Goal: Task Accomplishment & Management: Complete application form

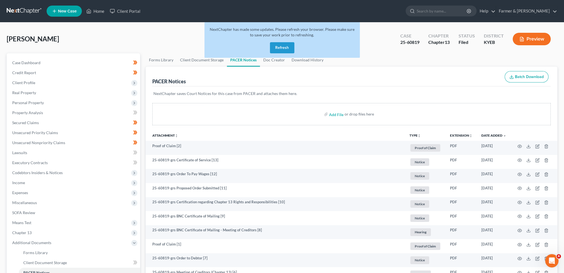
click at [288, 47] on button "Refresh" at bounding box center [282, 47] width 24 height 11
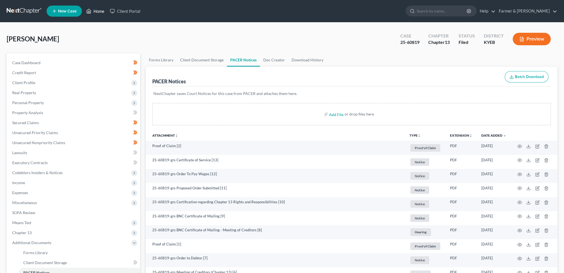
click at [101, 9] on link "Home" at bounding box center [95, 11] width 24 height 10
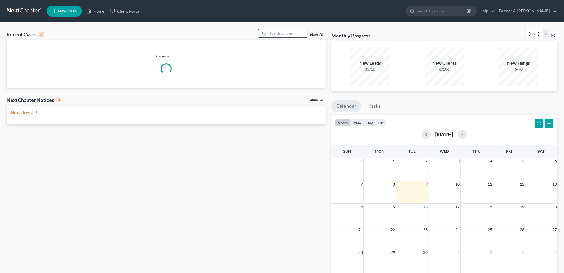
click at [292, 32] on input "search" at bounding box center [287, 33] width 39 height 8
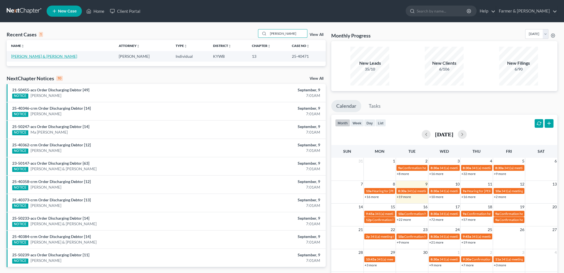
type input "janice barnett"
click at [20, 57] on link "Barnett, Janice & Homer" at bounding box center [44, 56] width 66 height 5
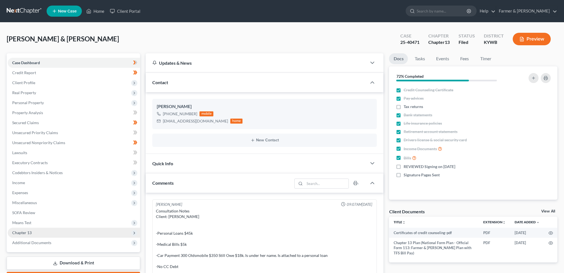
click at [36, 230] on span "Chapter 13" at bounding box center [74, 232] width 132 height 10
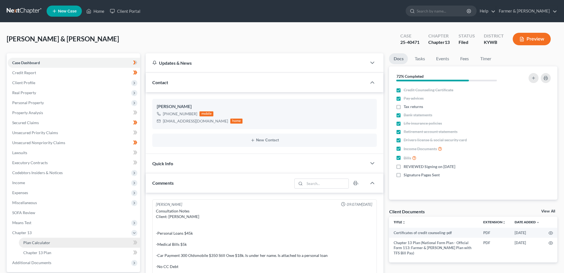
scroll to position [180, 0]
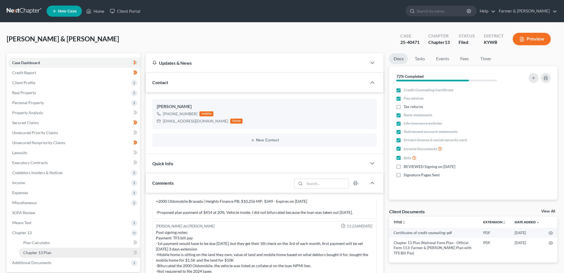
click at [45, 254] on span "Chapter 13 Plan" at bounding box center [37, 252] width 28 height 5
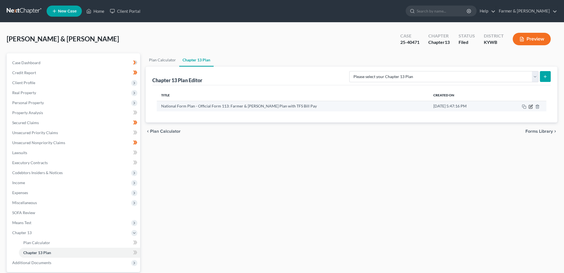
click at [530, 106] on icon "button" at bounding box center [531, 106] width 2 height 2
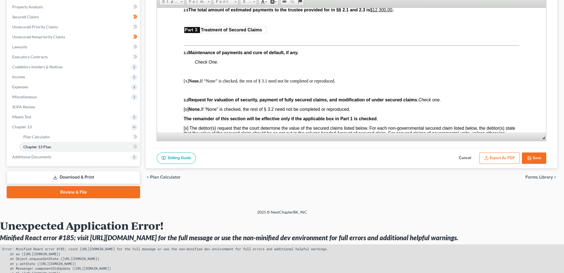
scroll to position [139, 0]
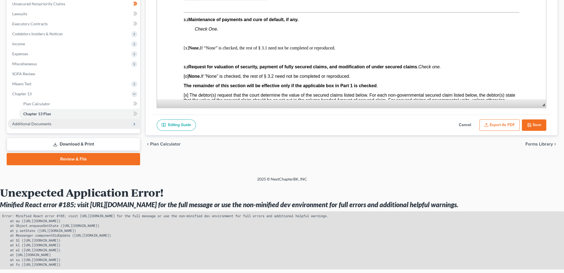
click at [33, 121] on span "Additional Documents" at bounding box center [31, 123] width 39 height 5
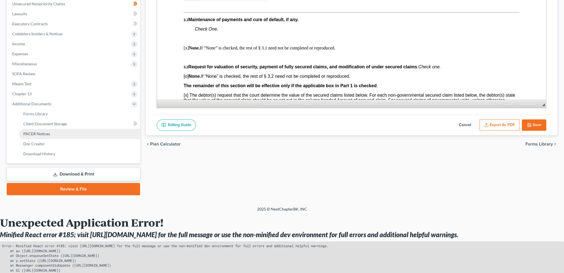
click at [42, 133] on span "PACER Notices" at bounding box center [36, 133] width 27 height 5
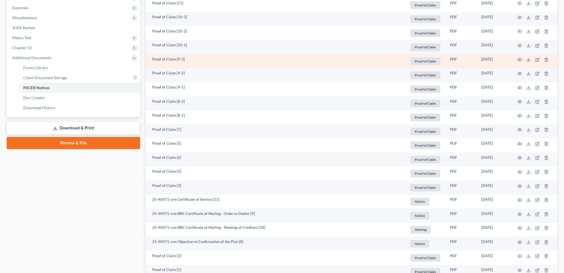
scroll to position [323, 0]
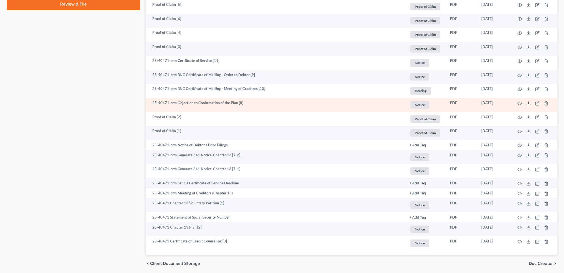
click at [528, 102] on line at bounding box center [528, 102] width 0 height 2
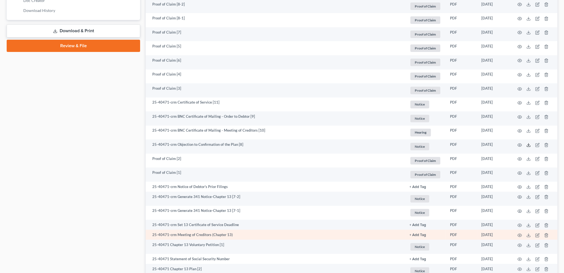
scroll to position [370, 0]
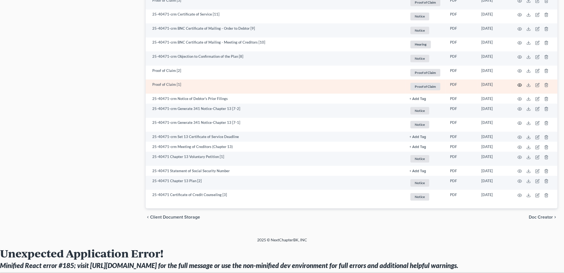
click at [518, 83] on icon "button" at bounding box center [519, 85] width 4 height 4
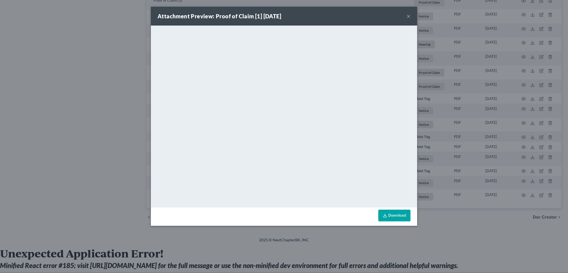
click at [409, 15] on button "×" at bounding box center [409, 16] width 4 height 7
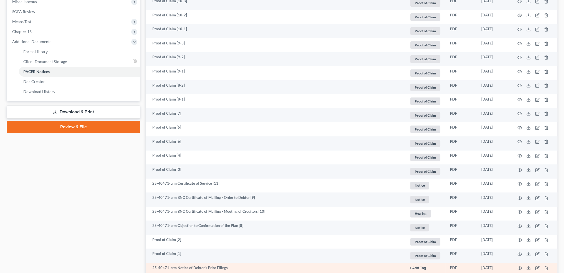
scroll to position [92, 0]
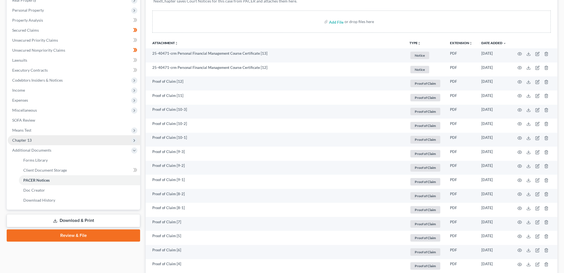
click at [42, 139] on span "Chapter 13" at bounding box center [74, 140] width 132 height 10
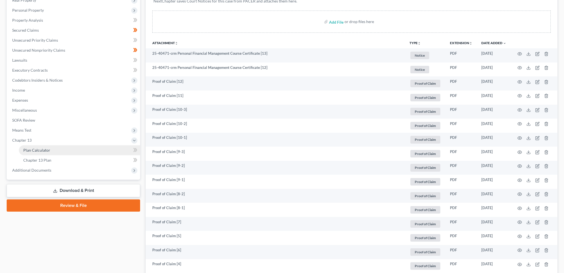
click at [41, 148] on span "Plan Calculator" at bounding box center [36, 150] width 27 height 5
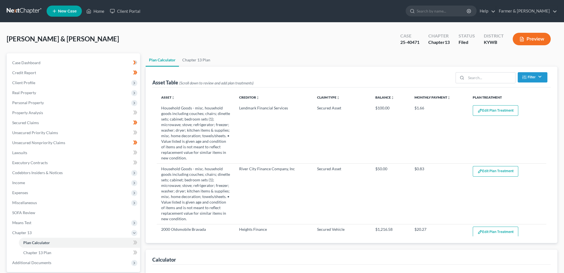
select select "59"
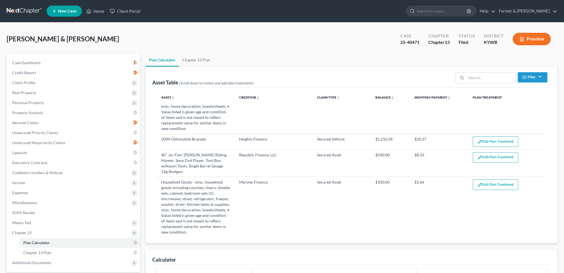
scroll to position [92, 0]
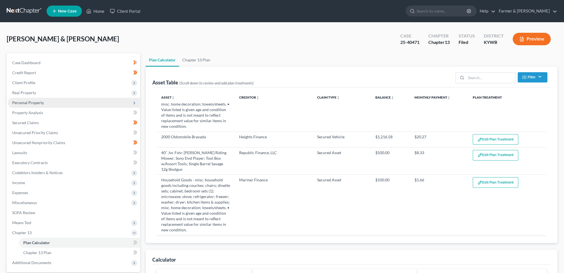
click at [45, 101] on span "Personal Property" at bounding box center [74, 103] width 132 height 10
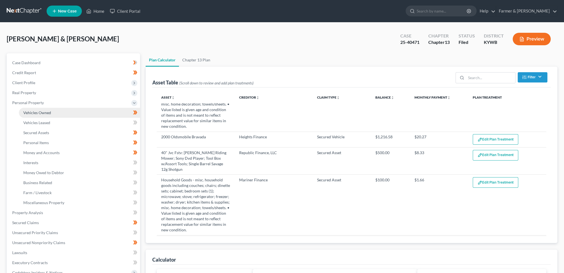
click at [44, 111] on span "Vehicles Owned" at bounding box center [37, 112] width 28 height 5
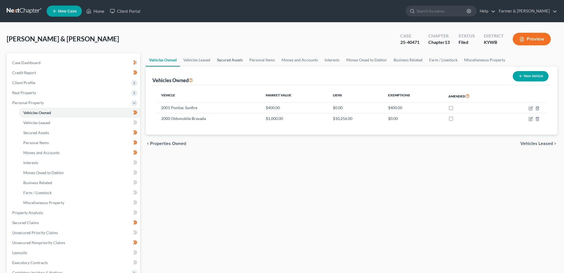
click at [240, 62] on link "Secured Assets" at bounding box center [230, 59] width 32 height 13
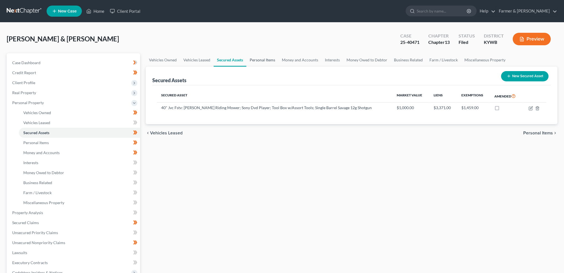
click at [255, 59] on link "Personal Items" at bounding box center [262, 59] width 32 height 13
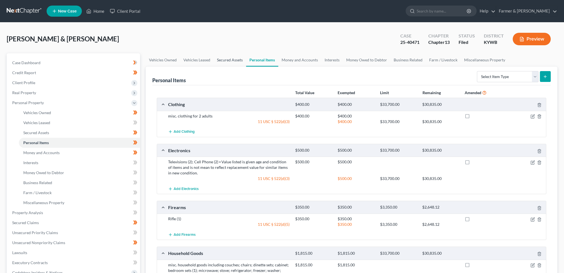
click at [234, 58] on link "Secured Assets" at bounding box center [230, 59] width 32 height 13
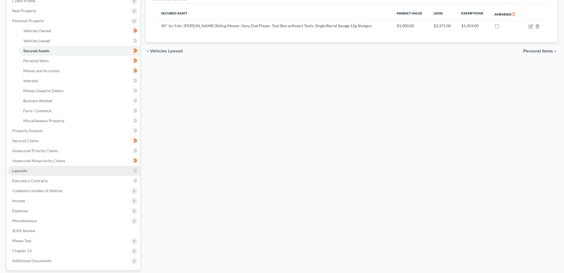
scroll to position [92, 0]
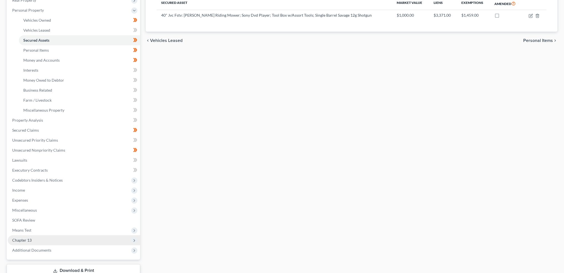
click at [55, 240] on span "Chapter 13" at bounding box center [74, 240] width 132 height 10
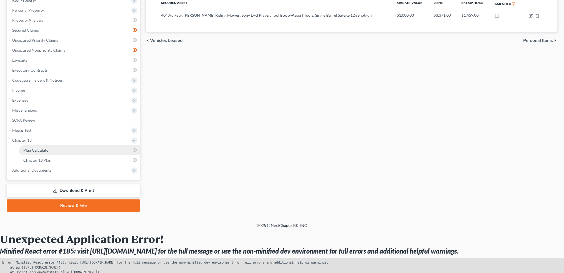
click at [58, 147] on link "Plan Calculator" at bounding box center [79, 150] width 121 height 10
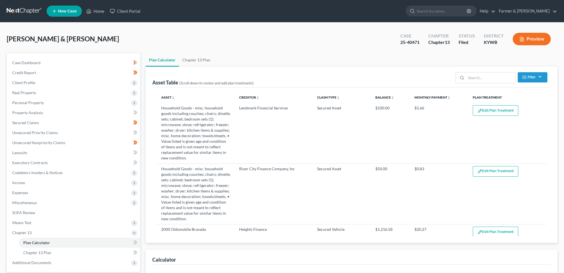
select select "59"
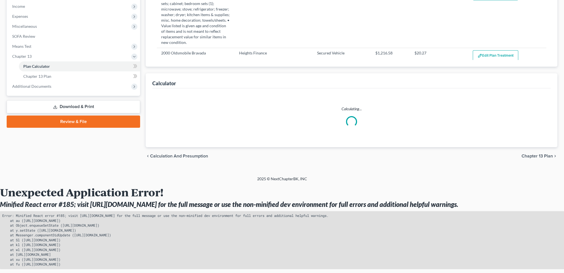
select select "59"
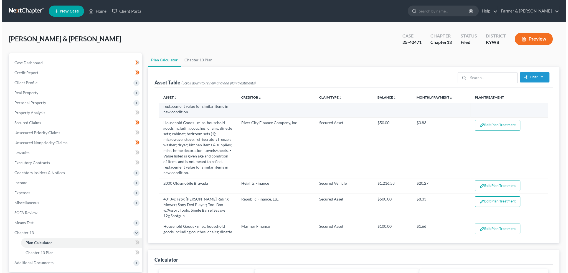
scroll to position [92, 0]
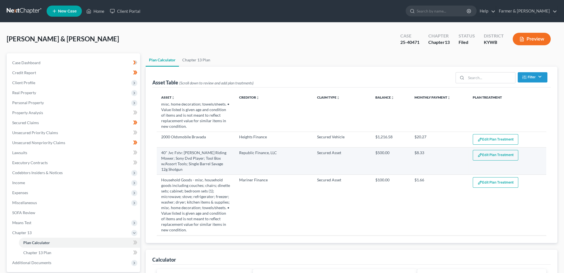
click at [487, 155] on button "Edit Plan Treatment" at bounding box center [495, 155] width 45 height 11
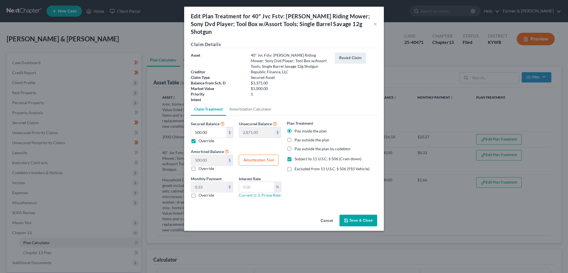
click at [199, 138] on label "Override" at bounding box center [207, 141] width 16 height 6
click at [201, 138] on input "Override" at bounding box center [203, 140] width 4 height 4
checkbox input "false"
type input "0.00"
type input "3,371.00"
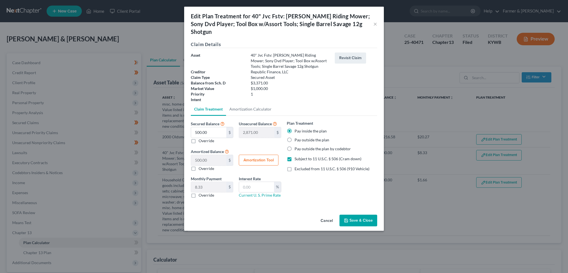
type input "56.18"
click at [40, 124] on div "Edit Plan Treatment for 40" Jvc Fstv: John Deere Riding Mower; Sony Dvd Player;…" at bounding box center [284, 136] width 568 height 273
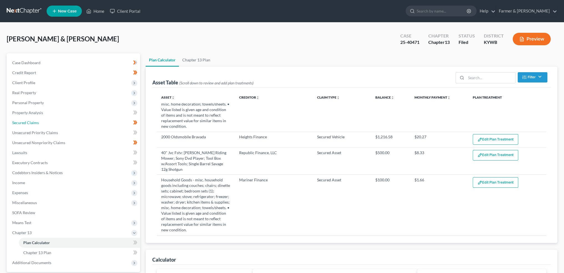
click at [40, 124] on link "Secured Claims" at bounding box center [74, 123] width 132 height 10
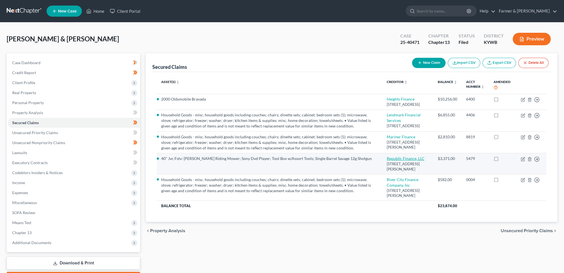
click at [399, 161] on link "Republic Finance, LLC" at bounding box center [405, 158] width 38 height 5
select select "18"
select select "4"
select select "1"
select select "0"
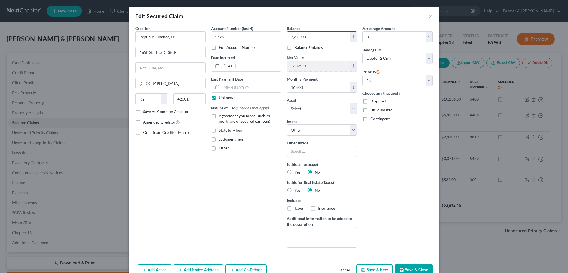
click at [323, 39] on input "3,371.00" at bounding box center [318, 37] width 63 height 11
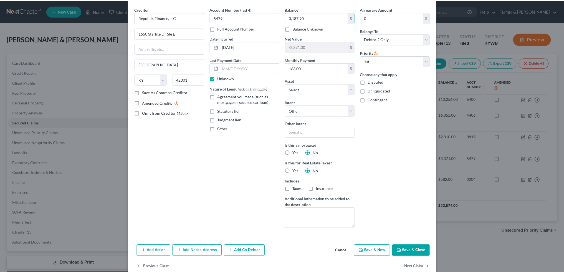
scroll to position [29, 0]
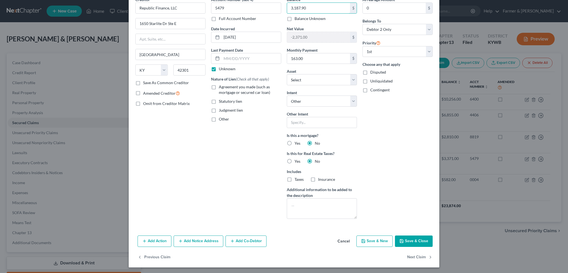
type input "3,187.90"
click at [402, 245] on button "Save & Close" at bounding box center [414, 241] width 38 height 12
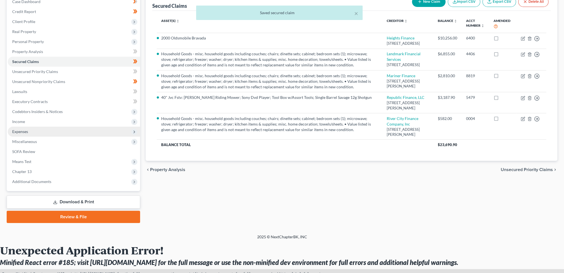
scroll to position [92, 0]
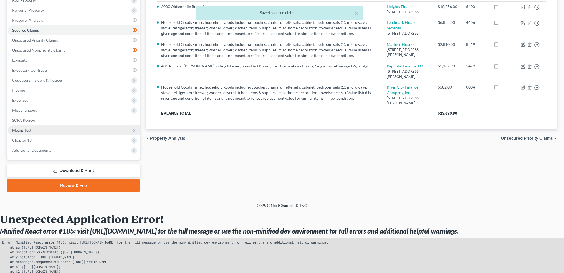
click at [37, 132] on span "Means Test" at bounding box center [74, 130] width 132 height 10
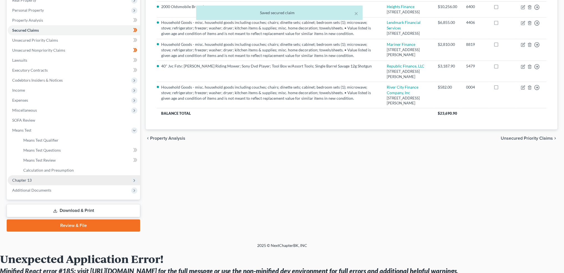
click at [40, 178] on span "Chapter 13" at bounding box center [74, 180] width 132 height 10
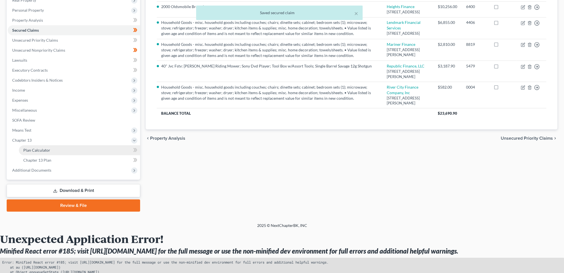
click at [56, 151] on link "Plan Calculator" at bounding box center [79, 150] width 121 height 10
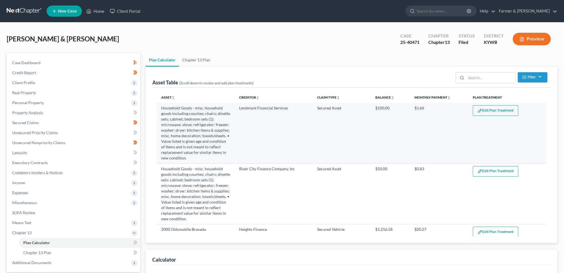
select select "59"
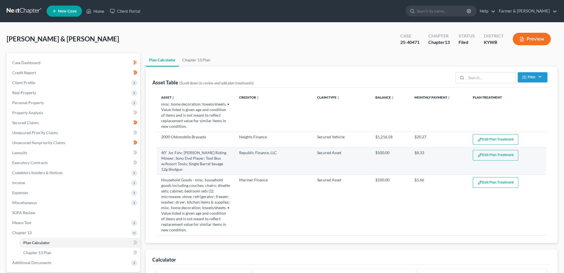
click at [483, 156] on button "Edit Plan Treatment" at bounding box center [495, 155] width 45 height 11
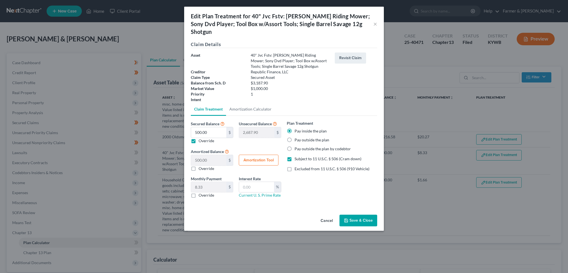
click at [199, 138] on label "Override" at bounding box center [207, 141] width 16 height 6
click at [201, 138] on input "Override" at bounding box center [203, 140] width 4 height 4
checkbox input "false"
type input "0.00"
type input "3,187.90"
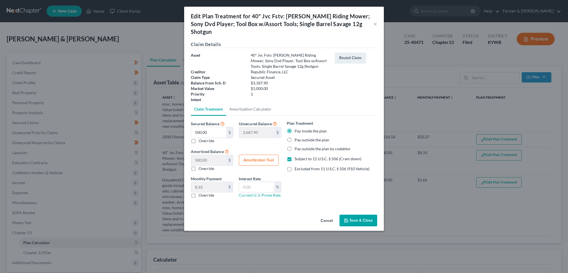
type input "53.13"
click at [357, 214] on button "Save & Close" at bounding box center [358, 220] width 38 height 12
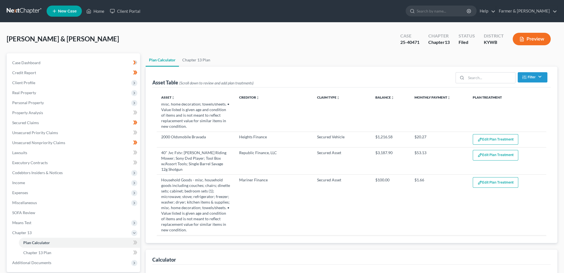
select select "59"
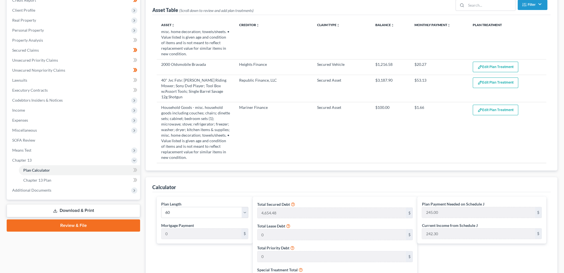
scroll to position [139, 0]
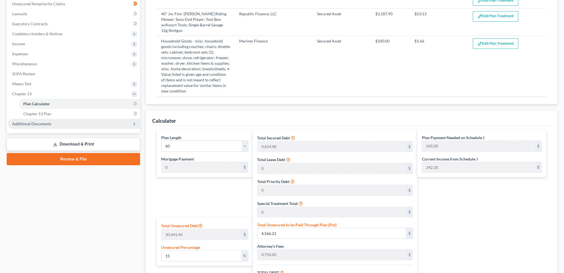
click at [44, 121] on span "Additional Documents" at bounding box center [31, 123] width 39 height 5
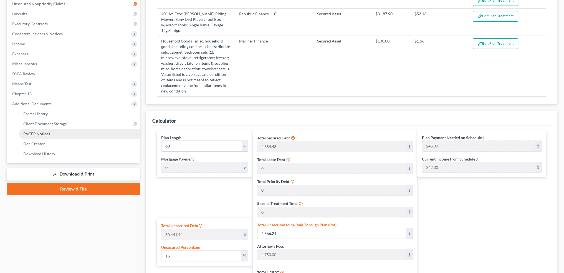
click at [46, 135] on span "PACER Notices" at bounding box center [36, 133] width 27 height 5
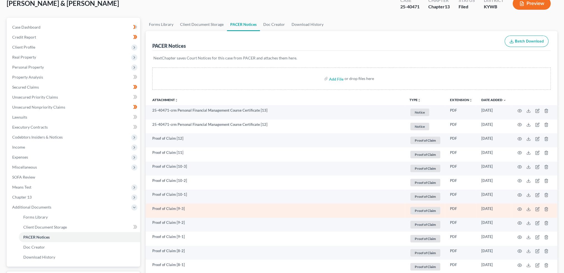
scroll to position [46, 0]
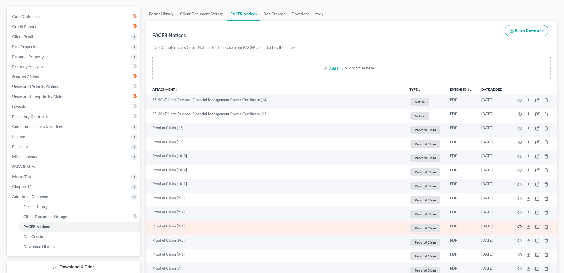
click at [520, 226] on icon "button" at bounding box center [519, 226] width 4 height 4
click at [518, 223] on td at bounding box center [534, 228] width 47 height 14
click at [519, 225] on icon "button" at bounding box center [519, 226] width 4 height 4
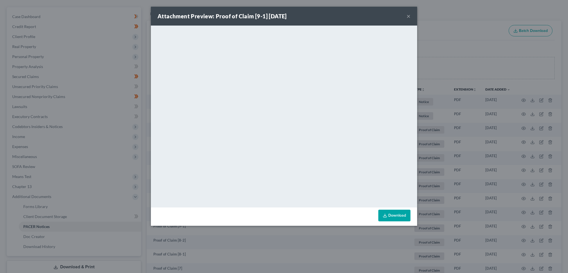
click at [409, 15] on button "×" at bounding box center [409, 16] width 4 height 7
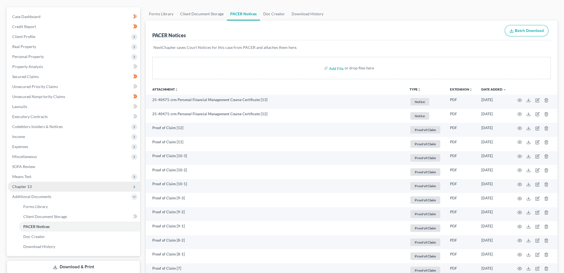
click at [48, 185] on span "Chapter 13" at bounding box center [74, 186] width 132 height 10
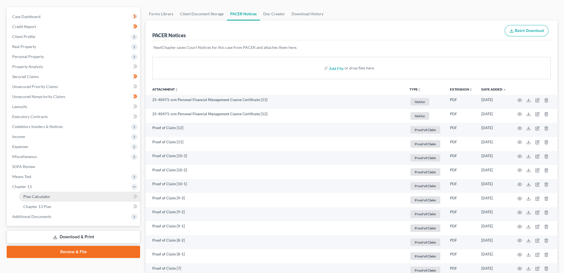
click at [49, 193] on link "Plan Calculator" at bounding box center [79, 196] width 121 height 10
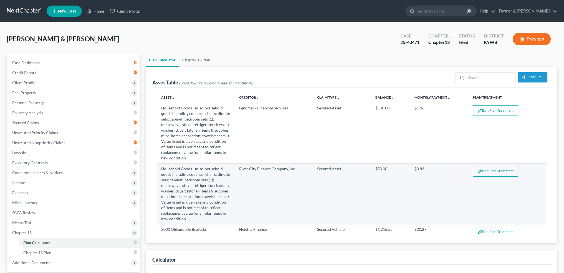
select select "59"
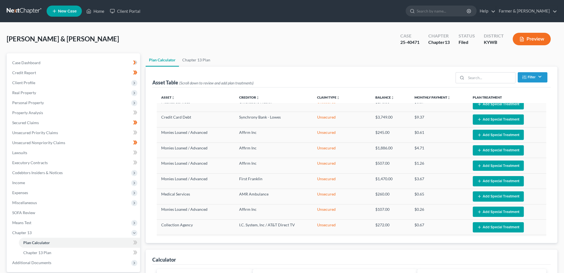
scroll to position [46, 0]
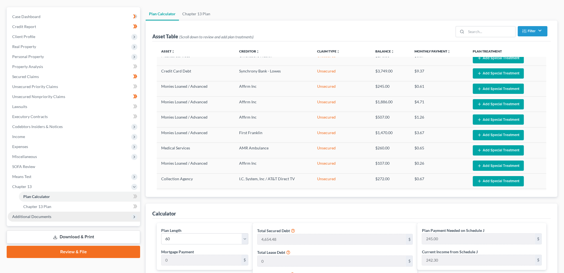
click at [44, 220] on span "Additional Documents" at bounding box center [74, 216] width 132 height 10
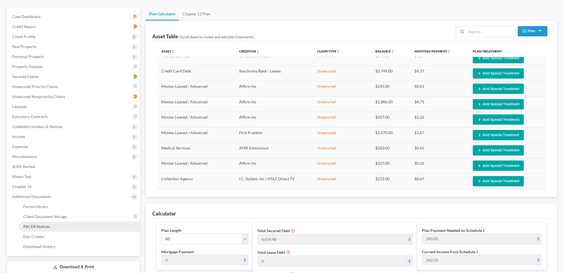
click at [46, 227] on span "PACER Notices" at bounding box center [36, 226] width 27 height 5
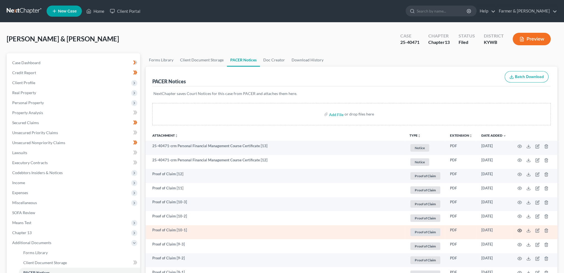
click at [519, 229] on icon "button" at bounding box center [519, 230] width 4 height 3
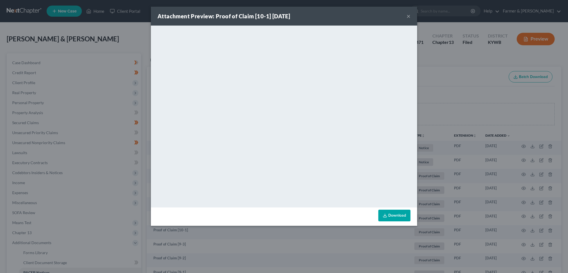
click at [396, 215] on link "Download" at bounding box center [394, 215] width 32 height 12
click at [409, 15] on button "×" at bounding box center [409, 16] width 4 height 7
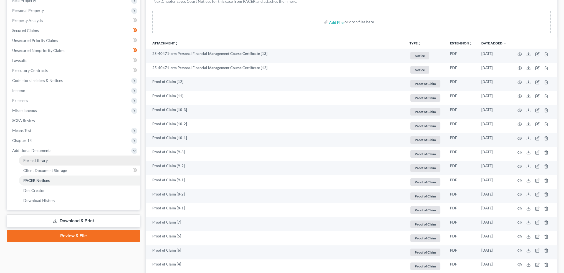
scroll to position [92, 0]
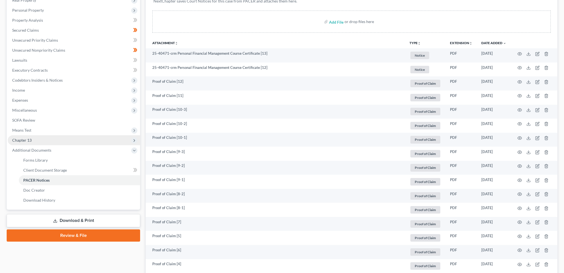
click at [38, 139] on span "Chapter 13" at bounding box center [74, 140] width 132 height 10
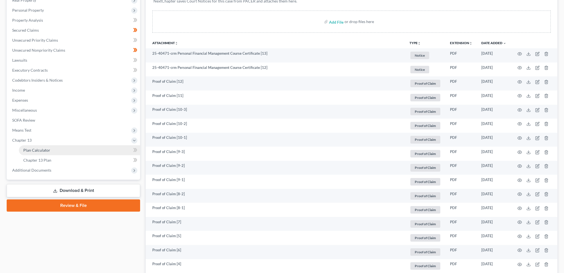
click at [38, 149] on span "Plan Calculator" at bounding box center [36, 150] width 27 height 5
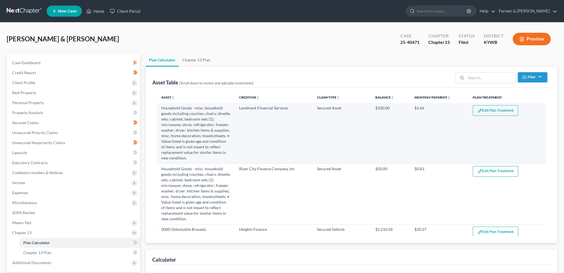
select select "59"
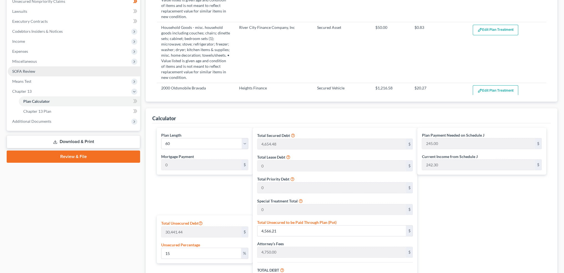
scroll to position [185, 0]
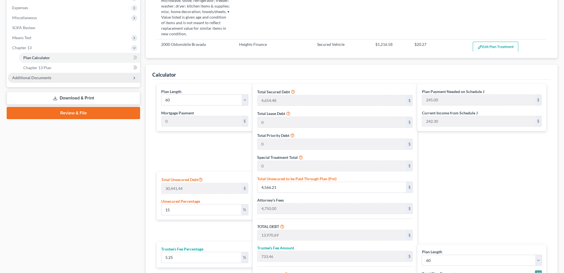
click at [41, 76] on span "Additional Documents" at bounding box center [31, 77] width 39 height 5
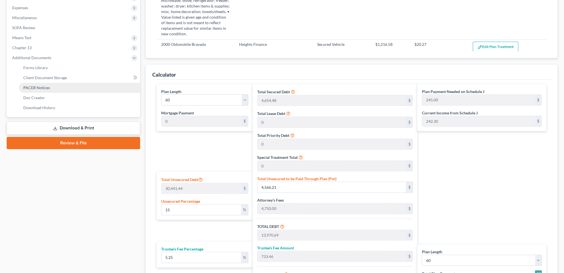
click at [46, 90] on link "PACER Notices" at bounding box center [79, 88] width 121 height 10
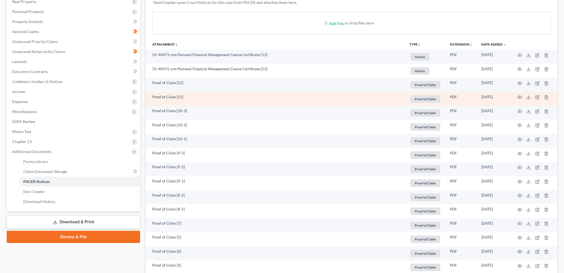
scroll to position [92, 0]
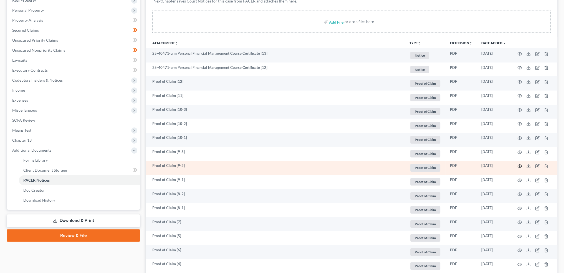
click at [520, 166] on icon "button" at bounding box center [519, 166] width 4 height 4
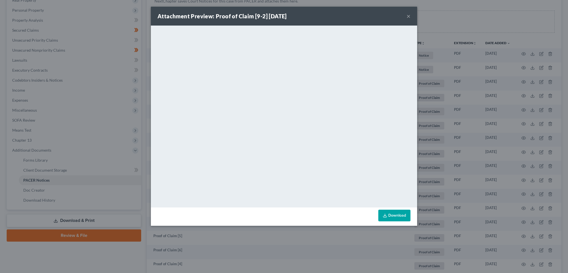
click at [408, 15] on button "×" at bounding box center [409, 16] width 4 height 7
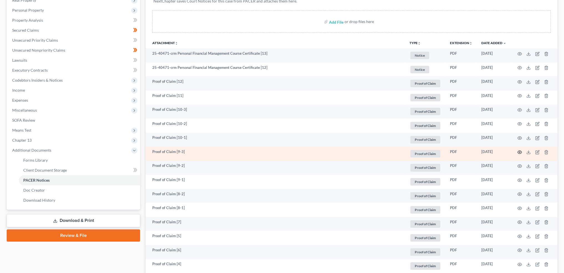
click at [519, 150] on icon "button" at bounding box center [519, 152] width 4 height 4
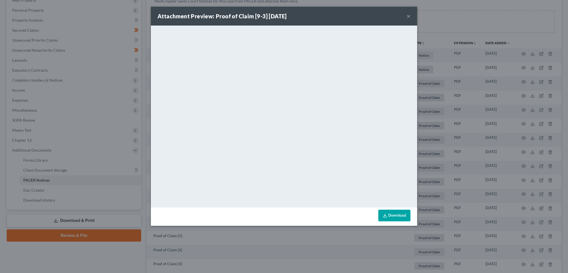
click at [409, 14] on button "×" at bounding box center [409, 16] width 4 height 7
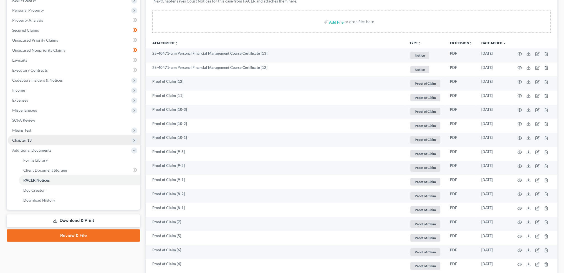
click at [88, 141] on span "Chapter 13" at bounding box center [74, 140] width 132 height 10
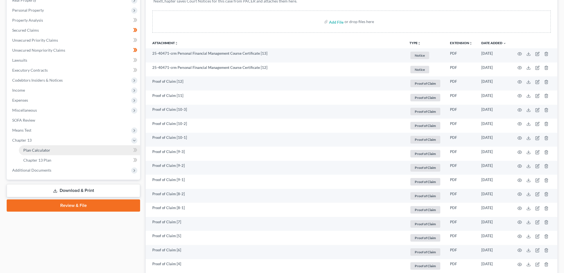
click at [85, 149] on link "Plan Calculator" at bounding box center [79, 150] width 121 height 10
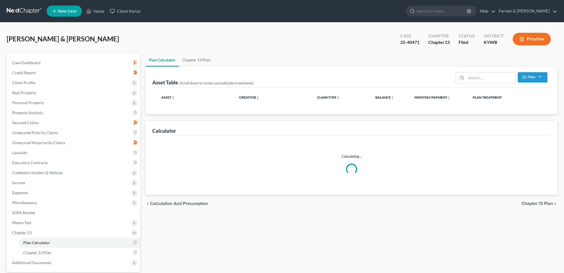
select select "59"
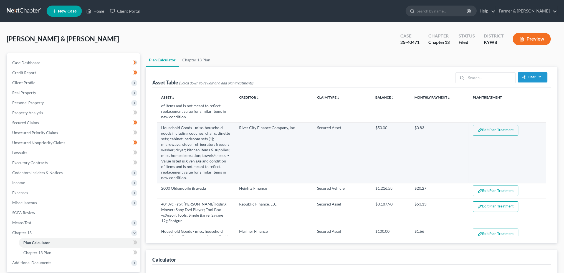
select select "59"
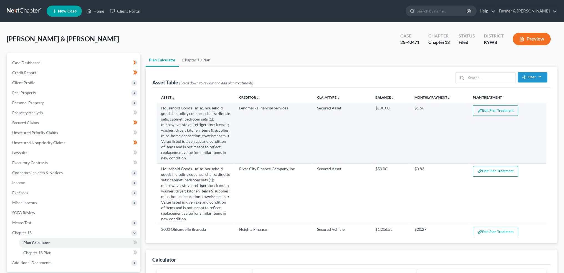
click at [496, 108] on button "Edit Plan Treatment" at bounding box center [495, 110] width 45 height 11
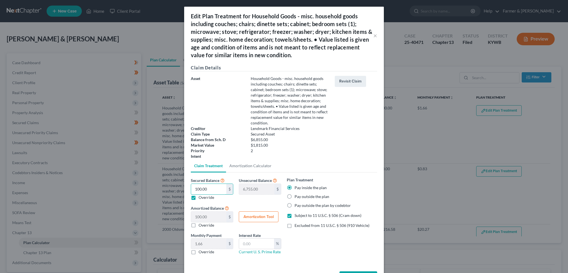
type input "0"
type input "6,855.00"
type input "0.00"
type input "0"
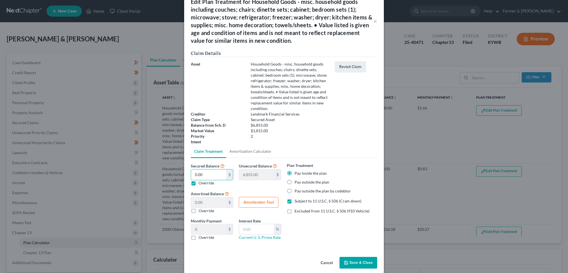
scroll to position [21, 0]
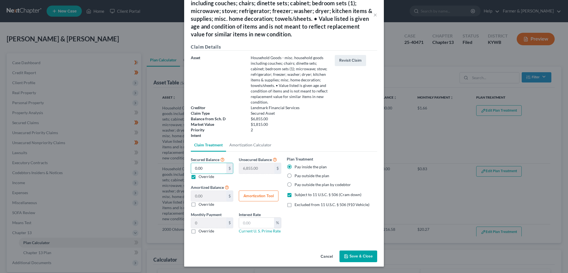
type input "0.00"
click at [361, 251] on button "Save & Close" at bounding box center [358, 256] width 38 height 12
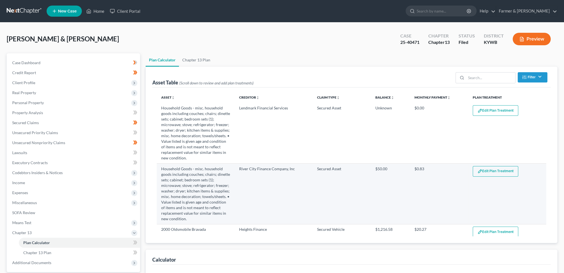
select select "59"
click at [477, 169] on img "button" at bounding box center [479, 171] width 5 height 5
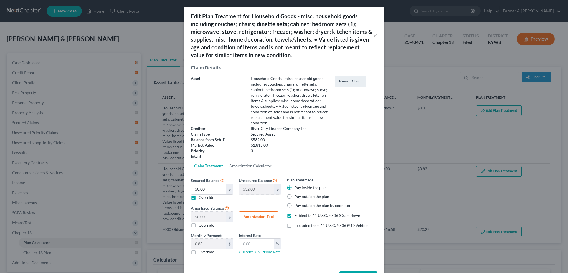
click at [199, 196] on label "Override" at bounding box center [207, 197] width 16 height 6
click at [201, 196] on input "Override" at bounding box center [203, 196] width 4 height 4
checkbox input "false"
type input "0.00"
type input "582.00"
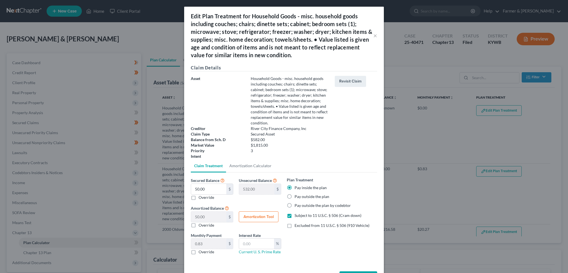
type input "9.70"
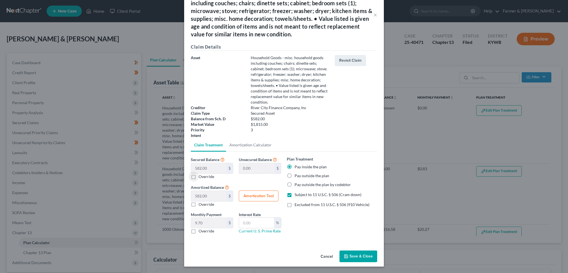
click at [351, 255] on button "Save & Close" at bounding box center [358, 256] width 38 height 12
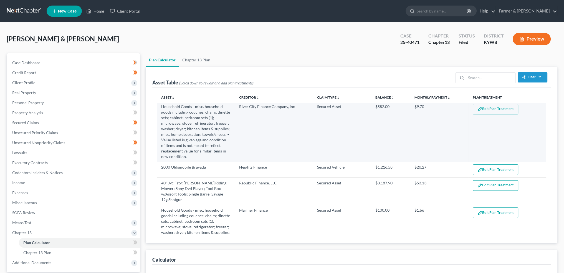
scroll to position [139, 0]
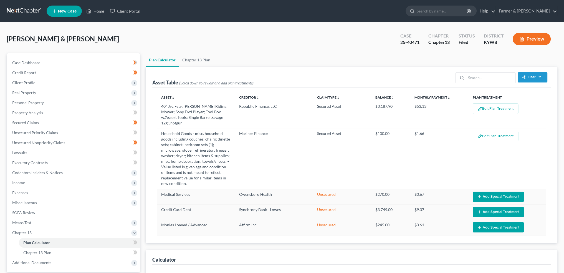
select select "59"
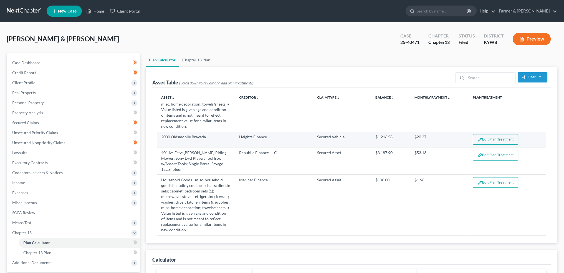
click at [493, 138] on button "Edit Plan Treatment" at bounding box center [495, 139] width 45 height 11
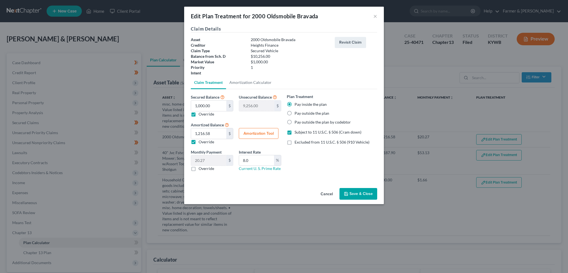
click at [363, 188] on button "Save & Close" at bounding box center [358, 194] width 38 height 12
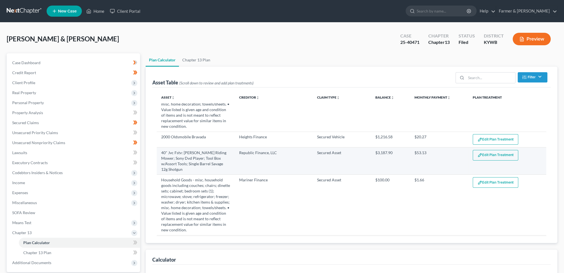
select select "59"
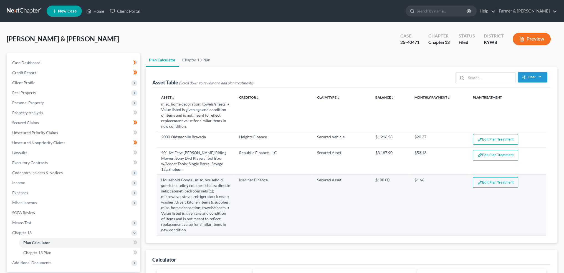
click at [478, 177] on button "Edit Plan Treatment" at bounding box center [495, 182] width 45 height 11
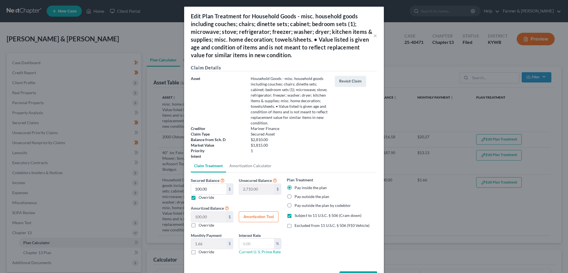
click at [199, 197] on label "Override" at bounding box center [207, 197] width 16 height 6
click at [201, 197] on input "Override" at bounding box center [203, 196] width 4 height 4
checkbox input "false"
type input "0.00"
type input "2,810.00"
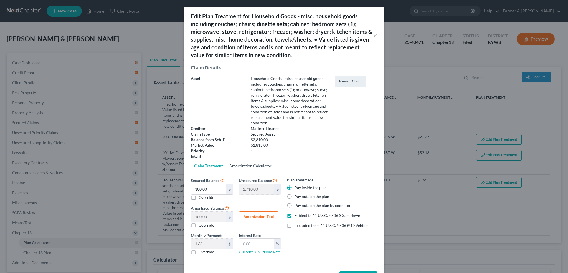
type input "46.83"
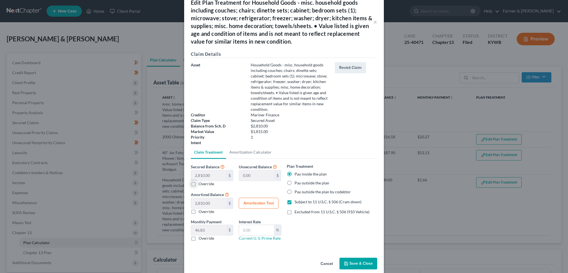
scroll to position [21, 0]
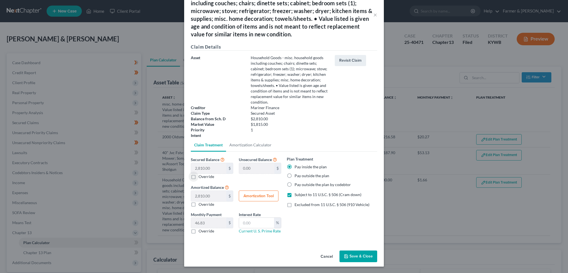
click at [352, 260] on button "Save & Close" at bounding box center [358, 256] width 38 height 12
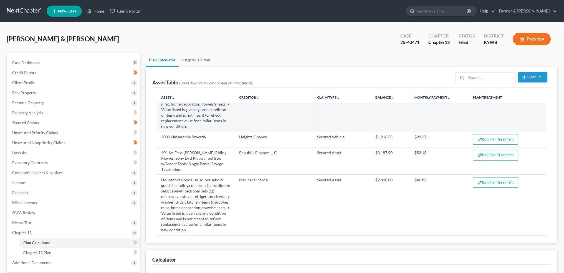
select select "59"
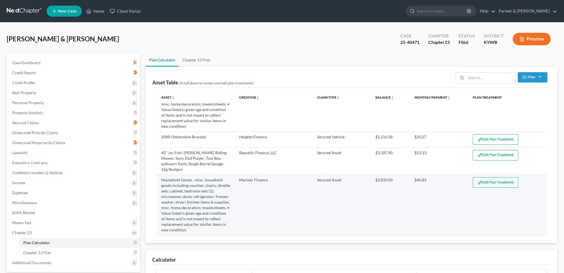
click at [491, 178] on button "Edit Plan Treatment" at bounding box center [495, 182] width 45 height 11
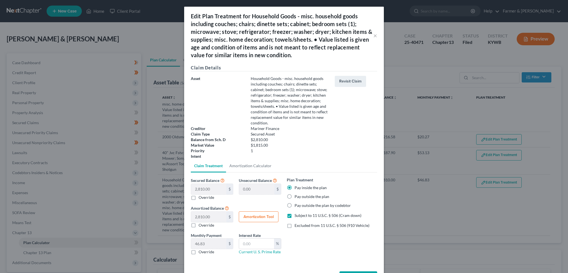
click at [199, 197] on label "Override" at bounding box center [207, 197] width 16 height 6
click at [201, 197] on input "Override" at bounding box center [203, 196] width 4 height 4
checkbox input "true"
type input "2,710.00"
type input "100.00"
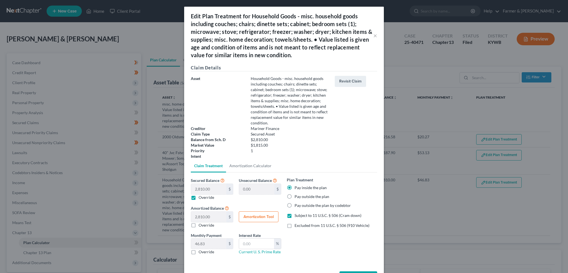
type input "1.66"
type input "0"
type input "2,810.00"
type input "0.00"
type input "0"
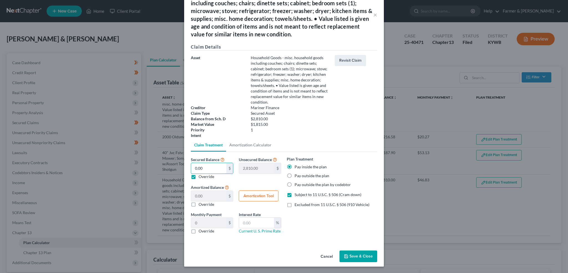
type input "0.00"
click at [354, 259] on button "Save & Close" at bounding box center [358, 256] width 38 height 12
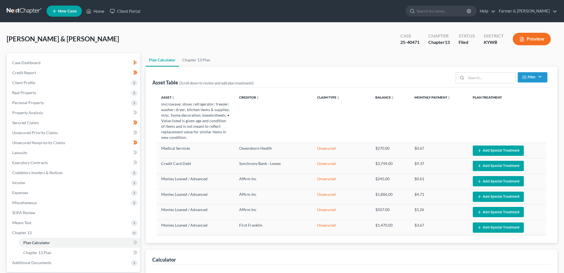
select select "59"
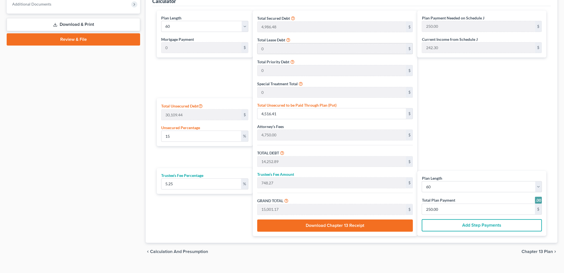
scroll to position [323, 0]
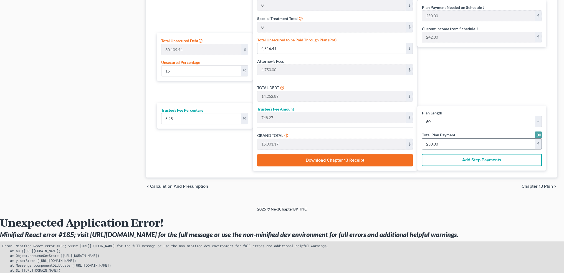
click at [457, 141] on input "250.00" at bounding box center [478, 143] width 113 height 11
type input "20"
type input "0"
type input "1,140.14"
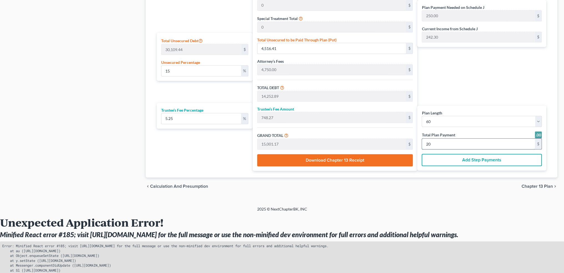
type input "59.85"
type input "1,200.00"
type input "6.48"
type input "1,949.98"
type input "11,686.46"
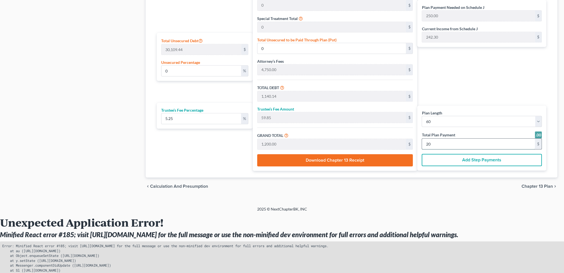
type input "613.53"
type input "12,300.00"
type input "205.00"
click at [449, 225] on h2 "Unexpected Application Error!" at bounding box center [282, 222] width 564 height 12
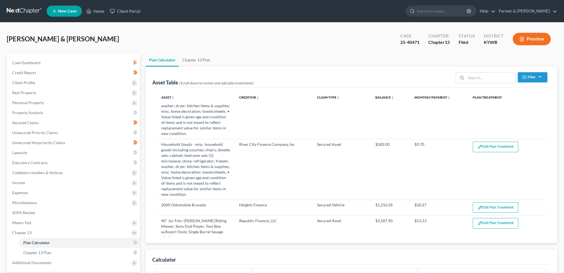
scroll to position [0, 0]
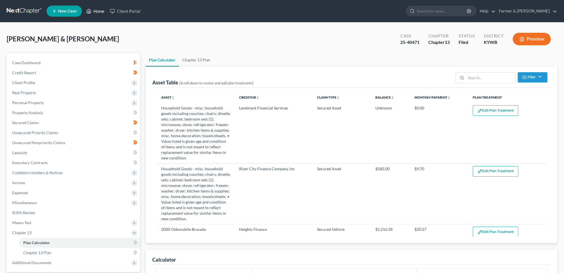
click at [87, 8] on icon at bounding box center [88, 11] width 5 height 7
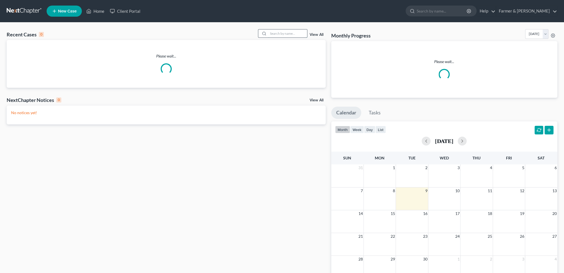
click at [271, 34] on input "search" at bounding box center [287, 33] width 39 height 8
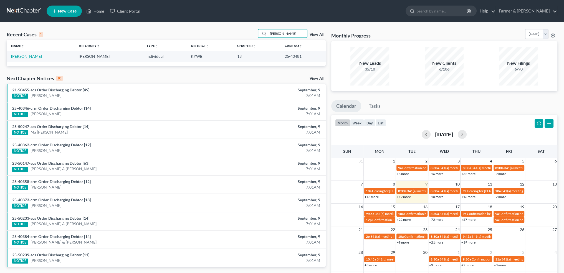
type input "BLAKE WARD"
click at [26, 56] on link "[PERSON_NAME]" at bounding box center [26, 56] width 31 height 5
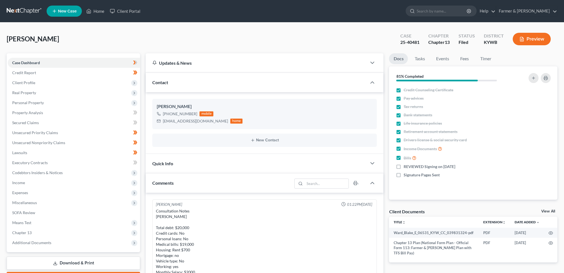
scroll to position [152, 0]
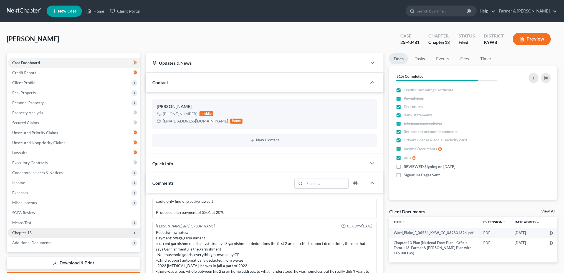
click at [45, 231] on span "Chapter 13" at bounding box center [74, 232] width 132 height 10
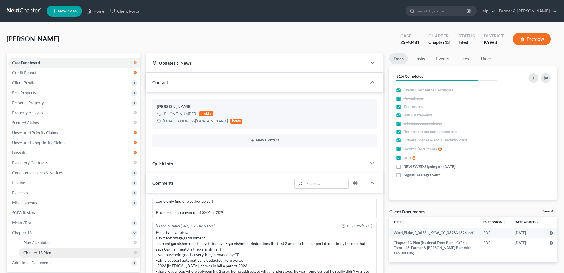
click at [46, 251] on span "Chapter 13 Plan" at bounding box center [37, 252] width 28 height 5
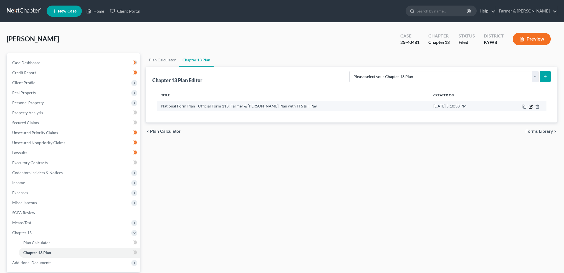
click at [530, 105] on icon "button" at bounding box center [530, 106] width 4 height 4
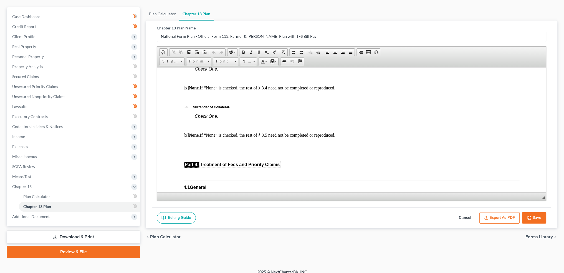
scroll to position [832, 0]
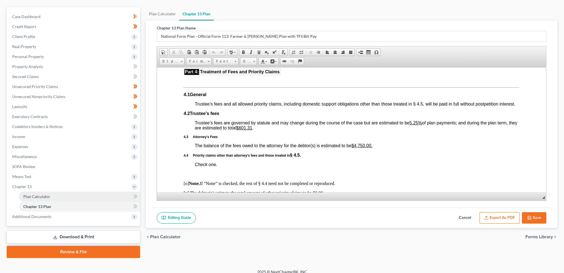
click at [44, 193] on link "Plan Calculator" at bounding box center [79, 196] width 121 height 10
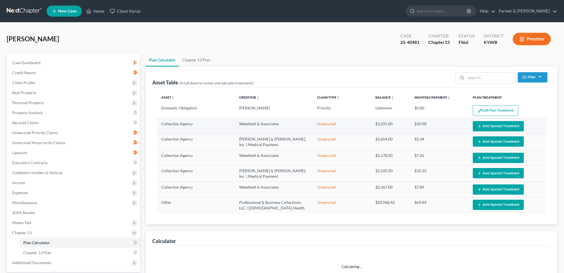
select select "59"
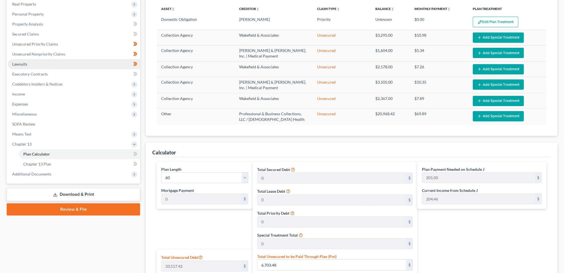
scroll to position [46, 0]
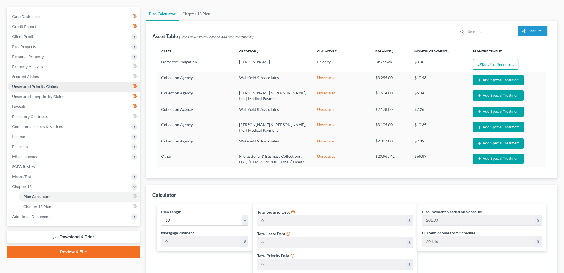
click at [65, 85] on link "Unsecured Priority Claims" at bounding box center [74, 87] width 132 height 10
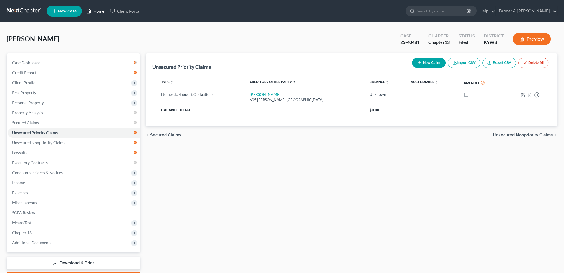
click at [87, 11] on icon at bounding box center [89, 11] width 4 height 4
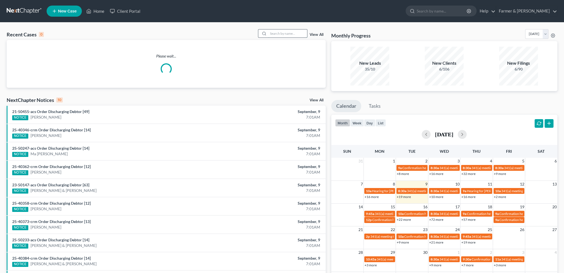
click at [281, 34] on input "search" at bounding box center [287, 33] width 39 height 8
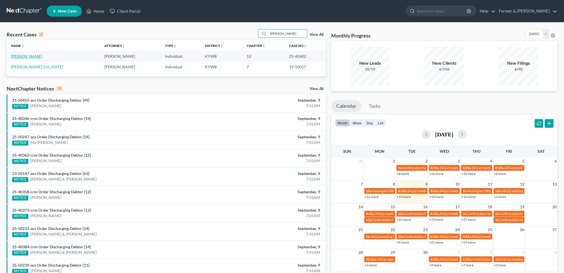
type input "FORTNER"
click at [29, 57] on link "Fortner, Amber" at bounding box center [26, 56] width 31 height 5
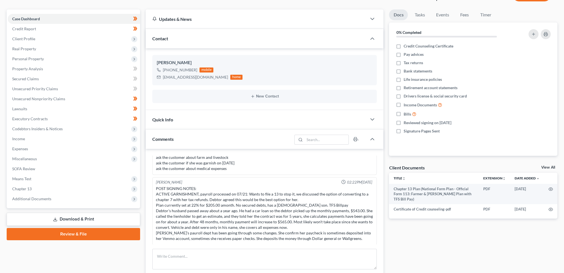
scroll to position [92, 0]
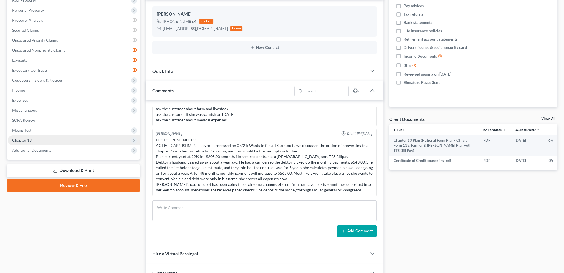
click at [51, 139] on span "Chapter 13" at bounding box center [74, 140] width 132 height 10
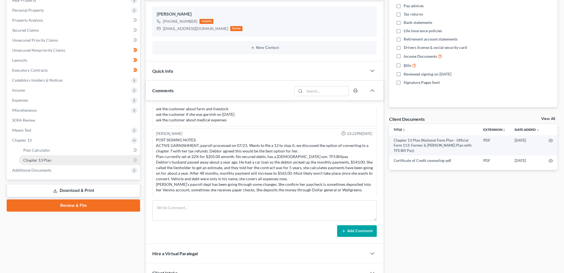
click at [49, 159] on span "Chapter 13 Plan" at bounding box center [37, 160] width 28 height 5
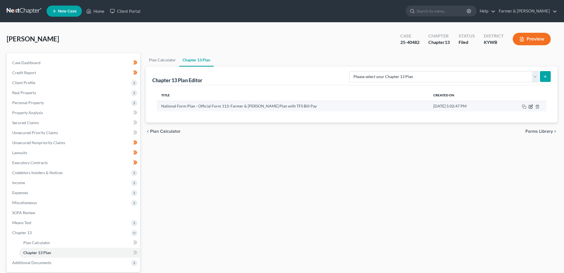
click at [529, 106] on icon "button" at bounding box center [530, 106] width 3 height 3
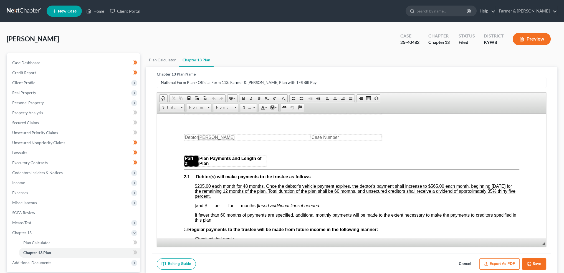
scroll to position [323, 0]
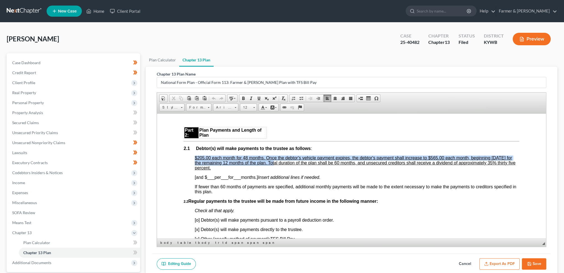
drag, startPoint x: 193, startPoint y: 159, endPoint x: 274, endPoint y: 167, distance: 81.3
copy span "$205.00 each month for 48 months. Once the debtor's vehicle payment expires, th…"
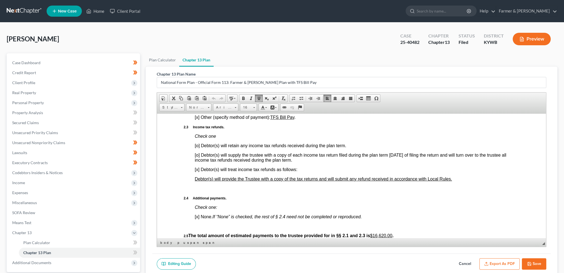
scroll to position [370, 0]
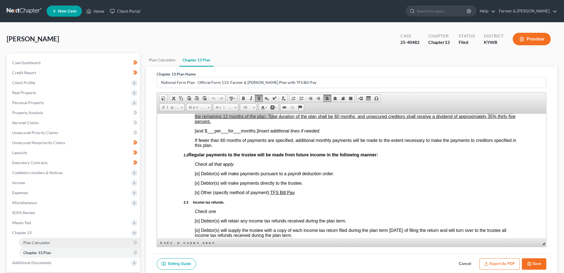
click at [52, 243] on link "Plan Calculator" at bounding box center [79, 242] width 121 height 10
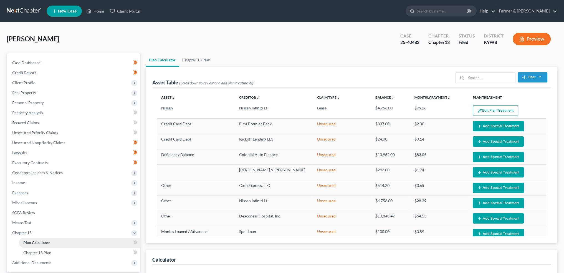
select select "59"
click at [56, 255] on link "Chapter 13 Plan" at bounding box center [79, 252] width 121 height 10
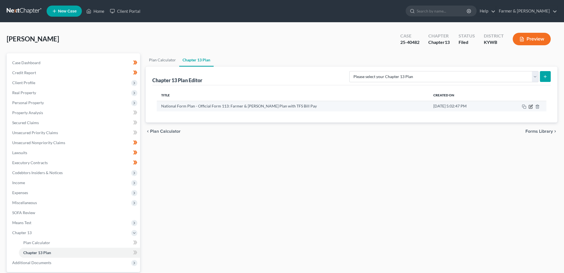
click at [532, 107] on icon "button" at bounding box center [530, 106] width 3 height 3
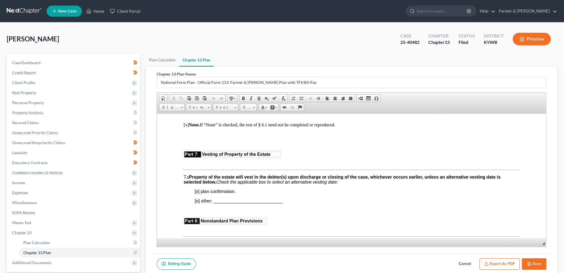
scroll to position [1248, 0]
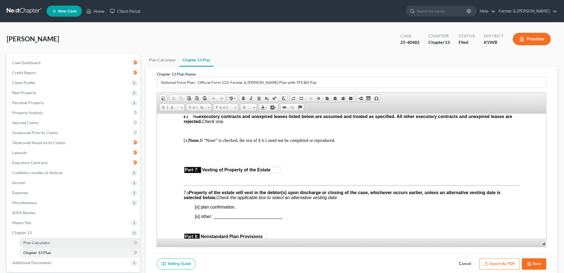
click at [55, 242] on link "Plan Calculator" at bounding box center [79, 242] width 121 height 10
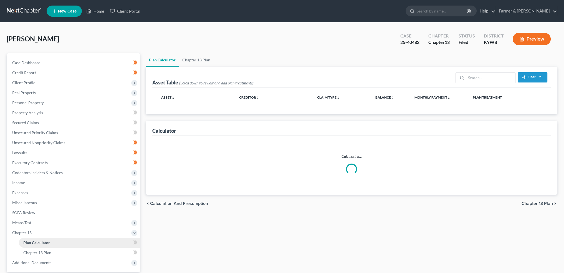
select select "59"
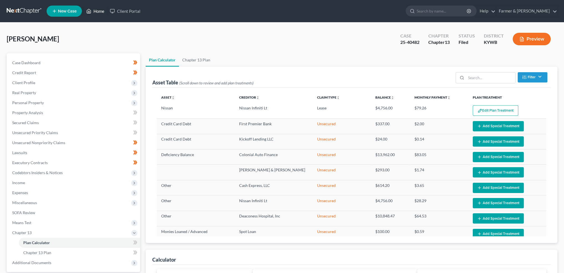
drag, startPoint x: 91, startPoint y: 12, endPoint x: 100, endPoint y: 17, distance: 10.3
click at [91, 12] on icon at bounding box center [88, 11] width 5 height 7
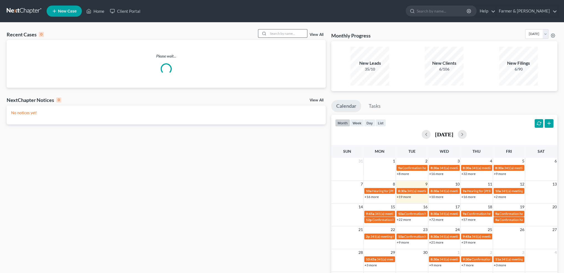
click at [277, 34] on input "search" at bounding box center [287, 33] width 39 height 8
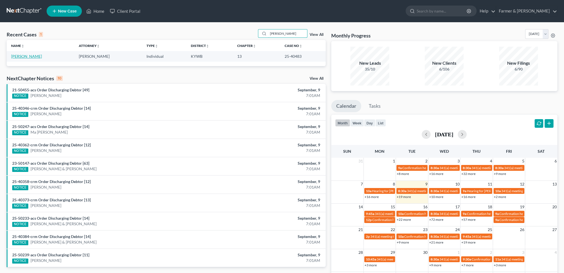
type input "KATHLEEN NORRIS"
click at [19, 58] on link "Norris, Kathleen" at bounding box center [26, 56] width 31 height 5
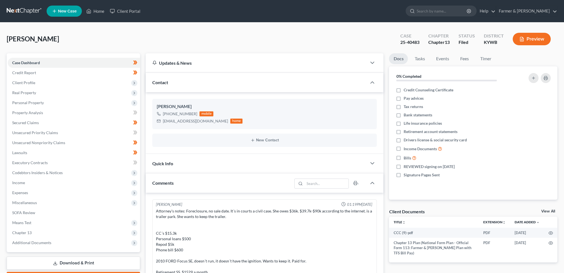
scroll to position [169, 0]
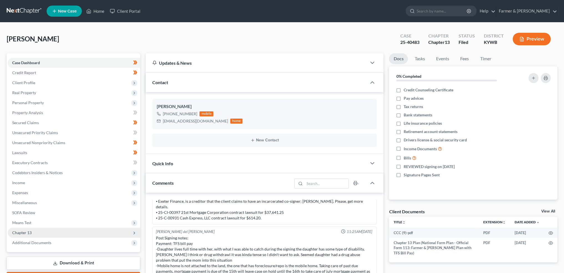
click at [34, 234] on span "Chapter 13" at bounding box center [74, 232] width 132 height 10
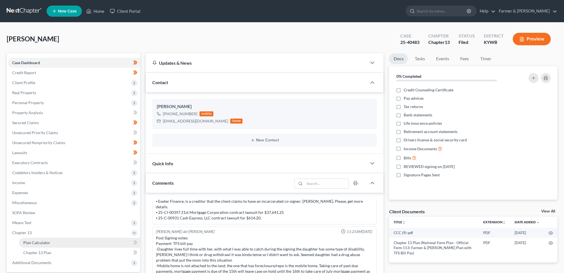
click at [36, 241] on span "Plan Calculator" at bounding box center [36, 242] width 27 height 5
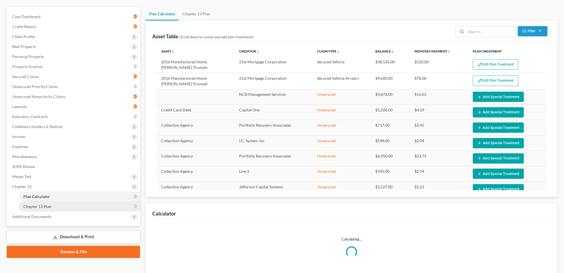
click at [46, 208] on span "Chapter 13 Plan" at bounding box center [37, 206] width 28 height 5
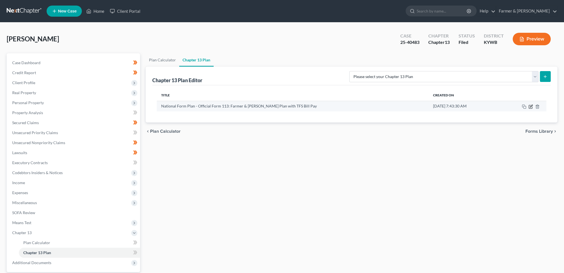
click at [531, 106] on icon "button" at bounding box center [530, 106] width 4 height 4
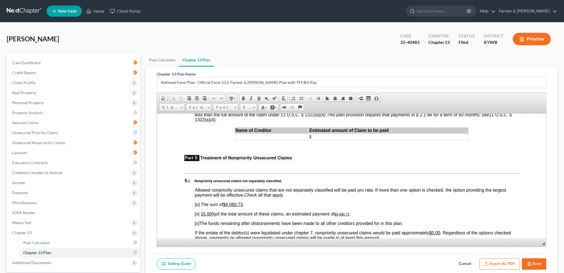
scroll to position [139, 0]
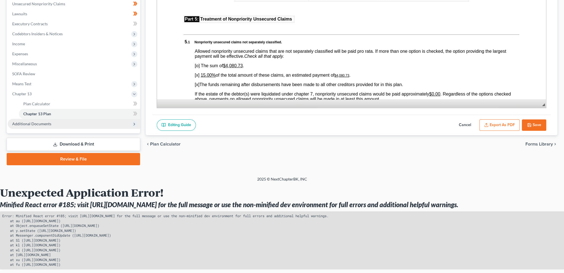
click at [30, 124] on span "Additional Documents" at bounding box center [31, 123] width 39 height 5
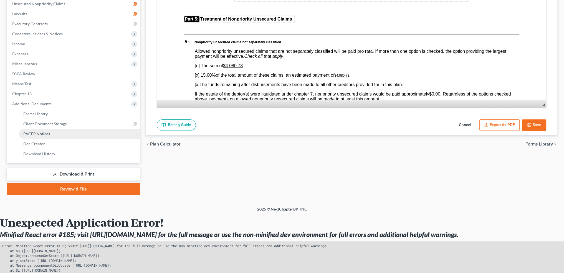
click at [34, 132] on span "PACER Notices" at bounding box center [36, 133] width 27 height 5
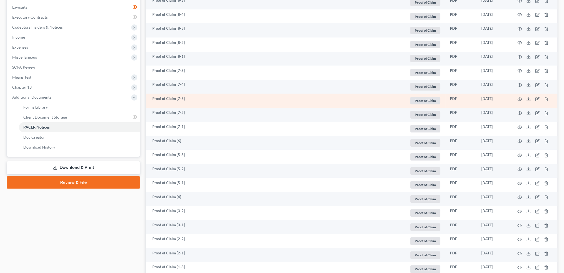
scroll to position [185, 0]
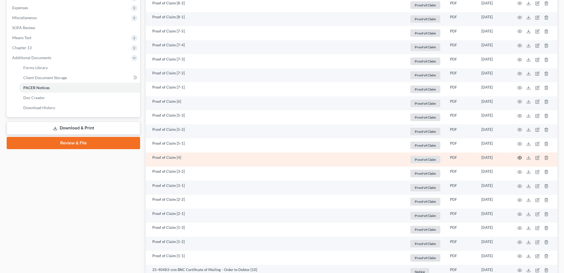
click at [519, 157] on circle "button" at bounding box center [519, 157] width 1 height 1
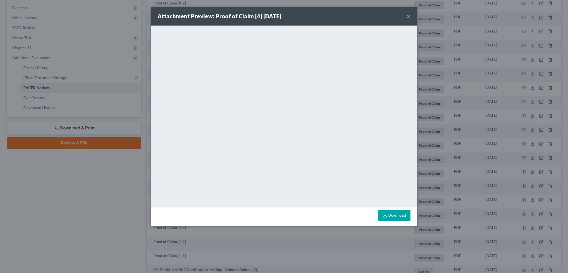
drag, startPoint x: 407, startPoint y: 16, endPoint x: 561, endPoint y: 156, distance: 209.1
click at [407, 16] on button "×" at bounding box center [409, 16] width 4 height 7
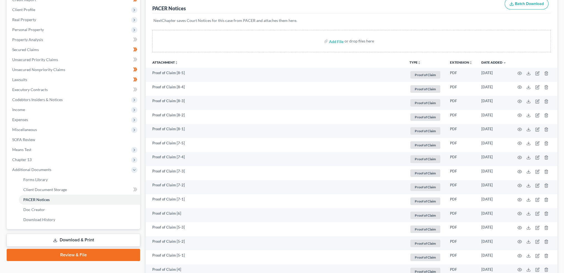
scroll to position [46, 0]
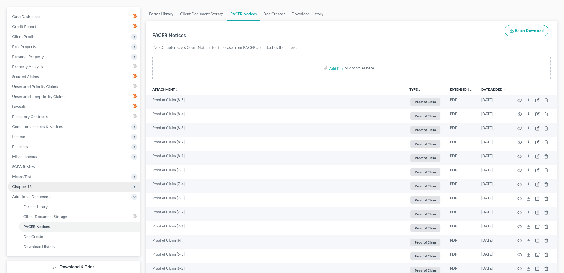
click at [46, 184] on span "Chapter 13" at bounding box center [74, 186] width 132 height 10
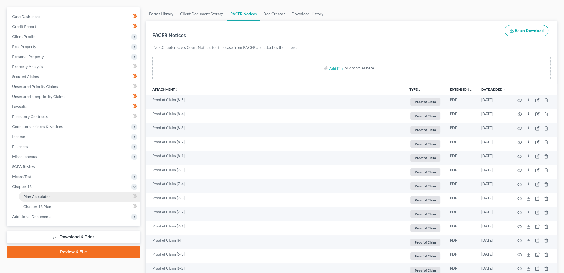
click at [45, 194] on span "Plan Calculator" at bounding box center [36, 196] width 27 height 5
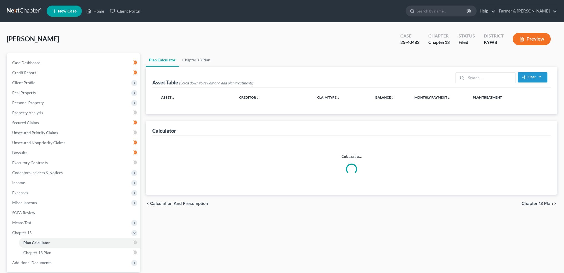
select select "59"
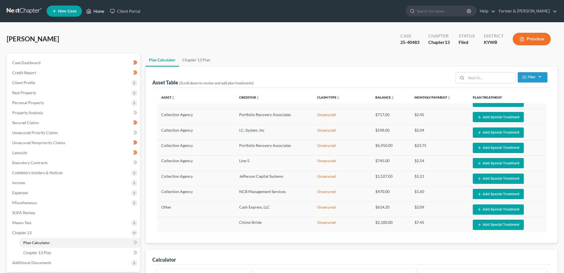
click at [94, 12] on link "Home" at bounding box center [95, 11] width 24 height 10
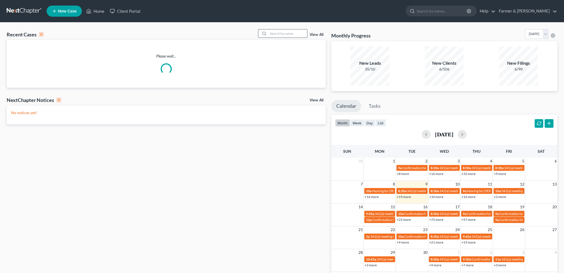
click at [283, 32] on input "search" at bounding box center [287, 33] width 39 height 8
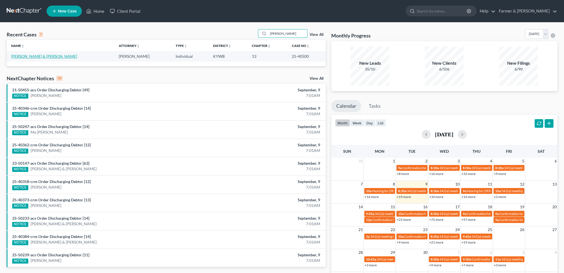
type input "AMY ROBERSON"
click at [50, 56] on link "Roberson, Amy & Stephen" at bounding box center [44, 56] width 66 height 5
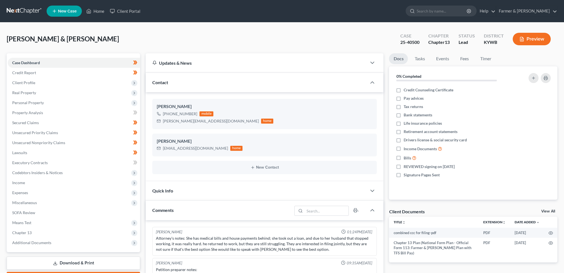
scroll to position [80, 0]
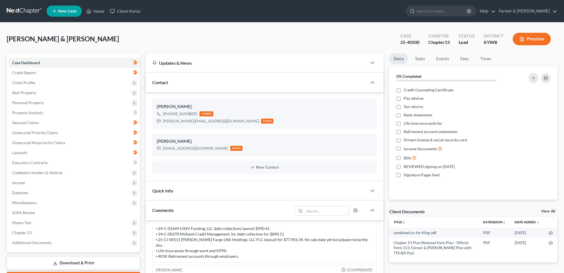
drag, startPoint x: 26, startPoint y: 234, endPoint x: 33, endPoint y: 247, distance: 14.6
click at [26, 234] on span "Chapter 13" at bounding box center [21, 232] width 19 height 5
click at [34, 253] on span "Chapter 13 Plan" at bounding box center [37, 252] width 28 height 5
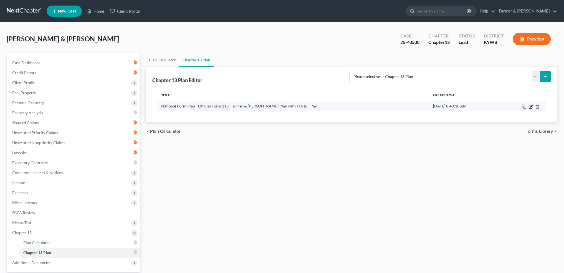
click at [530, 106] on icon "button" at bounding box center [530, 106] width 4 height 4
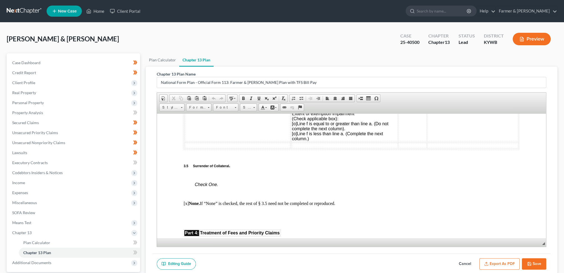
scroll to position [1063, 0]
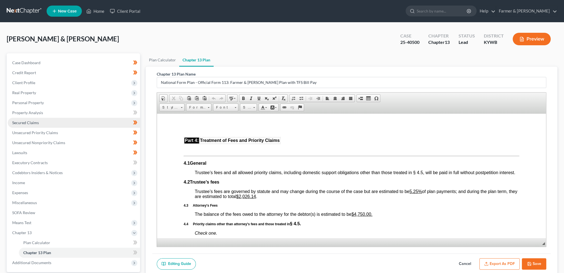
click at [52, 124] on link "Secured Claims" at bounding box center [74, 123] width 132 height 10
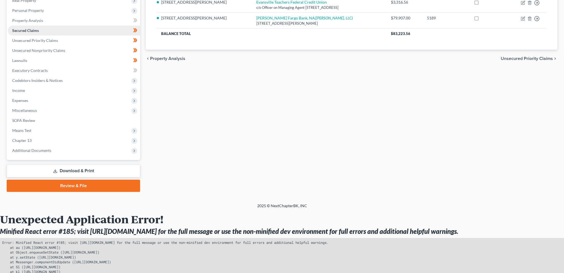
scroll to position [92, 0]
click at [47, 148] on span "Additional Documents" at bounding box center [31, 150] width 39 height 5
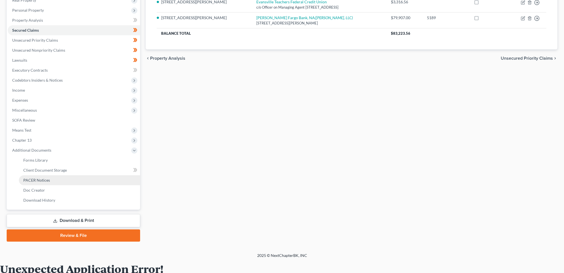
click at [42, 184] on link "PACER Notices" at bounding box center [79, 180] width 121 height 10
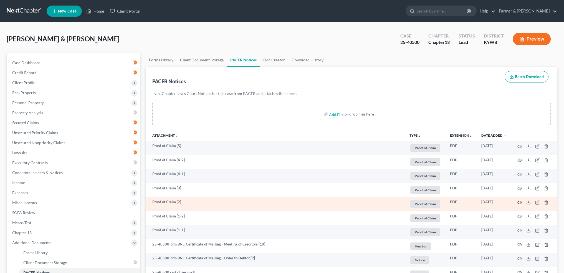
click at [519, 202] on icon "button" at bounding box center [519, 202] width 4 height 4
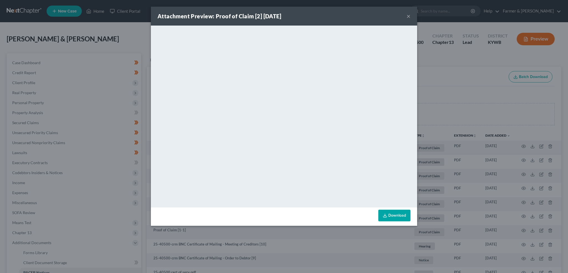
click at [409, 16] on button "×" at bounding box center [409, 16] width 4 height 7
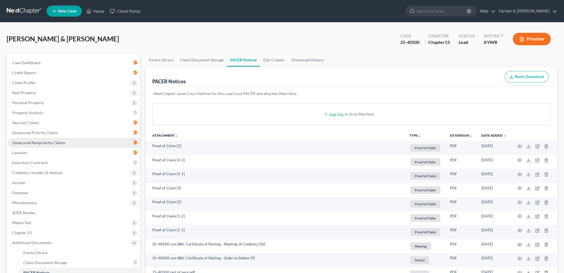
click at [45, 142] on span "Unsecured Nonpriority Claims" at bounding box center [38, 142] width 53 height 5
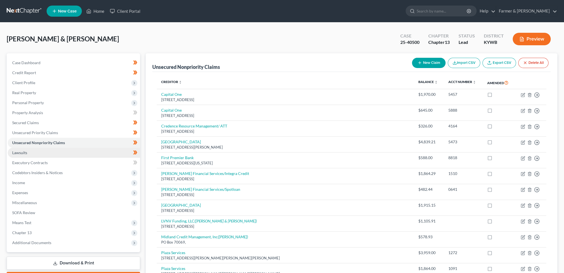
click at [68, 152] on link "Lawsuits" at bounding box center [74, 153] width 132 height 10
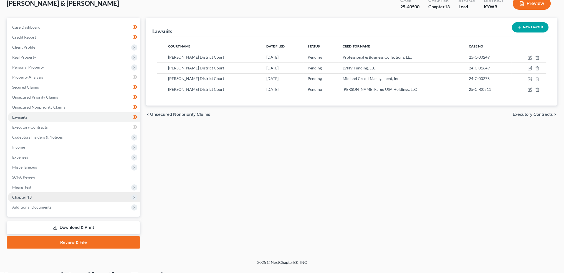
scroll to position [46, 0]
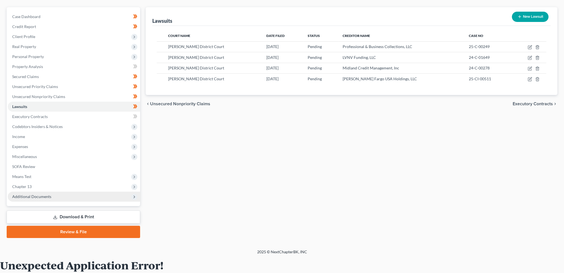
click at [49, 193] on span "Additional Documents" at bounding box center [74, 196] width 132 height 10
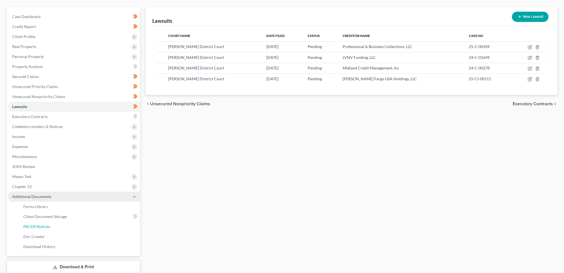
drag, startPoint x: 45, startPoint y: 225, endPoint x: 134, endPoint y: 193, distance: 94.6
click at [45, 226] on span "PACER Notices" at bounding box center [36, 226] width 27 height 5
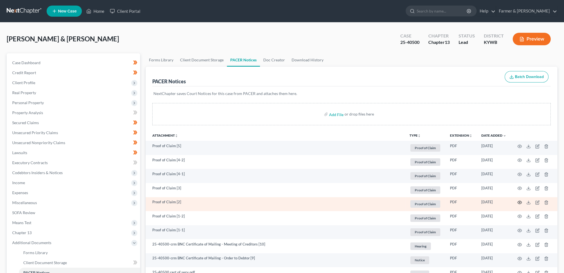
click at [520, 201] on icon "button" at bounding box center [519, 202] width 4 height 4
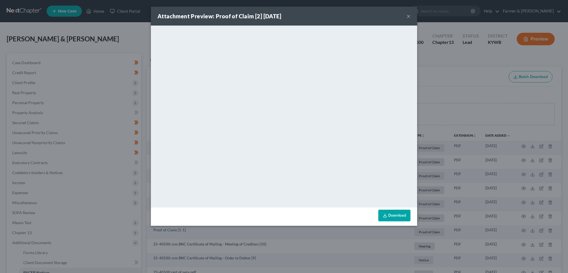
click at [407, 15] on button "×" at bounding box center [409, 16] width 4 height 7
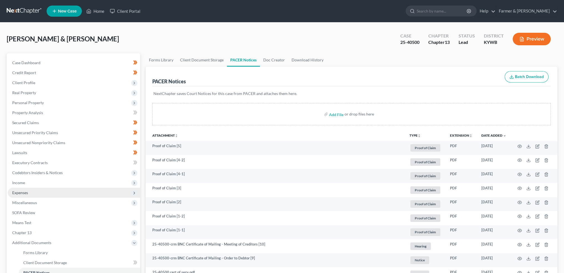
scroll to position [92, 0]
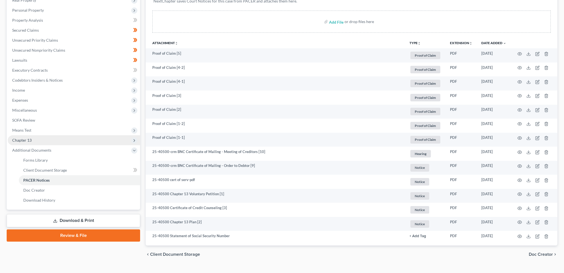
click at [51, 137] on span "Chapter 13" at bounding box center [74, 140] width 132 height 10
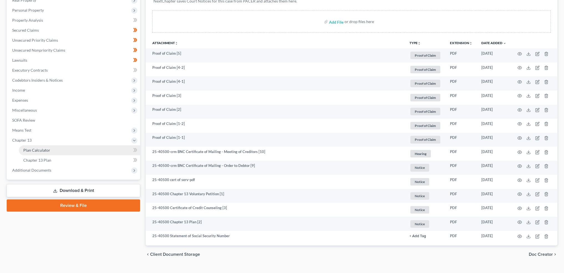
click at [51, 148] on link "Plan Calculator" at bounding box center [79, 150] width 121 height 10
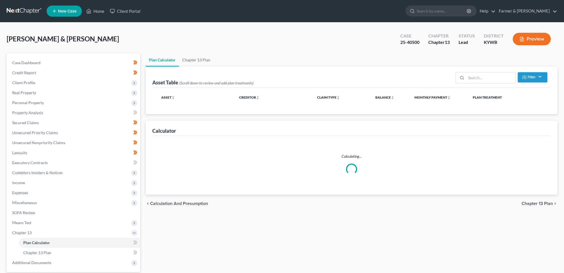
select select "59"
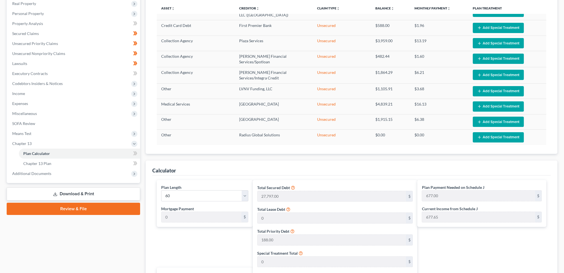
scroll to position [92, 0]
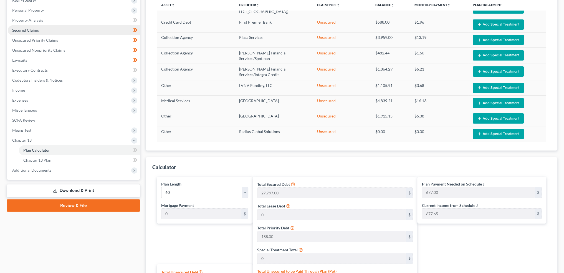
click at [32, 29] on span "Secured Claims" at bounding box center [25, 30] width 27 height 5
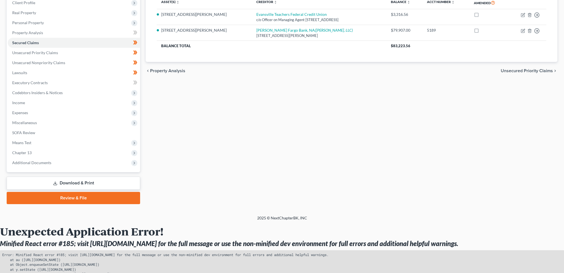
scroll to position [119, 0]
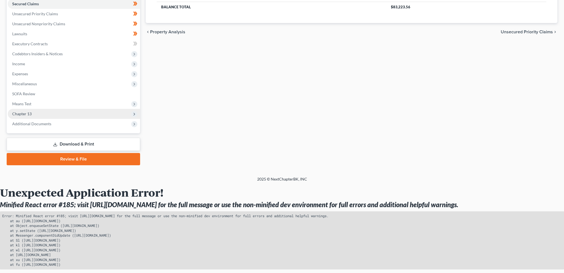
click at [27, 114] on span "Chapter 13" at bounding box center [21, 113] width 19 height 5
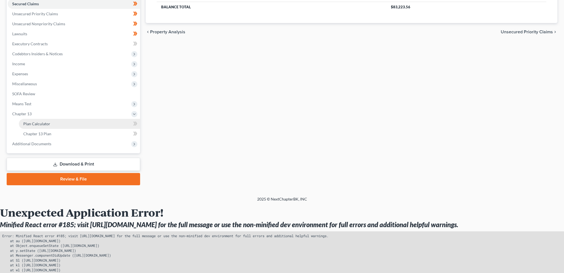
click at [28, 123] on span "Plan Calculator" at bounding box center [36, 123] width 27 height 5
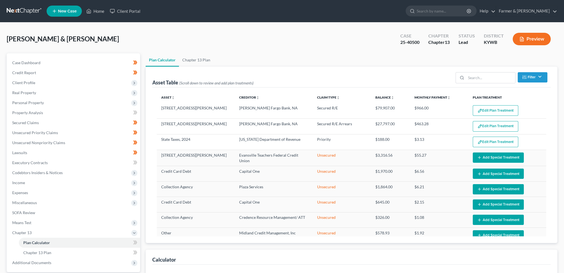
select select "59"
click at [97, 11] on link "Home" at bounding box center [95, 11] width 24 height 10
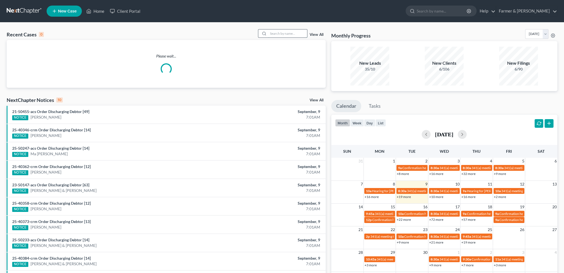
click at [272, 34] on input "search" at bounding box center [287, 33] width 39 height 8
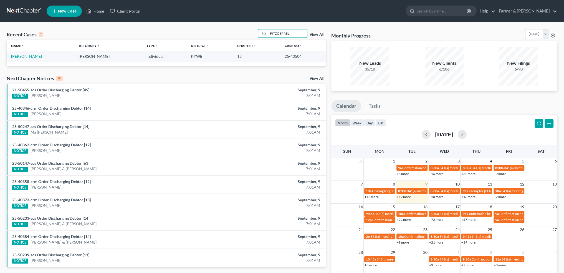
type input "FITZGERREL"
click at [33, 57] on link "Fitzgerrel, Lynette" at bounding box center [26, 56] width 31 height 5
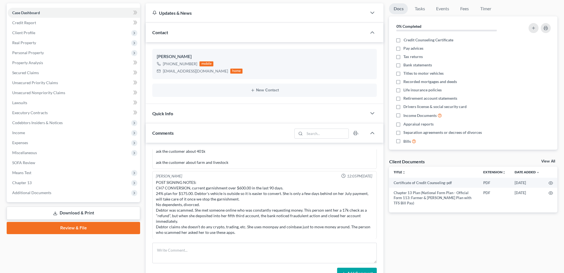
scroll to position [92, 0]
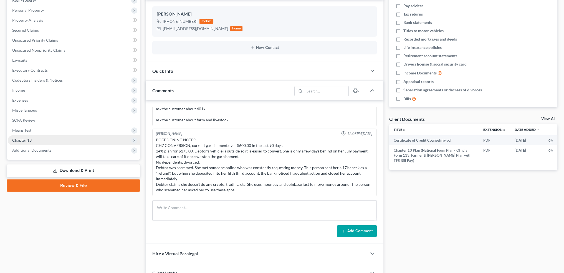
click at [41, 141] on span "Chapter 13" at bounding box center [74, 140] width 132 height 10
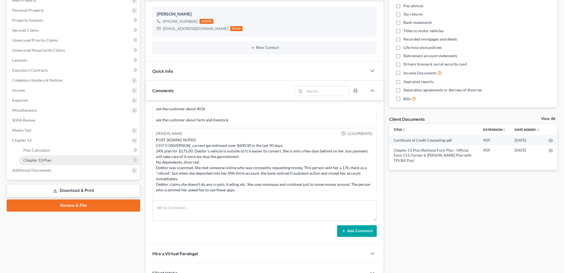
click at [44, 158] on span "Chapter 13 Plan" at bounding box center [37, 160] width 28 height 5
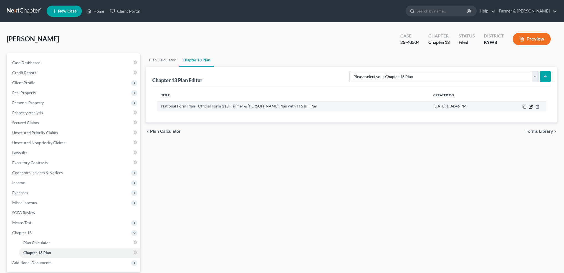
click at [529, 105] on icon "button" at bounding box center [530, 106] width 3 height 3
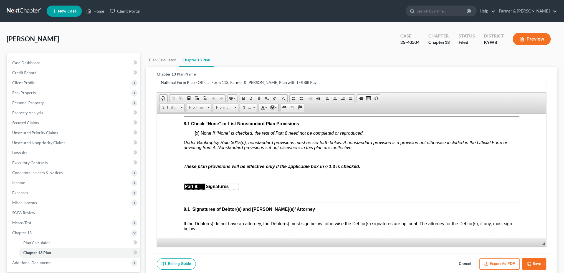
scroll to position [92, 0]
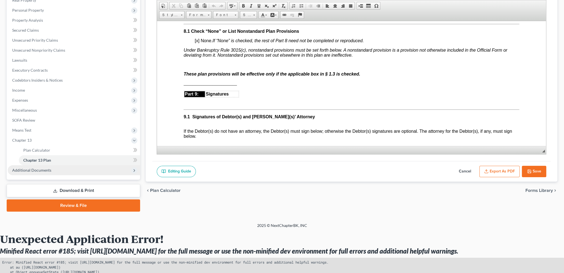
click at [36, 168] on span "Additional Documents" at bounding box center [31, 169] width 39 height 5
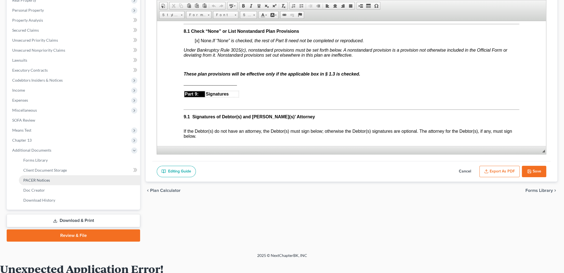
click at [41, 181] on span "PACER Notices" at bounding box center [36, 179] width 27 height 5
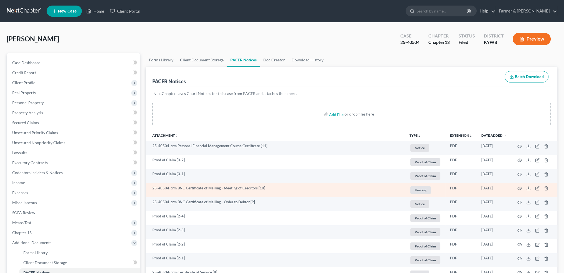
scroll to position [92, 0]
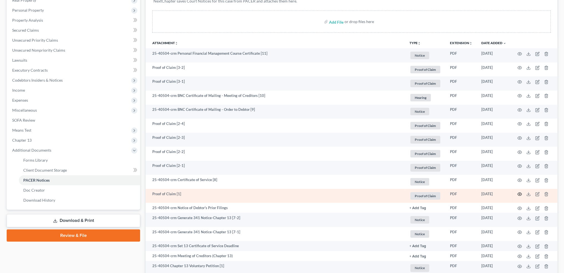
click at [520, 195] on icon "button" at bounding box center [519, 194] width 4 height 4
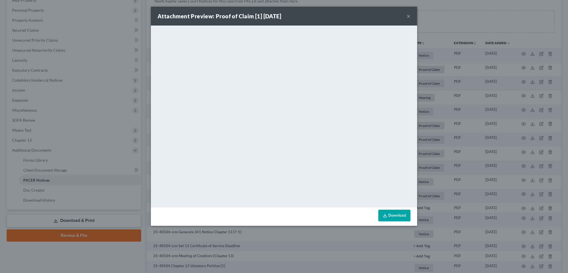
click at [408, 16] on button "×" at bounding box center [409, 16] width 4 height 7
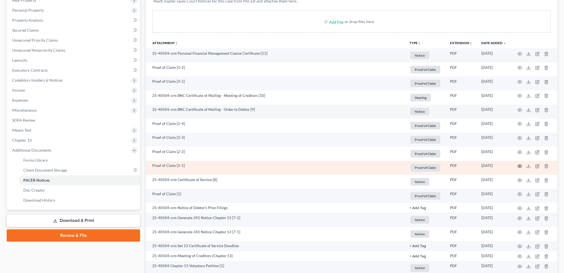
click at [519, 164] on icon "button" at bounding box center [519, 166] width 4 height 4
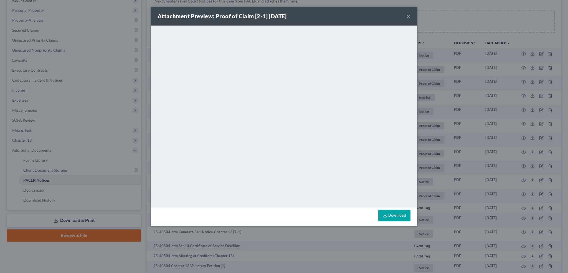
drag, startPoint x: 408, startPoint y: 17, endPoint x: 488, endPoint y: 160, distance: 163.3
click at [408, 17] on button "×" at bounding box center [409, 16] width 4 height 7
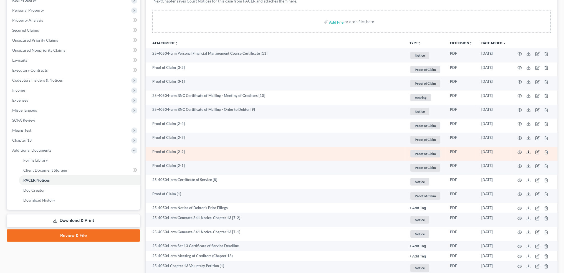
click at [527, 152] on icon at bounding box center [528, 152] width 4 height 4
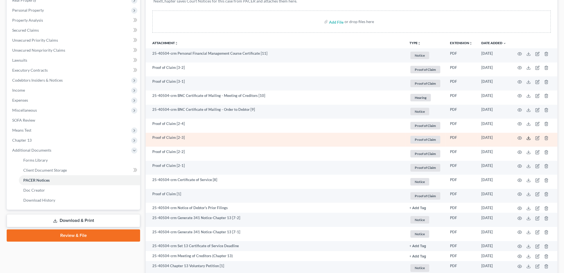
click at [527, 138] on icon at bounding box center [528, 138] width 3 height 1
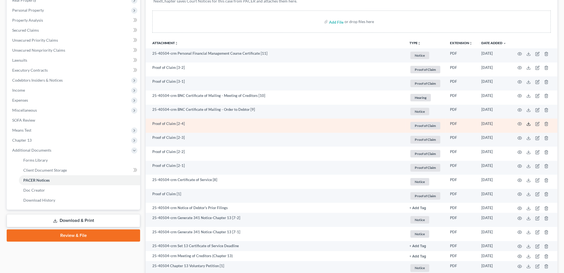
click at [528, 124] on polyline at bounding box center [528, 123] width 2 height 1
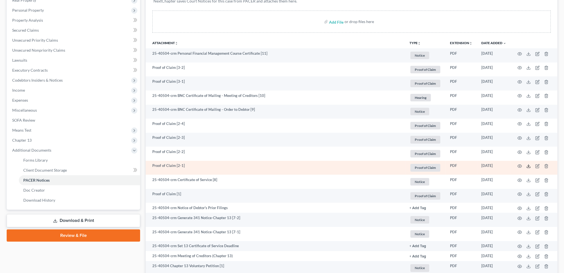
click at [527, 166] on icon at bounding box center [528, 166] width 4 height 4
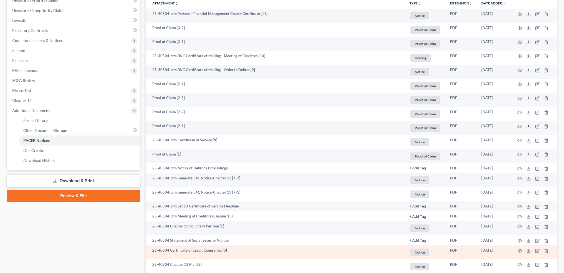
scroll to position [124, 0]
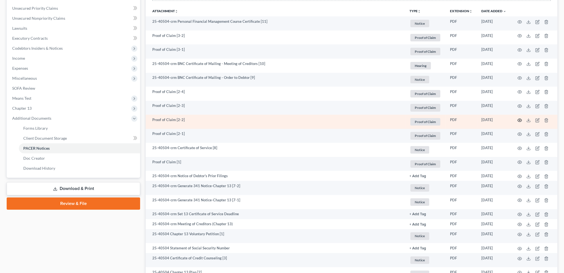
click at [520, 120] on circle "button" at bounding box center [519, 120] width 1 height 1
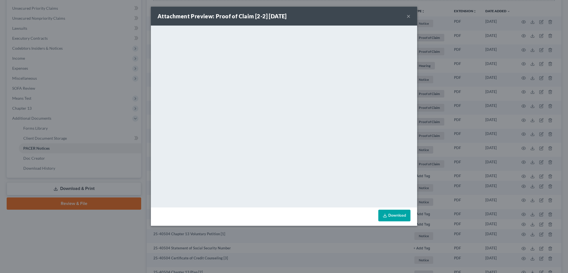
click at [410, 12] on div "Attachment Preview: Proof of Claim [2-2] 07/30/2025 ×" at bounding box center [284, 16] width 266 height 19
click at [408, 16] on button "×" at bounding box center [409, 16] width 4 height 7
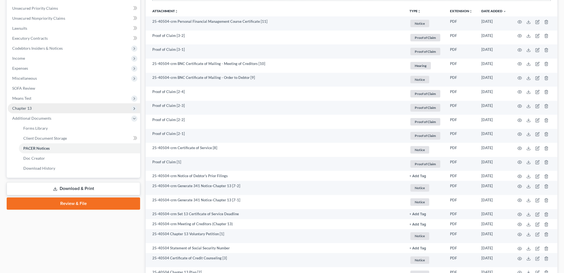
click at [43, 110] on span "Chapter 13" at bounding box center [74, 108] width 132 height 10
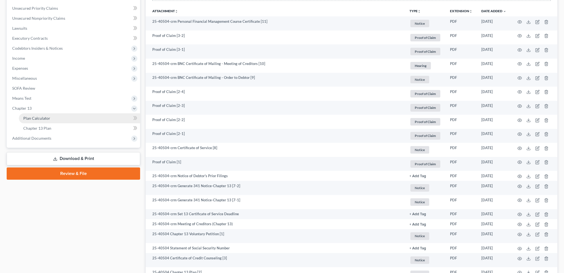
click at [43, 116] on span "Plan Calculator" at bounding box center [36, 118] width 27 height 5
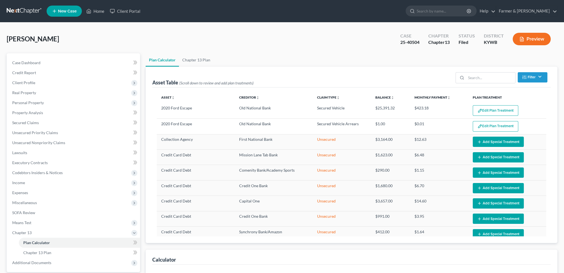
select select "59"
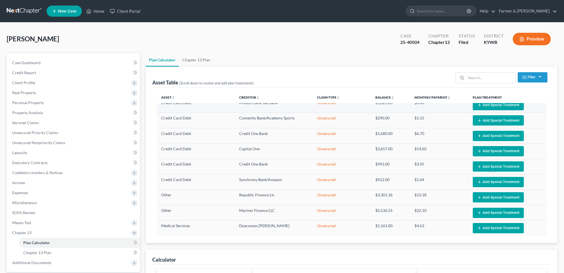
scroll to position [55, 0]
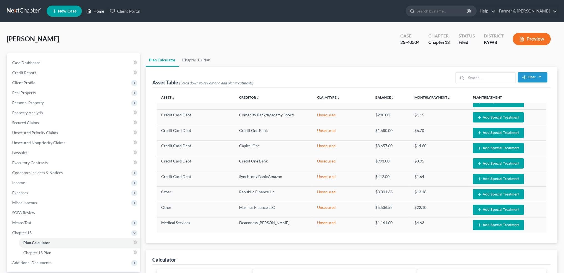
click at [98, 13] on link "Home" at bounding box center [95, 11] width 24 height 10
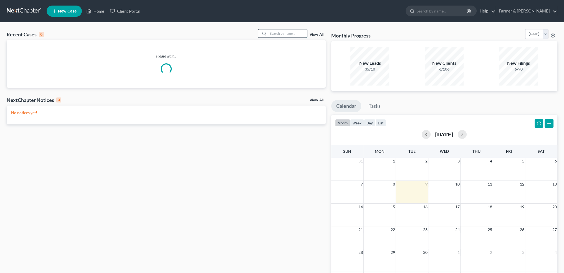
click at [284, 30] on input "search" at bounding box center [287, 33] width 39 height 8
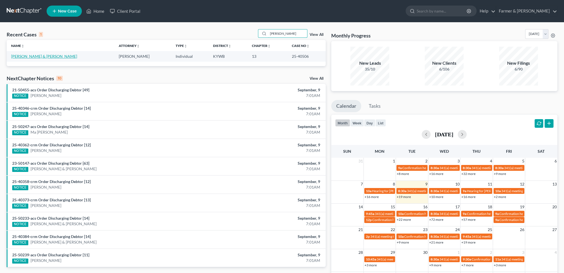
type input "CATHY SCOTT"
click at [35, 57] on link "Scott, Cathy & James" at bounding box center [44, 56] width 66 height 5
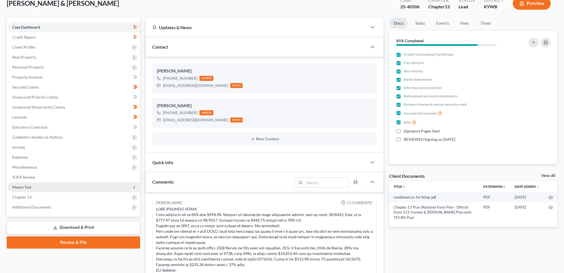
scroll to position [46, 0]
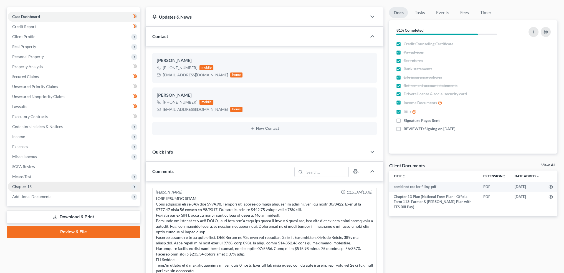
click at [35, 186] on span "Chapter 13" at bounding box center [74, 186] width 132 height 10
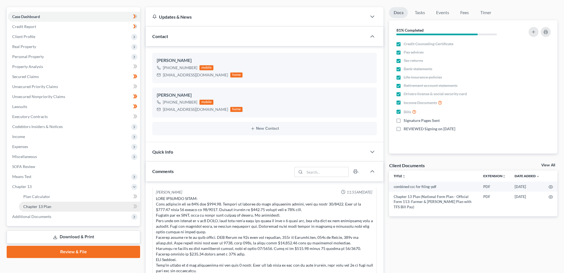
click at [34, 204] on span "Chapter 13 Plan" at bounding box center [37, 206] width 28 height 5
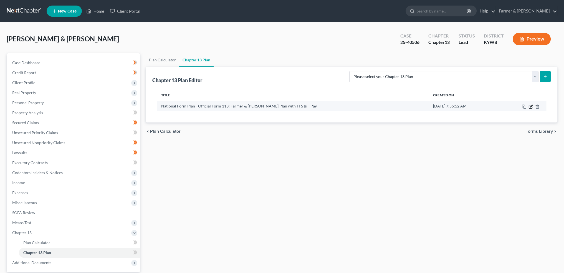
click at [530, 105] on icon "button" at bounding box center [530, 106] width 4 height 4
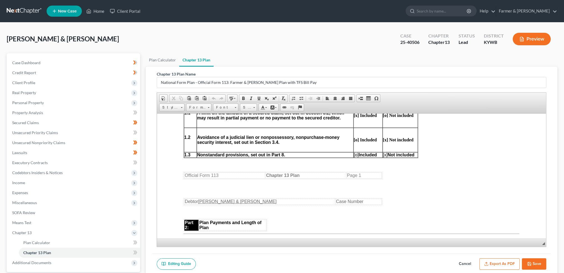
scroll to position [323, 0]
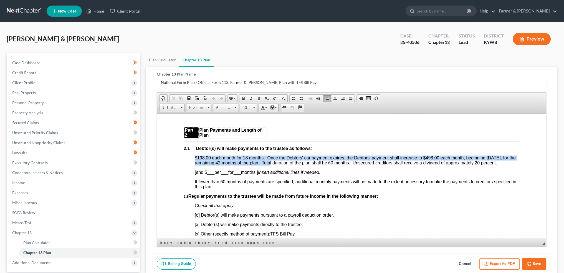
drag, startPoint x: 193, startPoint y: 159, endPoint x: 285, endPoint y: 165, distance: 92.3
copy u "$198.00 each month for 18 months. Once the Debtors' car payment expires, the De…"
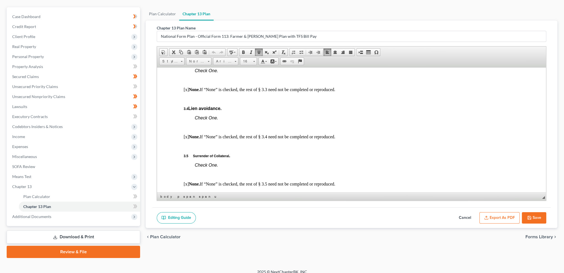
scroll to position [1017, 0]
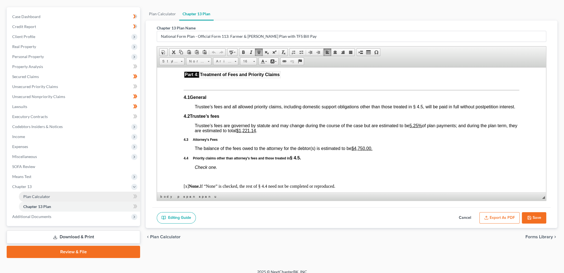
click at [26, 195] on span "Plan Calculator" at bounding box center [36, 196] width 27 height 5
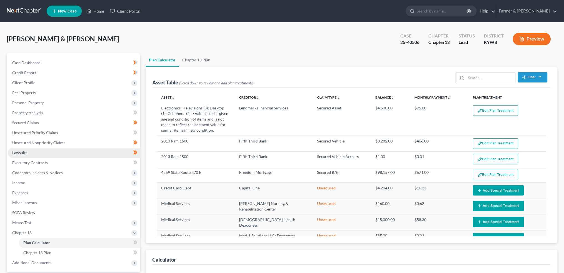
select select "59"
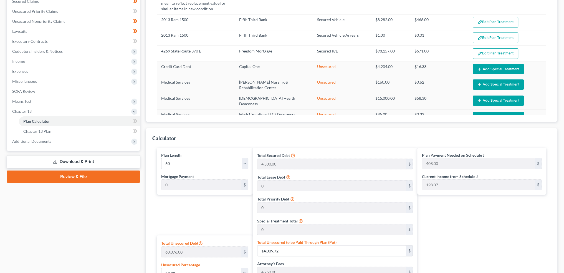
scroll to position [139, 0]
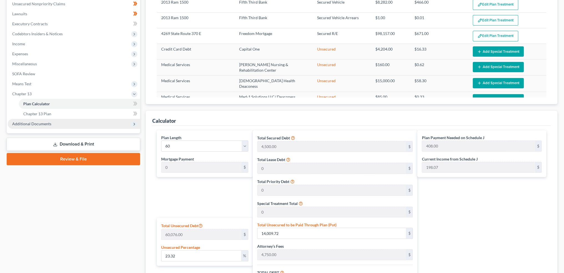
click at [43, 123] on span "Additional Documents" at bounding box center [31, 123] width 39 height 5
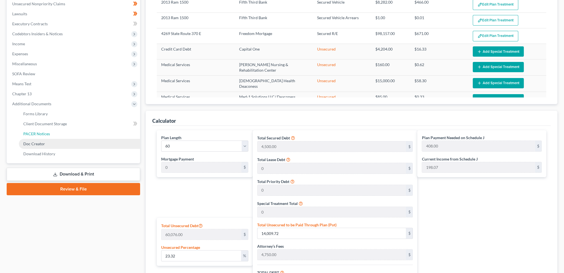
click at [41, 133] on span "PACER Notices" at bounding box center [36, 133] width 27 height 5
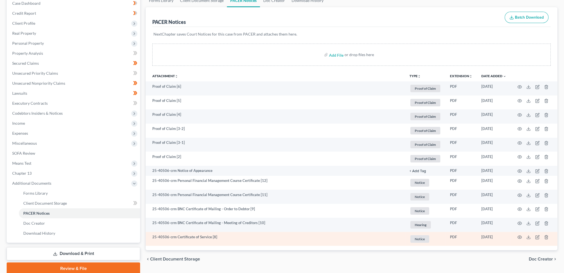
scroll to position [76, 0]
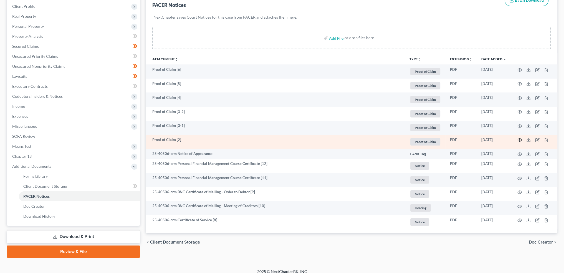
click at [521, 139] on icon "button" at bounding box center [519, 140] width 4 height 4
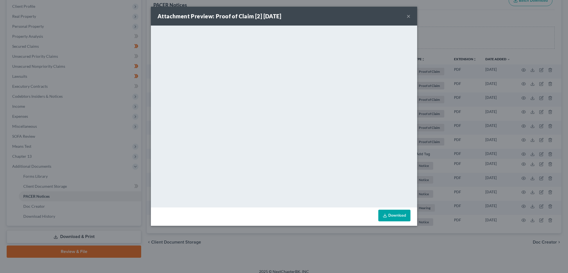
drag, startPoint x: 408, startPoint y: 17, endPoint x: 559, endPoint y: 124, distance: 184.9
click at [408, 17] on button "×" at bounding box center [409, 16] width 4 height 7
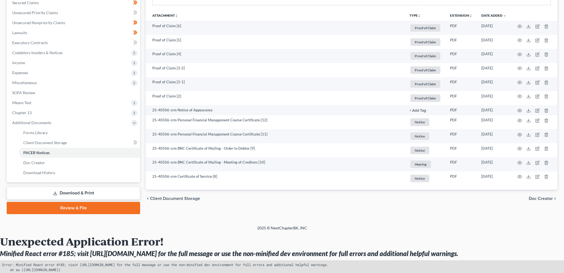
scroll to position [139, 0]
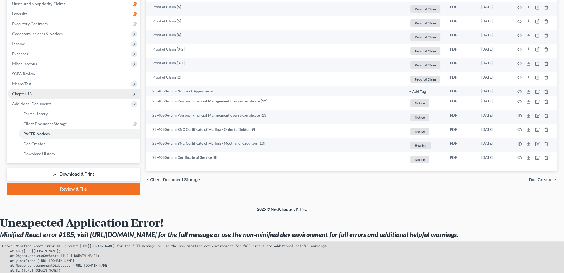
click at [38, 93] on span "Chapter 13" at bounding box center [74, 94] width 132 height 10
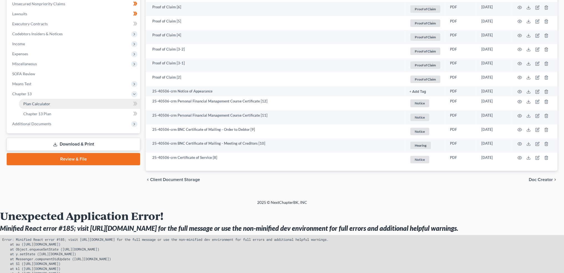
click at [42, 100] on link "Plan Calculator" at bounding box center [79, 104] width 121 height 10
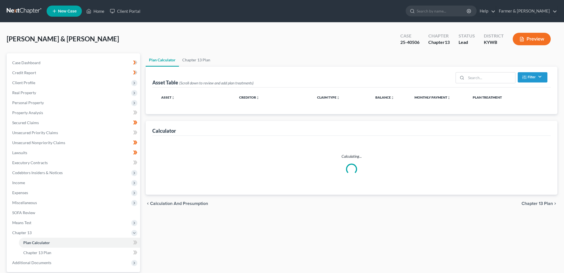
select select "59"
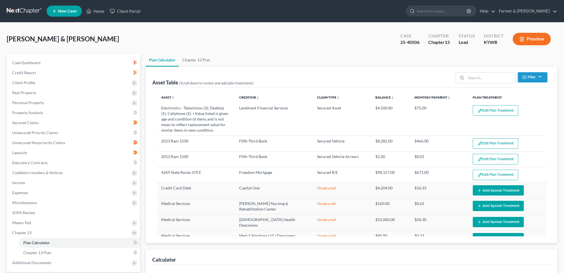
select select "59"
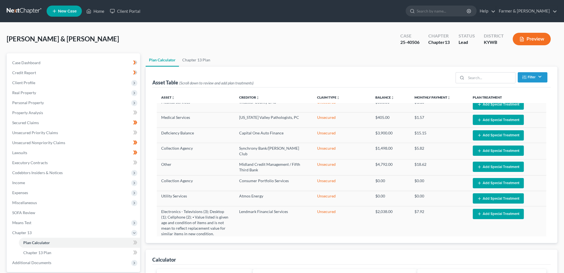
scroll to position [308, 0]
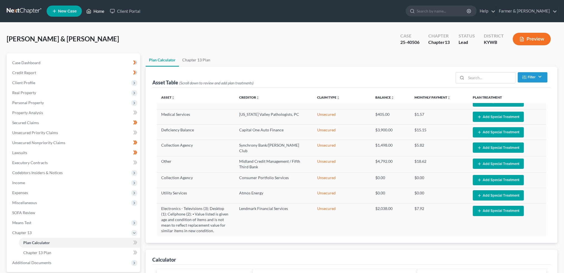
drag, startPoint x: 95, startPoint y: 10, endPoint x: 182, endPoint y: 20, distance: 87.9
click at [95, 10] on link "Home" at bounding box center [95, 11] width 24 height 10
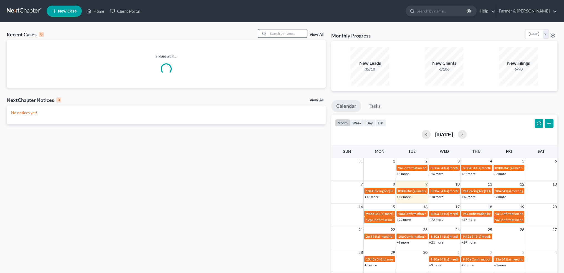
click at [280, 32] on input "search" at bounding box center [287, 33] width 39 height 8
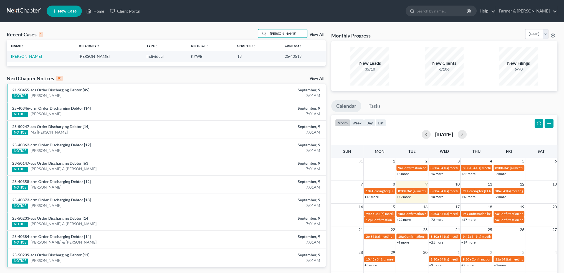
type input "MONICA WALKER"
click at [27, 56] on link "Walker, Monica" at bounding box center [26, 56] width 31 height 5
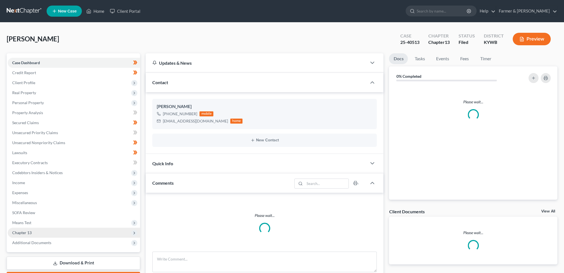
scroll to position [46, 0]
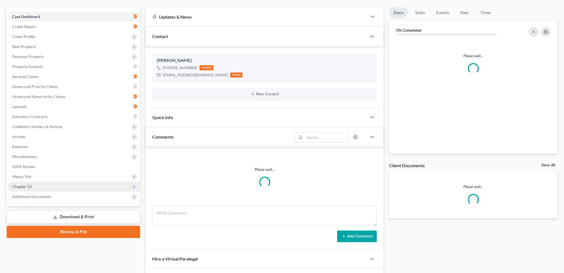
click at [36, 187] on span "Chapter 13" at bounding box center [74, 186] width 132 height 10
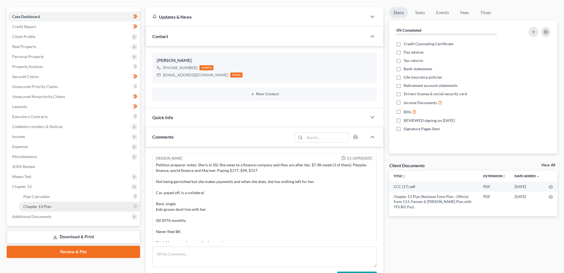
scroll to position [102, 0]
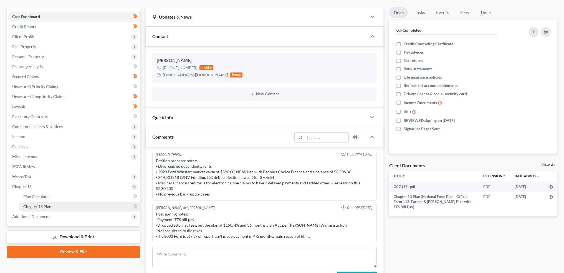
click at [40, 205] on span "Chapter 13 Plan" at bounding box center [37, 206] width 28 height 5
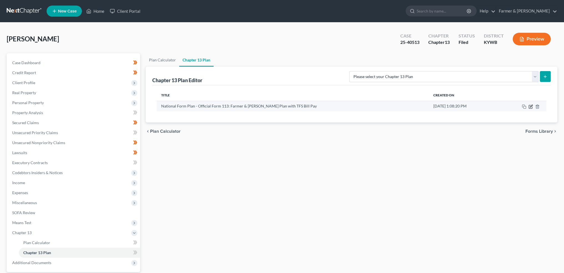
click at [530, 105] on icon "button" at bounding box center [530, 106] width 4 height 4
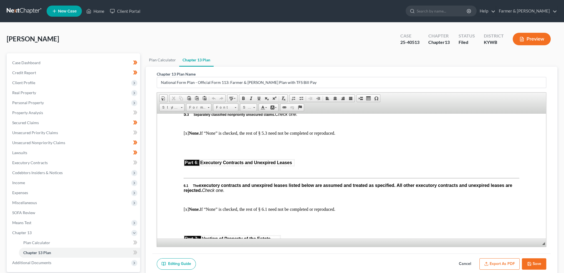
scroll to position [1340, 0]
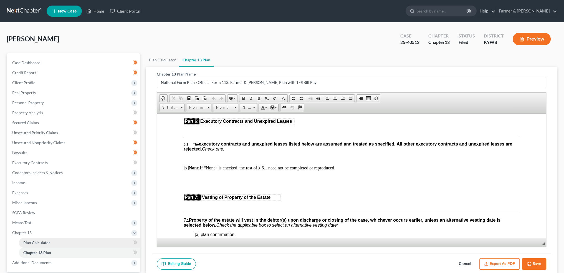
drag, startPoint x: 0, startPoint y: 88, endPoint x: 35, endPoint y: 240, distance: 156.3
click at [35, 240] on span "Plan Calculator" at bounding box center [36, 242] width 27 height 5
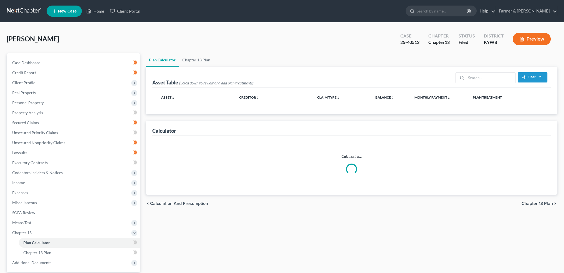
select select "35"
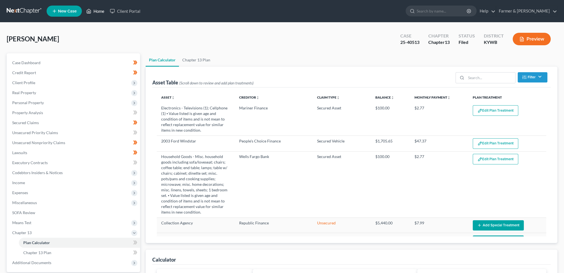
click at [91, 11] on icon at bounding box center [88, 11] width 5 height 7
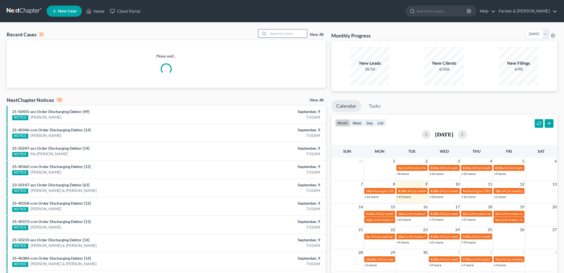
click at [278, 34] on input "search" at bounding box center [287, 33] width 39 height 8
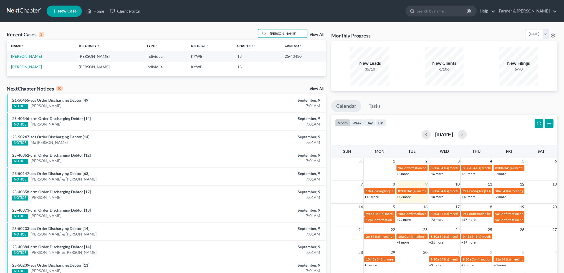
type input "GEORGE ROBERTS"
click at [30, 55] on link "Roberts, George" at bounding box center [26, 56] width 31 height 5
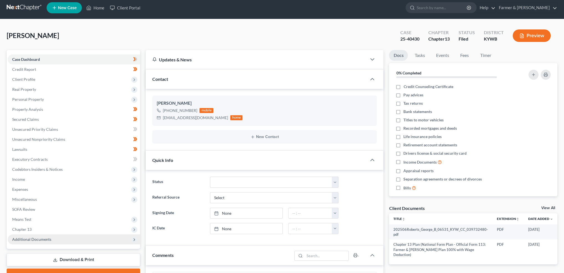
scroll to position [139, 0]
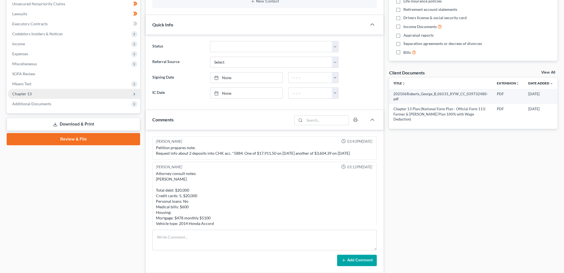
click at [38, 93] on span "Chapter 13" at bounding box center [74, 94] width 132 height 10
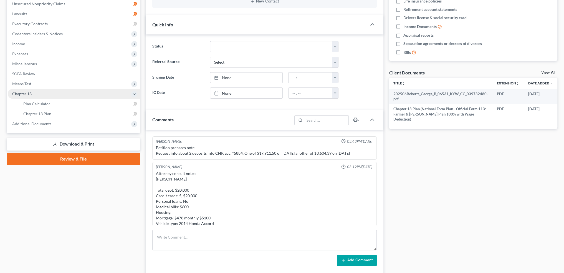
scroll to position [54, 0]
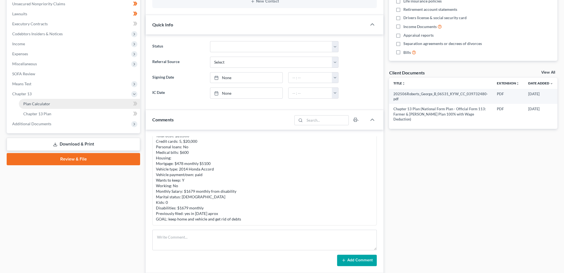
click at [42, 102] on span "Plan Calculator" at bounding box center [36, 103] width 27 height 5
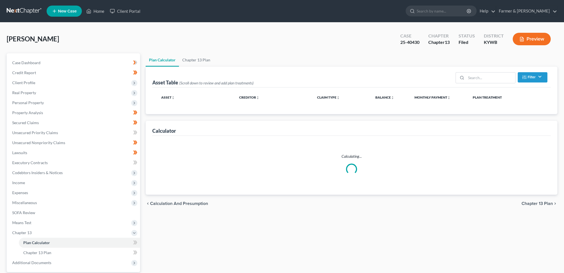
select select "59"
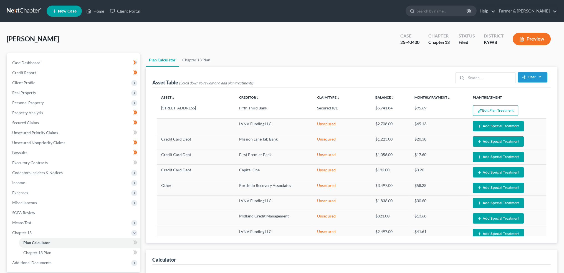
select select "59"
click at [501, 109] on button "Edit Plan Treatment" at bounding box center [495, 110] width 45 height 11
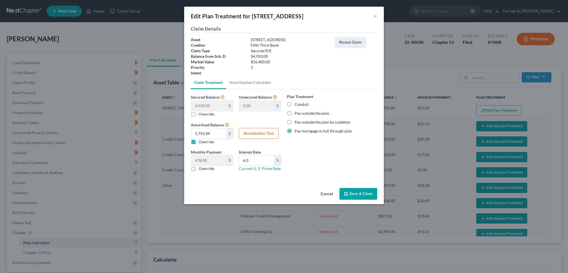
click at [358, 194] on button "Save & Close" at bounding box center [358, 194] width 38 height 12
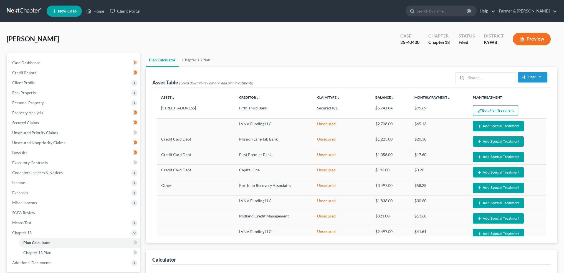
select select "59"
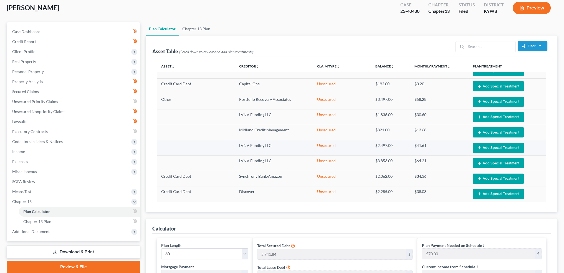
scroll to position [46, 0]
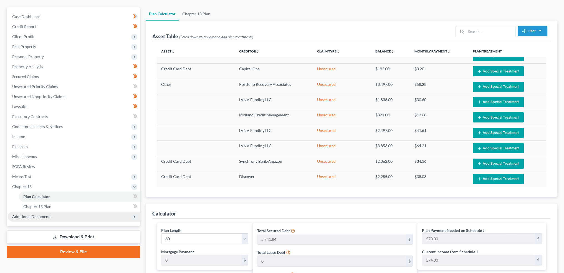
click at [50, 213] on span "Additional Documents" at bounding box center [74, 216] width 132 height 10
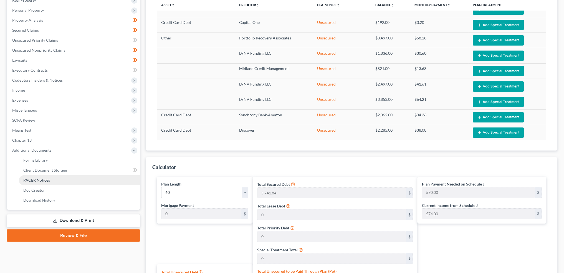
click at [64, 178] on link "PACER Notices" at bounding box center [79, 180] width 121 height 10
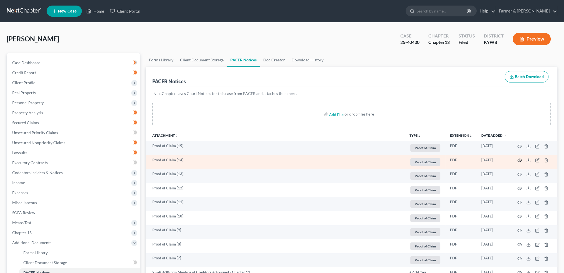
click at [519, 159] on icon "button" at bounding box center [519, 160] width 4 height 3
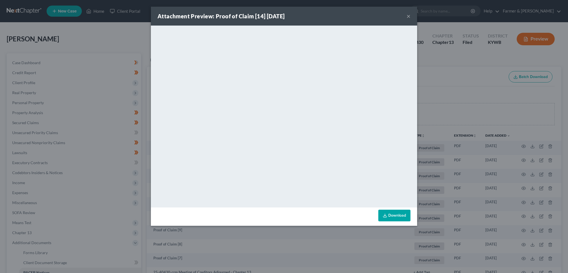
click at [411, 15] on div "Attachment Preview: Proof of Claim [14] 09/04/2025 ×" at bounding box center [284, 16] width 266 height 19
click at [408, 16] on button "×" at bounding box center [409, 16] width 4 height 7
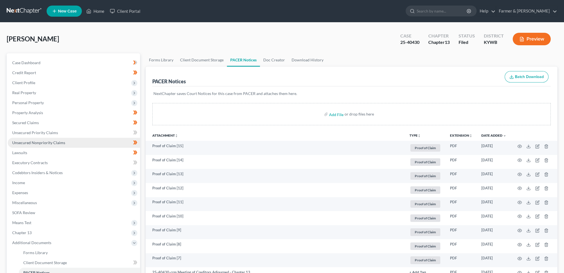
click at [50, 143] on span "Unsecured Nonpriority Claims" at bounding box center [38, 142] width 53 height 5
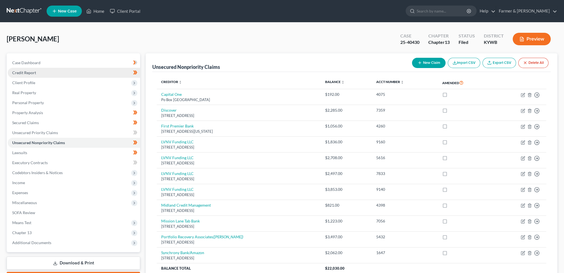
click at [28, 72] on span "Credit Report" at bounding box center [24, 72] width 24 height 5
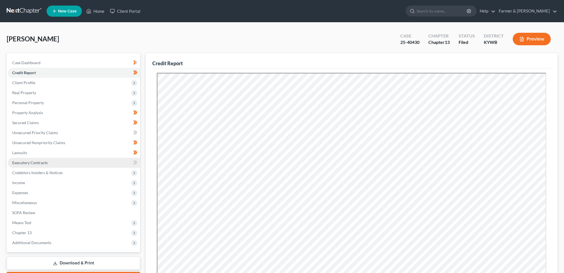
scroll to position [46, 0]
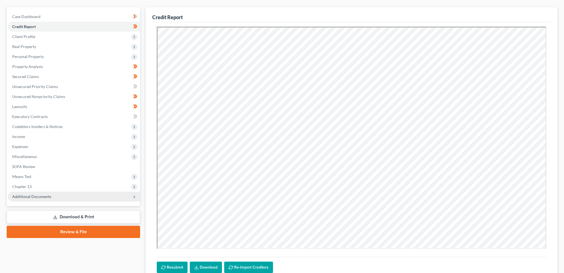
click at [28, 196] on span "Additional Documents" at bounding box center [31, 196] width 39 height 5
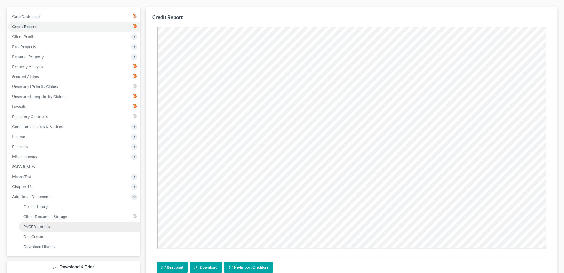
click at [28, 224] on span "PACER Notices" at bounding box center [36, 226] width 27 height 5
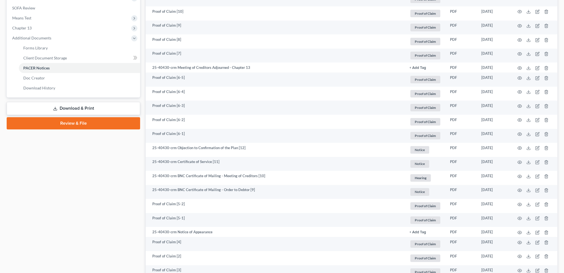
scroll to position [142, 0]
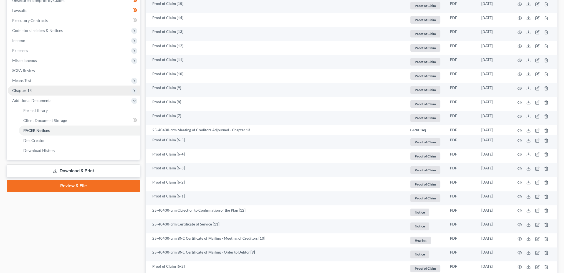
click at [37, 88] on span "Chapter 13" at bounding box center [74, 90] width 132 height 10
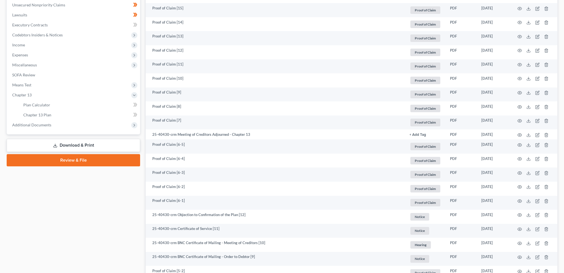
scroll to position [0, 0]
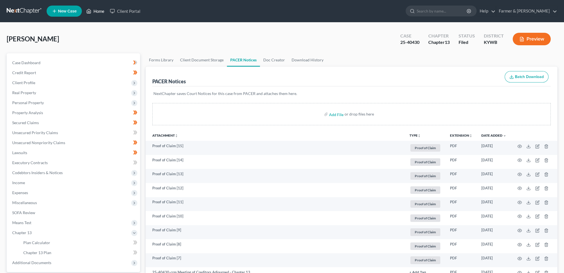
click at [99, 13] on link "Home" at bounding box center [95, 11] width 24 height 10
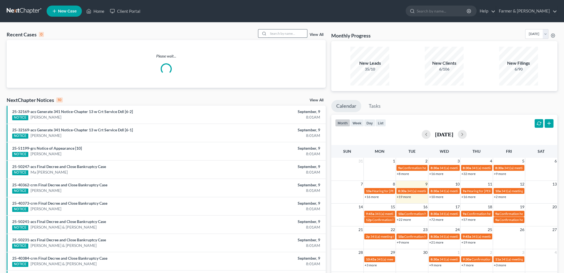
click at [275, 33] on input "search" at bounding box center [287, 33] width 39 height 8
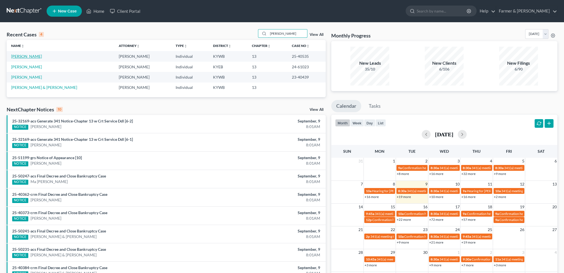
type input "MARKUS"
click at [35, 56] on link "Ratajczak, Markus" at bounding box center [26, 56] width 31 height 5
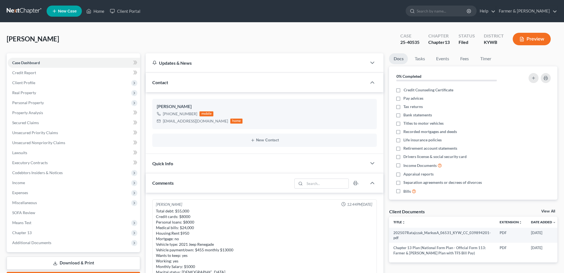
scroll to position [23, 0]
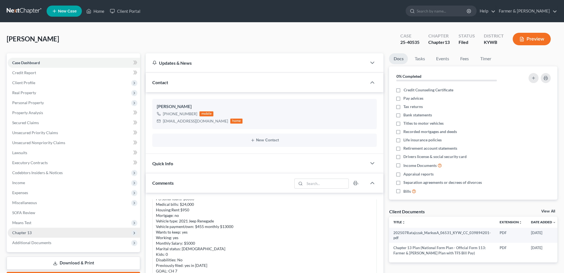
click at [39, 232] on span "Chapter 13" at bounding box center [74, 232] width 132 height 10
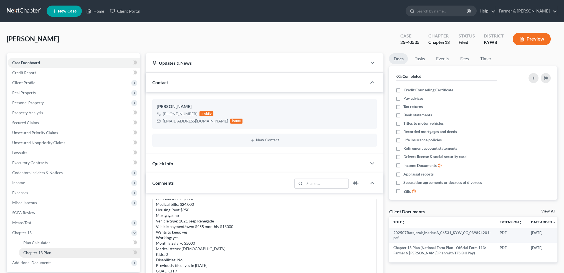
click at [44, 252] on span "Chapter 13 Plan" at bounding box center [37, 252] width 28 height 5
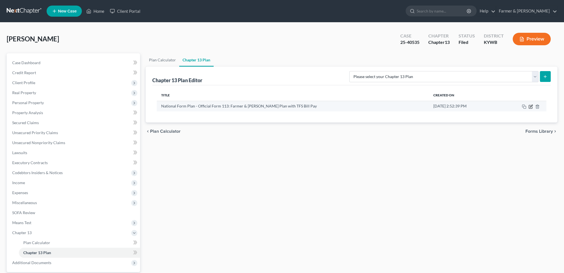
click at [530, 106] on icon "button" at bounding box center [530, 106] width 4 height 4
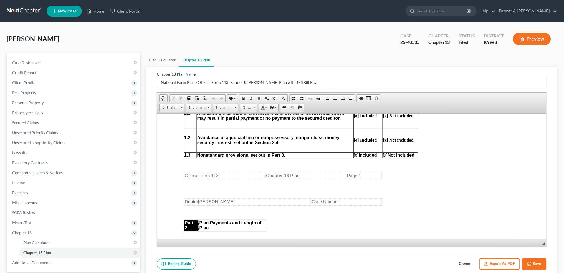
scroll to position [277, 0]
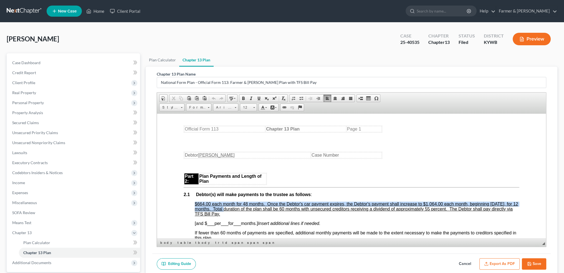
drag, startPoint x: 194, startPoint y: 207, endPoint x: 236, endPoint y: 211, distance: 41.8
copy u "$664.00 each month for 48 months. Once the Debtor's car payment expires, the De…"
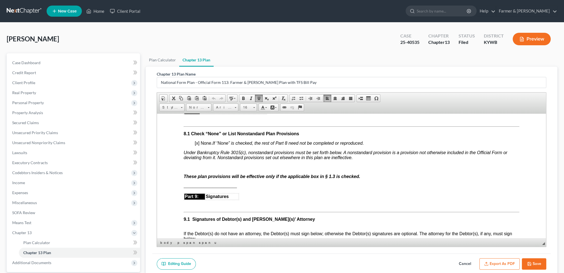
scroll to position [1571, 0]
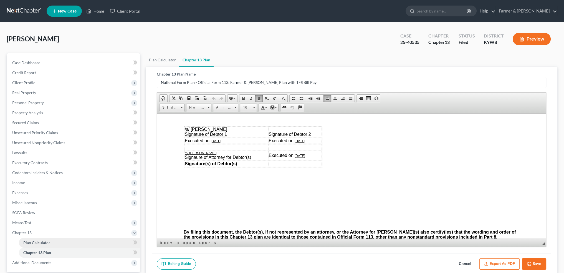
drag, startPoint x: 44, startPoint y: 26, endPoint x: 59, endPoint y: 242, distance: 216.3
click at [59, 242] on link "Plan Calculator" at bounding box center [79, 242] width 121 height 10
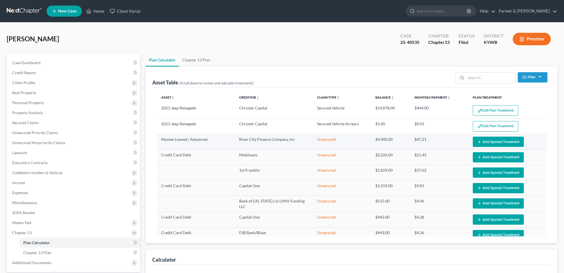
select select "59"
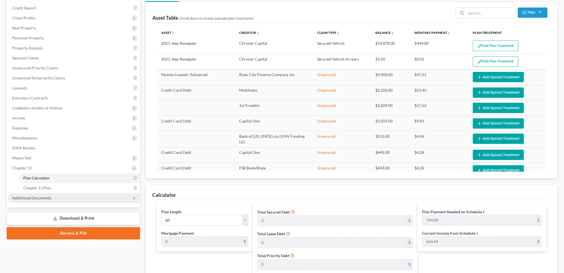
scroll to position [92, 0]
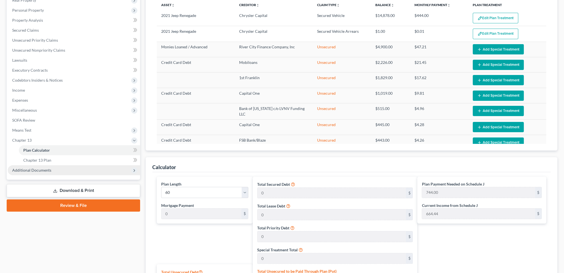
click at [34, 166] on span "Additional Documents" at bounding box center [74, 170] width 132 height 10
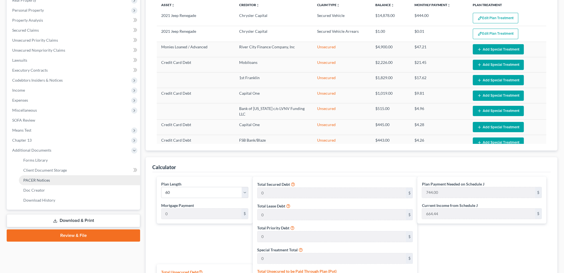
click at [39, 180] on span "PACER Notices" at bounding box center [36, 179] width 27 height 5
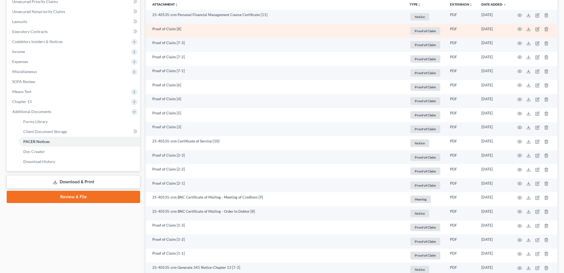
scroll to position [139, 0]
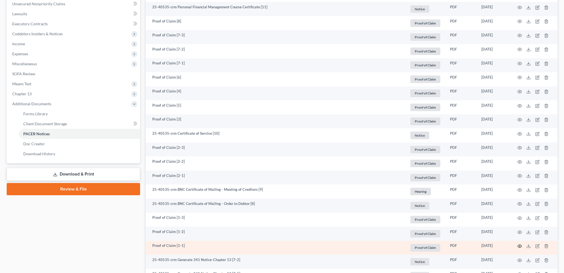
click at [520, 245] on icon "button" at bounding box center [519, 245] width 4 height 4
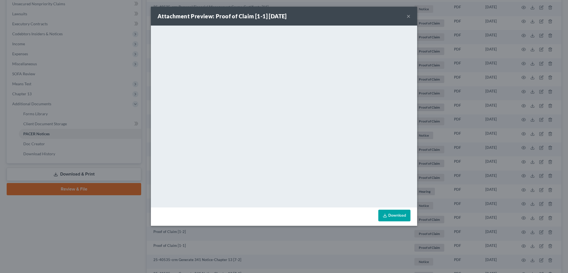
click at [404, 212] on link "Download" at bounding box center [394, 215] width 32 height 12
click at [407, 15] on button "×" at bounding box center [409, 16] width 4 height 7
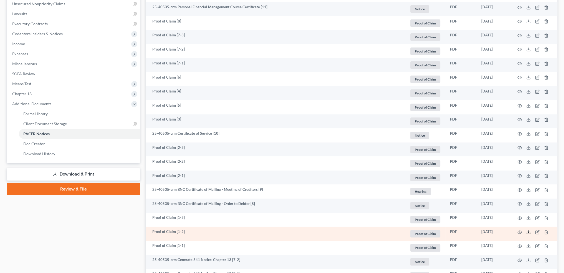
click at [529, 232] on icon at bounding box center [528, 232] width 4 height 4
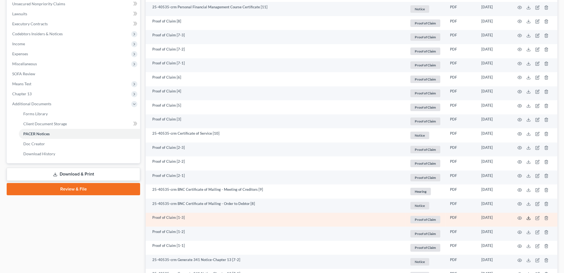
click at [528, 217] on icon at bounding box center [528, 217] width 4 height 4
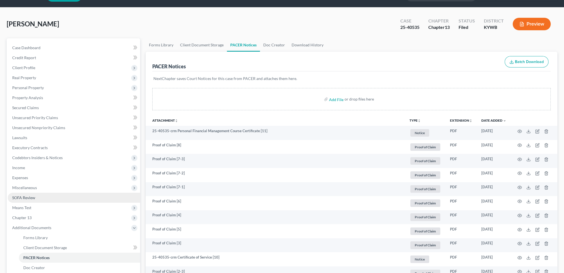
scroll to position [0, 0]
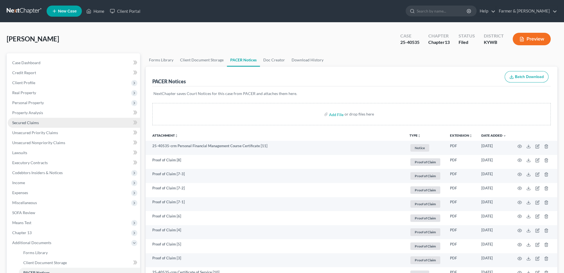
click at [33, 120] on span "Secured Claims" at bounding box center [25, 122] width 27 height 5
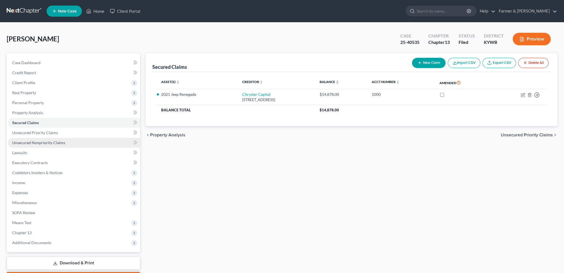
click at [39, 142] on span "Unsecured Nonpriority Claims" at bounding box center [38, 142] width 53 height 5
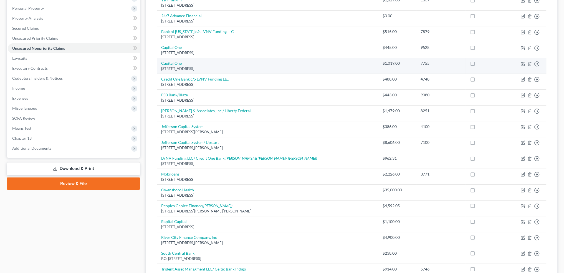
scroll to position [46, 0]
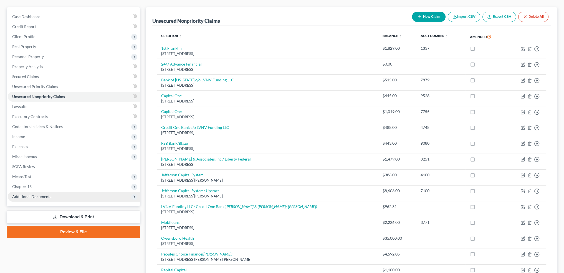
click at [47, 197] on span "Additional Documents" at bounding box center [31, 196] width 39 height 5
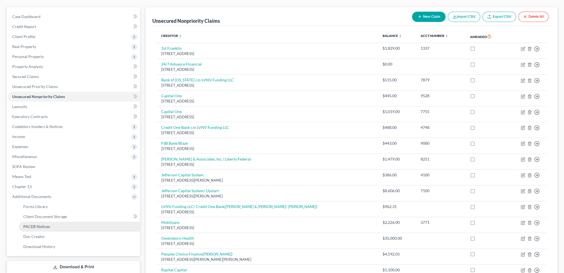
click at [59, 227] on link "PACER Notices" at bounding box center [79, 226] width 121 height 10
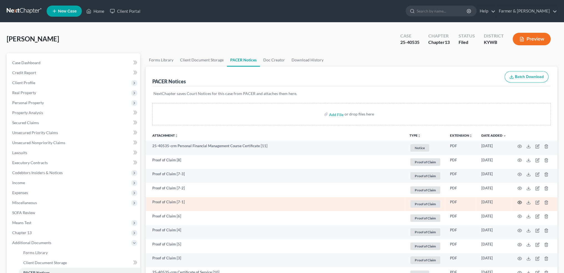
click at [519, 202] on circle "button" at bounding box center [519, 202] width 1 height 1
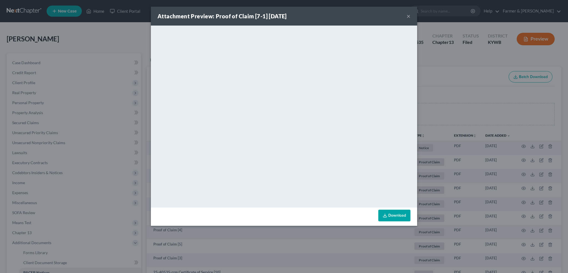
click at [402, 213] on link "Download" at bounding box center [394, 215] width 32 height 12
click at [407, 16] on button "×" at bounding box center [409, 16] width 4 height 7
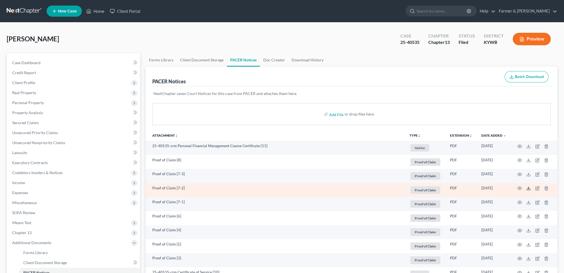
click at [528, 188] on line at bounding box center [528, 187] width 0 height 2
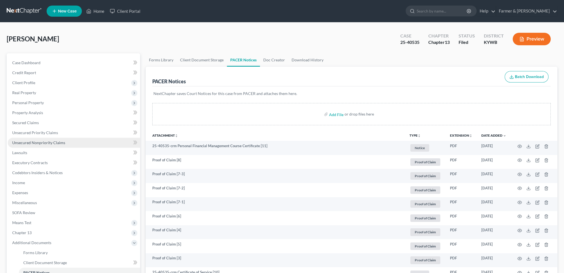
click at [44, 143] on span "Unsecured Nonpriority Claims" at bounding box center [38, 142] width 53 height 5
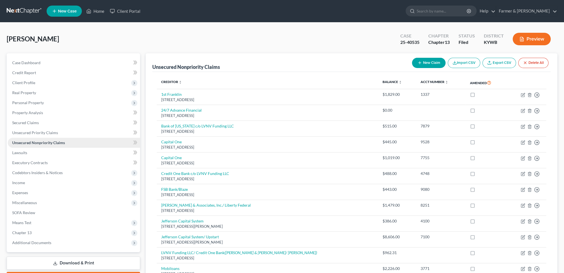
scroll to position [92, 0]
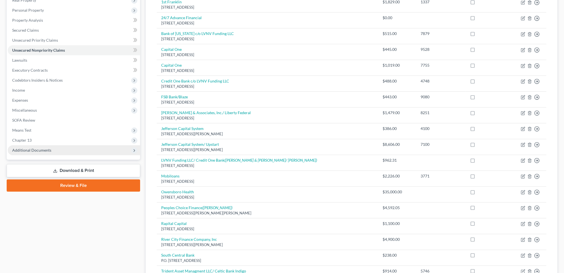
click at [47, 149] on span "Additional Documents" at bounding box center [31, 150] width 39 height 5
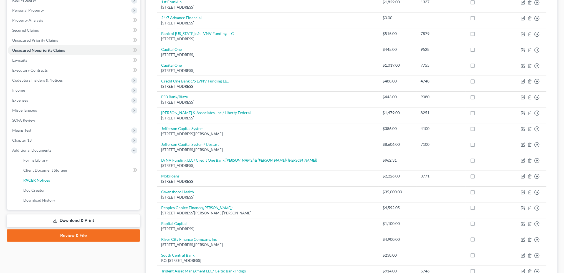
click at [53, 179] on link "PACER Notices" at bounding box center [79, 180] width 121 height 10
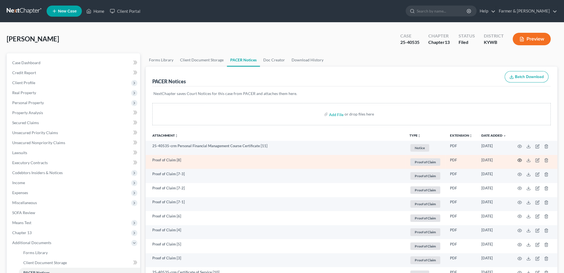
click at [518, 159] on icon "button" at bounding box center [519, 160] width 4 height 3
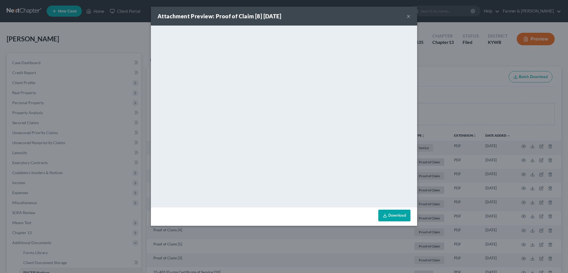
drag, startPoint x: 408, startPoint y: 16, endPoint x: 553, endPoint y: 64, distance: 152.4
click at [408, 16] on button "×" at bounding box center [409, 16] width 4 height 7
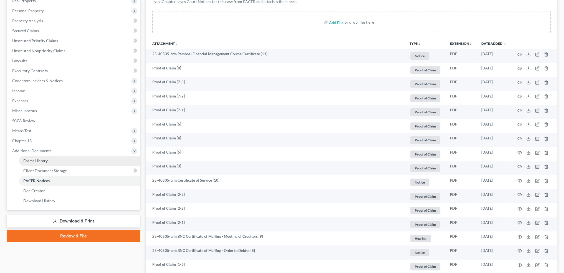
scroll to position [92, 0]
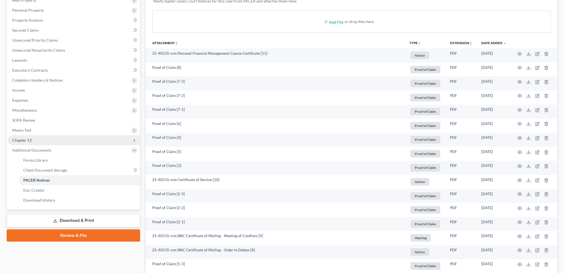
click at [47, 139] on span "Chapter 13" at bounding box center [74, 140] width 132 height 10
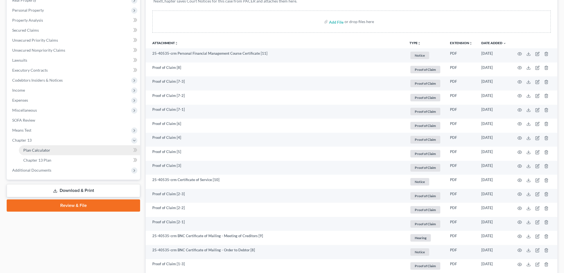
click at [48, 147] on link "Plan Calculator" at bounding box center [79, 150] width 121 height 10
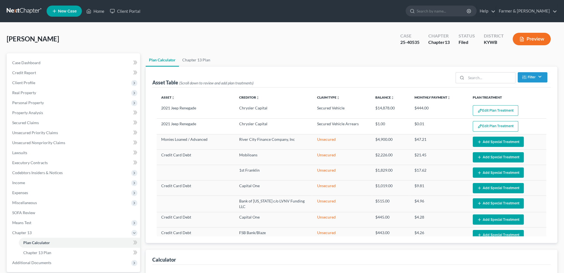
select select "59"
click at [96, 9] on link "Home" at bounding box center [95, 11] width 24 height 10
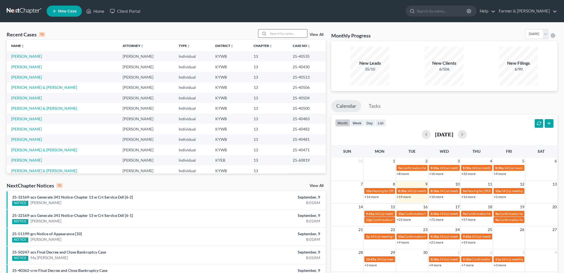
click at [283, 35] on input "search" at bounding box center [287, 33] width 39 height 8
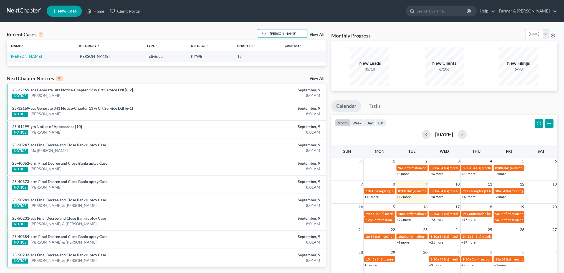
type input "carla henson"
click at [27, 56] on link "[PERSON_NAME]" at bounding box center [26, 56] width 31 height 5
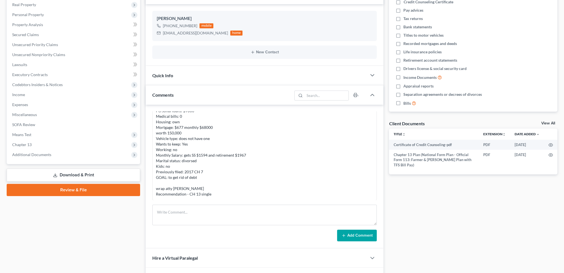
scroll to position [92, 0]
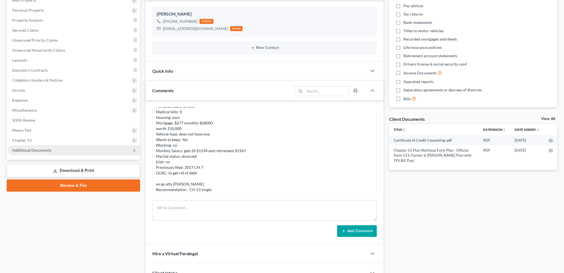
click at [47, 150] on span "Additional Documents" at bounding box center [31, 150] width 39 height 5
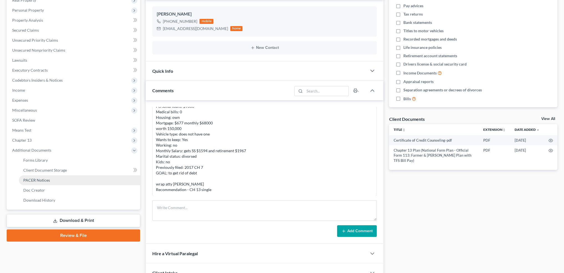
click at [50, 181] on link "PACER Notices" at bounding box center [79, 180] width 121 height 10
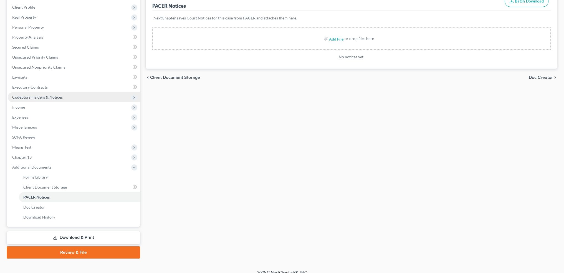
scroll to position [92, 0]
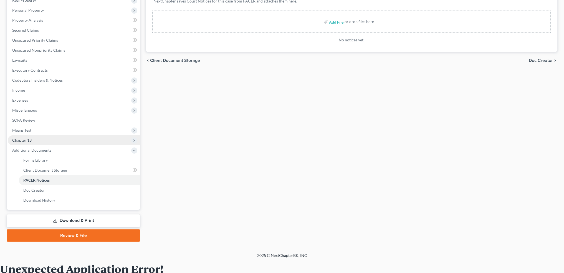
click at [40, 135] on span "Chapter 13" at bounding box center [74, 140] width 132 height 10
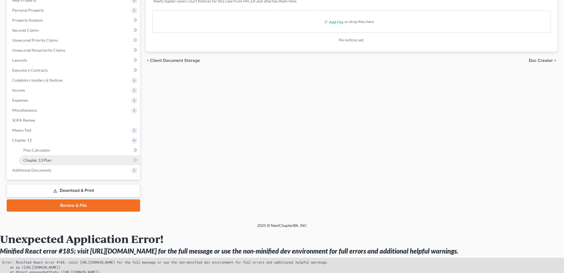
click at [39, 159] on span "Chapter 13 Plan" at bounding box center [37, 160] width 28 height 5
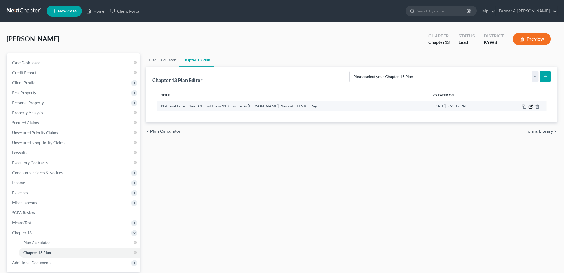
click at [530, 106] on icon "button" at bounding box center [531, 106] width 2 height 2
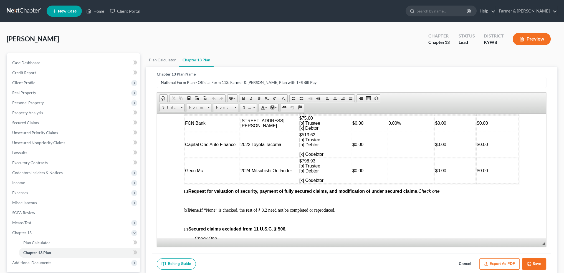
scroll to position [693, 0]
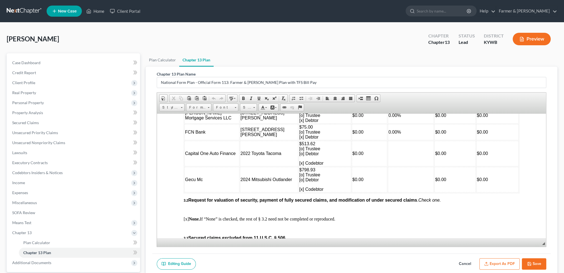
click at [301, 156] on p "$513.62 [o] Trustee [o] Debtor" at bounding box center [324, 148] width 51 height 15
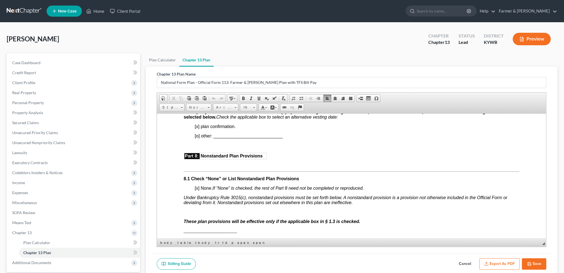
scroll to position [1479, 0]
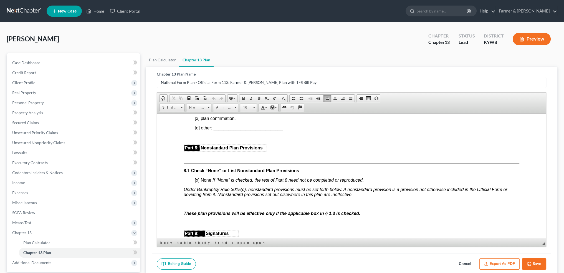
click at [527, 262] on icon "button" at bounding box center [529, 263] width 4 height 4
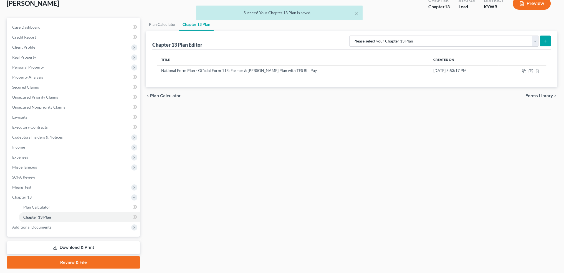
scroll to position [46, 0]
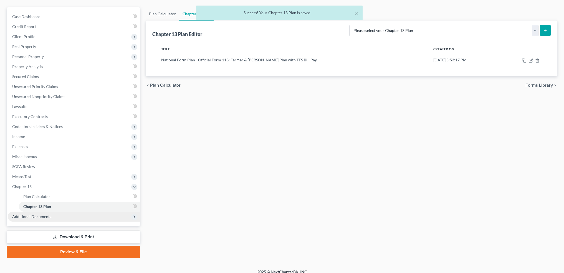
click at [36, 218] on span "Additional Documents" at bounding box center [31, 216] width 39 height 5
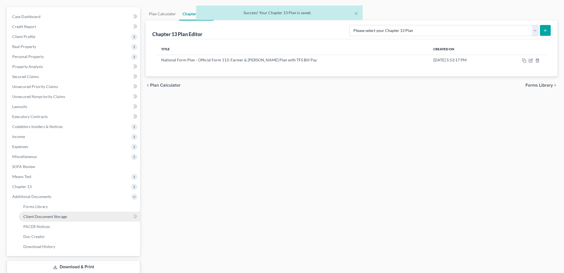
click at [38, 217] on span "Client Document Storage" at bounding box center [45, 216] width 44 height 5
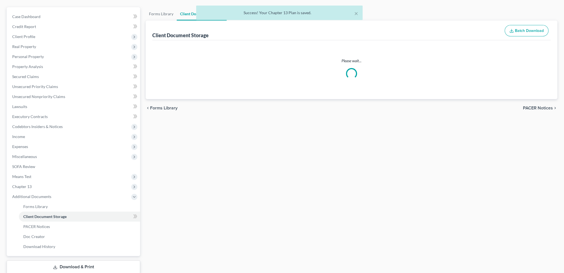
scroll to position [7, 0]
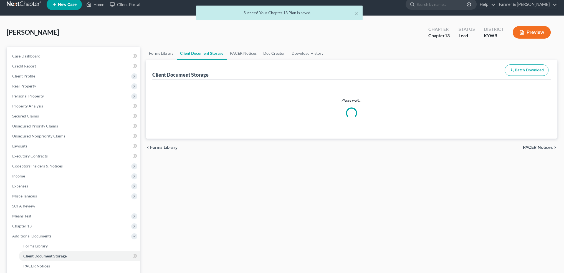
select select "16"
select select "7"
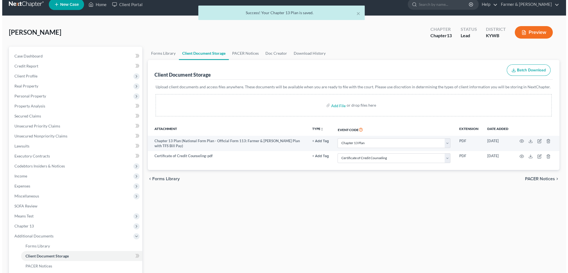
scroll to position [0, 0]
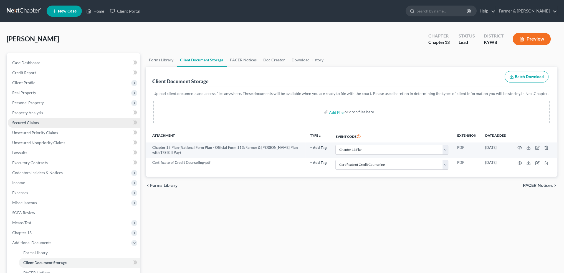
click at [36, 122] on span "Secured Claims" at bounding box center [25, 122] width 27 height 5
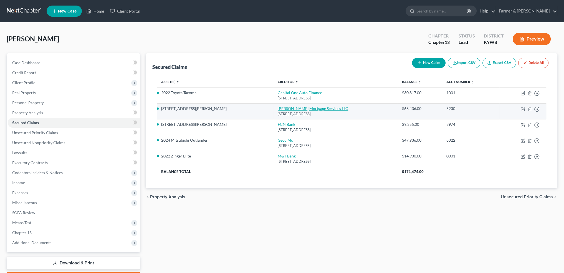
click at [278, 108] on link "Carrington Mortgage Services LLC" at bounding box center [313, 108] width 70 height 5
select select "4"
select select "8"
select select "4"
select select "0"
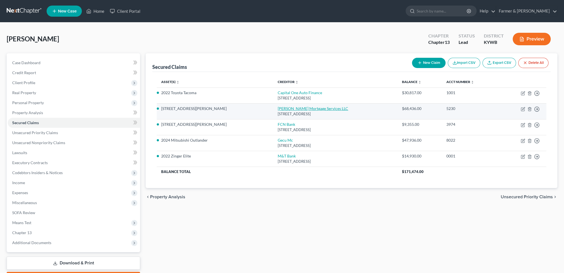
select select "0"
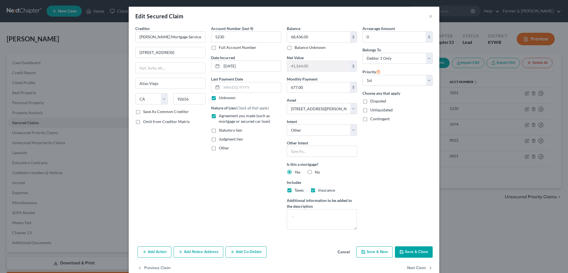
click at [219, 97] on label "Unknown" at bounding box center [227, 98] width 17 height 6
click at [221, 97] on input "Unknown" at bounding box center [223, 97] width 4 height 4
checkbox input "false"
click at [228, 90] on input "text" at bounding box center [251, 87] width 59 height 11
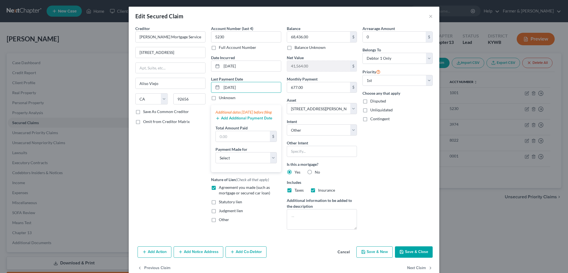
type input "09/05/2025"
click at [240, 120] on button "Add Additional Payment Date" at bounding box center [243, 118] width 57 height 4
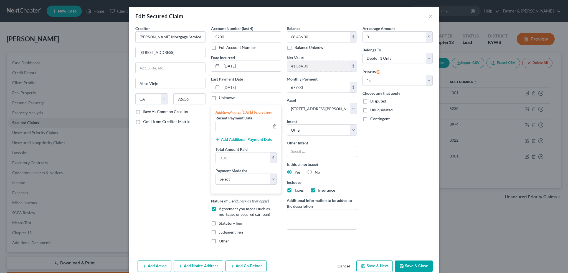
click at [242, 142] on button "Add Additional Payment Date" at bounding box center [243, 139] width 57 height 4
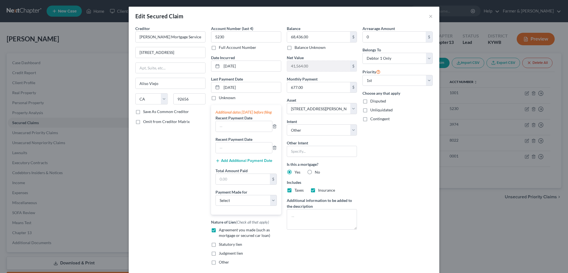
click at [248, 163] on button "Add Additional Payment Date" at bounding box center [243, 160] width 57 height 4
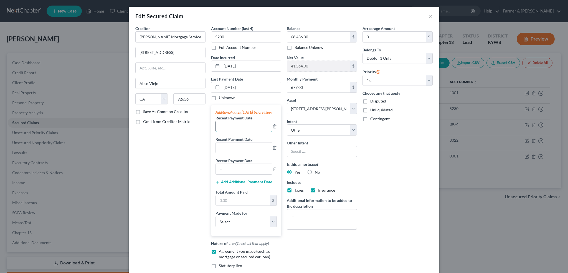
click at [242, 131] on input "text" at bounding box center [244, 126] width 56 height 11
type input "09/2025"
type input "08/2025"
type input "07/2025"
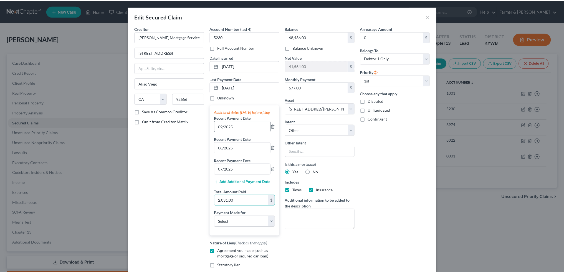
scroll to position [73, 0]
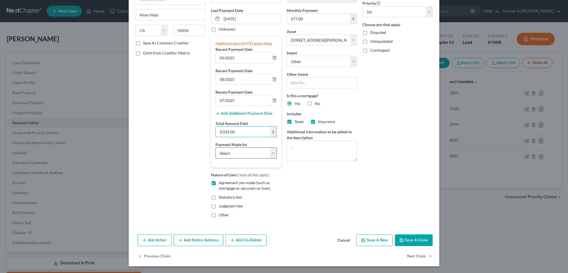
type input "2,031.00"
click at [240, 151] on select "Select Car Credit Card Loan Repayment Mortgage Other Suppliers Or Vendors" at bounding box center [245, 152] width 61 height 11
select select "3"
click at [215, 147] on select "Select Car Credit Card Loan Repayment Mortgage Other Suppliers Or Vendors" at bounding box center [245, 152] width 61 height 11
click at [402, 239] on icon "button" at bounding box center [401, 240] width 4 height 4
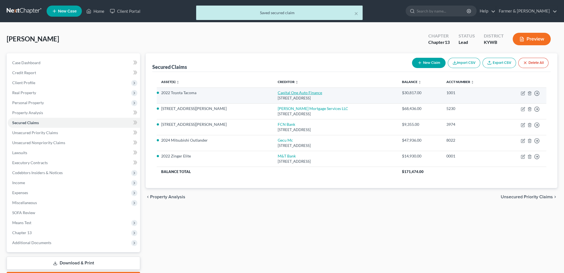
click at [278, 91] on link "Capital One Auto Finance" at bounding box center [300, 92] width 44 height 5
select select "45"
select select "9"
select select "4"
select select "0"
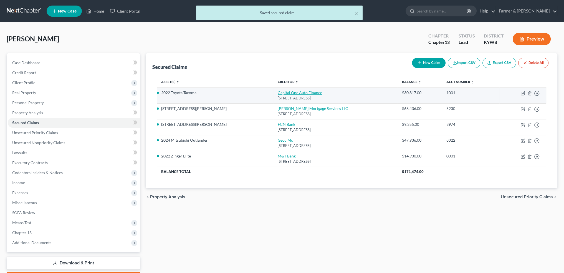
select select "0"
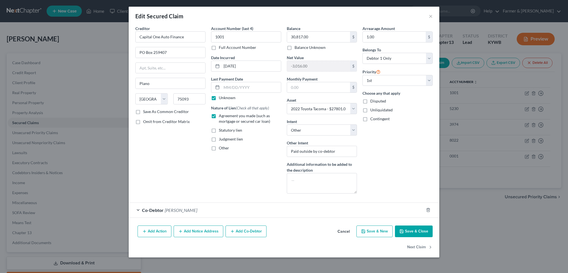
click at [405, 234] on button "Save & Close" at bounding box center [414, 231] width 38 height 12
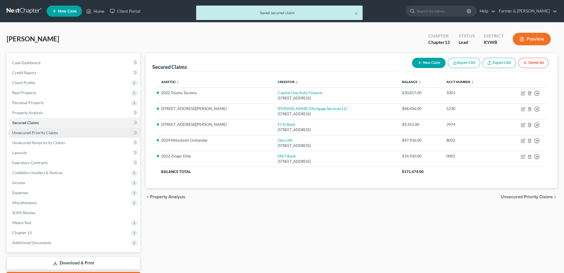
click at [36, 131] on span "Unsecured Priority Claims" at bounding box center [35, 132] width 46 height 5
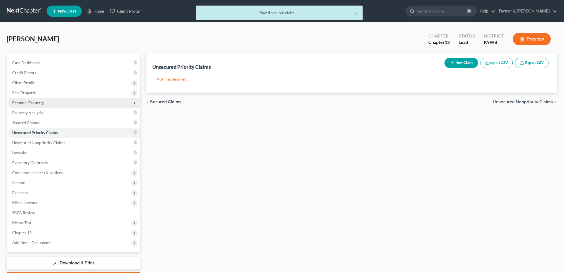
click at [37, 102] on span "Personal Property" at bounding box center [28, 102] width 32 height 5
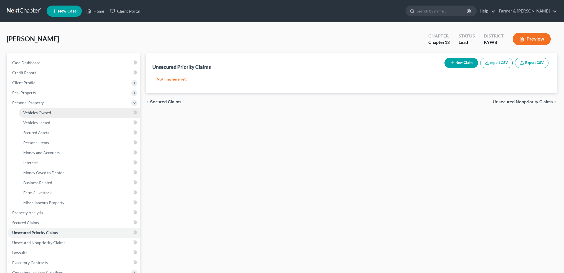
click at [40, 113] on span "Vehicles Owned" at bounding box center [37, 112] width 28 height 5
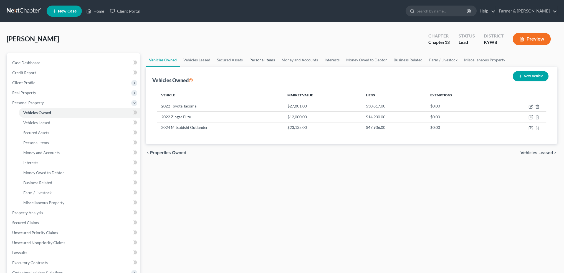
click at [252, 59] on link "Personal Items" at bounding box center [262, 59] width 32 height 13
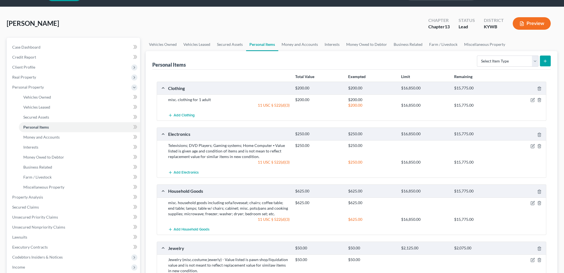
scroll to position [46, 0]
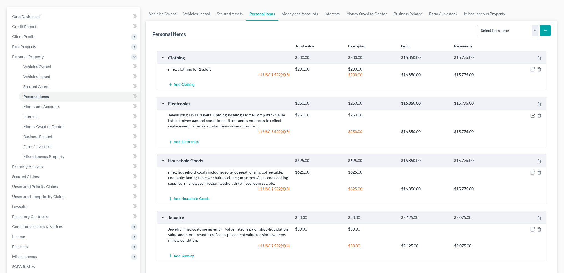
click at [532, 116] on icon "button" at bounding box center [532, 115] width 3 height 3
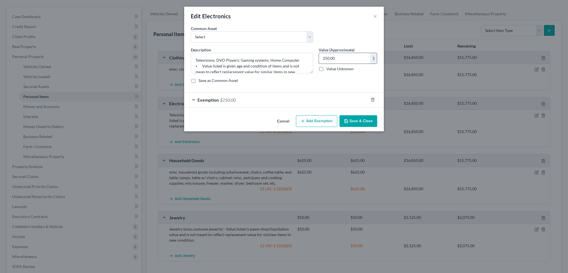
click at [360, 60] on input "250.00" at bounding box center [344, 58] width 51 height 11
type input "750.00"
click at [310, 97] on div "Exemption $250.00" at bounding box center [276, 99] width 184 height 15
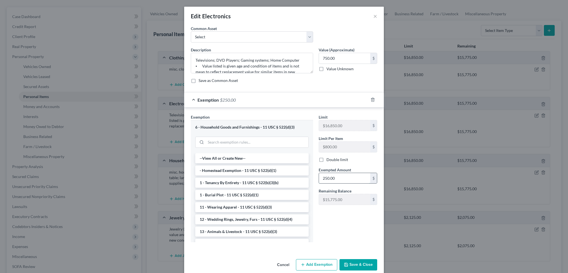
click at [340, 175] on input "250.00" at bounding box center [344, 178] width 51 height 11
type input "750.00"
click at [353, 265] on button "Save & Close" at bounding box center [358, 265] width 38 height 12
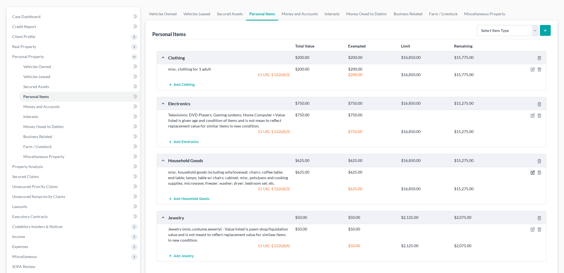
click at [534, 171] on icon "button" at bounding box center [532, 172] width 4 height 4
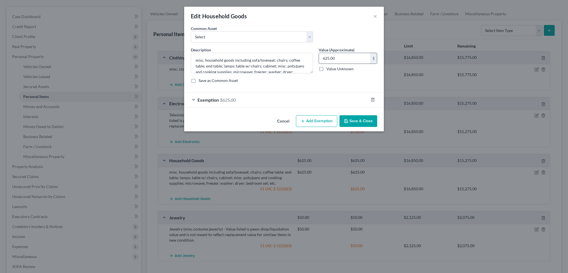
click at [344, 61] on input "625.00" at bounding box center [344, 58] width 51 height 11
type input "3,625.00"
click at [287, 99] on div "Exemption $625.00" at bounding box center [276, 99] width 184 height 15
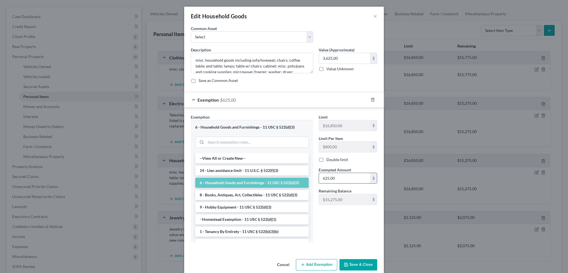
click at [338, 173] on input "625.00" at bounding box center [344, 178] width 51 height 11
type input "3,625.00"
click at [349, 264] on button "Save & Close" at bounding box center [358, 265] width 38 height 12
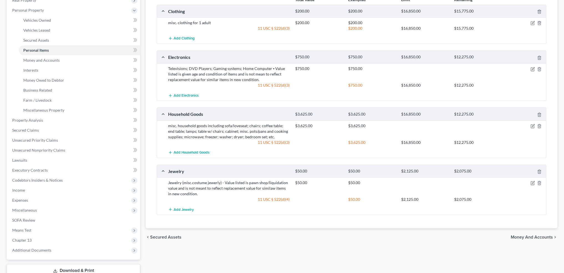
scroll to position [0, 0]
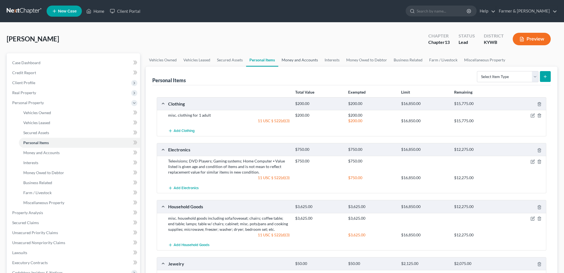
click at [305, 59] on link "Money and Accounts" at bounding box center [299, 59] width 43 height 13
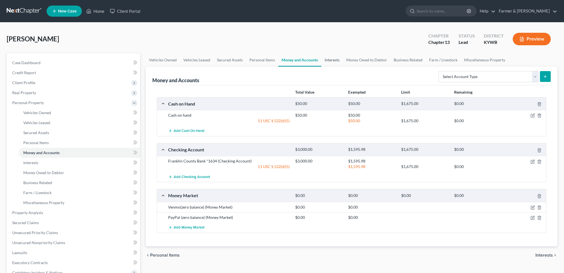
click at [327, 57] on link "Interests" at bounding box center [332, 59] width 22 height 13
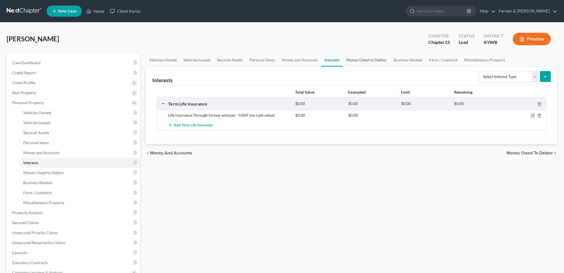
click at [357, 61] on link "Money Owed to Debtor" at bounding box center [366, 59] width 47 height 13
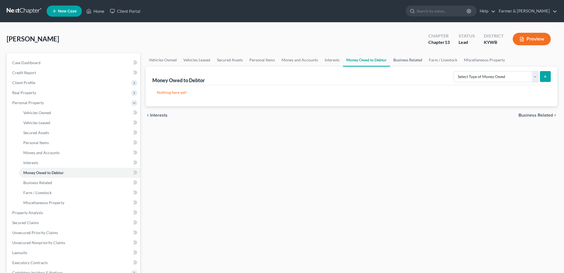
click at [412, 56] on link "Business Related" at bounding box center [407, 59] width 35 height 13
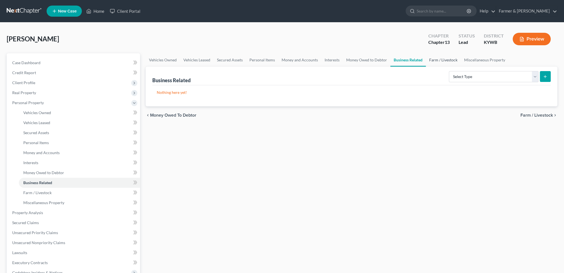
click at [436, 55] on link "Farm / Livestock" at bounding box center [443, 59] width 35 height 13
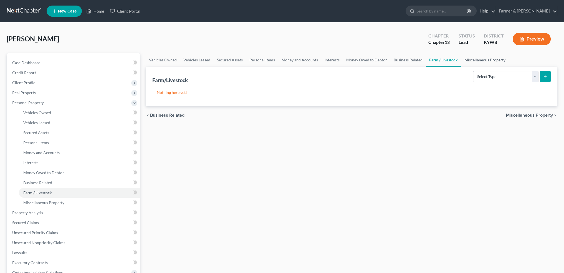
click at [467, 57] on link "Miscellaneous Property" at bounding box center [485, 59] width 48 height 13
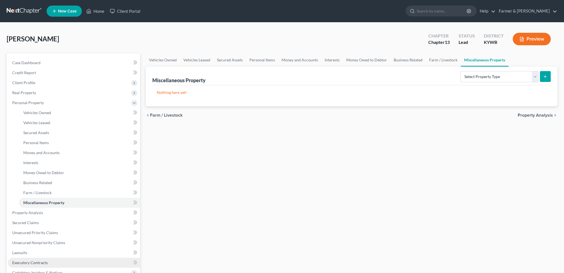
scroll to position [92, 0]
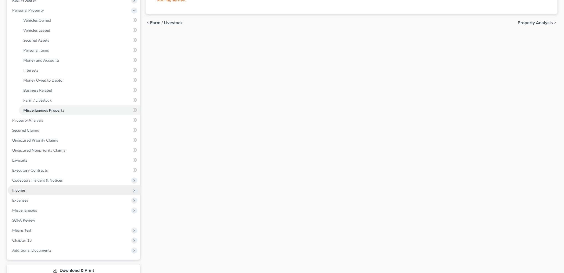
click at [30, 190] on span "Income" at bounding box center [74, 190] width 132 height 10
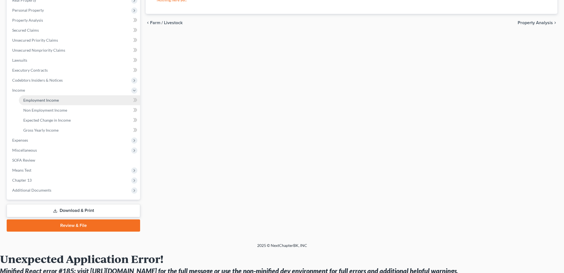
click at [44, 99] on span "Employment Income" at bounding box center [40, 100] width 35 height 5
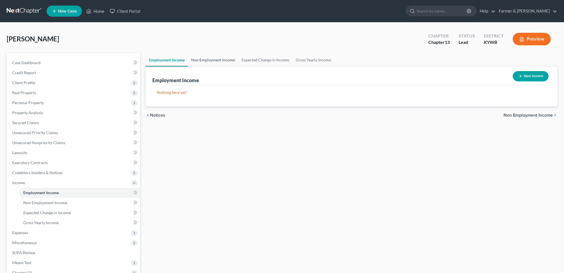
click at [201, 57] on link "Non Employment Income" at bounding box center [213, 59] width 50 height 13
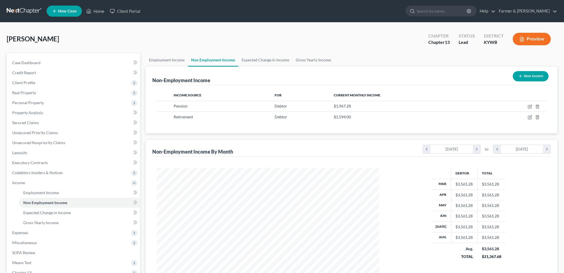
scroll to position [111, 233]
click at [261, 63] on link "Expected Change in Income" at bounding box center [265, 59] width 54 height 13
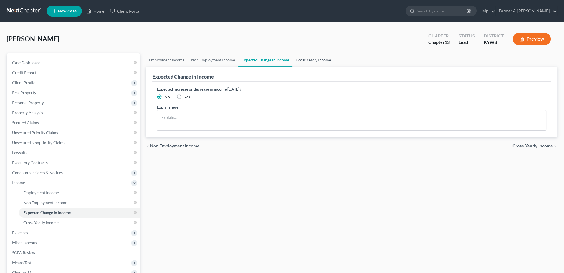
click at [316, 60] on link "Gross Yearly Income" at bounding box center [313, 59] width 42 height 13
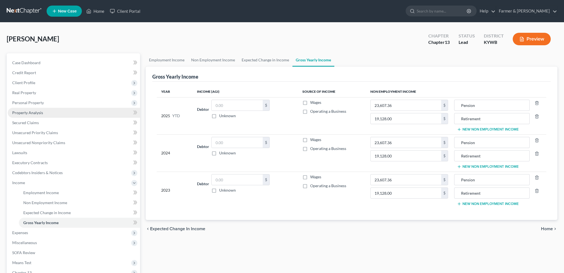
click at [38, 112] on span "Property Analysis" at bounding box center [27, 112] width 31 height 5
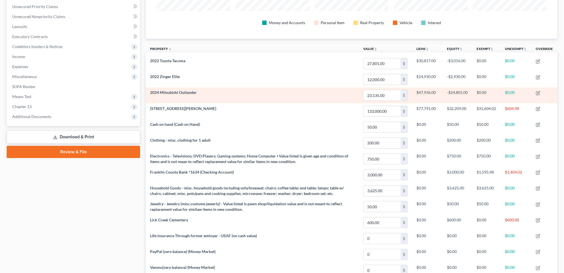
scroll to position [92, 0]
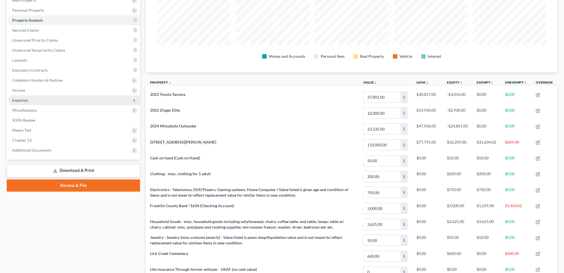
click at [32, 97] on span "Expenses" at bounding box center [74, 100] width 132 height 10
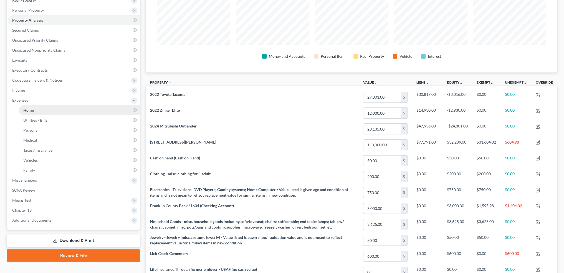
click at [36, 109] on link "Home" at bounding box center [79, 110] width 121 height 10
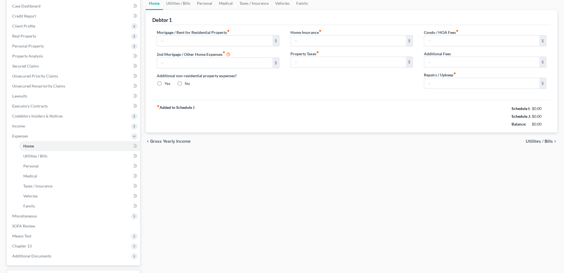
type input "455.00"
type input "622.00"
radio input "true"
type input "0.00"
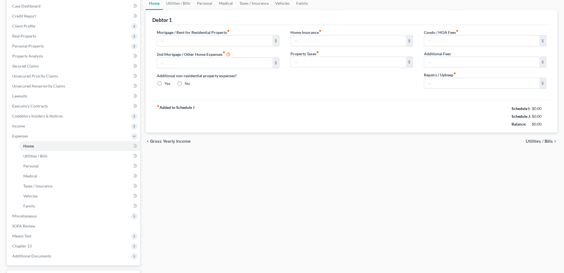
type input "0.00"
type input "100.00"
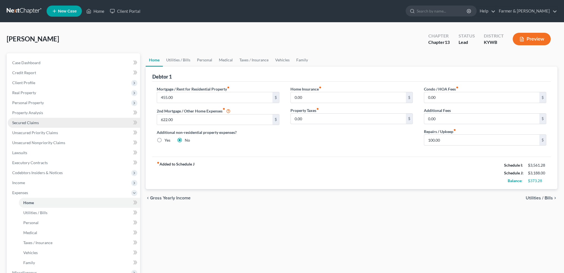
click at [32, 120] on link "Secured Claims" at bounding box center [74, 123] width 132 height 10
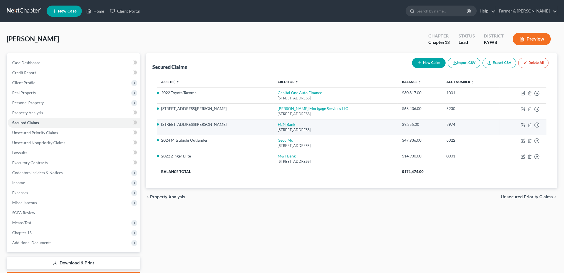
click at [278, 126] on link "FCN Bank" at bounding box center [286, 124] width 17 height 5
select select "15"
select select "8"
select select "4"
select select "0"
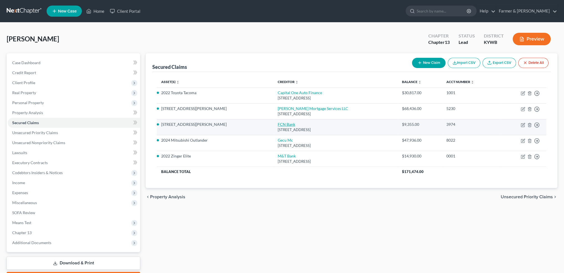
select select "0"
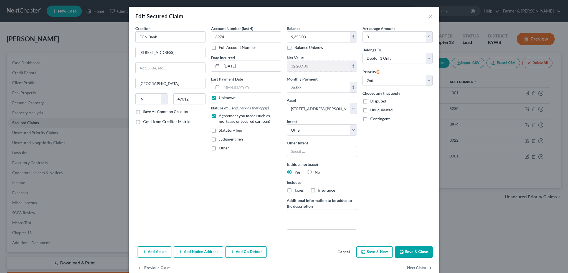
click at [401, 247] on button "Save & Close" at bounding box center [414, 252] width 38 height 12
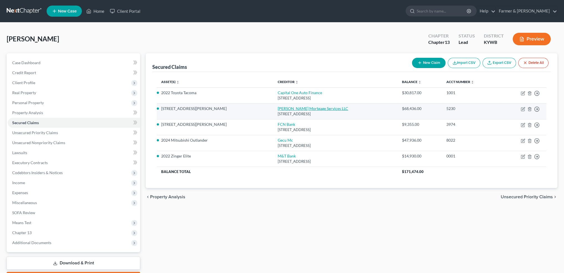
click at [278, 108] on link "Carrington Mortgage Services LLC" at bounding box center [313, 108] width 70 height 5
select select "4"
select select "3"
select select "8"
select select "4"
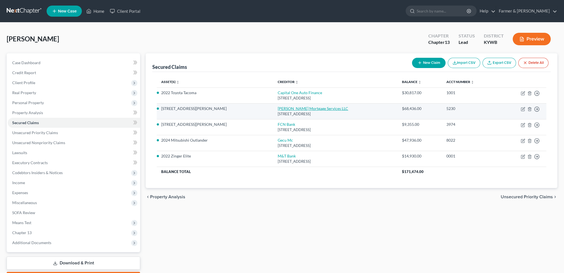
select select "0"
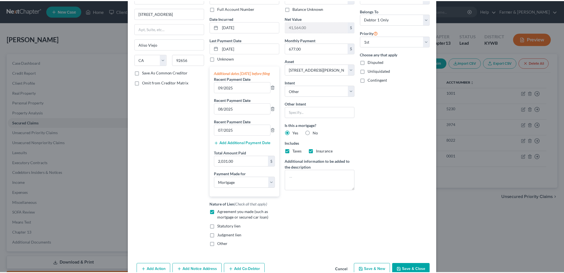
scroll to position [73, 0]
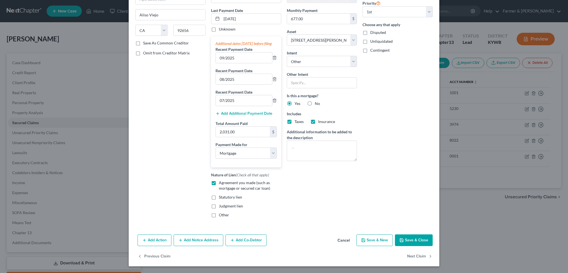
drag, startPoint x: 405, startPoint y: 241, endPoint x: 66, endPoint y: 221, distance: 340.3
click at [406, 241] on button "Save & Close" at bounding box center [414, 240] width 38 height 12
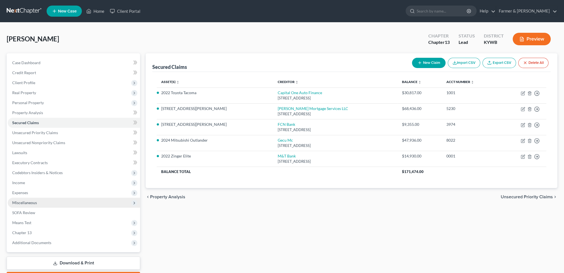
click at [55, 197] on span "Miscellaneous" at bounding box center [74, 202] width 132 height 10
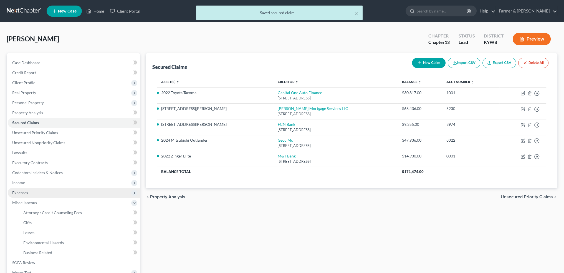
click at [55, 193] on span "Expenses" at bounding box center [74, 192] width 132 height 10
click at [54, 200] on link "Home" at bounding box center [79, 202] width 121 height 10
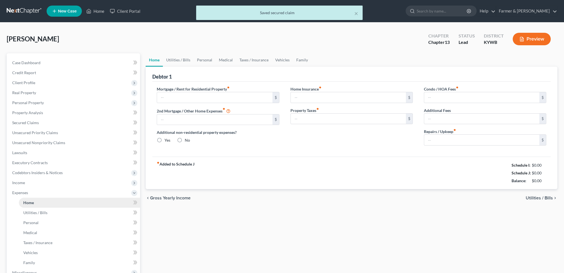
type input "455.00"
type input "622.00"
radio input "true"
type input "0.00"
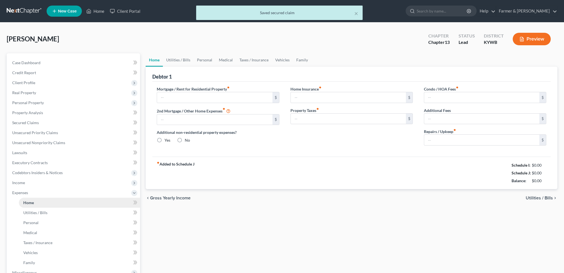
type input "0.00"
type input "100.00"
click at [177, 95] on input "455.00" at bounding box center [214, 97] width 115 height 11
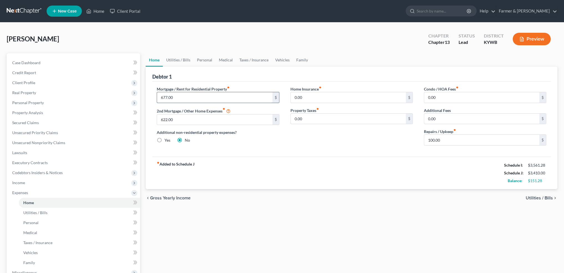
type input "677.00"
type input "75.00"
click at [179, 56] on link "Utilities / Bills" at bounding box center [178, 59] width 31 height 13
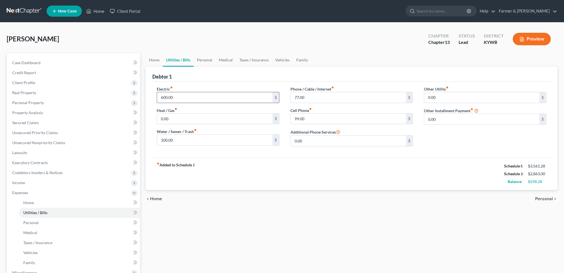
click at [205, 98] on input "600.00" at bounding box center [214, 97] width 115 height 11
type input "5"
type input "400.00"
type input "180.00"
type input "110.00"
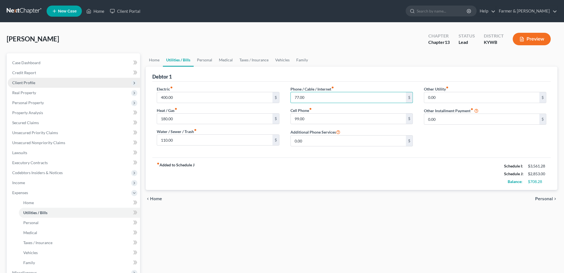
click at [29, 84] on span "Client Profile" at bounding box center [23, 82] width 23 height 5
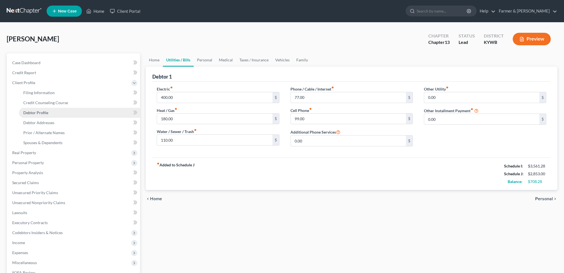
click at [46, 113] on span "Debtor Profile" at bounding box center [35, 112] width 25 height 5
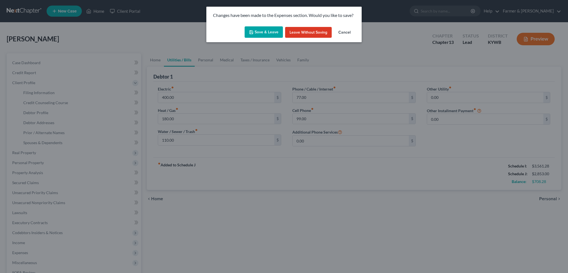
click at [277, 32] on button "Save & Leave" at bounding box center [264, 32] width 38 height 12
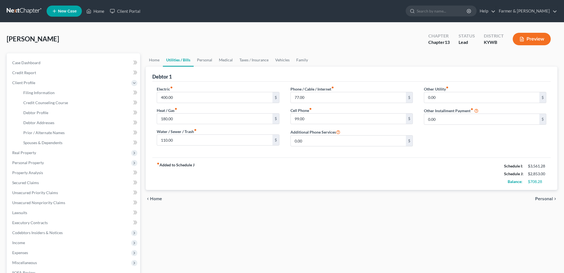
select select "3"
select select "0"
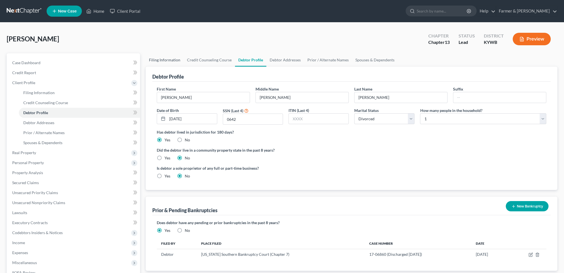
click at [155, 61] on link "Filing Information" at bounding box center [165, 59] width 38 height 13
select select "1"
select select "0"
select select "3"
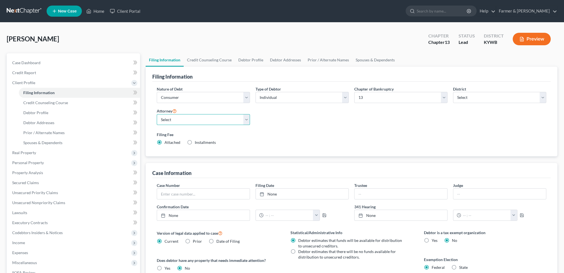
click at [183, 123] on select "Select Todd Farmer - KYWB Todd Farmer - KYEB Samuel Wright - KYWB" at bounding box center [203, 119] width 93 height 11
select select "0"
click at [157, 114] on select "Select Todd Farmer - KYWB Todd Farmer - KYEB Samuel Wright - KYWB" at bounding box center [203, 119] width 93 height 11
click at [248, 60] on link "Debtor Profile" at bounding box center [251, 59] width 32 height 13
select select "3"
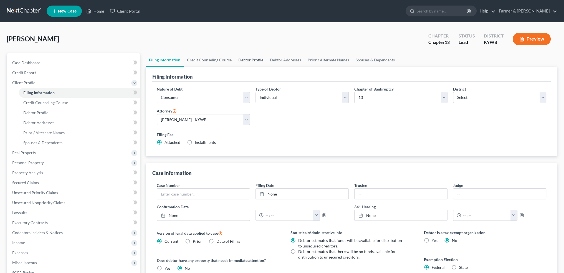
select select "0"
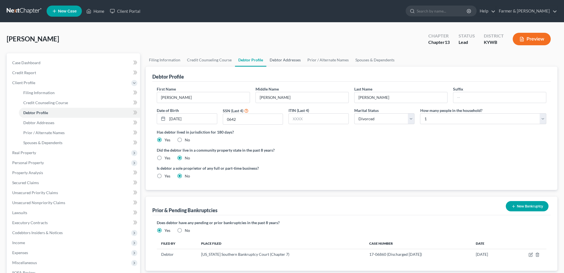
click at [273, 56] on link "Debtor Addresses" at bounding box center [285, 59] width 38 height 13
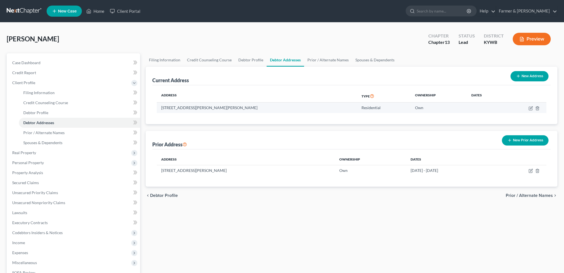
click at [530, 105] on td at bounding box center [525, 107] width 42 height 11
click at [530, 106] on icon "button" at bounding box center [530, 107] width 3 height 3
select select "18"
select select "0"
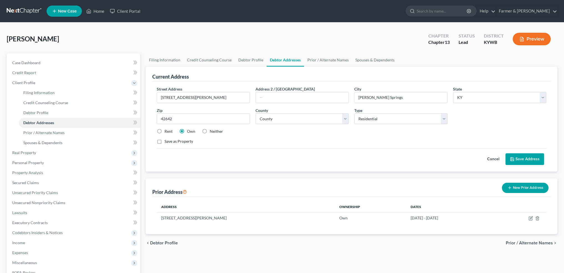
drag, startPoint x: 513, startPoint y: 158, endPoint x: 515, endPoint y: 163, distance: 5.4
click at [513, 158] on icon at bounding box center [512, 159] width 4 height 4
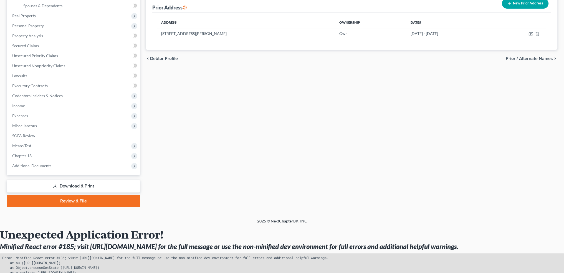
scroll to position [139, 0]
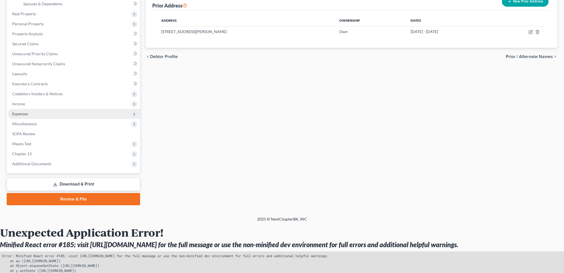
click at [23, 110] on span "Expenses" at bounding box center [74, 114] width 132 height 10
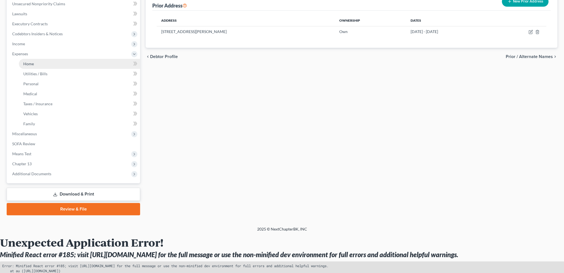
click at [37, 63] on link "Home" at bounding box center [79, 64] width 121 height 10
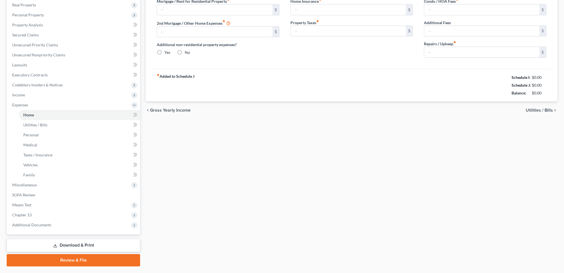
type input "677.00"
type input "75.00"
radio input "true"
type input "0.00"
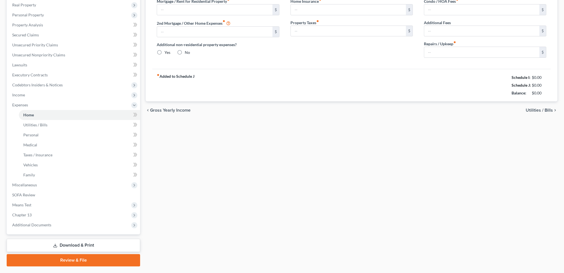
type input "0.00"
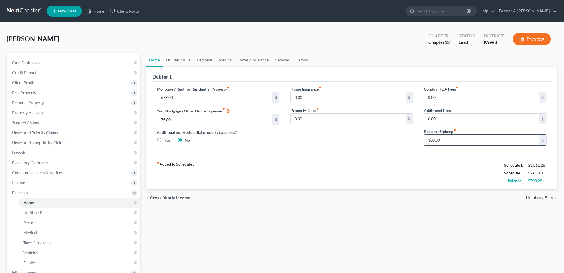
click at [455, 141] on input "100.00" at bounding box center [481, 139] width 115 height 11
type input "150.00"
click at [170, 59] on link "Utilities / Bills" at bounding box center [178, 59] width 31 height 13
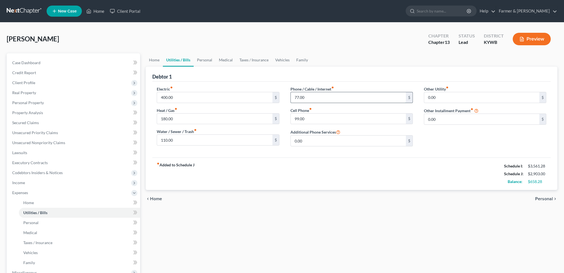
click at [326, 100] on input "77.00" at bounding box center [348, 97] width 115 height 11
type input "79.00"
type input "40.00"
type input "Trash Collection"
click at [200, 58] on link "Personal" at bounding box center [205, 59] width 22 height 13
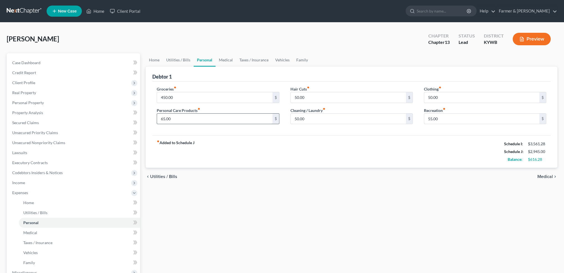
click at [199, 116] on input "65.00" at bounding box center [214, 118] width 115 height 11
click at [55, 82] on span "Client Profile" at bounding box center [74, 83] width 132 height 10
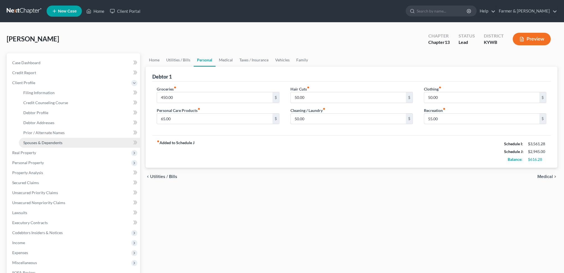
click at [65, 142] on link "Spouses & Dependents" at bounding box center [79, 143] width 121 height 10
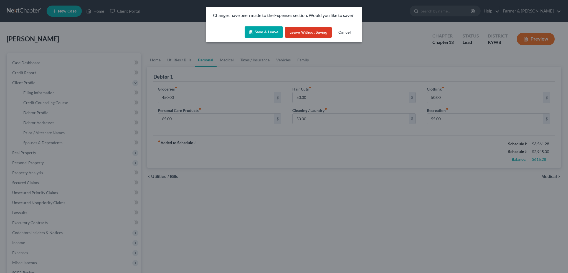
click at [263, 33] on button "Save & Leave" at bounding box center [264, 32] width 38 height 12
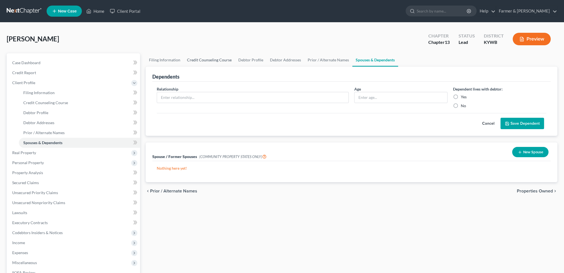
click at [211, 62] on link "Credit Counseling Course" at bounding box center [209, 59] width 51 height 13
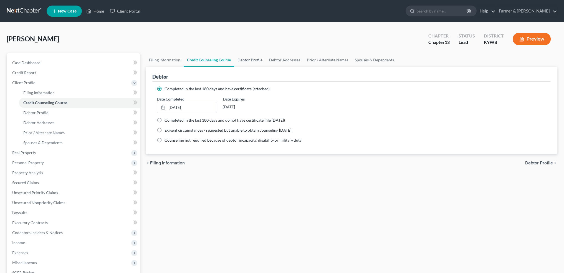
click at [246, 57] on link "Debtor Profile" at bounding box center [250, 59] width 32 height 13
select select "3"
select select "0"
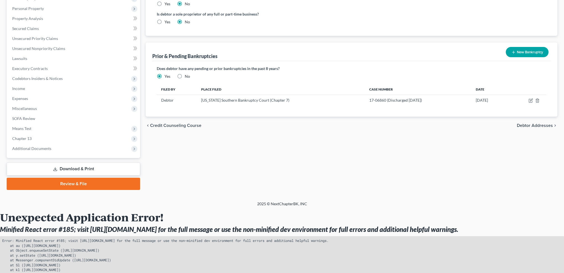
scroll to position [179, 0]
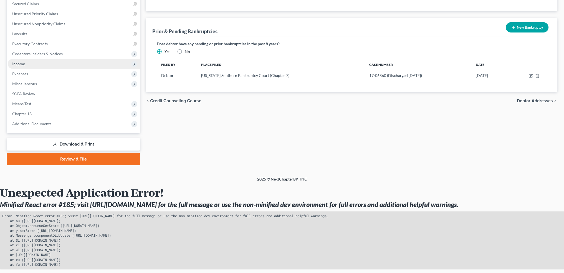
click at [38, 63] on span "Income" at bounding box center [74, 64] width 132 height 10
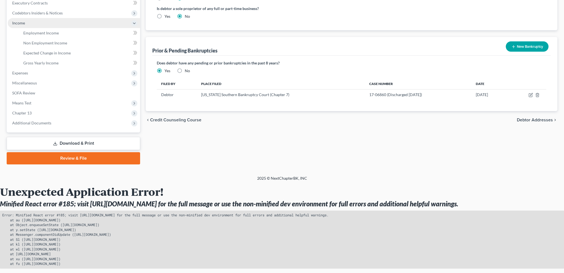
scroll to position [119, 0]
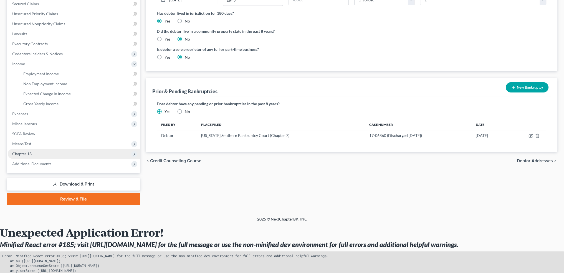
click at [50, 154] on span "Chapter 13" at bounding box center [74, 154] width 132 height 10
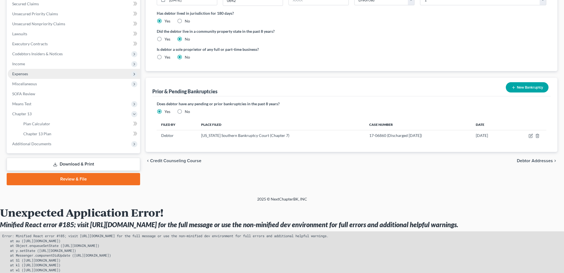
click at [45, 75] on span "Expenses" at bounding box center [74, 74] width 132 height 10
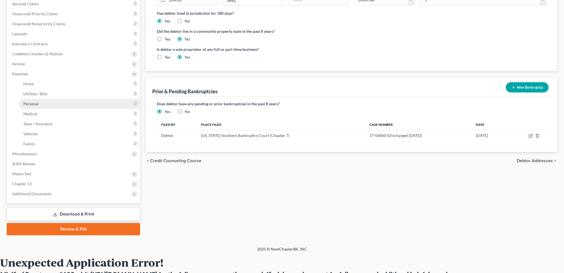
click at [43, 106] on link "Personal" at bounding box center [79, 104] width 121 height 10
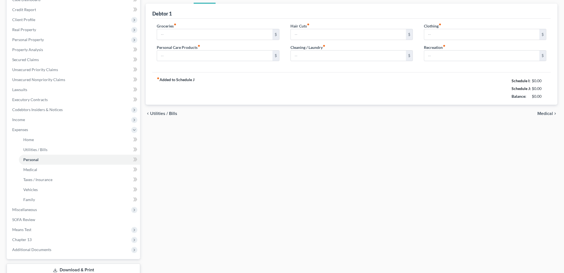
type input "450.00"
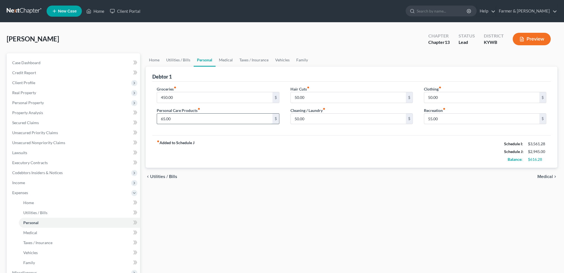
click at [177, 118] on input "65.00" at bounding box center [214, 118] width 115 height 11
click at [225, 58] on link "Medical" at bounding box center [225, 59] width 21 height 13
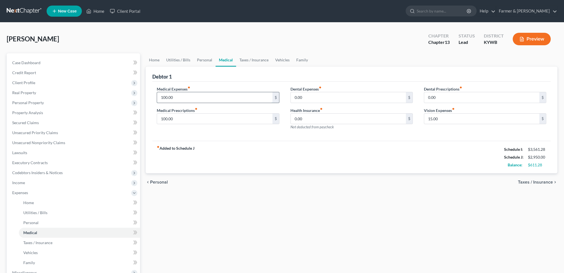
click at [202, 100] on input "100.00" at bounding box center [214, 97] width 115 height 11
click at [252, 61] on link "Taxes / Insurance" at bounding box center [254, 59] width 36 height 13
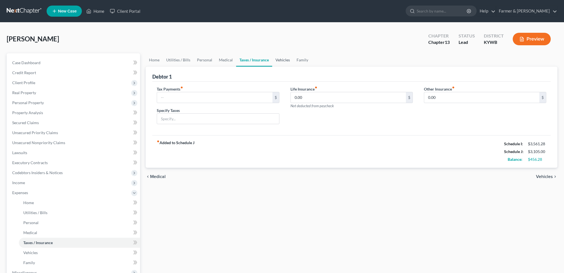
click at [285, 62] on link "Vehicles" at bounding box center [282, 59] width 21 height 13
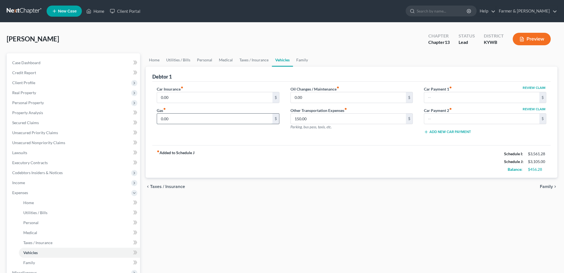
click at [179, 123] on input "0.00" at bounding box center [214, 118] width 115 height 11
click at [300, 59] on link "Family" at bounding box center [302, 59] width 18 height 13
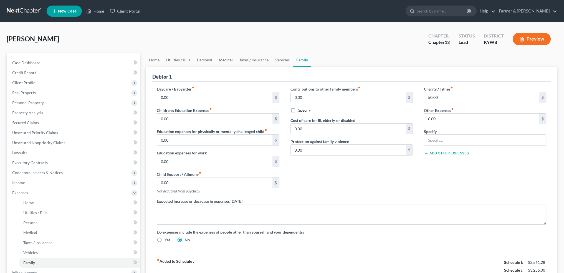
click at [224, 57] on link "Medical" at bounding box center [225, 59] width 21 height 13
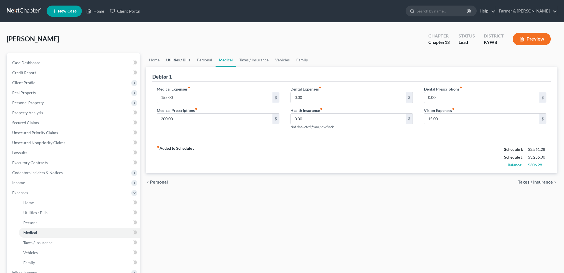
click at [178, 62] on link "Utilities / Bills" at bounding box center [178, 59] width 31 height 13
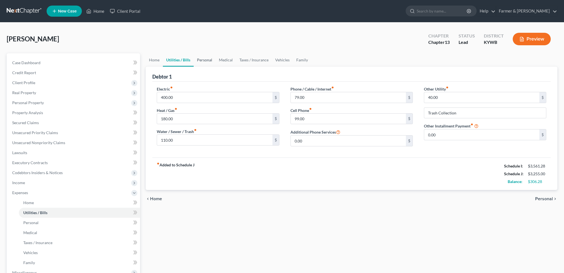
click at [204, 58] on link "Personal" at bounding box center [205, 59] width 22 height 13
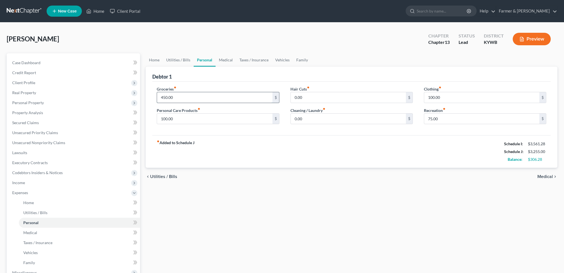
click at [189, 96] on input "450.00" at bounding box center [214, 97] width 115 height 11
drag, startPoint x: 256, startPoint y: 176, endPoint x: 255, endPoint y: 185, distance: 9.4
click at [257, 177] on div "chevron_left Utilities / Bills Medical chevron_right" at bounding box center [352, 176] width 412 height 18
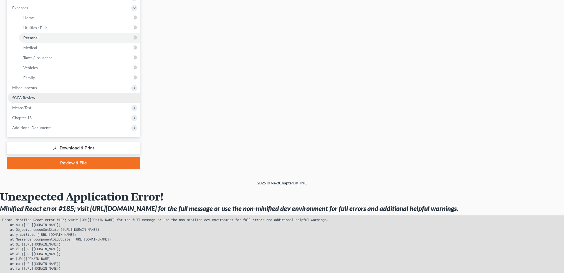
click at [41, 96] on link "SOFA Review" at bounding box center [74, 98] width 132 height 10
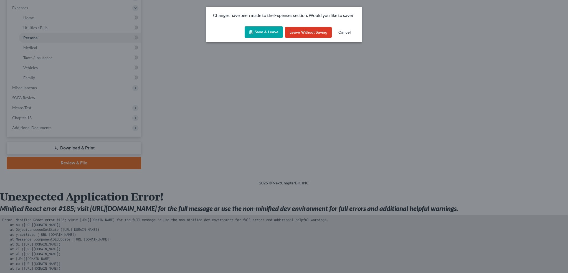
click at [258, 34] on button "Save & Leave" at bounding box center [264, 32] width 38 height 12
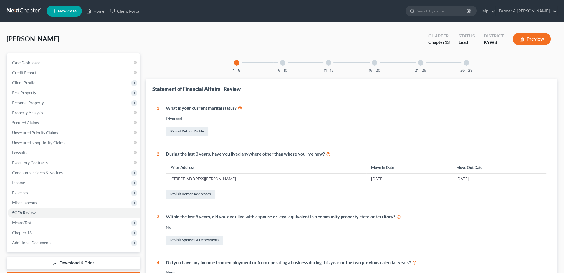
click at [285, 64] on div "6 - 10" at bounding box center [282, 62] width 19 height 19
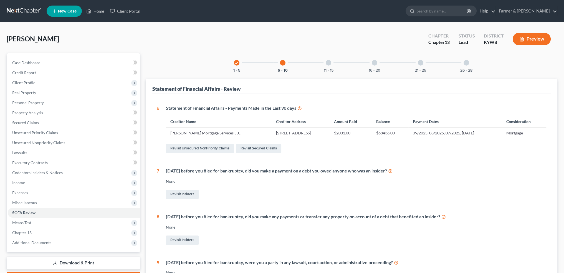
click at [330, 64] on div at bounding box center [329, 63] width 6 height 6
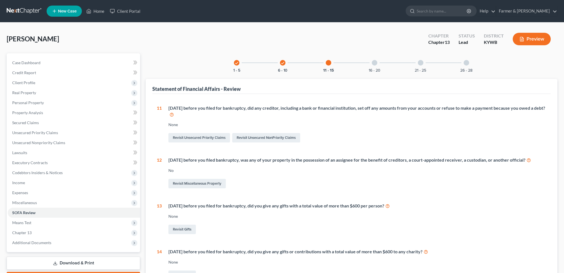
drag, startPoint x: 374, startPoint y: 65, endPoint x: 381, endPoint y: 118, distance: 54.0
click at [374, 65] on div at bounding box center [375, 63] width 6 height 6
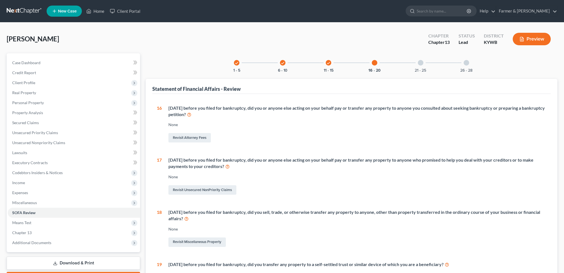
click at [418, 67] on div "21 - 25" at bounding box center [420, 62] width 19 height 19
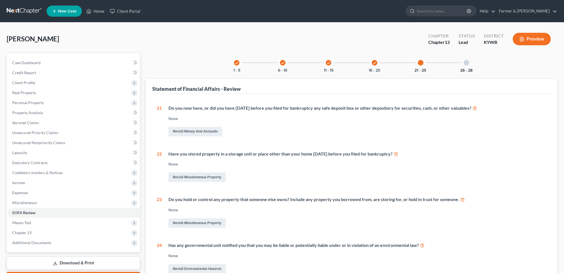
click at [467, 68] on button "26 - 28" at bounding box center [466, 70] width 12 height 4
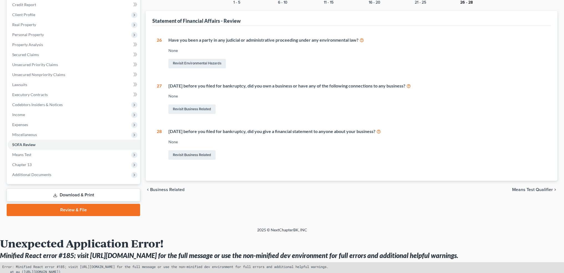
scroll to position [92, 0]
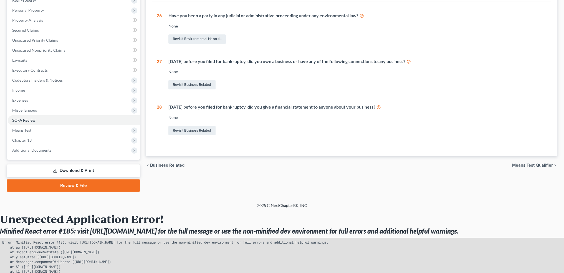
drag, startPoint x: 38, startPoint y: 184, endPoint x: 61, endPoint y: 186, distance: 22.8
click at [39, 184] on link "Review & File" at bounding box center [73, 185] width 133 height 12
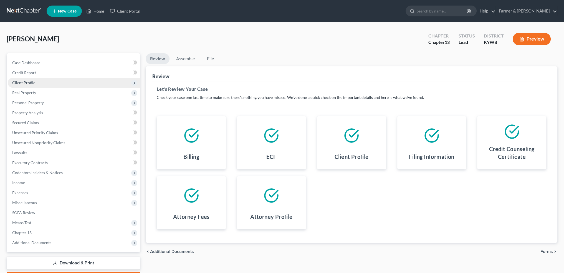
click at [34, 81] on span "Client Profile" at bounding box center [74, 83] width 132 height 10
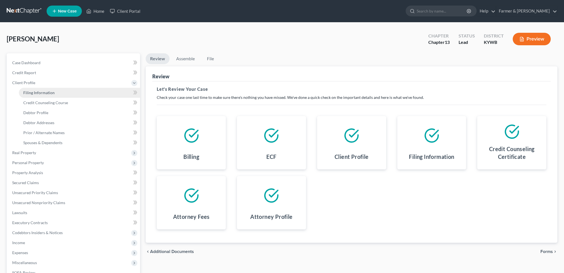
click at [43, 92] on span "Filing Information" at bounding box center [38, 92] width 31 height 5
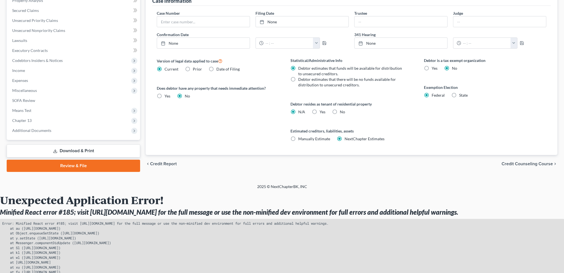
scroll to position [179, 0]
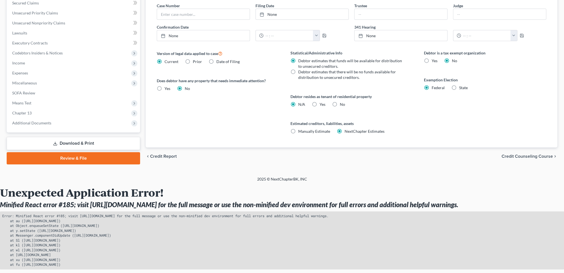
drag, startPoint x: 97, startPoint y: 157, endPoint x: 356, endPoint y: 147, distance: 259.8
click at [97, 157] on link "Review & File" at bounding box center [73, 158] width 133 height 12
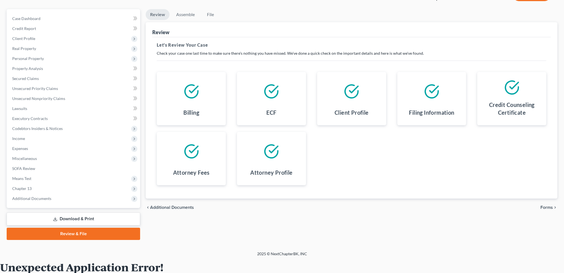
scroll to position [92, 0]
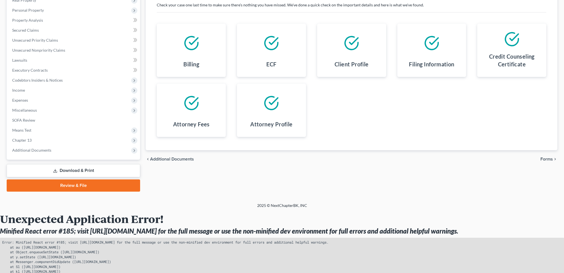
click at [548, 158] on span "Forms" at bounding box center [546, 159] width 12 height 4
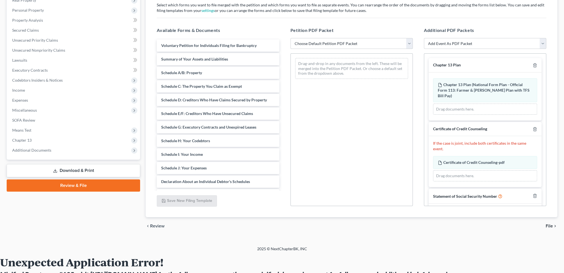
drag, startPoint x: 341, startPoint y: 43, endPoint x: 340, endPoint y: 48, distance: 4.6
click at [341, 43] on select "Choose Default Petition PDF Packet Emergency Filing (Voluntary Petition and Cre…" at bounding box center [351, 43] width 122 height 11
click at [290, 38] on select "Choose Default Petition PDF Packet Emergency Filing (Voluntary Petition and Cre…" at bounding box center [351, 43] width 122 height 11
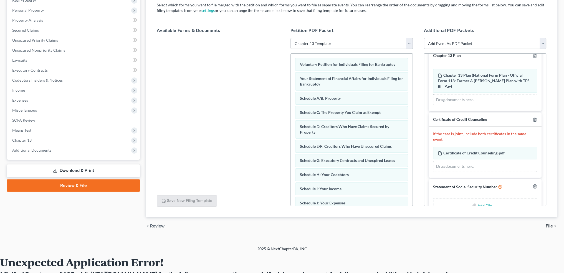
scroll to position [18, 0]
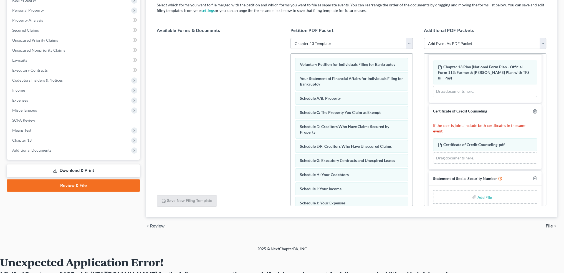
click at [483, 192] on input "file" at bounding box center [483, 197] width 13 height 10
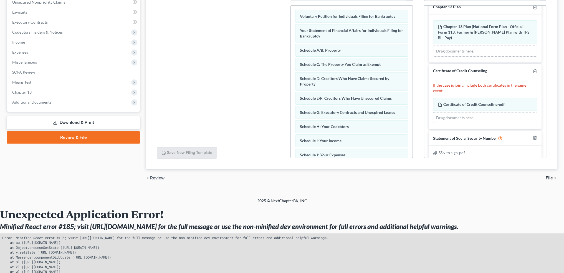
scroll to position [162, 0]
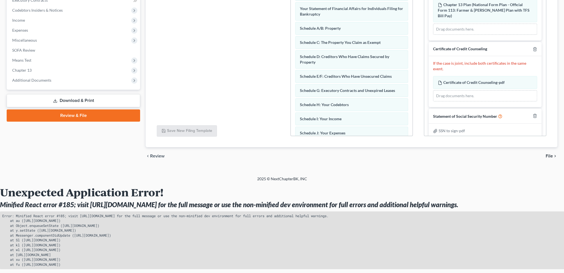
click at [544, 155] on div "chevron_left Review File chevron_right" at bounding box center [352, 156] width 412 height 18
click at [547, 156] on span "File" at bounding box center [548, 156] width 7 height 4
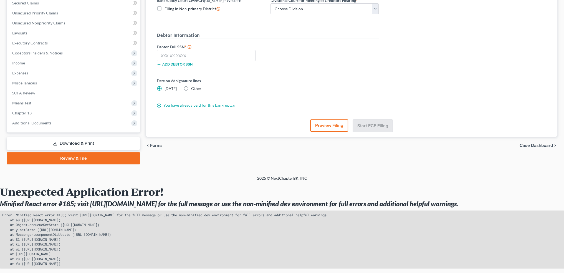
scroll to position [119, 0]
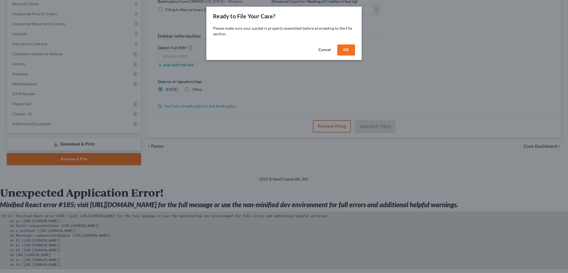
click at [348, 50] on button "OK" at bounding box center [346, 49] width 18 height 11
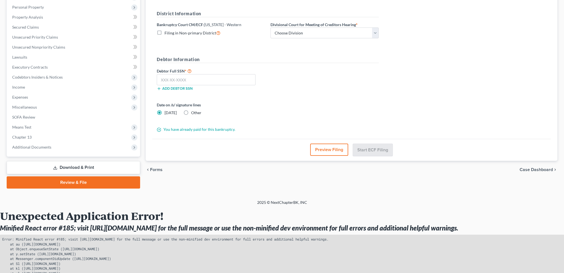
scroll to position [26, 0]
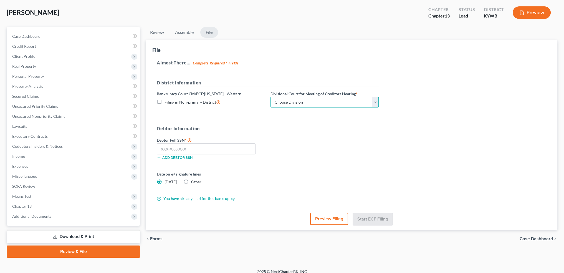
click at [318, 103] on select "Choose Division Bowling Green Louisville Owensboro Paducah" at bounding box center [324, 102] width 108 height 11
click at [270, 97] on select "Choose Division Bowling Green Louisville Owensboro Paducah" at bounding box center [324, 102] width 108 height 11
click at [205, 145] on input "text" at bounding box center [206, 148] width 99 height 11
paste input "298-58-0642"
drag, startPoint x: 378, startPoint y: 212, endPoint x: 378, endPoint y: 216, distance: 4.4
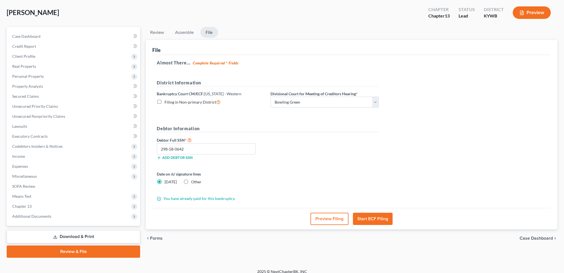
click at [378, 212] on button "Start ECF Filing" at bounding box center [373, 218] width 40 height 12
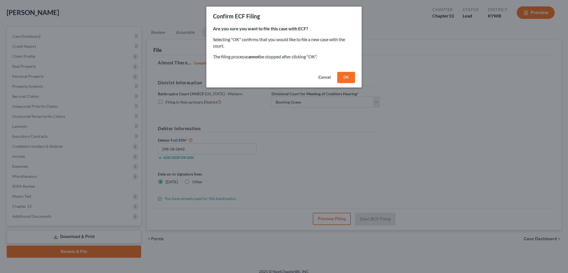
click at [347, 78] on button "OK" at bounding box center [346, 77] width 18 height 11
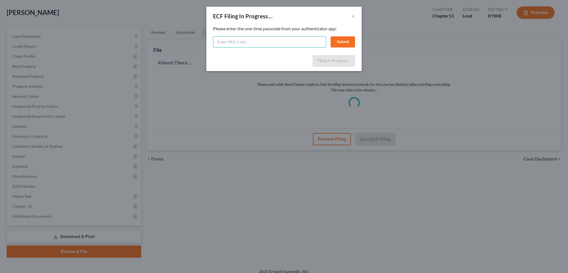
click at [252, 42] on input "text" at bounding box center [269, 41] width 113 height 11
click at [341, 41] on button "Submit" at bounding box center [343, 41] width 24 height 11
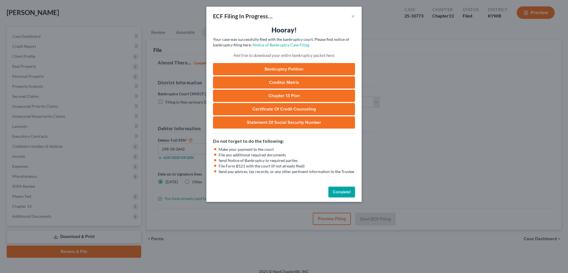
drag, startPoint x: 337, startPoint y: 190, endPoint x: 420, endPoint y: 75, distance: 142.0
click at [338, 189] on button "Complete!" at bounding box center [341, 191] width 27 height 11
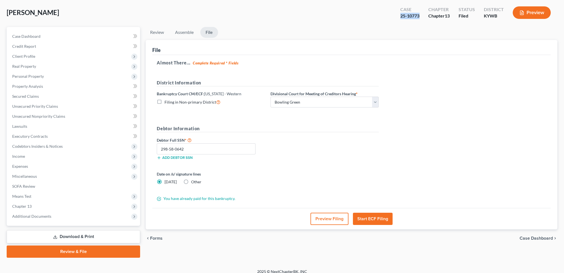
drag, startPoint x: 422, startPoint y: 17, endPoint x: 395, endPoint y: 17, distance: 26.6
click at [396, 17] on div "Case 25-10773" at bounding box center [410, 13] width 28 height 16
copy div "25-10773"
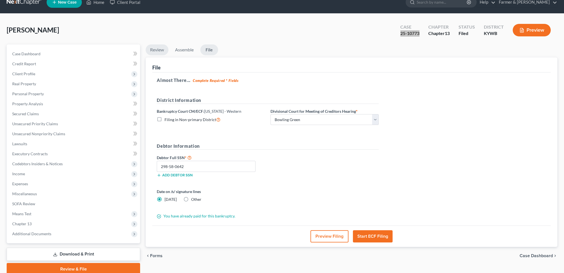
scroll to position [0, 0]
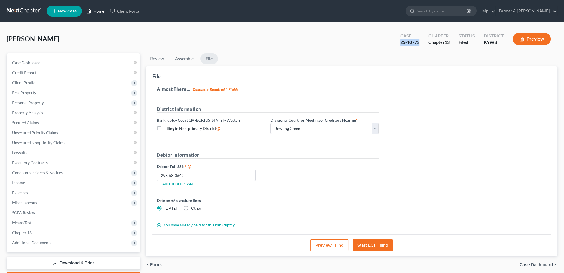
drag, startPoint x: 95, startPoint y: 12, endPoint x: 501, endPoint y: 199, distance: 447.1
click at [95, 12] on link "Home" at bounding box center [95, 11] width 24 height 10
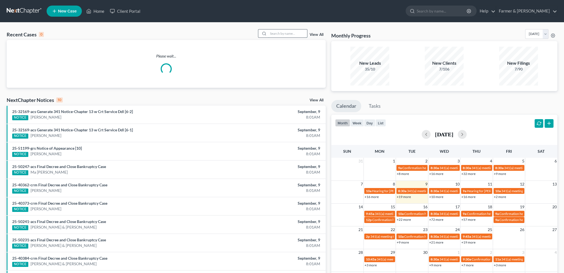
click at [274, 33] on input "search" at bounding box center [287, 33] width 39 height 8
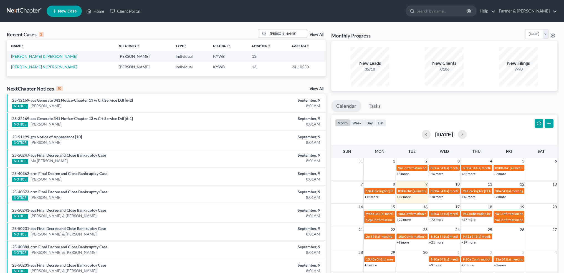
click at [16, 56] on link "Goins, Victor & Eva" at bounding box center [44, 56] width 66 height 5
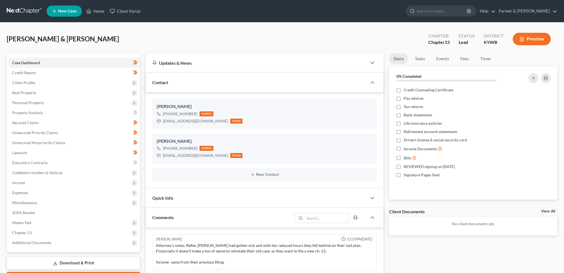
scroll to position [102, 0]
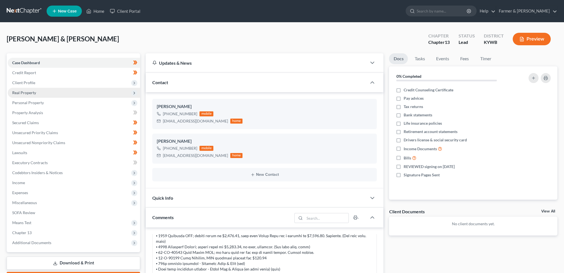
drag, startPoint x: 59, startPoint y: 85, endPoint x: 61, endPoint y: 90, distance: 5.2
click at [59, 85] on span "Client Profile" at bounding box center [74, 83] width 132 height 10
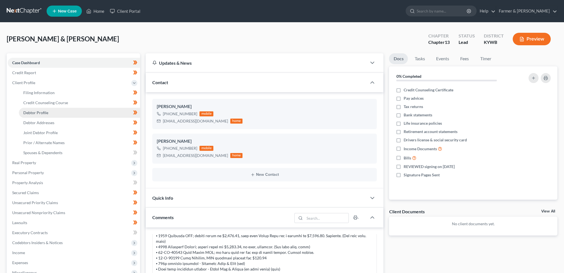
click at [63, 113] on link "Debtor Profile" at bounding box center [79, 113] width 121 height 10
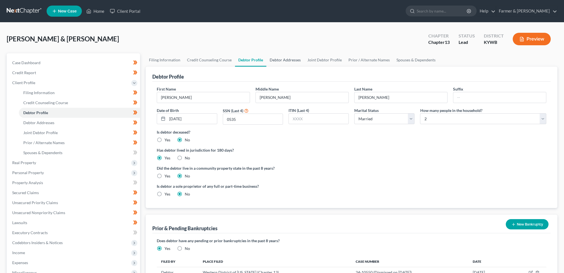
click at [285, 59] on link "Debtor Addresses" at bounding box center [285, 59] width 38 height 13
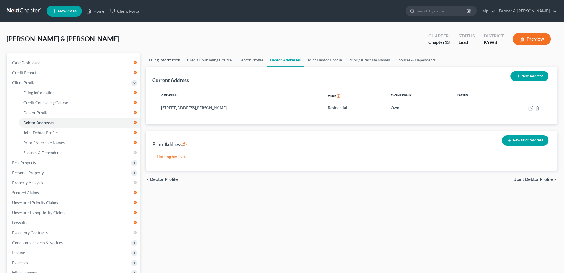
click at [164, 61] on link "Filing Information" at bounding box center [165, 59] width 38 height 13
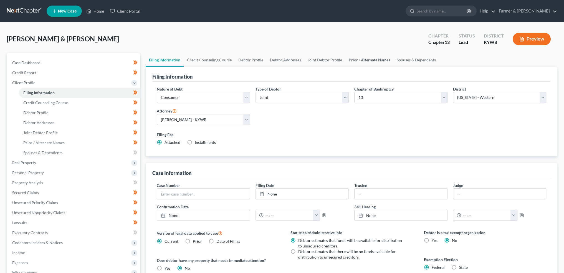
click at [352, 56] on link "Prior / Alternate Names" at bounding box center [369, 59] width 48 height 13
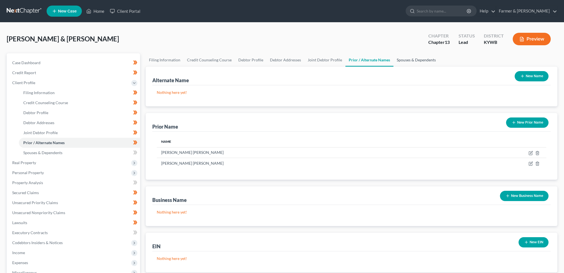
click at [409, 59] on link "Spouses & Dependents" at bounding box center [416, 59] width 46 height 13
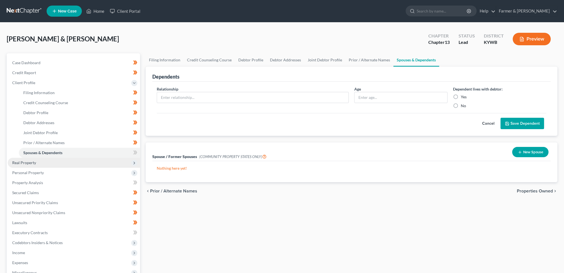
click at [49, 162] on span "Real Property" at bounding box center [74, 163] width 132 height 10
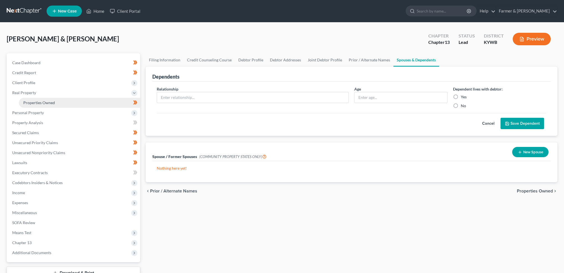
click at [64, 100] on link "Properties Owned" at bounding box center [79, 103] width 121 height 10
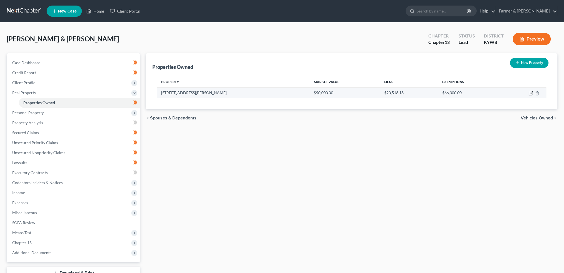
click at [529, 93] on icon "button" at bounding box center [530, 93] width 4 height 4
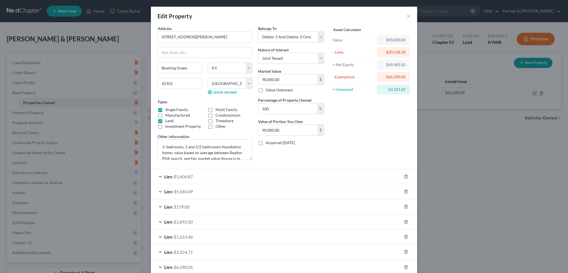
drag, startPoint x: 277, startPoint y: 175, endPoint x: 363, endPoint y: 140, distance: 92.3
click at [277, 175] on div "Lien $1,604.87" at bounding box center [276, 176] width 251 height 15
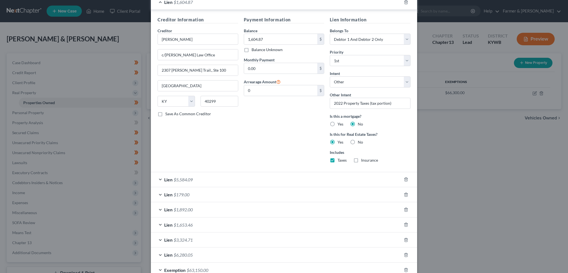
scroll to position [185, 0]
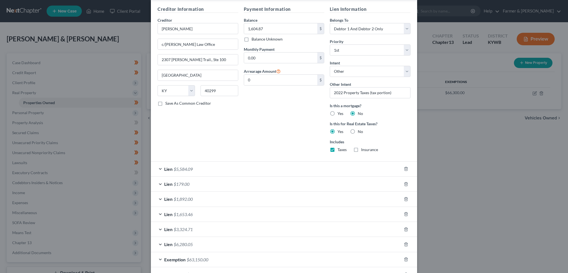
drag, startPoint x: 273, startPoint y: 163, endPoint x: 287, endPoint y: 119, distance: 46.8
click at [273, 163] on div "Lien $5,584.09" at bounding box center [276, 168] width 251 height 15
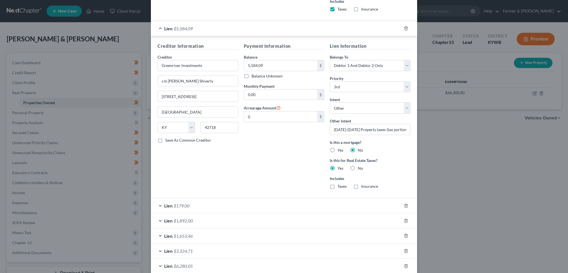
scroll to position [370, 0]
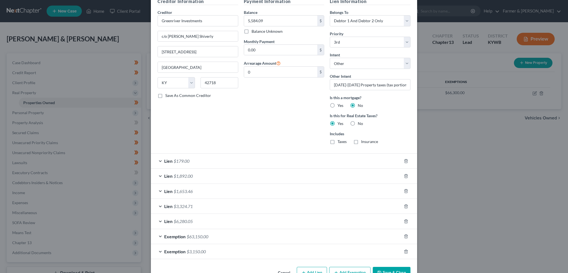
click at [230, 219] on div "Lien $6,280.05" at bounding box center [276, 221] width 251 height 15
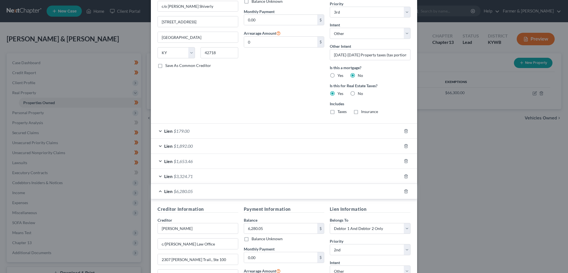
scroll to position [416, 0]
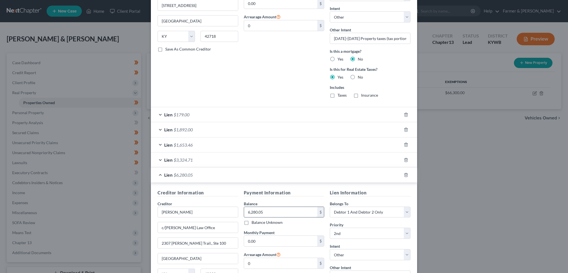
click at [283, 210] on input "6,280.05" at bounding box center [280, 212] width 73 height 11
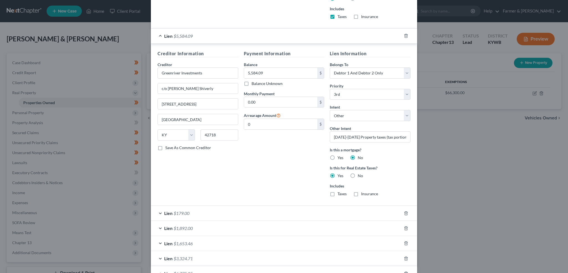
scroll to position [370, 0]
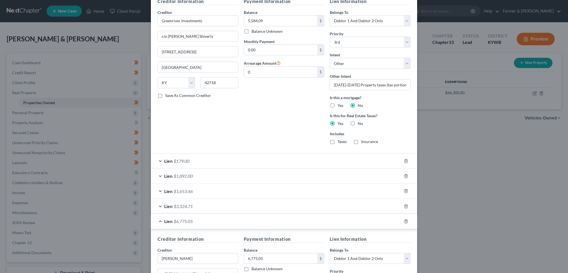
click at [242, 203] on div "Lien $3,324.71" at bounding box center [276, 206] width 251 height 15
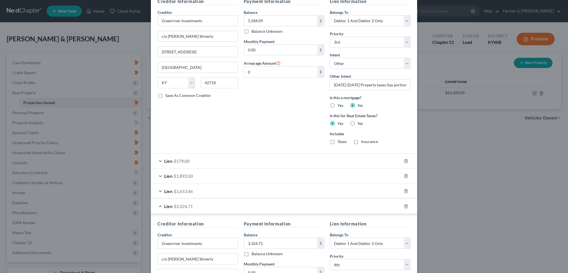
click at [254, 163] on div "Lien $179.00" at bounding box center [276, 160] width 251 height 15
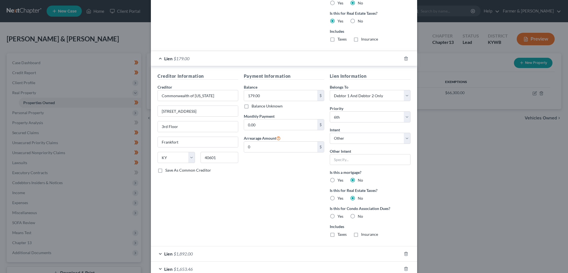
scroll to position [508, 0]
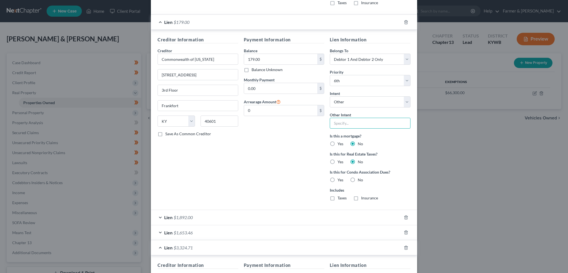
drag, startPoint x: 364, startPoint y: 123, endPoint x: 343, endPoint y: 155, distance: 38.7
click at [364, 123] on input "text" at bounding box center [370, 123] width 81 height 11
click at [337, 160] on label "Yes" at bounding box center [340, 162] width 6 height 6
click at [340, 160] on input "Yes" at bounding box center [342, 161] width 4 height 4
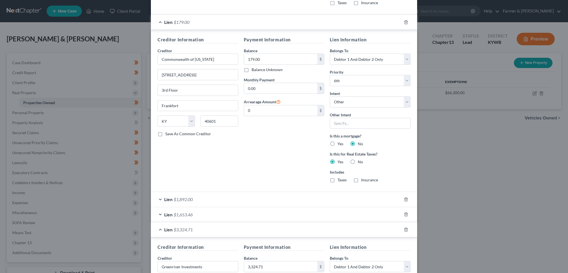
click at [281, 197] on div "Lien $1,892.00" at bounding box center [276, 199] width 251 height 15
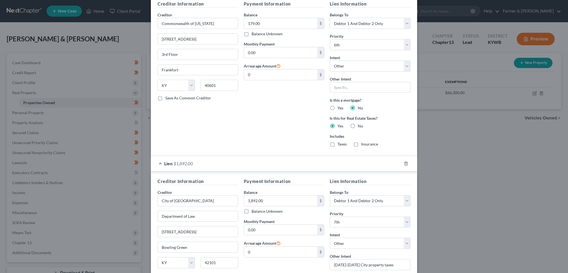
scroll to position [555, 0]
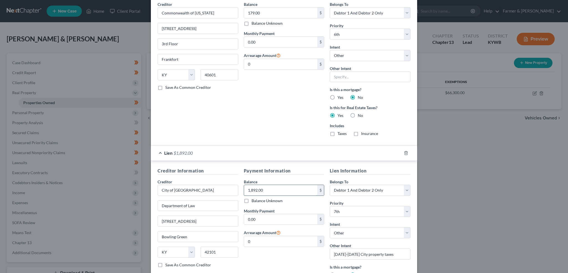
click at [274, 188] on input "1,892.00" at bounding box center [280, 190] width 73 height 11
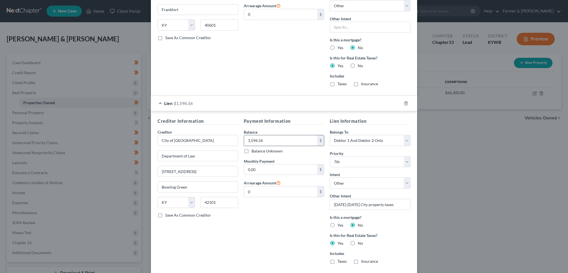
scroll to position [693, 0]
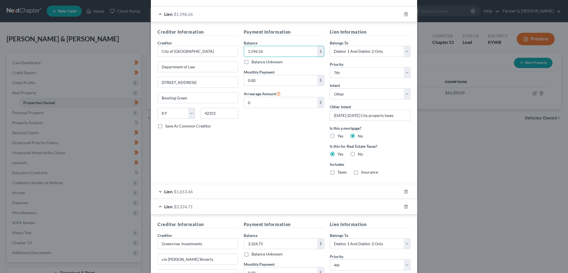
click at [277, 187] on div "Lien $1,653.46" at bounding box center [276, 191] width 251 height 15
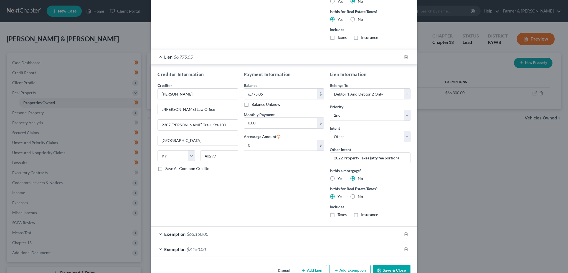
scroll to position [1191, 0]
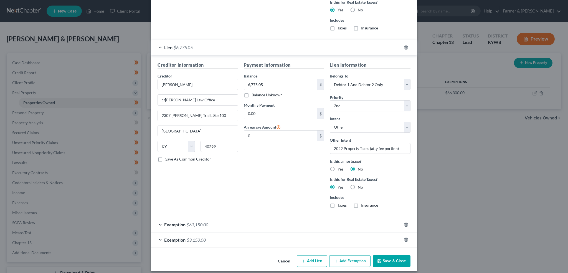
click at [379, 258] on icon "button" at bounding box center [379, 260] width 4 height 4
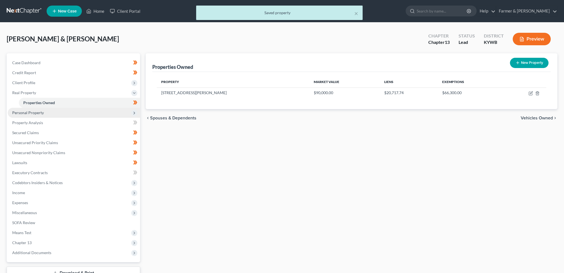
click at [47, 113] on span "Personal Property" at bounding box center [74, 113] width 132 height 10
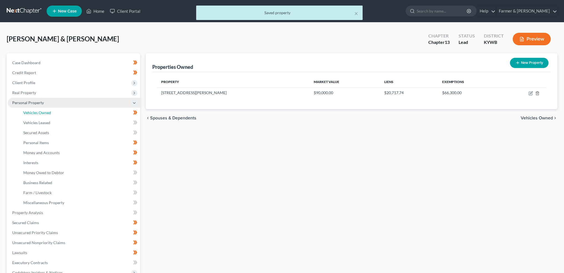
click at [47, 113] on span "Vehicles Owned" at bounding box center [37, 112] width 28 height 5
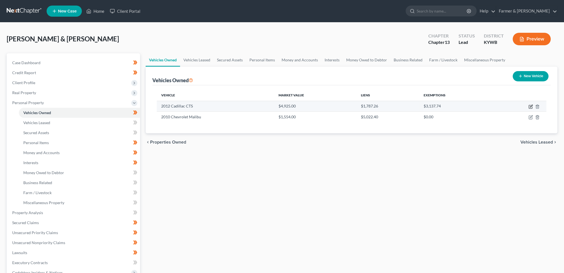
click at [530, 106] on icon "button" at bounding box center [530, 106] width 4 height 4
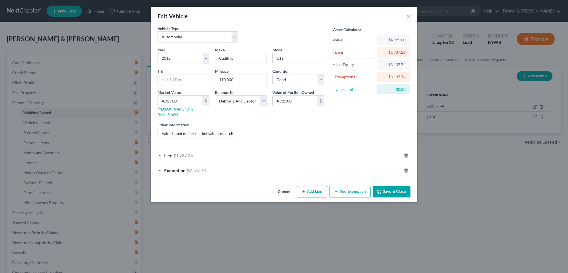
click at [264, 148] on div "Lien $1,787.26" at bounding box center [276, 155] width 251 height 15
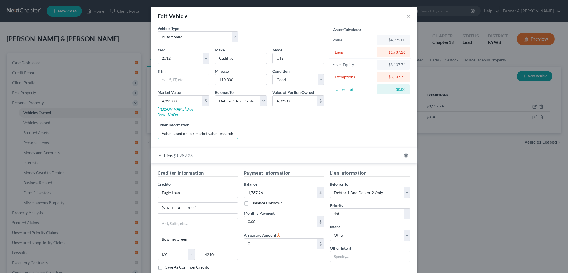
scroll to position [0, 62]
drag, startPoint x: 169, startPoint y: 127, endPoint x: 257, endPoint y: 118, distance: 89.2
click at [257, 118] on div "Year Select 2026 2025 2024 2023 2022 2021 2020 2019 2018 2017 2016 2015 2014 20…" at bounding box center [241, 95] width 172 height 96
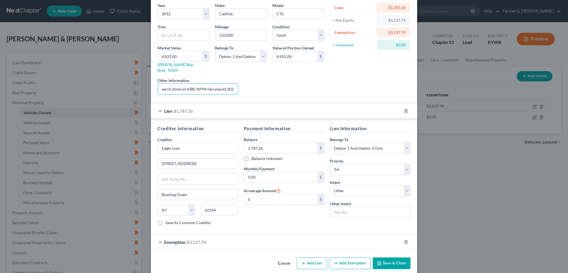
scroll to position [0, 0]
click at [330, 236] on div "Exemption $3,137.74" at bounding box center [276, 241] width 251 height 15
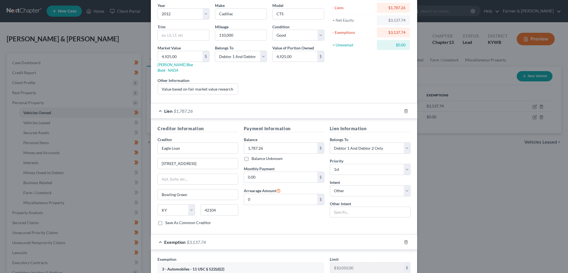
scroll to position [187, 0]
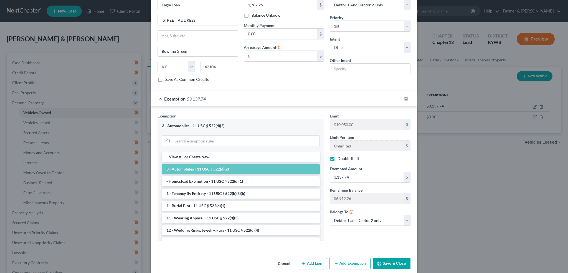
drag, startPoint x: 392, startPoint y: 254, endPoint x: 507, endPoint y: 108, distance: 185.4
click at [391, 257] on button "Save & Close" at bounding box center [392, 263] width 38 height 12
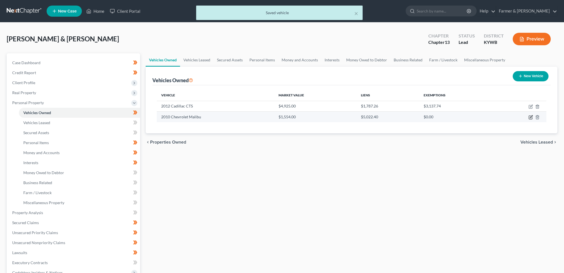
click at [529, 117] on icon "button" at bounding box center [530, 117] width 4 height 4
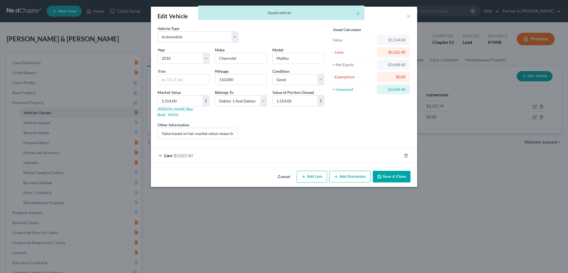
click at [255, 151] on div "Lien $5,022.40" at bounding box center [276, 155] width 251 height 15
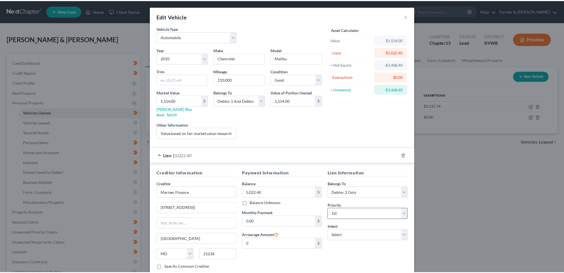
scroll to position [29, 0]
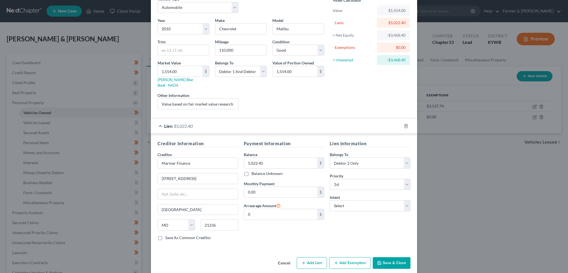
click at [383, 257] on button "Save & Close" at bounding box center [392, 263] width 38 height 12
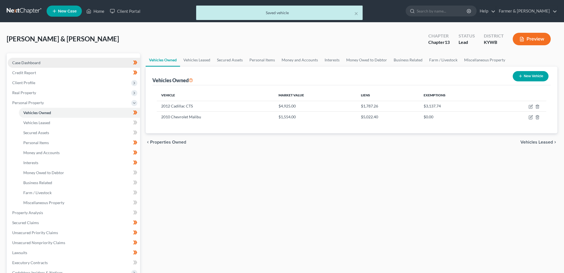
click at [35, 60] on span "Case Dashboard" at bounding box center [26, 62] width 28 height 5
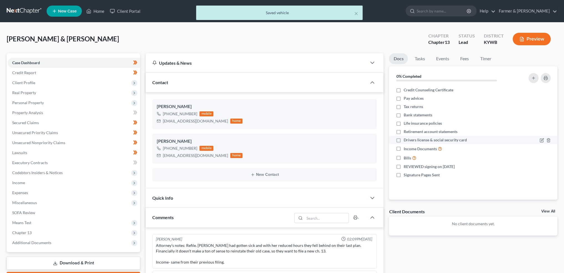
scroll to position [102, 0]
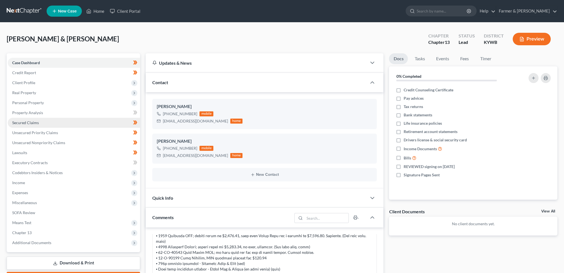
click at [66, 120] on link "Secured Claims" at bounding box center [74, 123] width 132 height 10
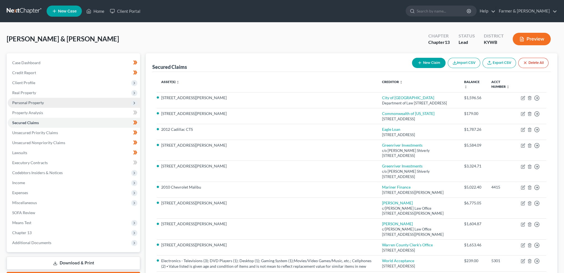
click at [41, 105] on span "Personal Property" at bounding box center [74, 103] width 132 height 10
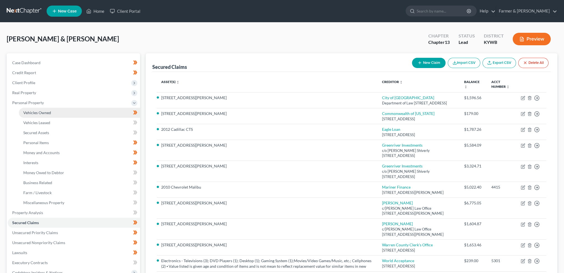
click at [44, 110] on span "Vehicles Owned" at bounding box center [37, 112] width 28 height 5
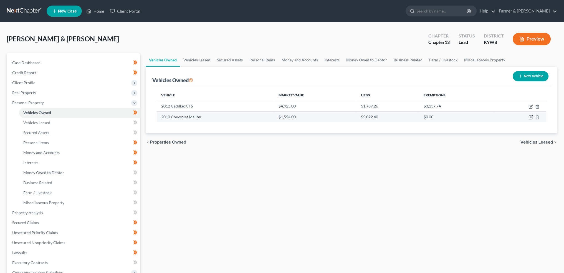
click at [529, 117] on icon "button" at bounding box center [530, 117] width 4 height 4
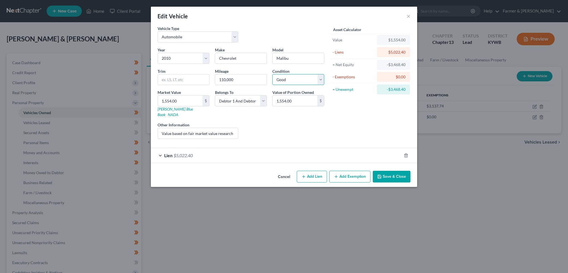
click at [295, 79] on select "Select Excellent Very Good Good Fair Poor" at bounding box center [298, 79] width 52 height 11
click at [272, 74] on select "Select Excellent Very Good Good Fair Poor" at bounding box center [298, 79] width 52 height 11
click at [179, 98] on input "1,554.00" at bounding box center [180, 100] width 45 height 11
click at [392, 174] on button "Save & Close" at bounding box center [392, 177] width 38 height 12
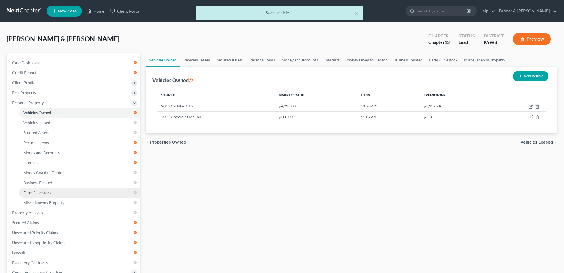
scroll to position [46, 0]
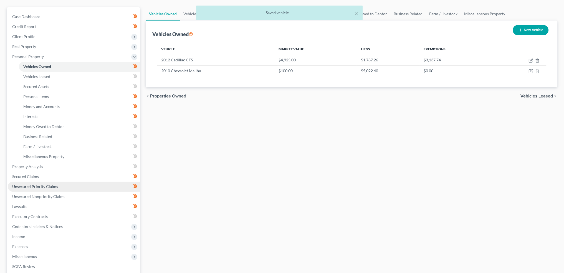
click at [56, 185] on span "Unsecured Priority Claims" at bounding box center [35, 186] width 46 height 5
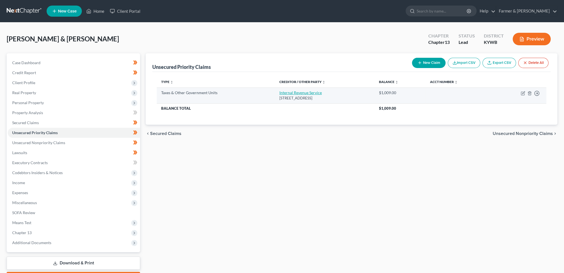
click at [309, 92] on link "Internal Revenue Service" at bounding box center [300, 92] width 42 height 5
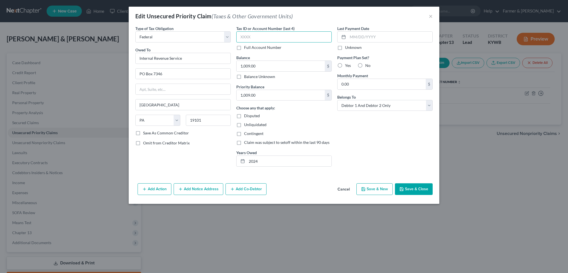
click at [282, 33] on input "text" at bounding box center [283, 36] width 95 height 11
click at [412, 189] on button "Save & Close" at bounding box center [414, 189] width 38 height 12
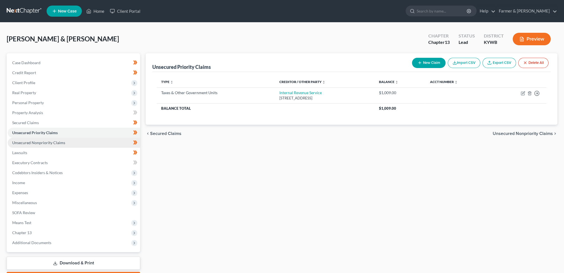
click at [33, 143] on span "Unsecured Nonpriority Claims" at bounding box center [38, 142] width 53 height 5
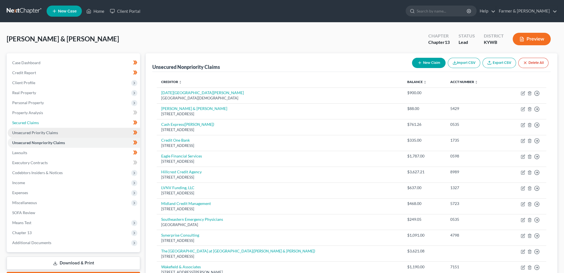
drag, startPoint x: 51, startPoint y: 121, endPoint x: 47, endPoint y: 136, distance: 15.8
click at [51, 121] on link "Secured Claims" at bounding box center [74, 123] width 132 height 10
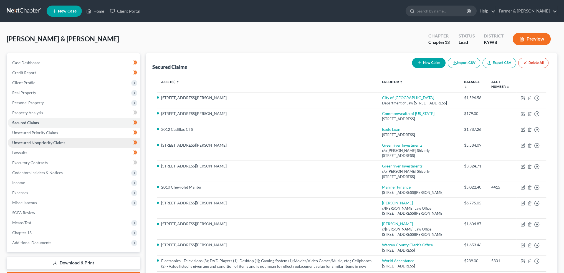
click at [45, 141] on span "Unsecured Nonpriority Claims" at bounding box center [38, 142] width 53 height 5
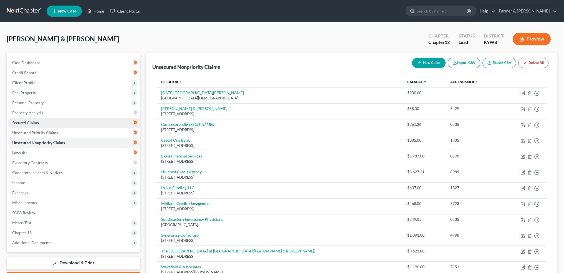
click at [41, 123] on link "Secured Claims" at bounding box center [74, 123] width 132 height 10
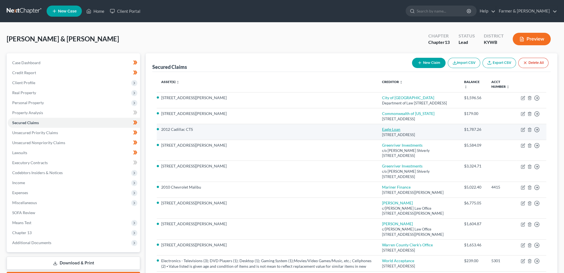
click at [395, 131] on link "Eagle Loan" at bounding box center [391, 129] width 18 height 5
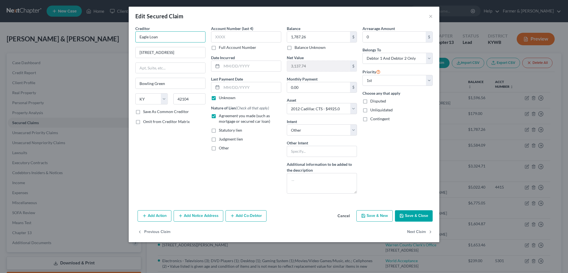
drag, startPoint x: 185, startPoint y: 36, endPoint x: 85, endPoint y: 24, distance: 100.5
click at [85, 24] on div "Edit Secured Claim × Creditor * Eagle Loan 2945 Scottsville Rd Ste B14 Bowling …" at bounding box center [284, 136] width 568 height 273
click at [250, 41] on input "text" at bounding box center [246, 36] width 70 height 11
drag, startPoint x: 421, startPoint y: 215, endPoint x: 567, endPoint y: 183, distance: 149.4
click at [419, 210] on button "Save & Close" at bounding box center [414, 216] width 38 height 12
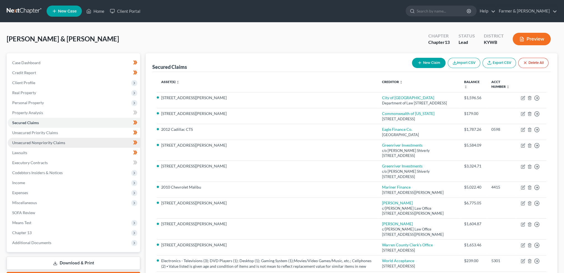
click at [47, 141] on span "Unsecured Nonpriority Claims" at bounding box center [38, 142] width 53 height 5
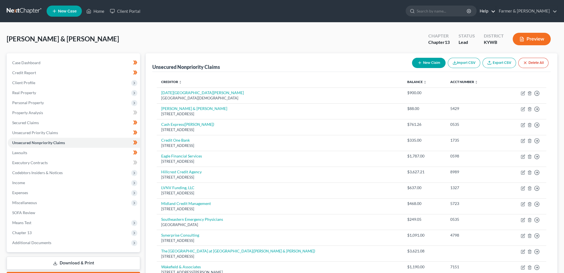
click at [353, 37] on div "Goins, Victor & Eva Upgraded Chapter Chapter 13 Status Lead District KYWB Previ…" at bounding box center [282, 41] width 550 height 24
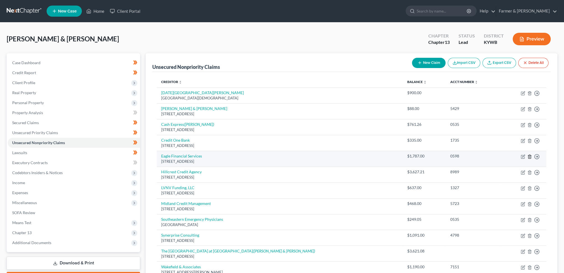
click at [528, 157] on icon "button" at bounding box center [529, 156] width 4 height 4
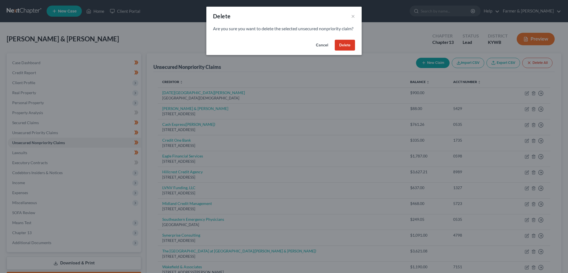
click at [346, 51] on button "Delete" at bounding box center [345, 45] width 20 height 11
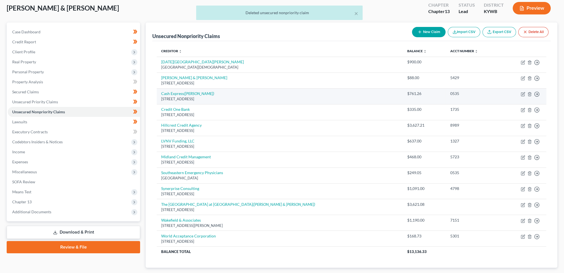
scroll to position [46, 0]
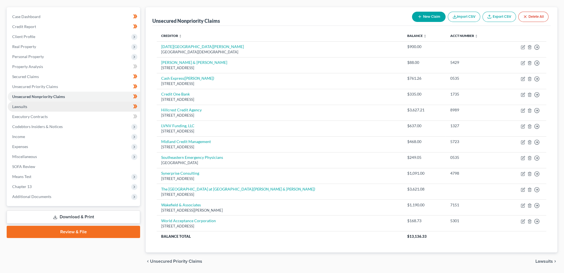
click at [29, 109] on link "Lawsuits" at bounding box center [74, 106] width 132 height 10
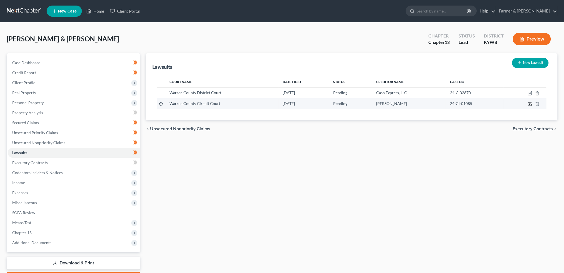
click at [531, 102] on icon "button" at bounding box center [530, 103] width 2 height 2
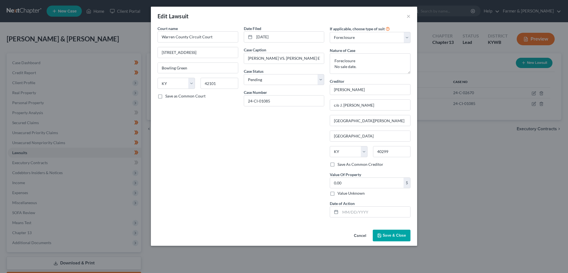
drag, startPoint x: 383, startPoint y: 235, endPoint x: 71, endPoint y: 197, distance: 314.2
click at [382, 235] on button "Save & Close" at bounding box center [392, 235] width 38 height 12
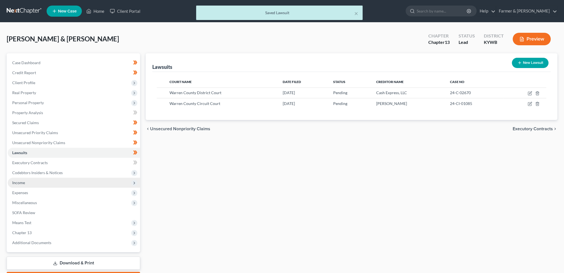
click at [26, 182] on span "Income" at bounding box center [74, 182] width 132 height 10
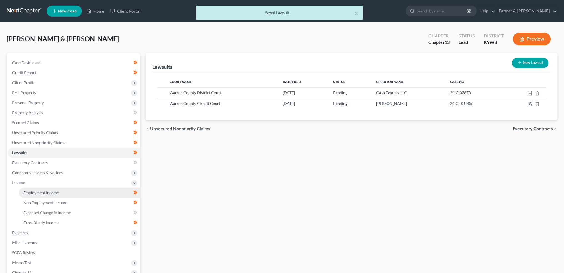
click at [27, 192] on span "Employment Income" at bounding box center [40, 192] width 35 height 5
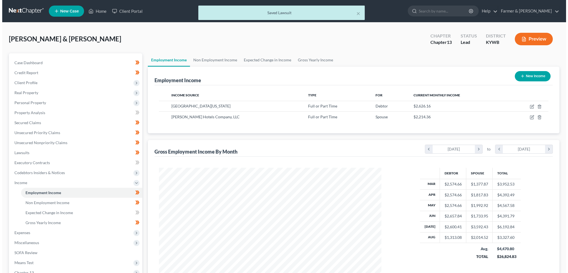
scroll to position [111, 233]
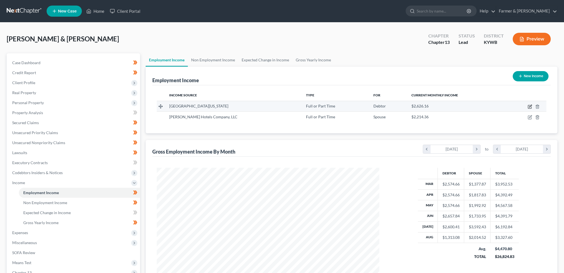
click at [529, 105] on icon "button" at bounding box center [529, 106] width 4 height 4
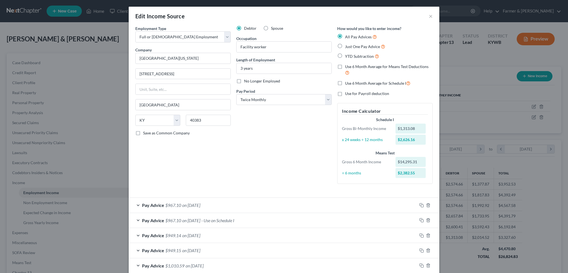
scroll to position [46, 0]
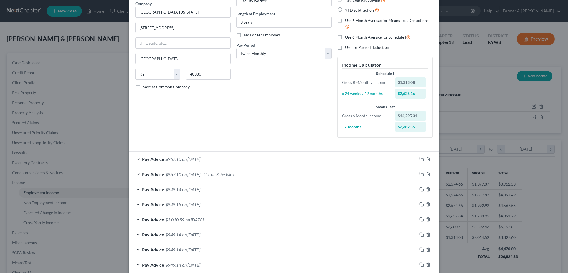
click at [258, 171] on div "Pay Advice $967.10 on 07/30/2025 - Use on Schedule I" at bounding box center [273, 174] width 288 height 15
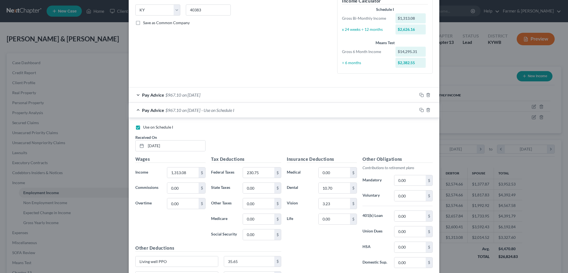
scroll to position [139, 0]
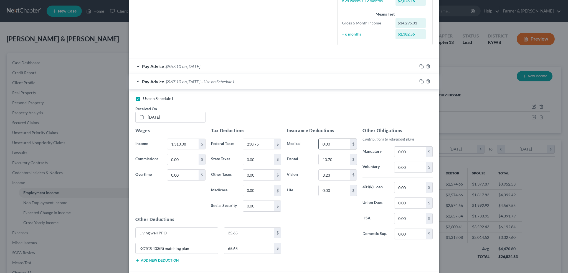
click at [346, 146] on input "0.00" at bounding box center [334, 144] width 31 height 11
click at [408, 168] on input "0.00" at bounding box center [409, 167] width 31 height 11
drag, startPoint x: 194, startPoint y: 229, endPoint x: 113, endPoint y: 225, distance: 80.5
click at [113, 225] on div "Edit Income Source × Employment Type * Select Full or Part Time Employment Self…" at bounding box center [284, 136] width 568 height 273
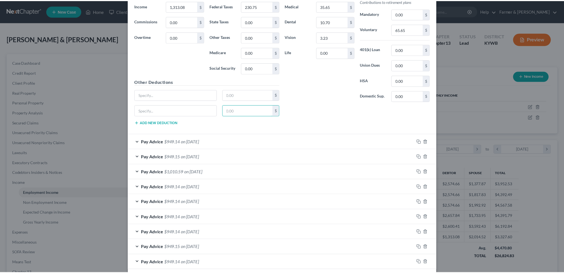
scroll to position [302, 0]
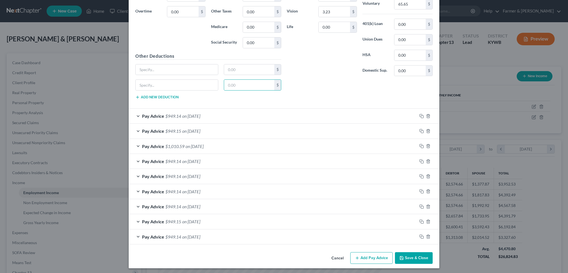
click at [407, 254] on button "Save & Close" at bounding box center [414, 258] width 38 height 12
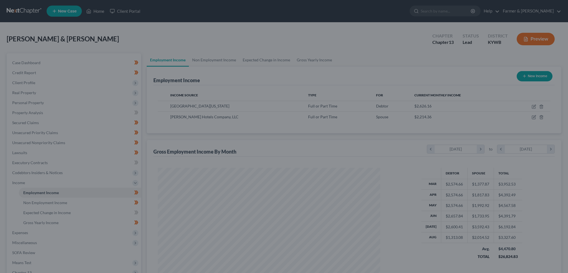
scroll to position [277205, 277082]
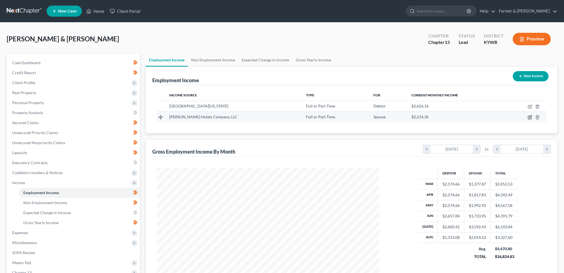
click at [529, 116] on icon "button" at bounding box center [530, 116] width 2 height 2
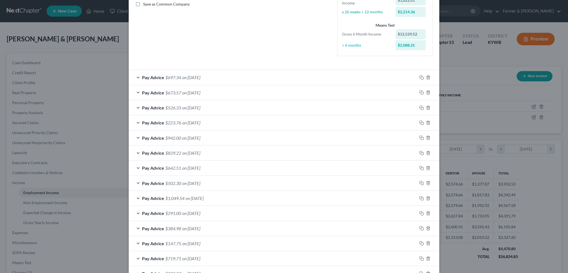
scroll to position [89, 0]
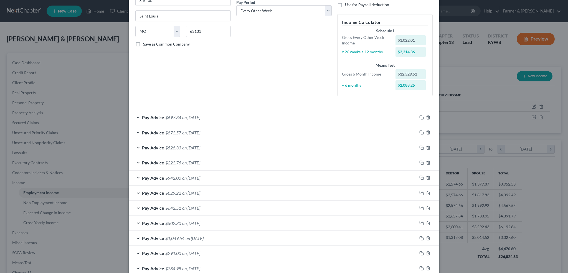
click at [248, 115] on div "Pay Advice $697.34 on 08/26/2025" at bounding box center [273, 117] width 288 height 15
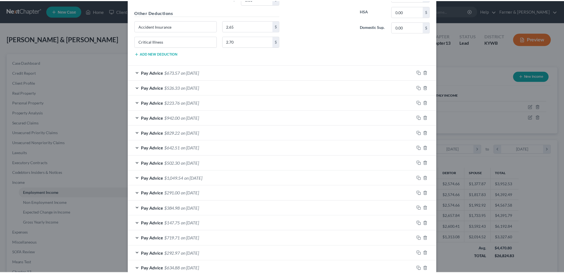
scroll to position [363, 0]
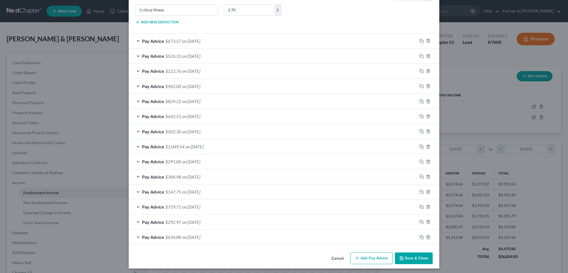
click at [421, 261] on button "Save & Close" at bounding box center [414, 258] width 38 height 12
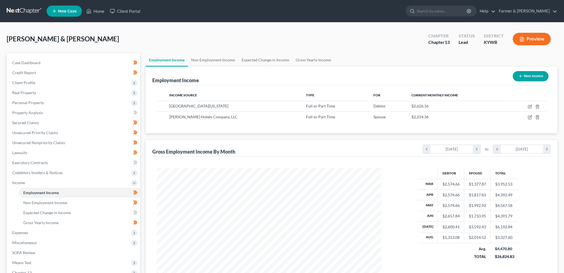
scroll to position [277205, 277082]
click at [48, 101] on span "Personal Property" at bounding box center [74, 103] width 132 height 10
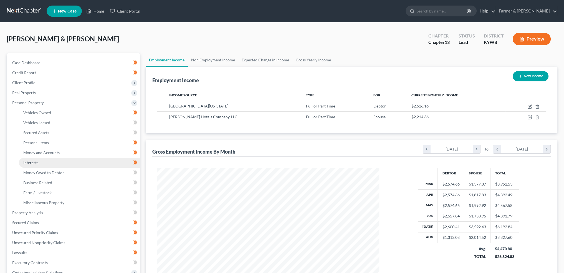
click at [53, 161] on link "Interests" at bounding box center [79, 163] width 121 height 10
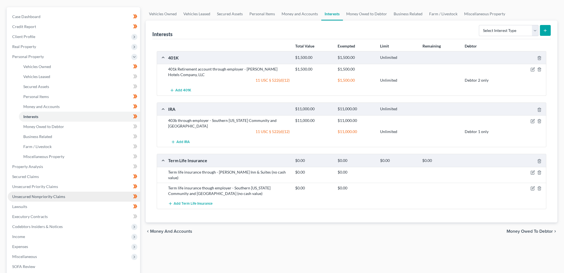
scroll to position [92, 0]
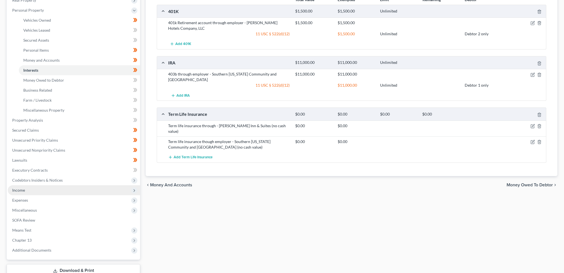
click at [52, 189] on span "Income" at bounding box center [74, 190] width 132 height 10
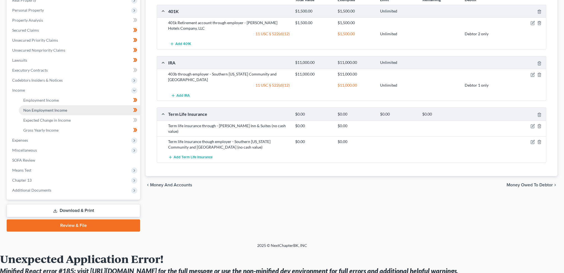
click at [59, 108] on span "Non Employment Income" at bounding box center [45, 110] width 44 height 5
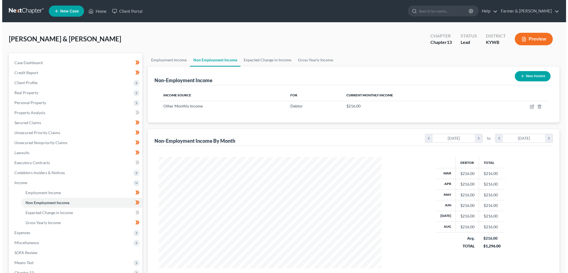
scroll to position [111, 233]
click at [529, 105] on icon "button" at bounding box center [529, 106] width 4 height 4
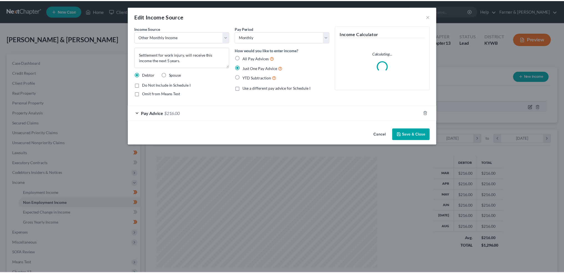
scroll to position [112, 235]
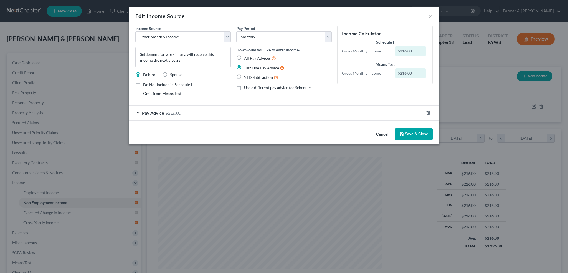
click at [411, 133] on button "Save & Close" at bounding box center [414, 134] width 38 height 12
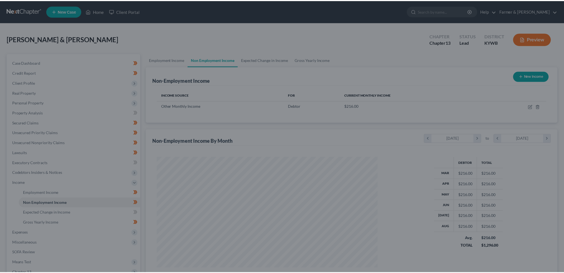
scroll to position [277205, 277082]
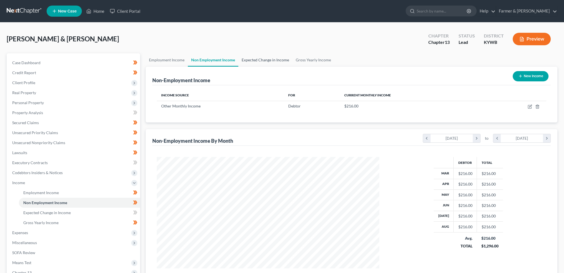
click at [251, 59] on link "Expected Change in Income" at bounding box center [265, 59] width 54 height 13
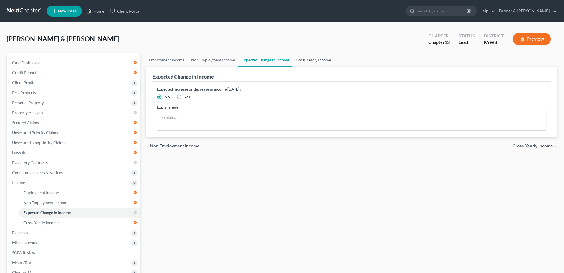
click at [301, 61] on link "Gross Yearly Income" at bounding box center [313, 59] width 42 height 13
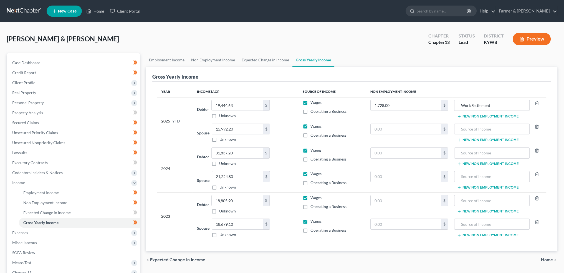
scroll to position [46, 0]
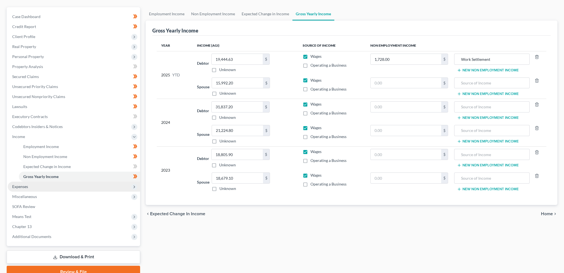
click at [30, 185] on span "Expenses" at bounding box center [74, 186] width 132 height 10
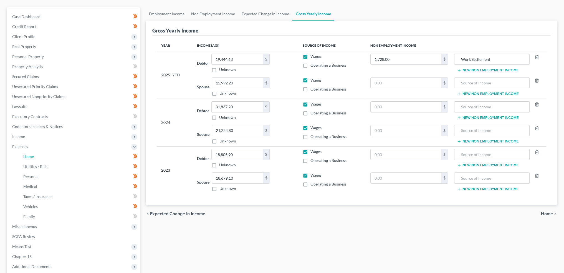
click at [38, 156] on link "Home" at bounding box center [79, 156] width 121 height 10
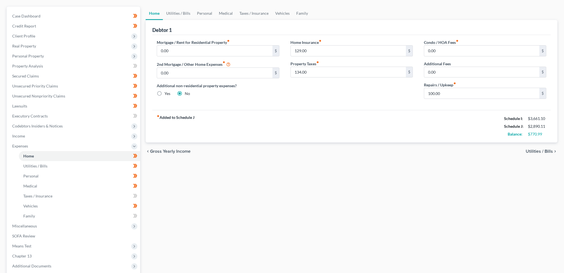
scroll to position [92, 0]
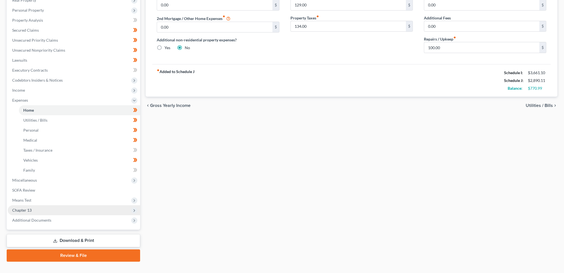
drag, startPoint x: 75, startPoint y: 214, endPoint x: 72, endPoint y: 210, distance: 5.2
click at [75, 215] on span "Additional Documents" at bounding box center [74, 220] width 132 height 10
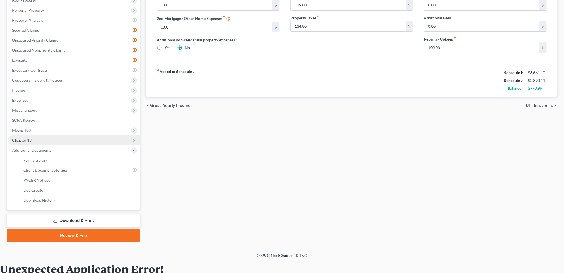
click at [56, 139] on span "Chapter 13" at bounding box center [74, 140] width 132 height 10
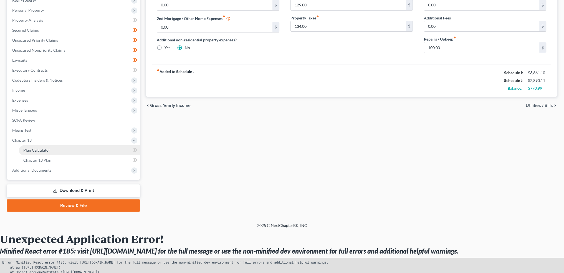
click at [55, 148] on link "Plan Calculator" at bounding box center [79, 150] width 121 height 10
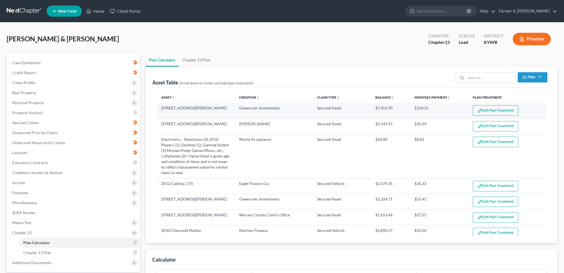
click at [477, 108] on img "button" at bounding box center [479, 110] width 5 height 5
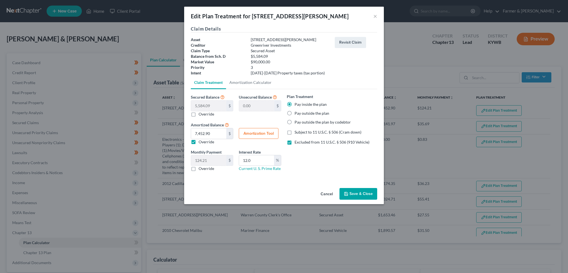
click at [253, 133] on button "Amortization Tool" at bounding box center [259, 133] width 40 height 11
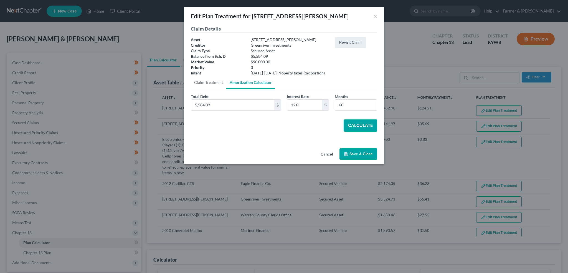
click at [350, 122] on button "Calculate" at bounding box center [361, 125] width 34 height 12
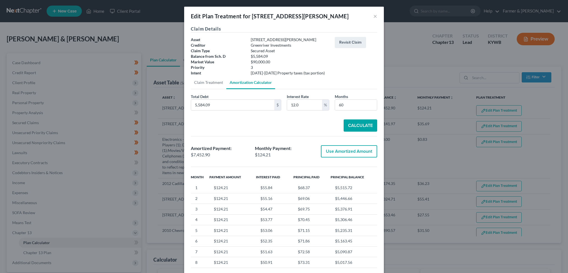
click at [354, 149] on button "Use Amortized Amount" at bounding box center [349, 151] width 56 height 12
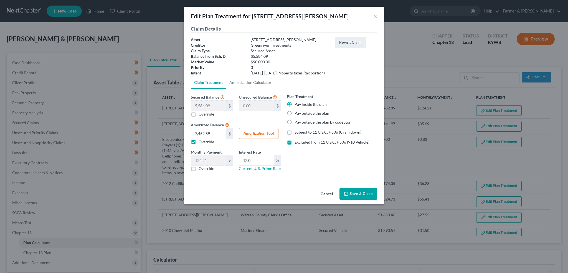
click at [352, 192] on button "Save & Close" at bounding box center [358, 194] width 38 height 12
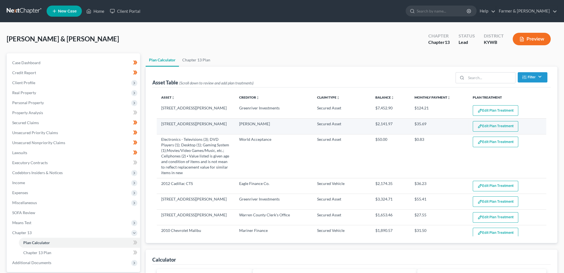
click at [488, 123] on button "Edit Plan Treatment" at bounding box center [495, 126] width 45 height 11
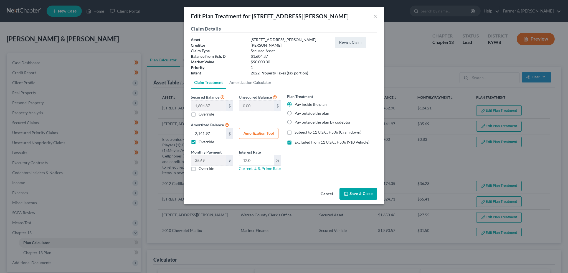
click at [343, 194] on button "Save & Close" at bounding box center [358, 194] width 38 height 12
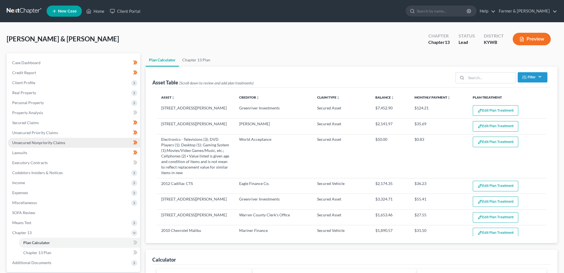
click at [49, 139] on link "Unsecured Nonpriority Claims" at bounding box center [74, 143] width 132 height 10
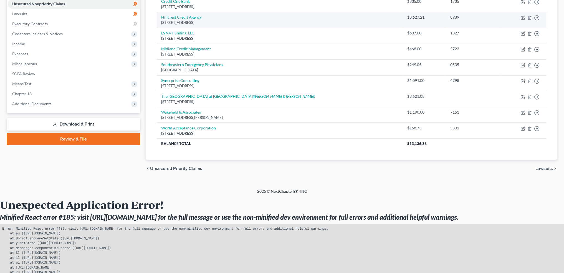
scroll to position [46, 0]
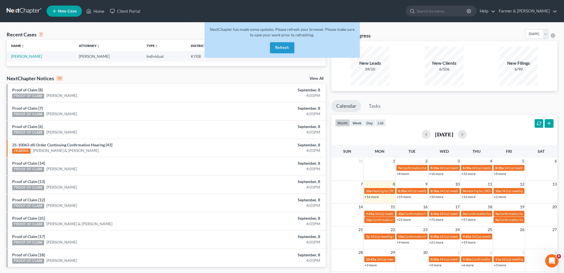
click at [284, 47] on button "Refresh" at bounding box center [282, 47] width 24 height 11
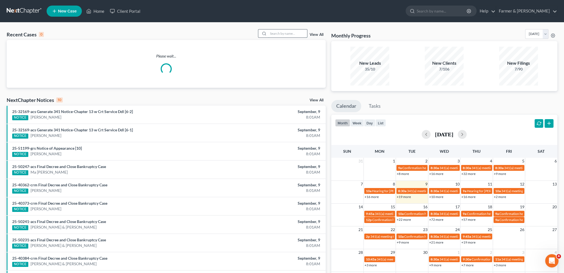
click at [282, 34] on input "search" at bounding box center [287, 33] width 39 height 8
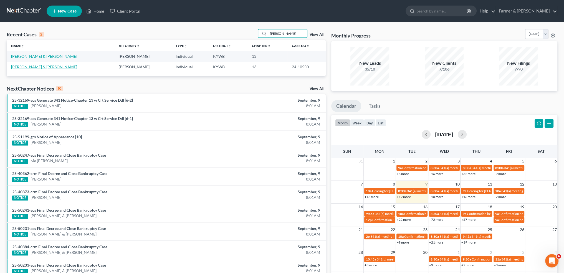
type input "[PERSON_NAME]"
click at [21, 66] on link "[PERSON_NAME] & [PERSON_NAME]" at bounding box center [44, 66] width 66 height 5
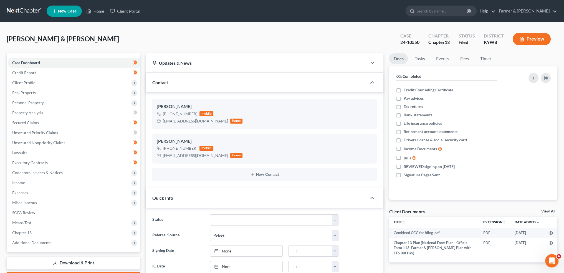
scroll to position [35, 0]
click at [35, 91] on span "Real Property" at bounding box center [24, 92] width 24 height 5
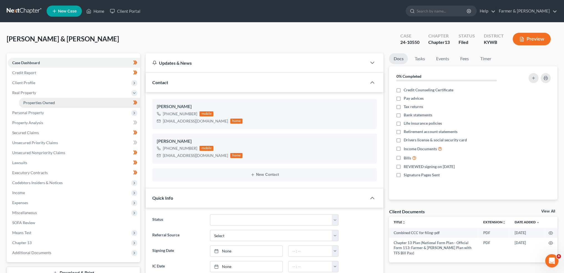
click at [37, 103] on span "Properties Owned" at bounding box center [39, 102] width 32 height 5
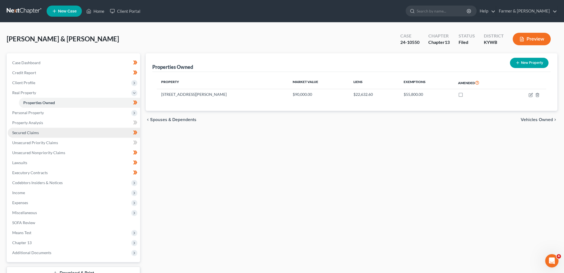
click at [31, 130] on link "Secured Claims" at bounding box center [74, 133] width 132 height 10
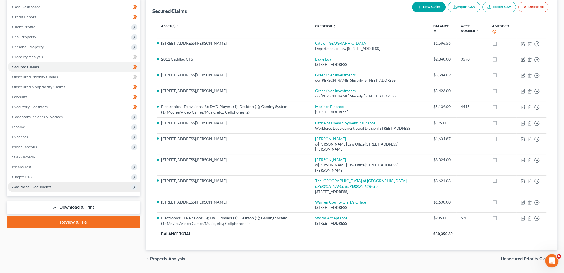
scroll to position [75, 0]
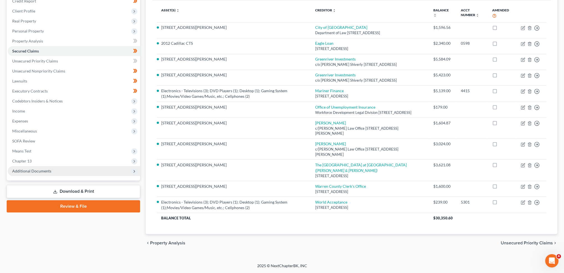
click at [42, 169] on span "Additional Documents" at bounding box center [74, 171] width 132 height 10
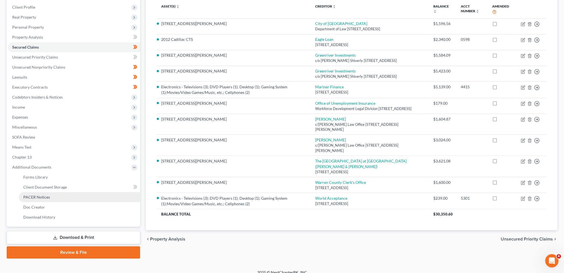
click at [40, 199] on span "PACER Notices" at bounding box center [36, 196] width 27 height 5
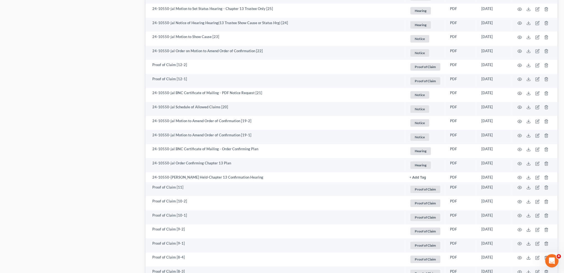
scroll to position [370, 0]
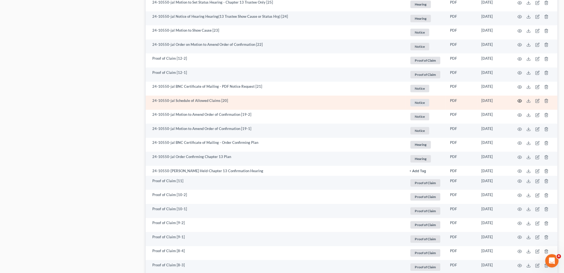
click at [518, 102] on icon "button" at bounding box center [519, 100] width 4 height 4
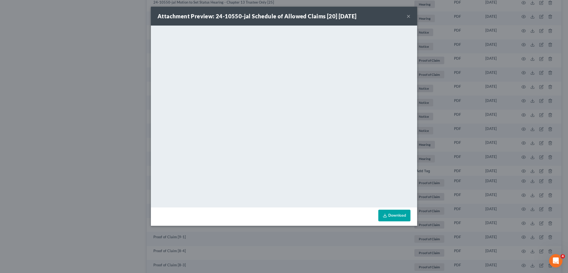
click at [410, 17] on button "×" at bounding box center [409, 16] width 4 height 7
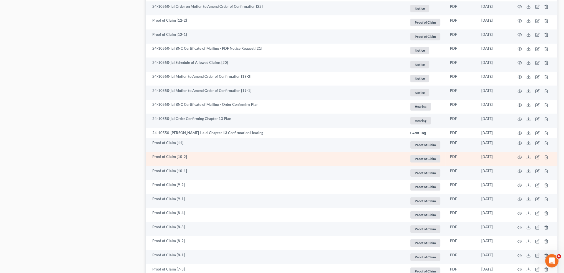
scroll to position [416, 0]
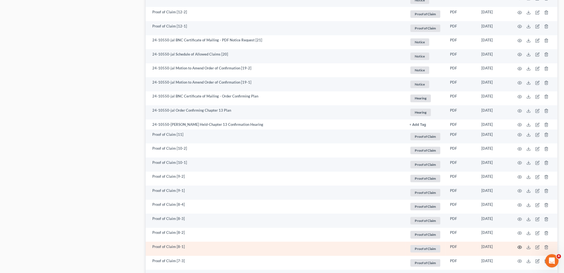
click at [518, 246] on icon "button" at bounding box center [519, 247] width 4 height 4
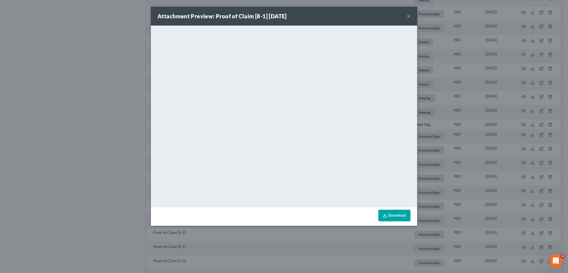
click at [408, 14] on button "×" at bounding box center [409, 16] width 4 height 7
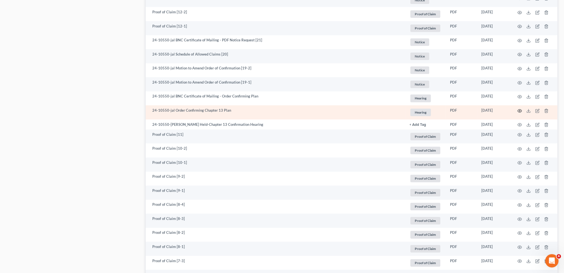
click at [518, 110] on icon "button" at bounding box center [519, 110] width 4 height 4
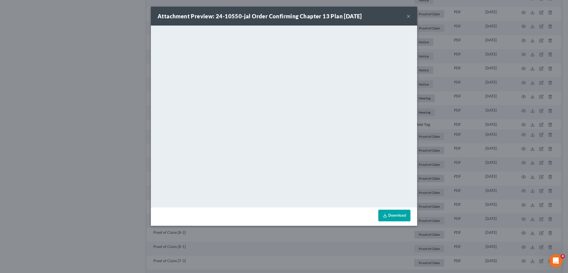
click at [407, 15] on button "×" at bounding box center [409, 16] width 4 height 7
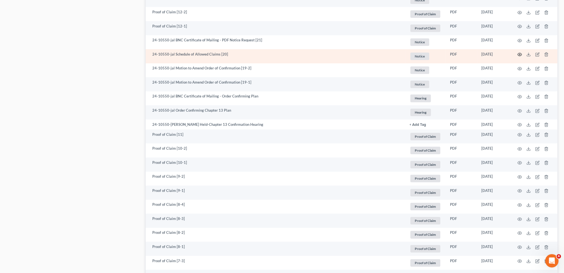
click at [521, 53] on icon "button" at bounding box center [519, 54] width 4 height 4
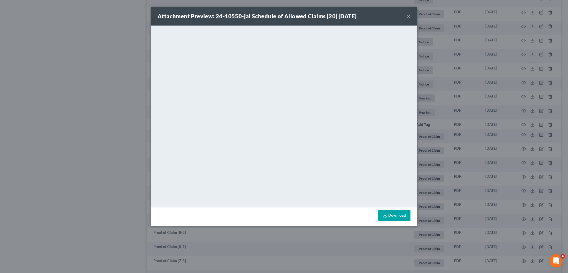
click at [409, 15] on button "×" at bounding box center [409, 16] width 4 height 7
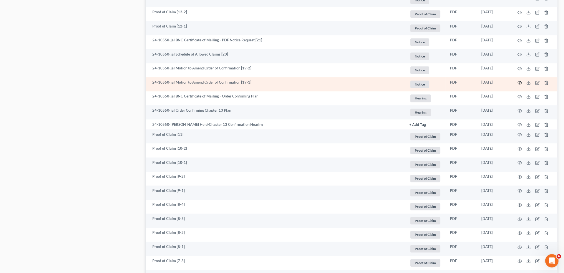
click at [520, 81] on icon "button" at bounding box center [519, 82] width 4 height 4
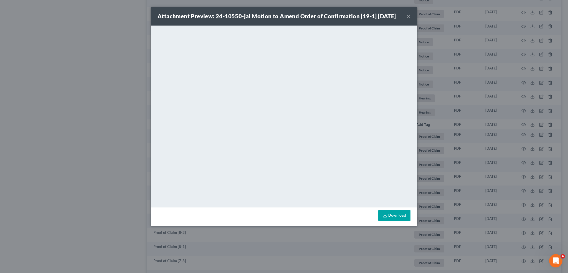
click at [409, 16] on button "×" at bounding box center [409, 16] width 4 height 7
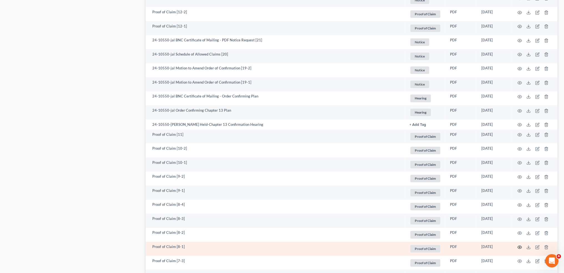
click at [519, 246] on icon "button" at bounding box center [519, 247] width 4 height 4
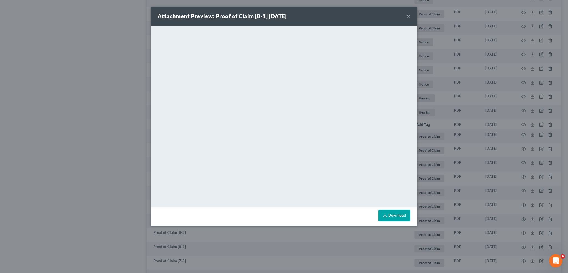
click at [409, 17] on button "×" at bounding box center [409, 16] width 4 height 7
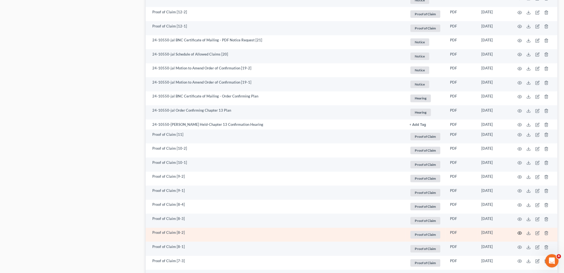
click at [519, 233] on circle "button" at bounding box center [519, 232] width 1 height 1
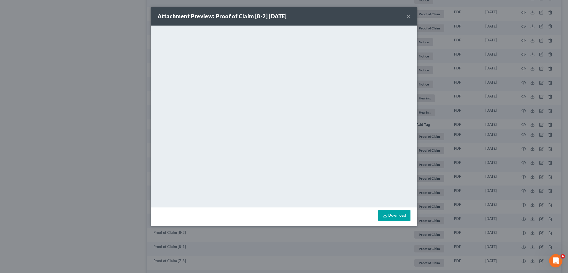
click at [407, 15] on button "×" at bounding box center [409, 16] width 4 height 7
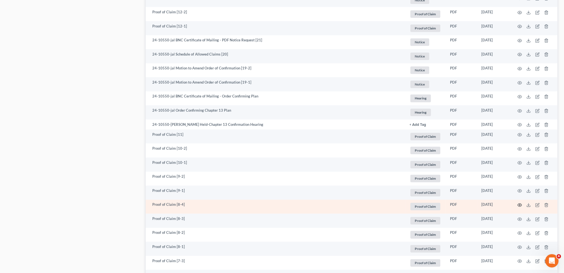
click at [520, 203] on icon "button" at bounding box center [519, 204] width 4 height 4
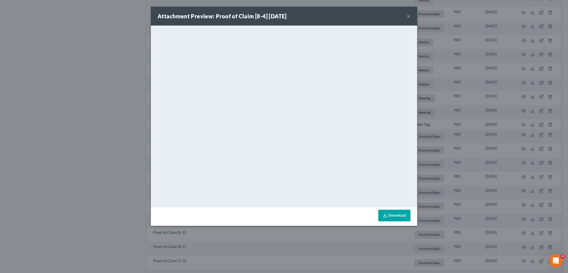
click at [409, 15] on button "×" at bounding box center [409, 16] width 4 height 7
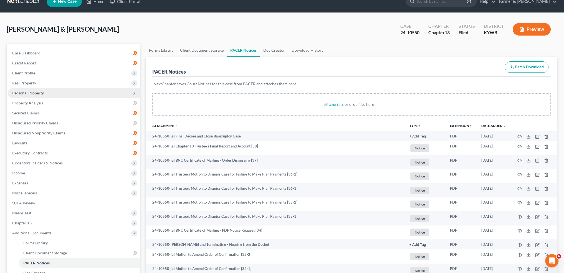
scroll to position [0, 0]
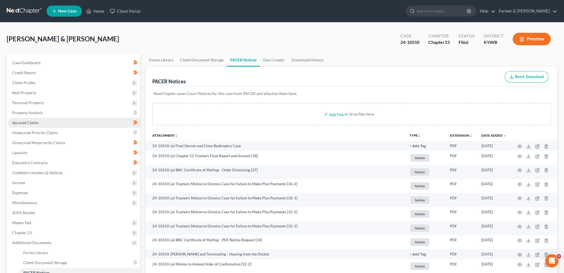
click at [40, 123] on link "Secured Claims" at bounding box center [74, 123] width 132 height 10
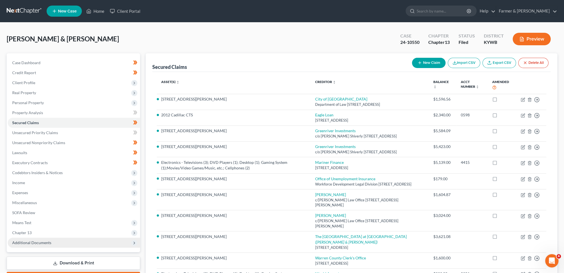
click at [30, 238] on span "Additional Documents" at bounding box center [74, 242] width 132 height 10
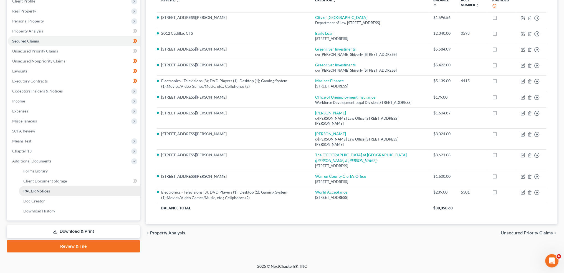
click at [41, 190] on span "PACER Notices" at bounding box center [36, 190] width 27 height 5
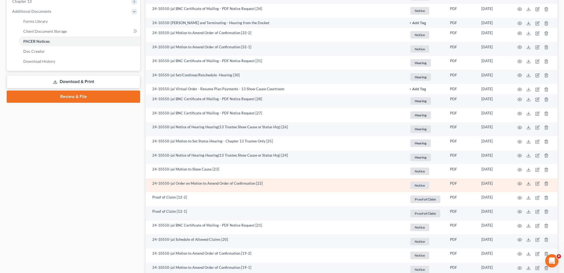
scroll to position [323, 0]
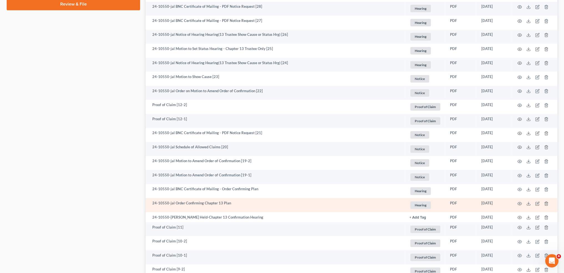
click at [522, 205] on td at bounding box center [534, 205] width 47 height 14
click at [519, 202] on icon "button" at bounding box center [519, 203] width 4 height 4
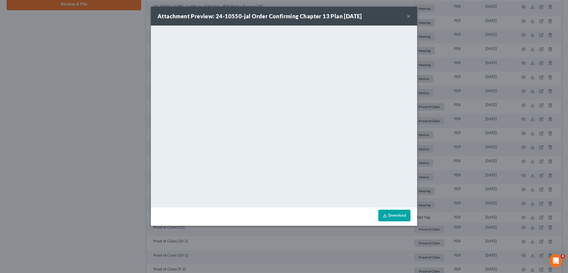
click at [408, 15] on button "×" at bounding box center [409, 16] width 4 height 7
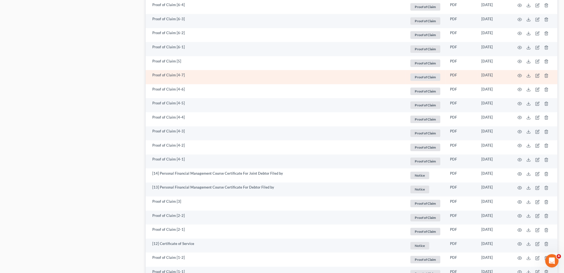
scroll to position [832, 0]
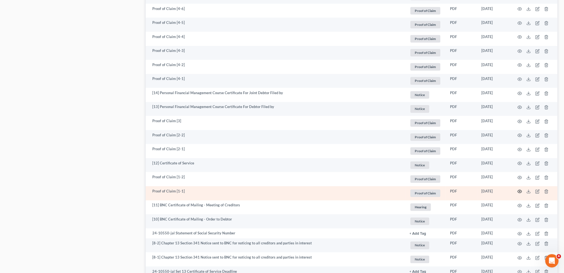
click at [520, 190] on icon "button" at bounding box center [519, 191] width 4 height 4
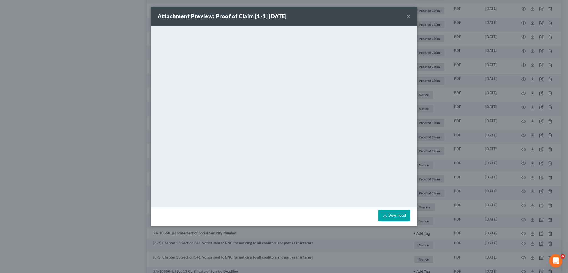
click at [409, 16] on button "×" at bounding box center [409, 16] width 4 height 7
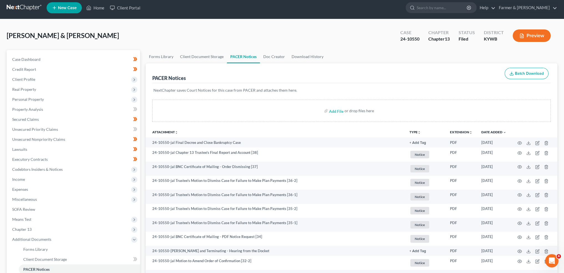
scroll to position [0, 0]
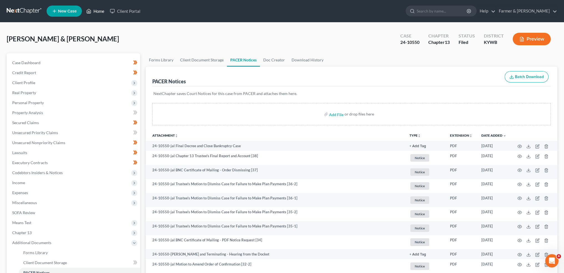
click at [97, 7] on link "Home" at bounding box center [95, 11] width 24 height 10
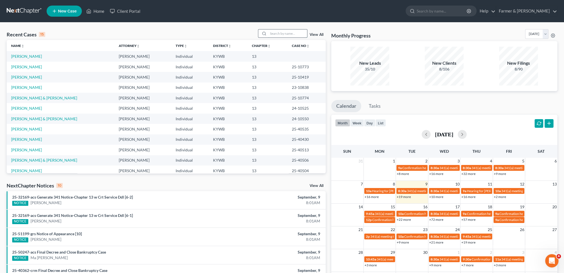
click at [276, 34] on input "search" at bounding box center [287, 33] width 39 height 8
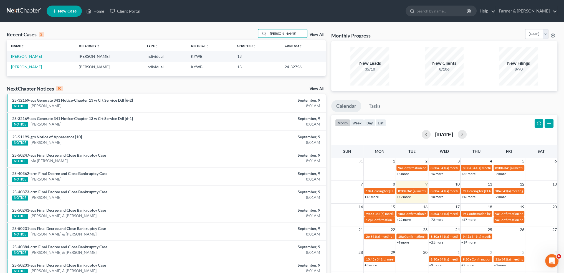
type input "patricia silver"
click at [16, 65] on link "[PERSON_NAME]" at bounding box center [26, 66] width 31 height 5
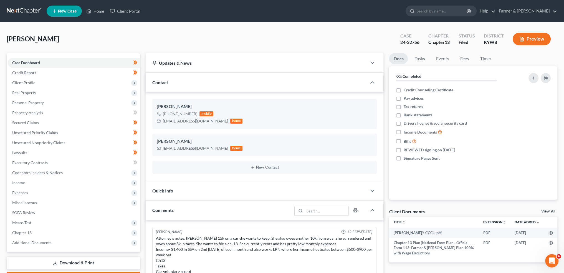
scroll to position [113, 0]
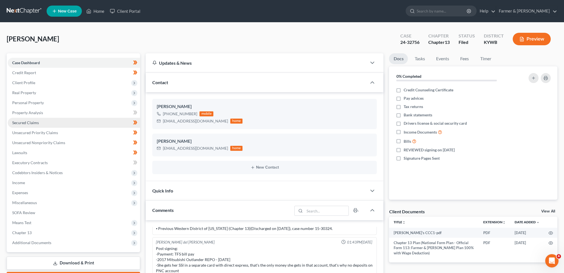
click at [23, 123] on span "Secured Claims" at bounding box center [25, 122] width 27 height 5
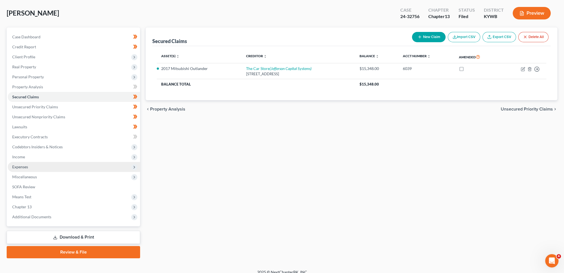
scroll to position [32, 0]
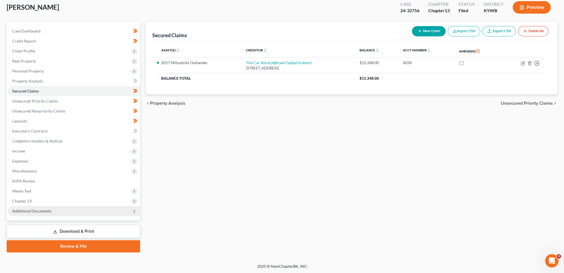
click at [26, 212] on span "Additional Documents" at bounding box center [31, 210] width 39 height 5
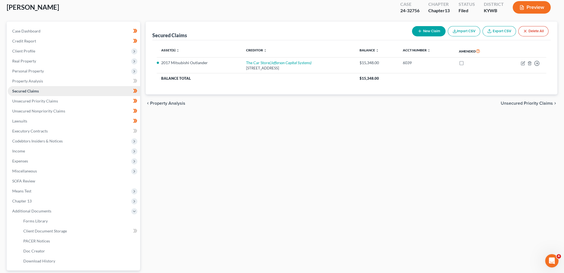
scroll to position [82, 0]
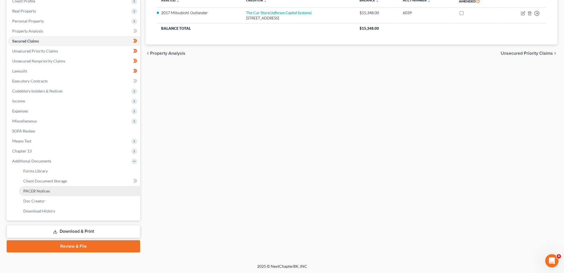
click at [30, 191] on span "PACER Notices" at bounding box center [36, 190] width 27 height 5
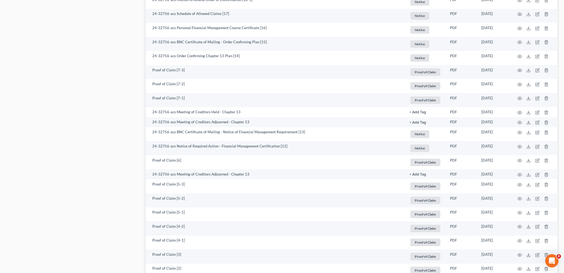
scroll to position [370, 0]
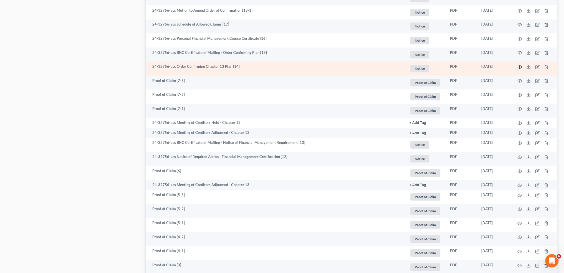
click at [520, 65] on icon "button" at bounding box center [519, 67] width 4 height 4
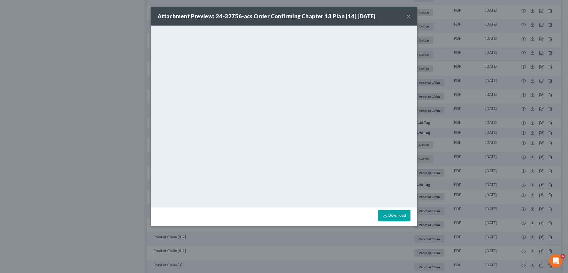
click at [408, 14] on button "×" at bounding box center [409, 16] width 4 height 7
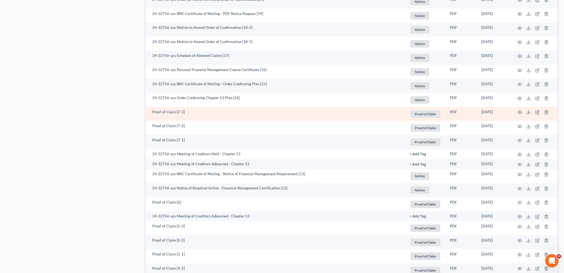
scroll to position [323, 0]
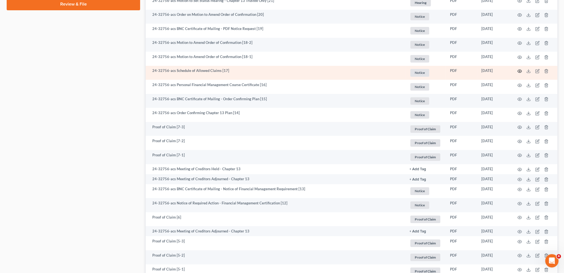
click at [519, 70] on icon "button" at bounding box center [519, 71] width 4 height 3
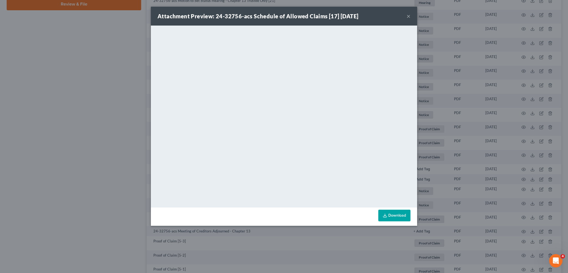
click at [436, 48] on div "Attachment Preview: 24-32756-acs Schedule of Allowed Claims [17] 03/24/2025 × <…" at bounding box center [284, 136] width 568 height 273
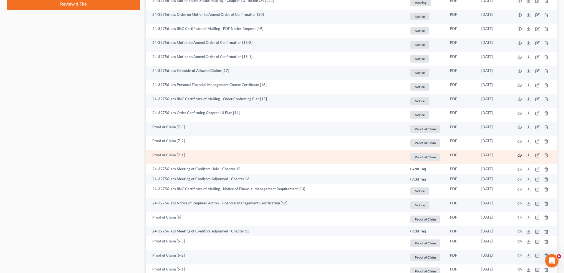
click at [518, 154] on icon "button" at bounding box center [519, 155] width 4 height 4
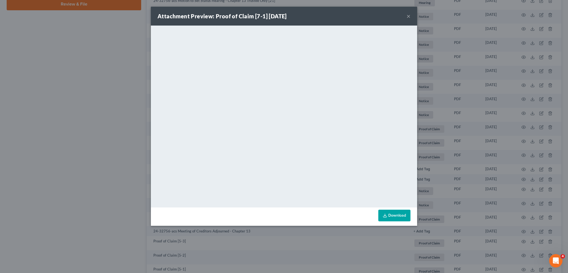
click at [408, 16] on button "×" at bounding box center [409, 16] width 4 height 7
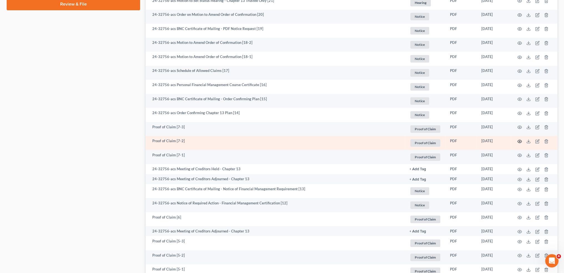
click at [519, 140] on icon "button" at bounding box center [519, 141] width 4 height 4
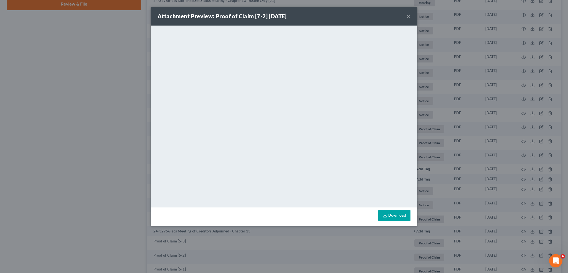
click at [465, 24] on div "Attachment Preview: Proof of Claim [7-2] 03/05/2025 × <object ng-attr-data='htt…" at bounding box center [284, 136] width 568 height 273
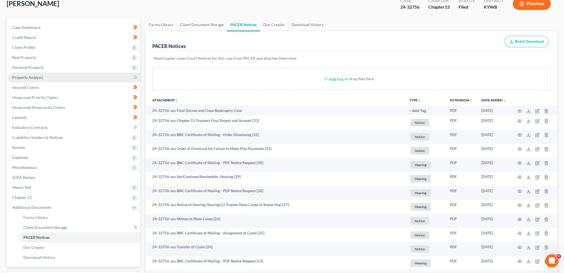
scroll to position [0, 0]
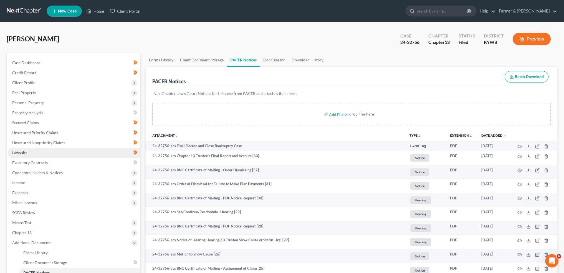
click at [48, 151] on link "Lawsuits" at bounding box center [74, 153] width 132 height 10
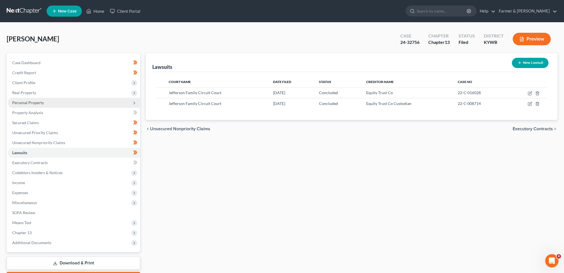
click at [45, 103] on span "Personal Property" at bounding box center [74, 103] width 132 height 10
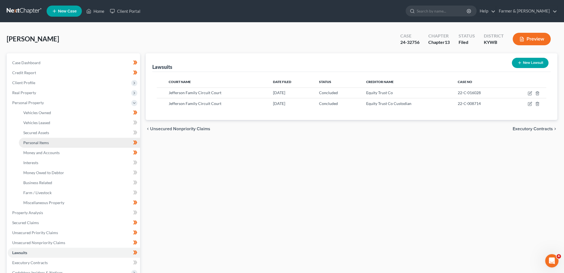
click at [53, 142] on link "Personal Items" at bounding box center [79, 143] width 121 height 10
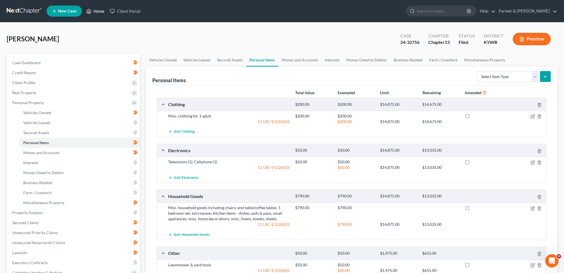
click at [94, 13] on link "Home" at bounding box center [95, 11] width 24 height 10
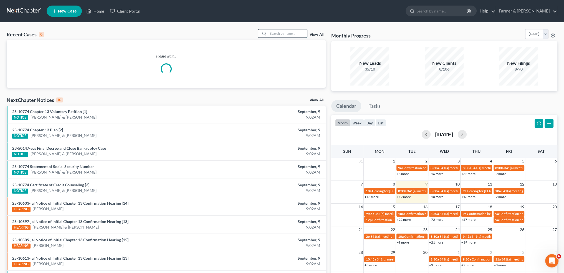
click at [280, 32] on input "search" at bounding box center [287, 33] width 39 height 8
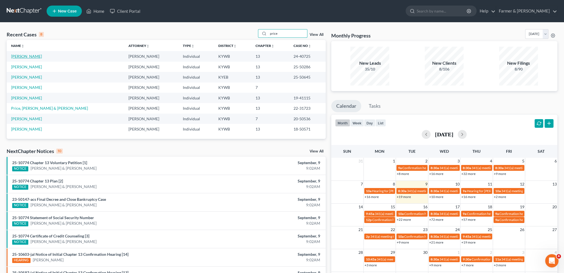
type input "price"
click at [26, 55] on link "[PERSON_NAME]" at bounding box center [26, 56] width 31 height 5
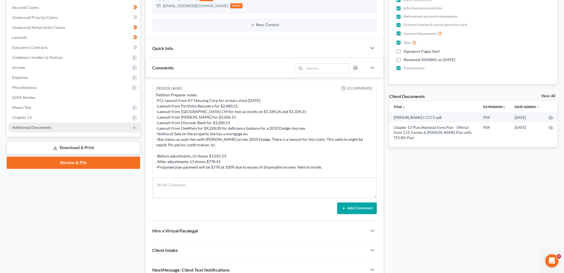
scroll to position [142, 0]
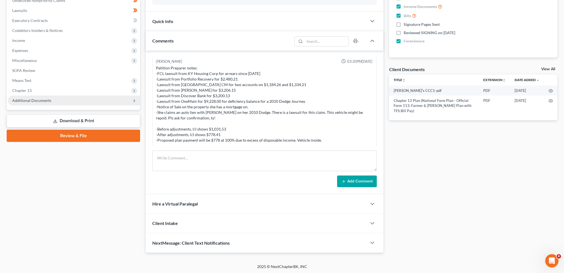
click at [40, 97] on span "Additional Documents" at bounding box center [74, 100] width 132 height 10
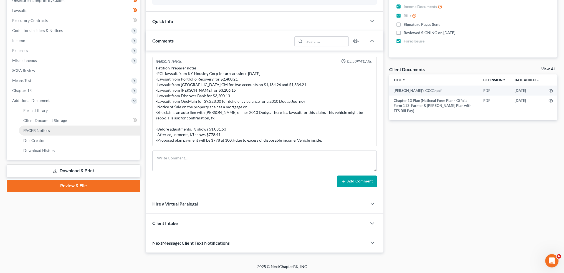
click at [35, 132] on span "PACER Notices" at bounding box center [36, 130] width 27 height 5
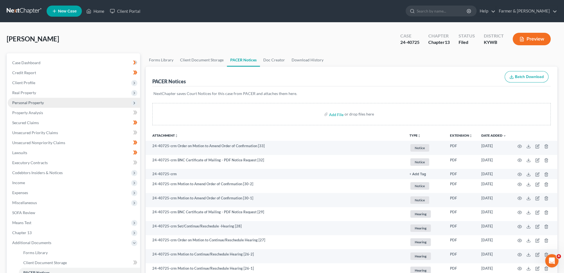
click at [48, 103] on span "Personal Property" at bounding box center [74, 103] width 132 height 10
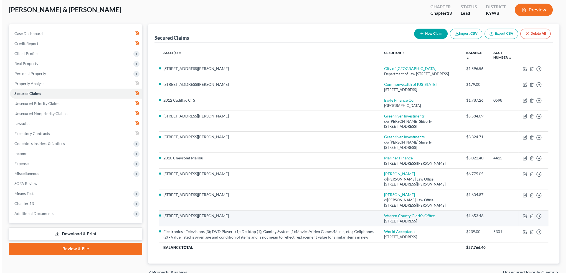
scroll to position [46, 0]
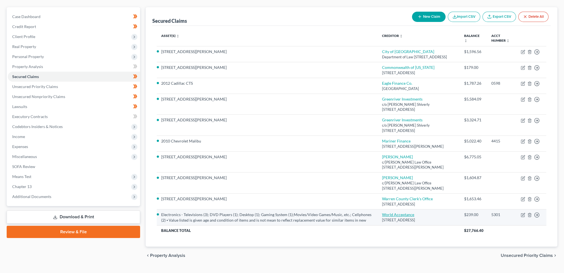
click at [386, 217] on link "World Acceptance" at bounding box center [398, 214] width 32 height 5
select select "42"
select select "9"
select select "4"
select select "1"
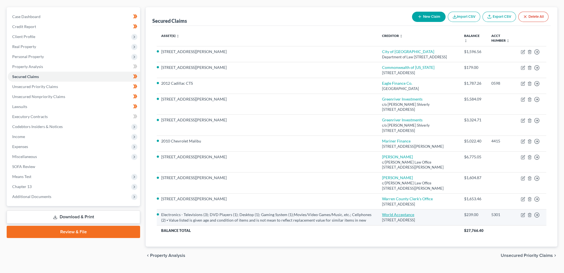
select select "1"
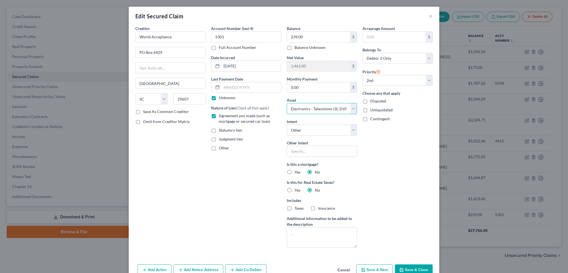
click at [309, 109] on select "Select Other Multiple Assets Other - Lawnmower & yard tools ⦁ Value listed is g…" at bounding box center [322, 108] width 70 height 11
select select "0"
click at [287, 103] on select "Select Other Multiple Assets Other - Lawnmower & yard tools ⦁ Value listed is g…" at bounding box center [322, 108] width 70 height 11
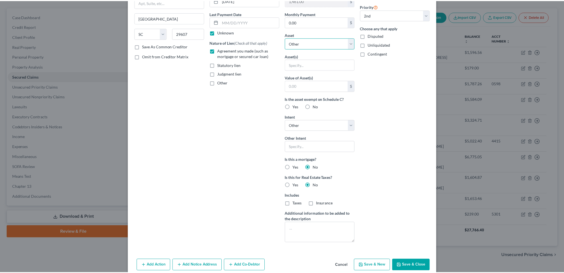
scroll to position [90, 0]
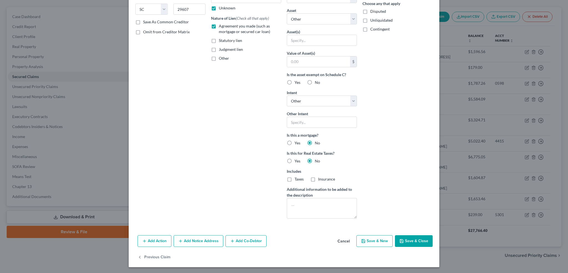
click at [405, 239] on button "Save & Close" at bounding box center [414, 241] width 38 height 12
select select
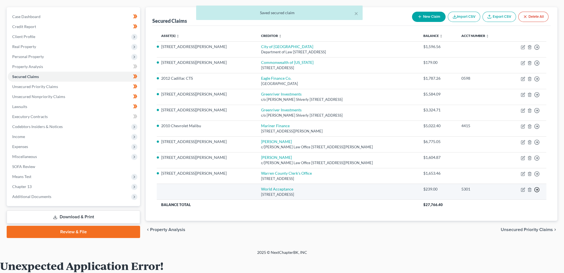
click at [537, 189] on line "button" at bounding box center [537, 189] width 2 height 0
click at [506, 203] on link "Move to F" at bounding box center [511, 202] width 46 height 9
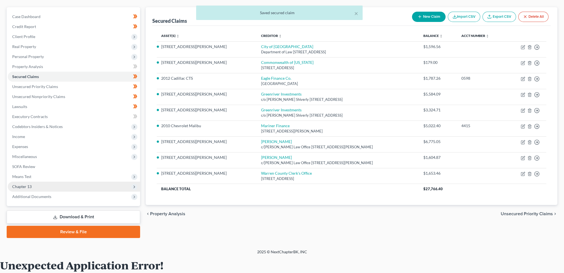
drag, startPoint x: 31, startPoint y: 184, endPoint x: 37, endPoint y: 190, distance: 8.4
click at [31, 184] on span "Chapter 13" at bounding box center [21, 186] width 19 height 5
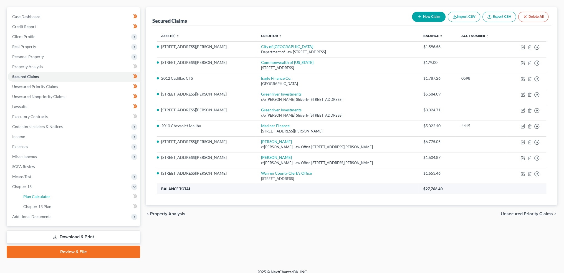
drag, startPoint x: 47, startPoint y: 191, endPoint x: 288, endPoint y: 191, distance: 241.5
click at [47, 191] on link "Plan Calculator" at bounding box center [79, 196] width 121 height 10
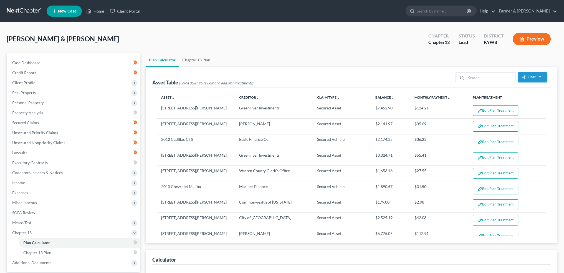
select select "59"
click at [477, 141] on img "button" at bounding box center [479, 141] width 5 height 5
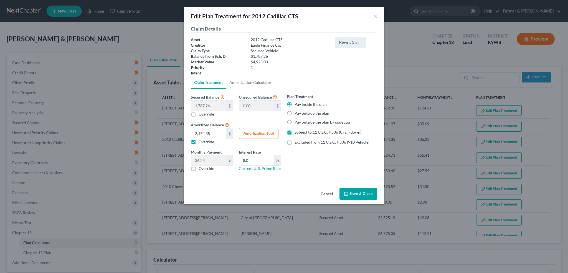
click at [356, 192] on button "Save & Close" at bounding box center [358, 194] width 38 height 12
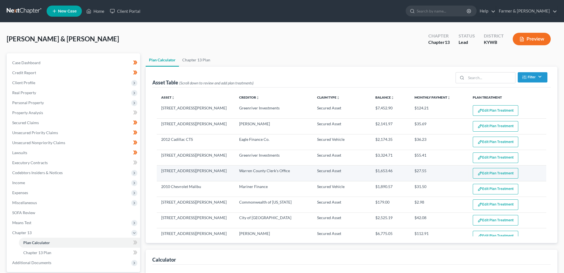
select select "59"
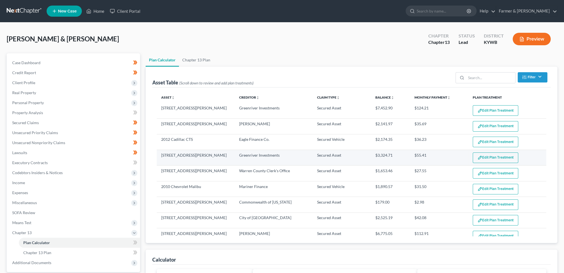
click at [487, 156] on button "Edit Plan Treatment" at bounding box center [495, 157] width 45 height 11
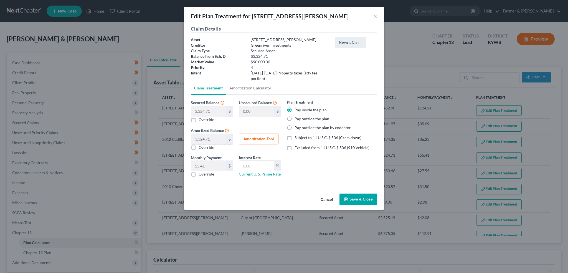
click at [295, 145] on label "Excluded from 11 U.S.C. § 506 (910 Vehicle)" at bounding box center [332, 148] width 75 height 6
click at [297, 145] on input "Excluded from 11 U.S.C. § 506 (910 Vehicle)" at bounding box center [299, 147] width 4 height 4
checkbox input "true"
click at [355, 193] on button "Save & Close" at bounding box center [358, 199] width 38 height 12
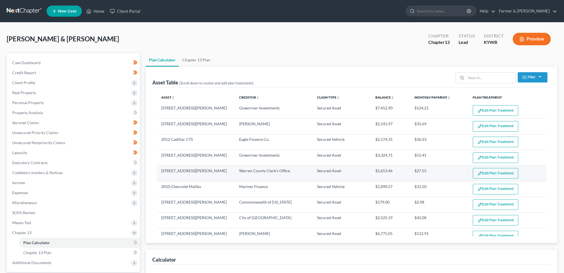
select select "59"
click at [473, 168] on button "Edit Plan Treatment" at bounding box center [495, 173] width 45 height 11
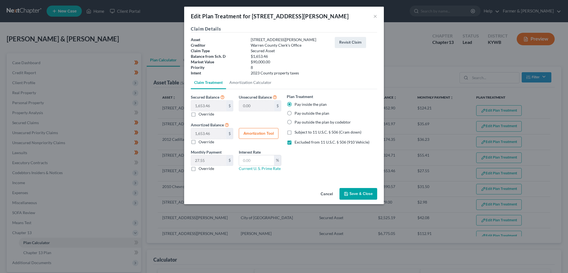
click at [365, 196] on button "Save & Close" at bounding box center [358, 194] width 38 height 12
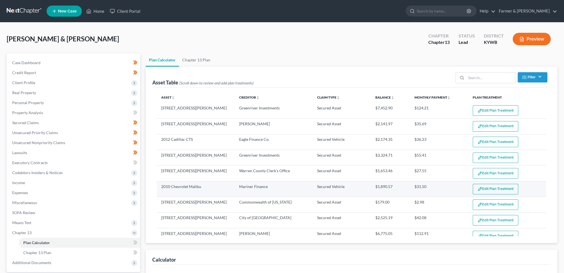
select select "59"
click at [497, 188] on button "Edit Plan Treatment" at bounding box center [495, 189] width 45 height 11
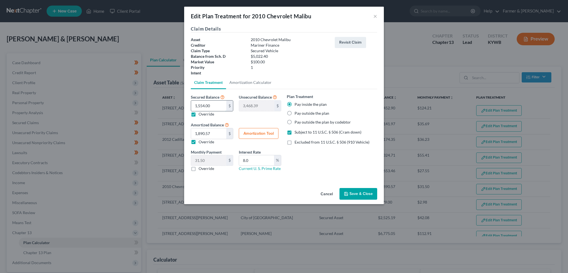
click at [214, 105] on input "1,554.00" at bounding box center [208, 105] width 35 height 11
type input "1"
type input "5,021.40"
type input "1.00"
type input "10"
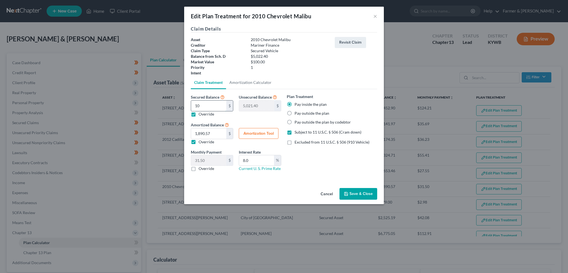
type input "5,012.40"
type input "10.00"
type input "100"
type input "4,922.40"
type input "100.00"
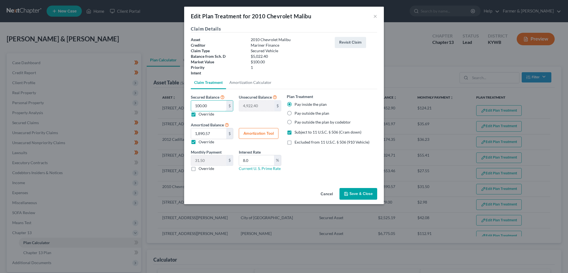
type input "100.00"
click at [199, 141] on label "Override" at bounding box center [207, 142] width 16 height 6
click at [201, 141] on input "Override" at bounding box center [203, 141] width 4 height 4
checkbox input "false"
type input "1.66"
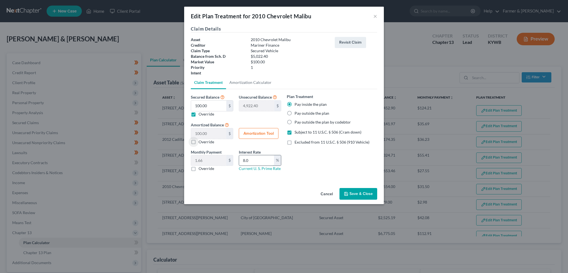
click at [263, 159] on input "8.0" at bounding box center [256, 160] width 35 height 11
type input "8"
click at [363, 194] on button "Save & Close" at bounding box center [358, 194] width 38 height 12
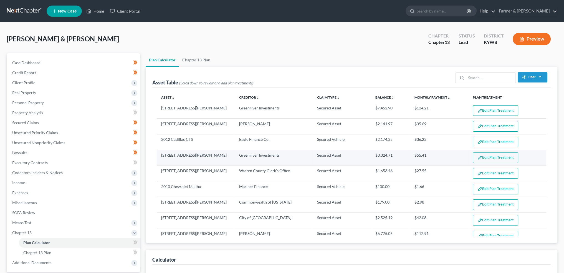
select select "59"
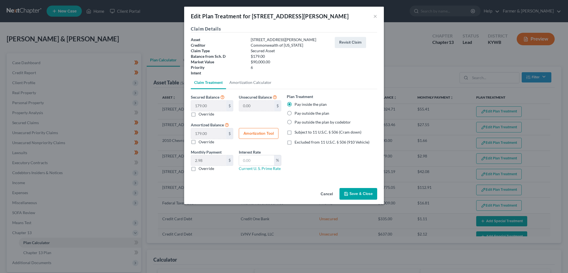
click at [295, 142] on label "Excluded from 11 U.S.C. § 506 (910 Vehicle)" at bounding box center [332, 142] width 75 height 6
click at [297, 142] on input "Excluded from 11 U.S.C. § 506 (910 Vehicle)" at bounding box center [299, 141] width 4 height 4
checkbox input "true"
click at [356, 191] on button "Save & Close" at bounding box center [358, 194] width 38 height 12
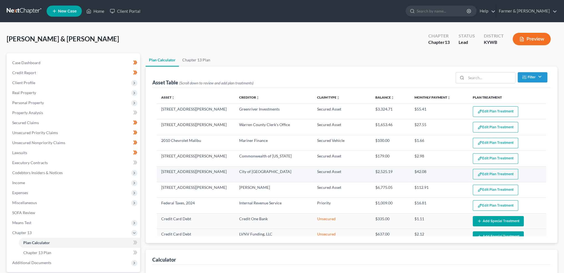
select select "59"
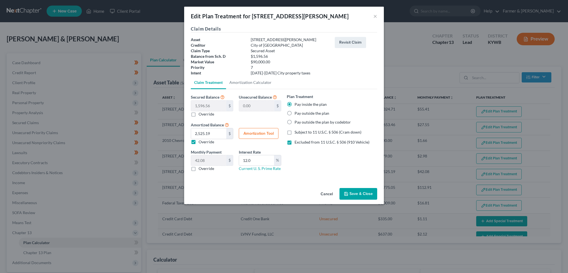
click at [255, 134] on button "Amortization Tool" at bounding box center [259, 133] width 40 height 11
type input "1,596.56"
type input "12.0"
type input "60"
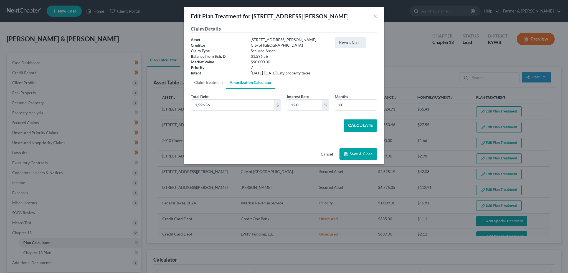
click at [359, 126] on button "Calculate" at bounding box center [361, 125] width 34 height 12
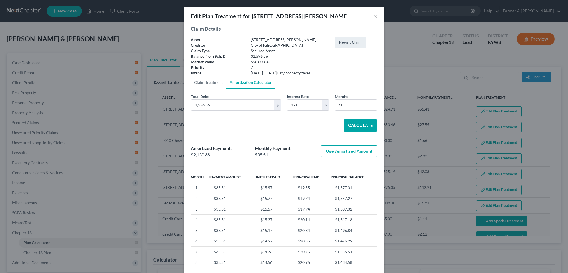
click at [352, 147] on button "Use Amortized Amount" at bounding box center [349, 151] width 56 height 12
type input "2,130.87"
type input "35.51"
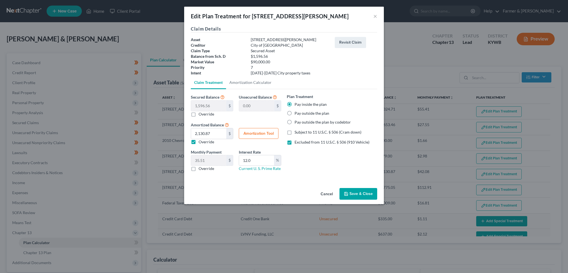
click at [361, 189] on button "Save & Close" at bounding box center [358, 194] width 38 height 12
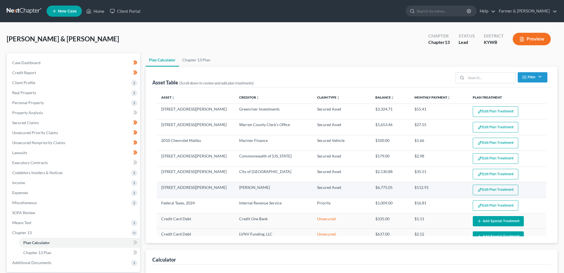
select select "59"
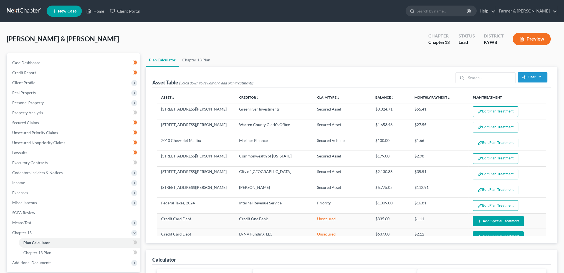
click at [483, 186] on button "Edit Plan Treatment" at bounding box center [495, 189] width 45 height 11
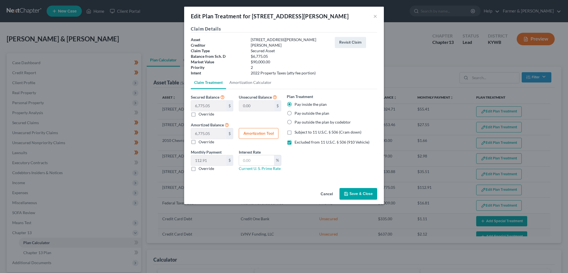
click at [357, 192] on button "Save & Close" at bounding box center [358, 194] width 38 height 12
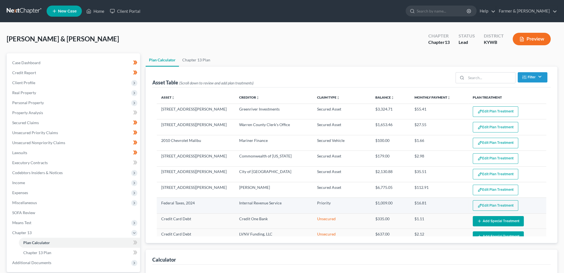
select select "59"
click at [479, 200] on button "Edit Plan Treatment" at bounding box center [495, 205] width 45 height 11
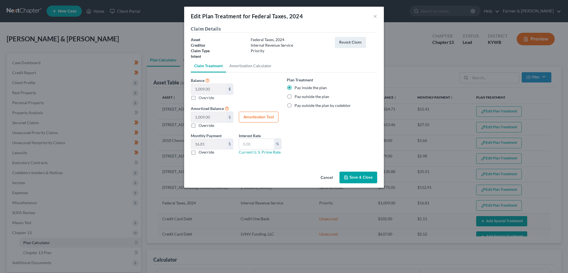
click at [347, 173] on button "Save & Close" at bounding box center [358, 177] width 38 height 12
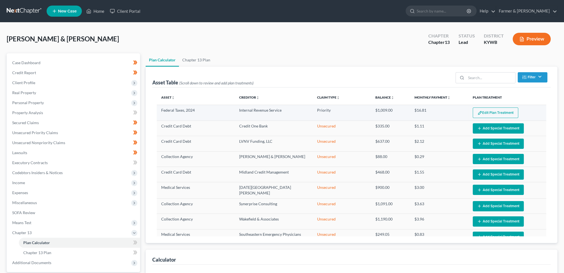
select select "59"
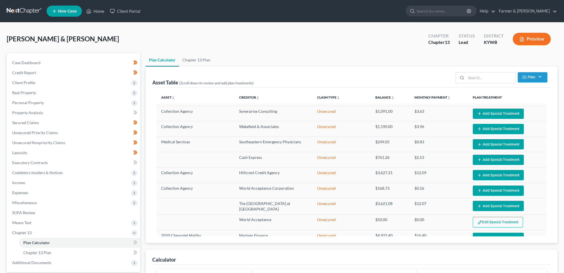
scroll to position [240, 0]
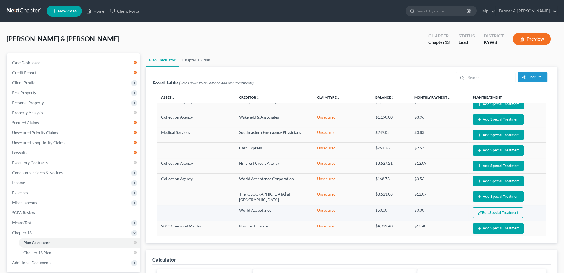
click at [473, 207] on button "Edit Special Treatment" at bounding box center [498, 212] width 50 height 11
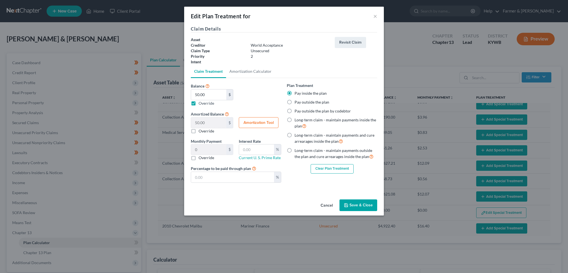
click at [324, 166] on button "Clear Plan Treatment" at bounding box center [332, 168] width 43 height 9
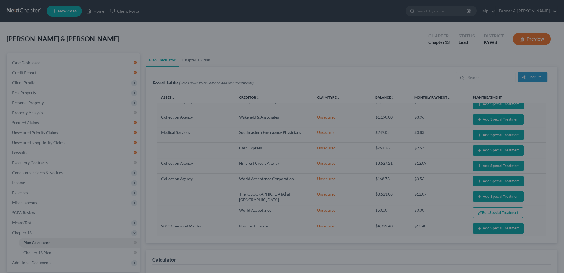
scroll to position [240, 0]
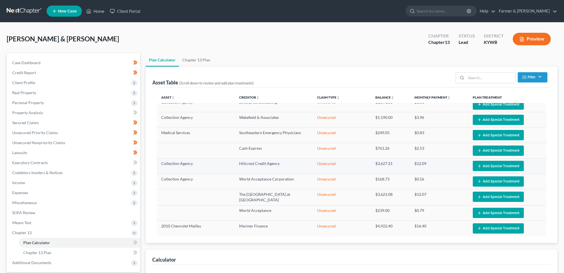
select select "59"
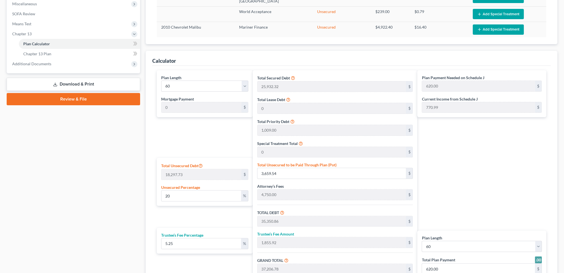
scroll to position [231, 0]
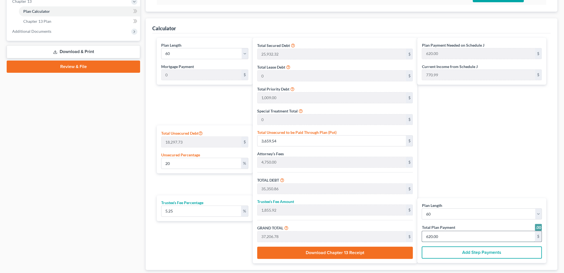
click at [453, 238] on input "620.00" at bounding box center [478, 236] width 113 height 11
type input "0"
type input "342.04"
type input "17.95"
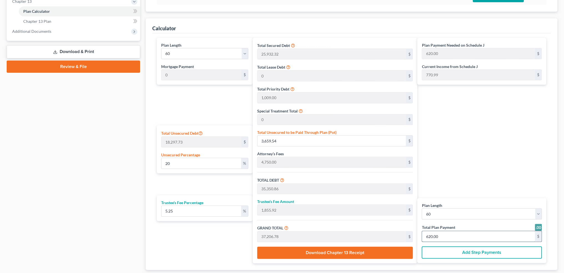
type input "360.00"
type input "6"
type input "3,705.46"
type input "194.53"
type input "3,900.00"
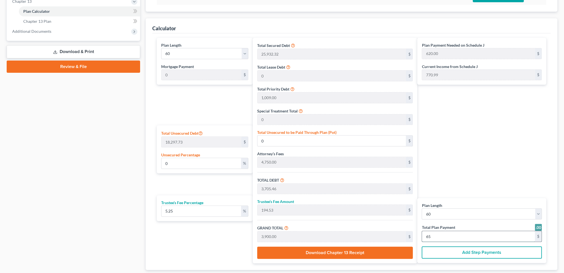
type input "652"
type input "29.93"
type input "5,477.32"
type input "37,168.64"
type input "1,951.35"
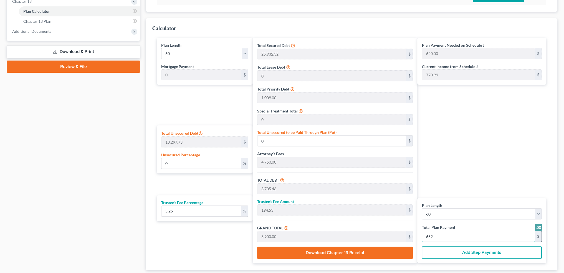
type input "39,120.00"
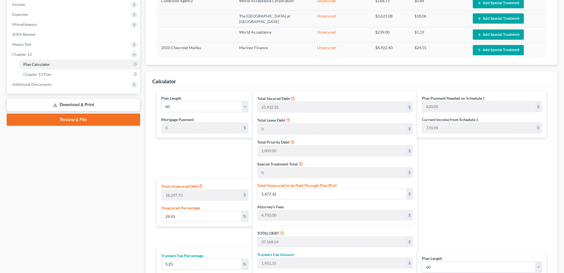
scroll to position [139, 0]
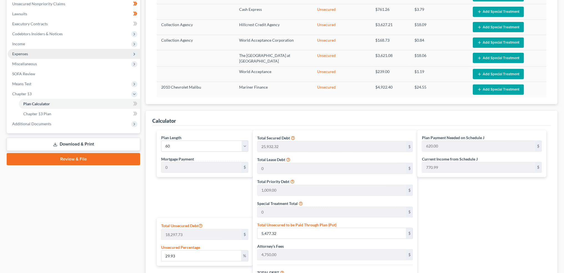
type input "652.00"
click at [37, 52] on span "Expenses" at bounding box center [74, 54] width 132 height 10
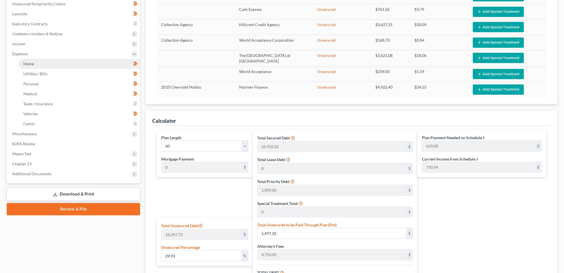
click at [37, 62] on link "Home" at bounding box center [79, 64] width 121 height 10
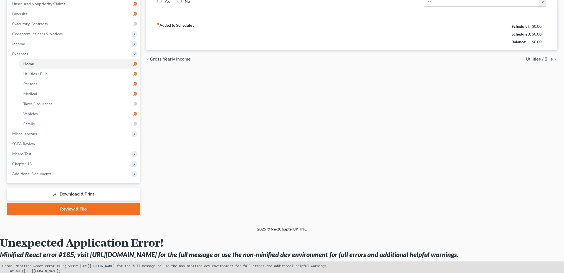
type input "0.00"
radio input "true"
type input "129.00"
type input "134.00"
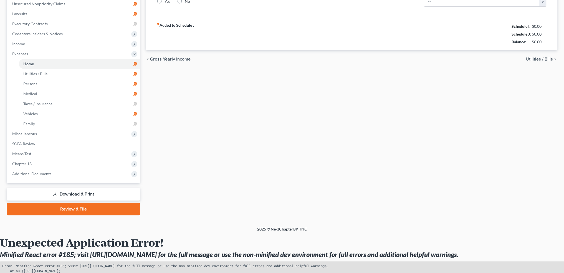
type input "0.00"
type input "100.00"
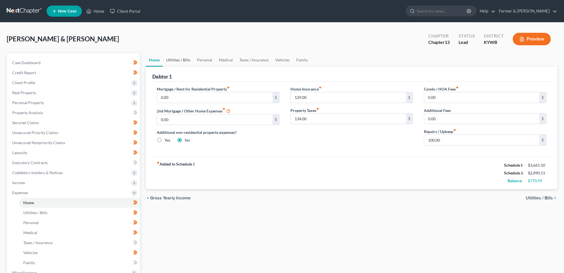
click at [174, 55] on link "Utilities / Bills" at bounding box center [178, 59] width 31 height 13
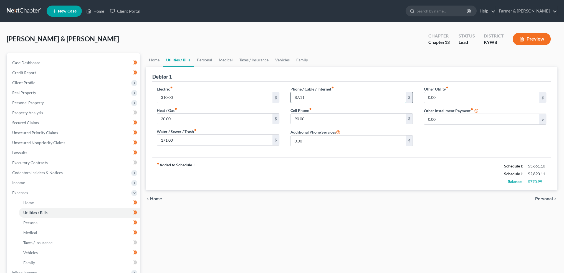
click at [314, 97] on input "87.11" at bounding box center [348, 97] width 115 height 11
type input "93.00"
click at [451, 98] on input "0.00" at bounding box center [481, 97] width 115 height 11
type input "40.00"
type input "Trash Collection"
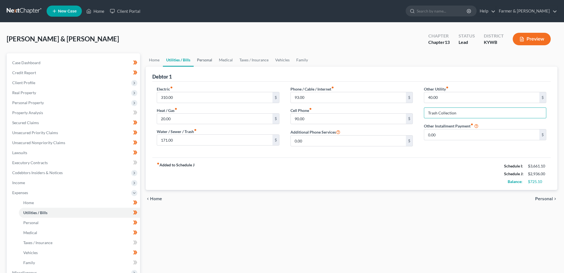
click at [202, 57] on link "Personal" at bounding box center [205, 59] width 22 height 13
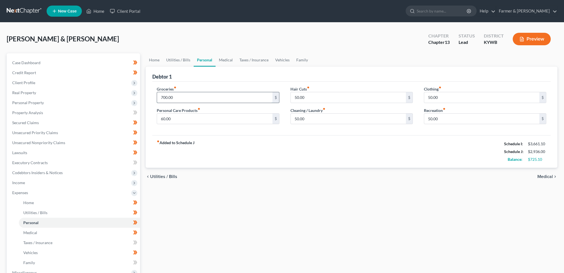
click at [197, 94] on input "700.00" at bounding box center [214, 97] width 115 height 11
type input "750.00"
type input "7"
type input "100.00"
type input "0.00"
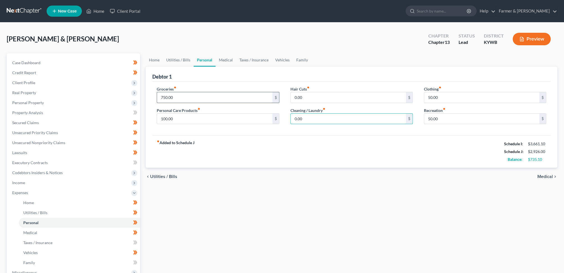
type input "0.00"
type input "75.00"
click at [220, 59] on link "Medical" at bounding box center [225, 59] width 21 height 13
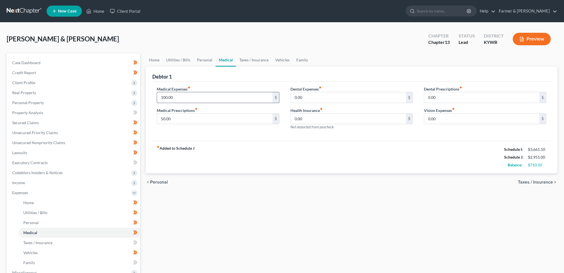
click at [193, 97] on input "100.00" at bounding box center [214, 97] width 115 height 11
type input "85.00"
type input "90.00"
click at [250, 61] on link "Taxes / Insurance" at bounding box center [254, 59] width 36 height 13
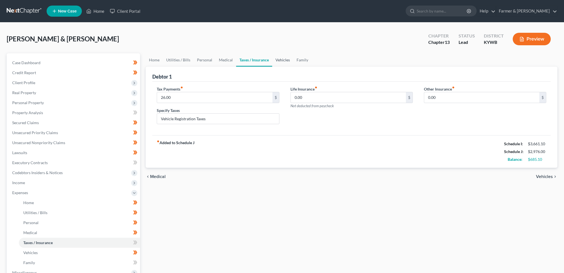
click at [277, 57] on link "Vehicles" at bounding box center [282, 59] width 21 height 13
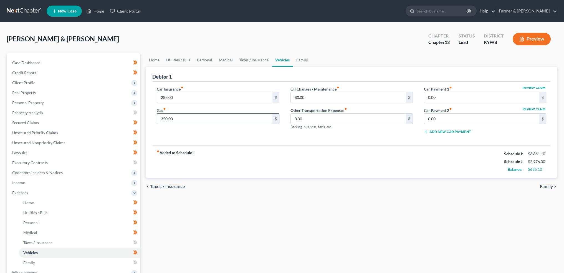
click at [201, 120] on input "350.00" at bounding box center [214, 118] width 115 height 11
type input "4"
type input "380.00"
click at [207, 97] on input "283.00" at bounding box center [214, 97] width 115 height 11
type input "2"
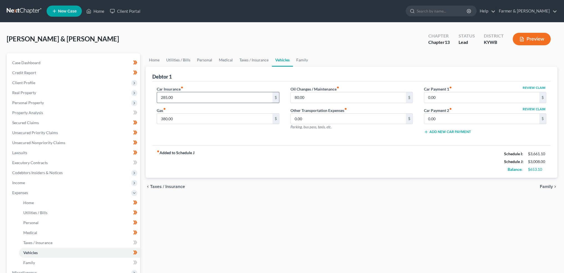
type input "285.00"
click at [300, 58] on link "Family" at bounding box center [302, 59] width 18 height 13
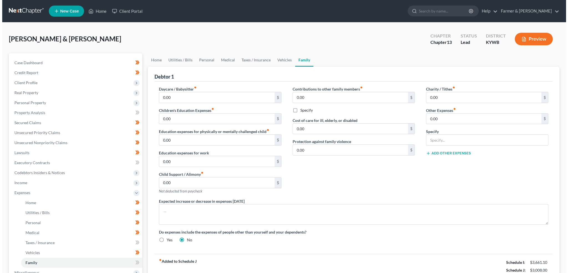
scroll to position [139, 0]
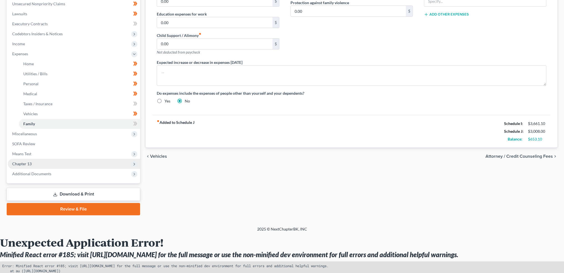
click at [47, 165] on span "Chapter 13" at bounding box center [74, 164] width 132 height 10
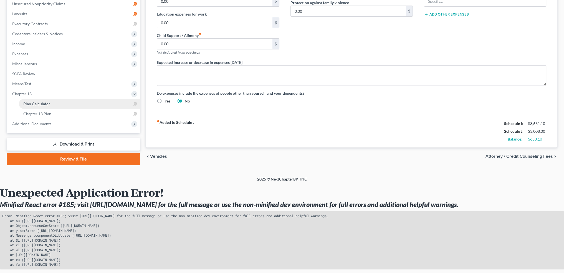
click at [52, 105] on link "Plan Calculator" at bounding box center [79, 104] width 121 height 10
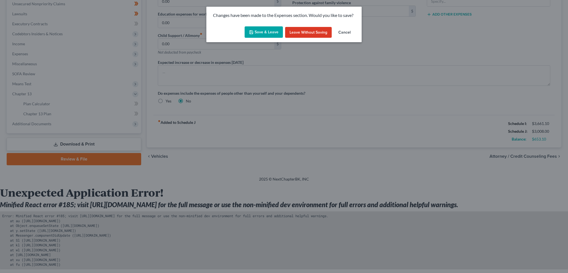
click at [272, 28] on button "Save & Leave" at bounding box center [264, 32] width 38 height 12
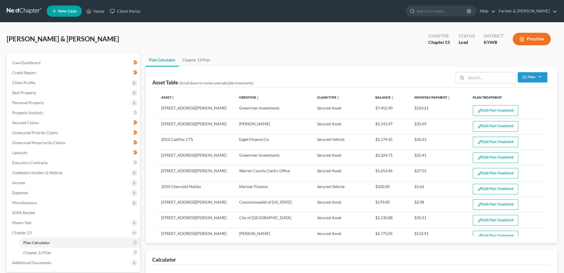
select select "59"
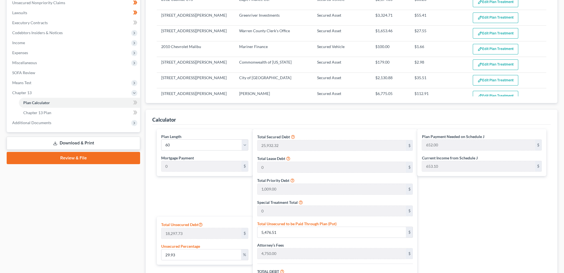
scroll to position [139, 0]
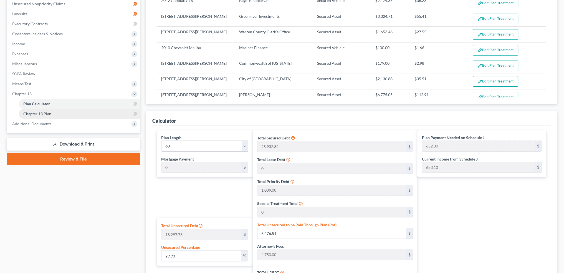
click at [59, 112] on link "Chapter 13 Plan" at bounding box center [79, 114] width 121 height 10
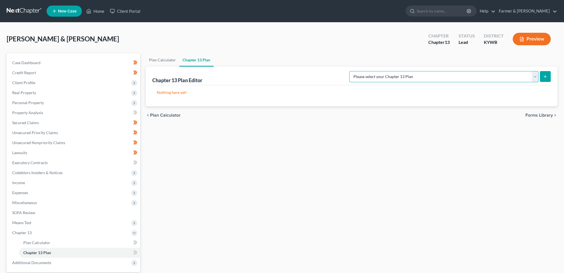
click at [484, 75] on select "Please select your Chapter 13 Plan National Form Plan - Official Form 113 Natio…" at bounding box center [443, 76] width 189 height 11
select select "3"
click at [371, 71] on select "Please select your Chapter 13 Plan National Form Plan - Official Form 113 Natio…" at bounding box center [443, 76] width 189 height 11
click at [547, 75] on icon "submit" at bounding box center [545, 76] width 4 height 4
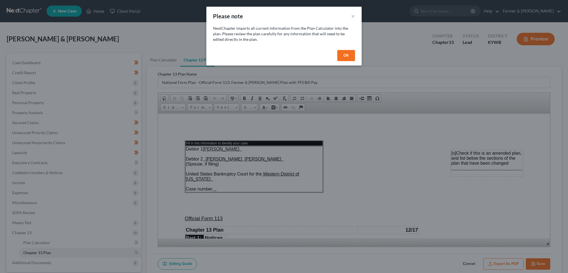
click at [346, 55] on button "OK" at bounding box center [346, 55] width 18 height 11
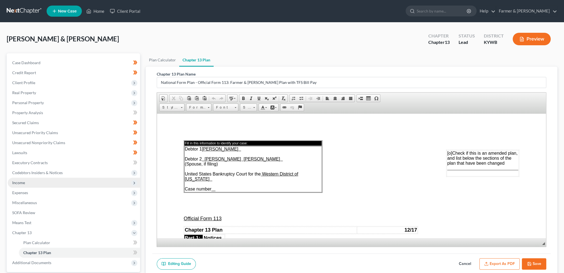
click at [69, 183] on span "Income" at bounding box center [74, 182] width 132 height 10
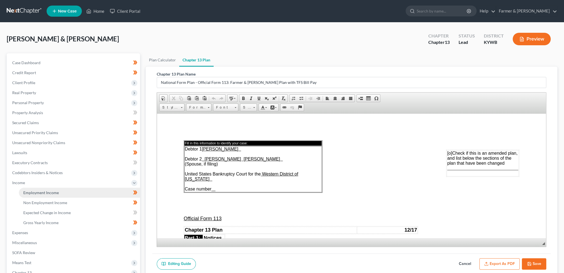
click at [67, 191] on link "Employment Income" at bounding box center [79, 192] width 121 height 10
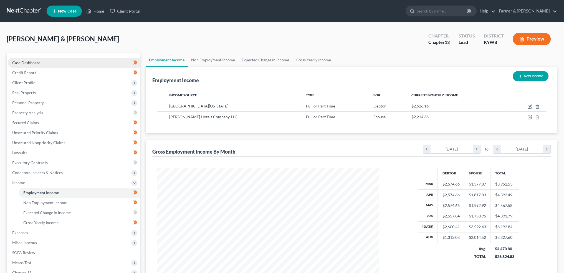
scroll to position [111, 233]
click at [41, 61] on link "Case Dashboard" at bounding box center [74, 63] width 132 height 10
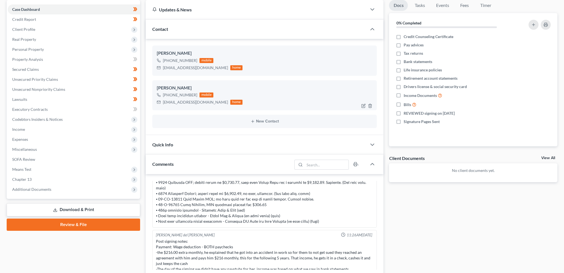
scroll to position [92, 0]
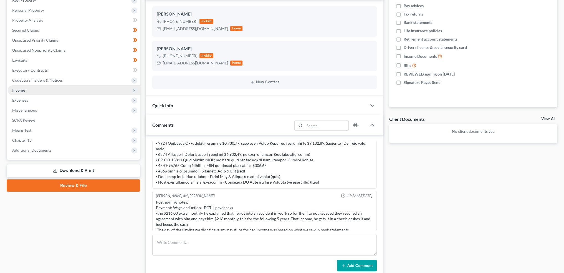
click at [43, 91] on span "Income" at bounding box center [74, 90] width 132 height 10
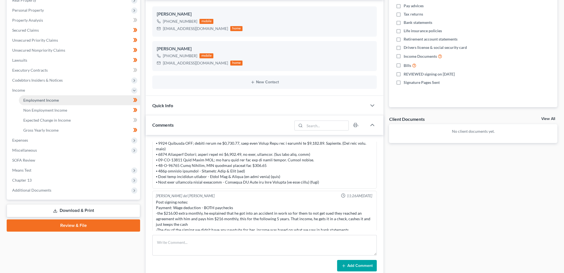
click at [41, 100] on span "Employment Income" at bounding box center [40, 100] width 35 height 5
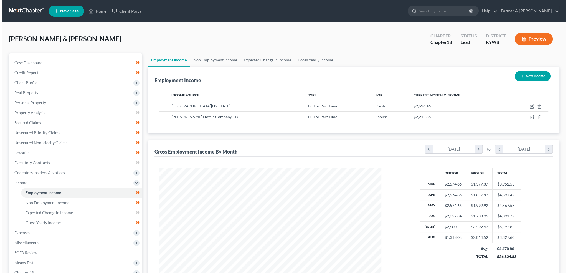
scroll to position [111, 233]
click at [529, 106] on icon "button" at bounding box center [529, 106] width 4 height 4
select select "0"
select select "18"
select select "1"
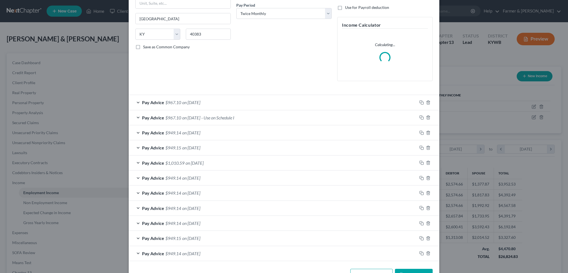
scroll to position [103, 0]
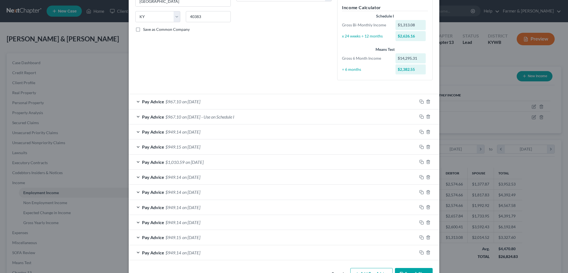
click at [401, 257] on div "Pay Advice $949.14 on 03/14/2025" at bounding box center [273, 252] width 288 height 15
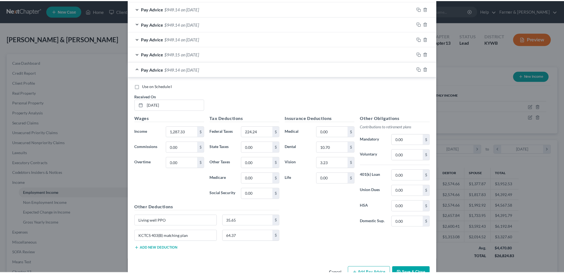
scroll to position [301, 0]
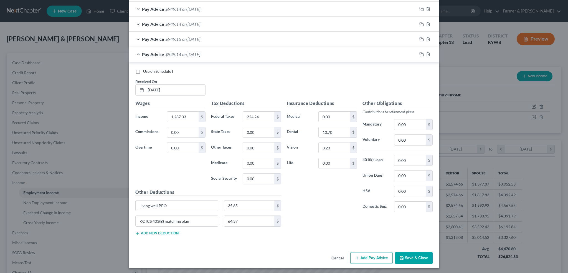
click at [413, 252] on button "Save & Close" at bounding box center [414, 258] width 38 height 12
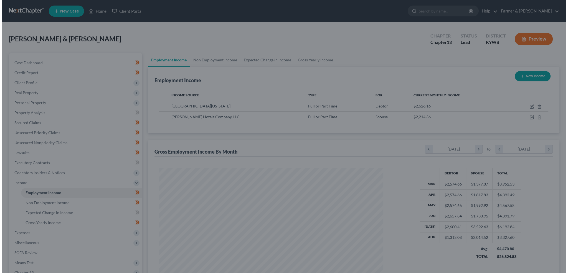
scroll to position [277205, 277082]
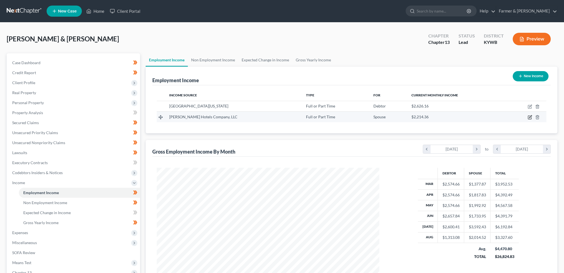
click at [530, 117] on icon "button" at bounding box center [530, 116] width 2 height 2
select select "0"
select select "26"
select select "2"
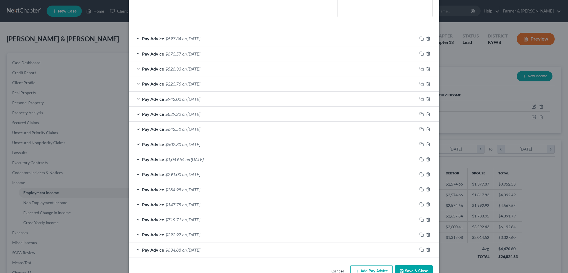
scroll to position [163, 0]
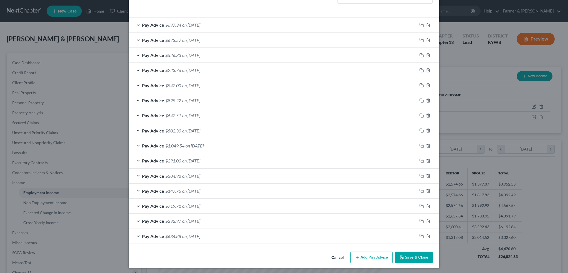
click at [405, 252] on button "Save & Close" at bounding box center [414, 257] width 38 height 12
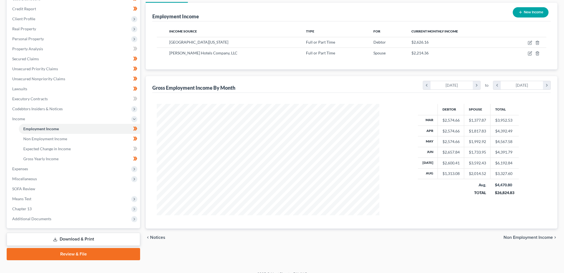
scroll to position [159, 0]
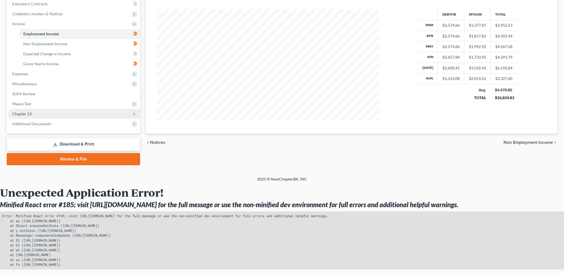
click at [43, 113] on span "Chapter 13" at bounding box center [74, 114] width 132 height 10
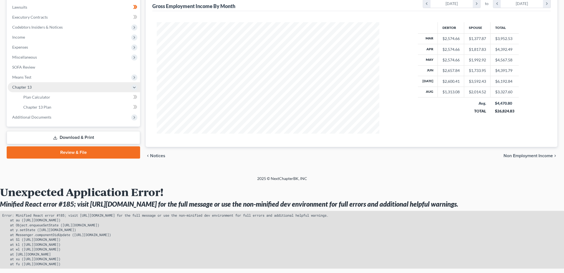
scroll to position [0, 0]
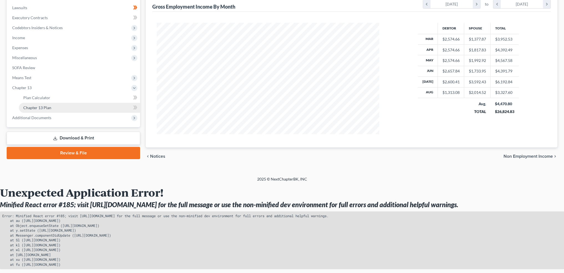
click at [49, 106] on span "Chapter 13 Plan" at bounding box center [37, 107] width 28 height 5
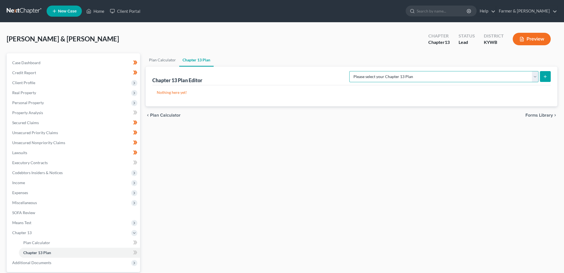
drag, startPoint x: 465, startPoint y: 76, endPoint x: 466, endPoint y: 81, distance: 4.8
click at [465, 76] on select "Please select your Chapter 13 Plan National Form Plan - Official Form 113 Natio…" at bounding box center [443, 76] width 189 height 11
select select "3"
click at [371, 71] on select "Please select your Chapter 13 Plan National Form Plan - Official Form 113 Natio…" at bounding box center [443, 76] width 189 height 11
click at [545, 73] on button "submit" at bounding box center [545, 76] width 11 height 11
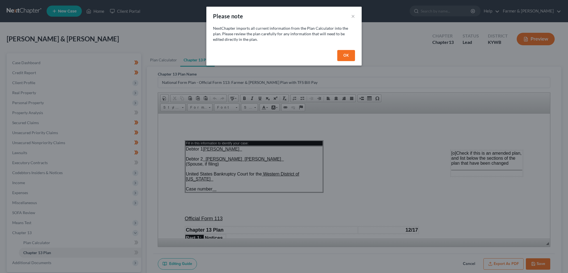
click at [341, 56] on button "OK" at bounding box center [346, 55] width 18 height 11
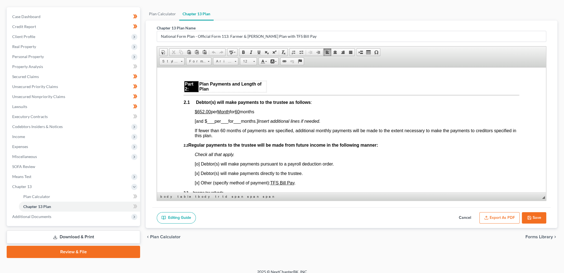
drag, startPoint x: 208, startPoint y: 114, endPoint x: 264, endPoint y: 114, distance: 55.5
click at [264, 114] on p "$652.00 per Month for 60 months" at bounding box center [357, 111] width 324 height 5
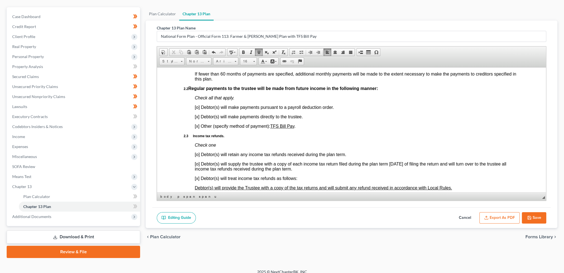
scroll to position [416, 0]
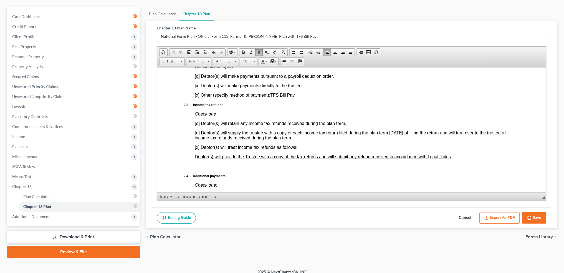
click at [197, 78] on span "[o] Debtor(s) will make payments pursuant to a payroll deduction order." at bounding box center [264, 75] width 139 height 5
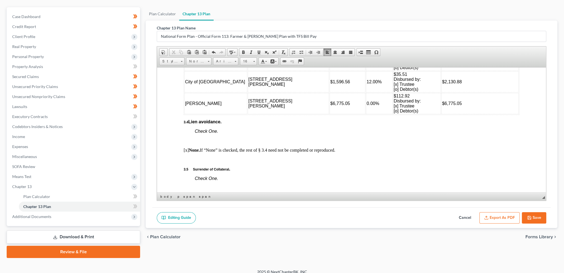
scroll to position [971, 0]
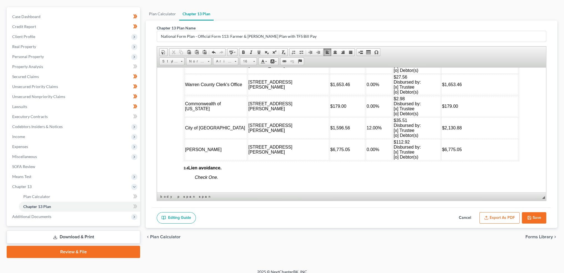
click at [258, 108] on td "226 Robin Rd" at bounding box center [288, 105] width 81 height 21
click at [394, 107] on span "$2.98 Disbursed by: [x] Trustee [o] Debtor(s)" at bounding box center [407, 106] width 27 height 20
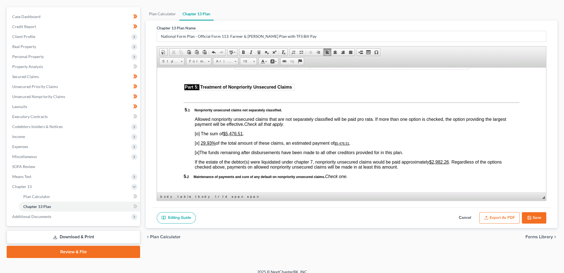
scroll to position [1387, 0]
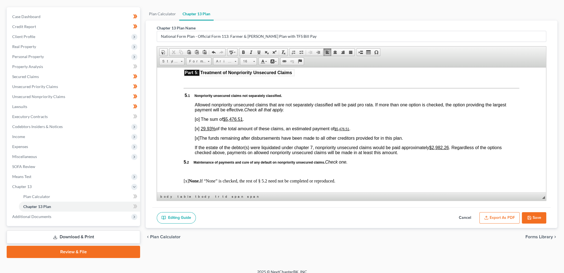
click at [204, 131] on u "29.93%" at bounding box center [207, 128] width 15 height 5
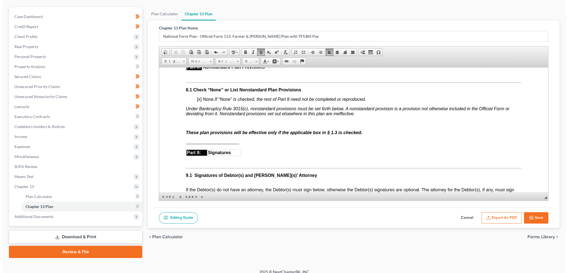
scroll to position [1803, 0]
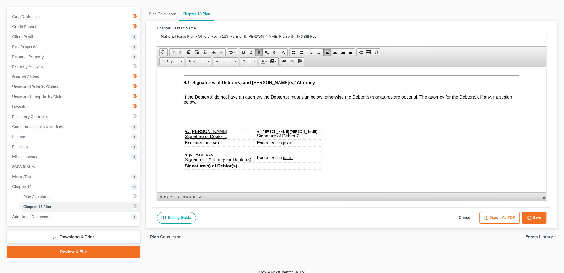
click at [511, 216] on button "Export as PDF" at bounding box center [499, 218] width 40 height 12
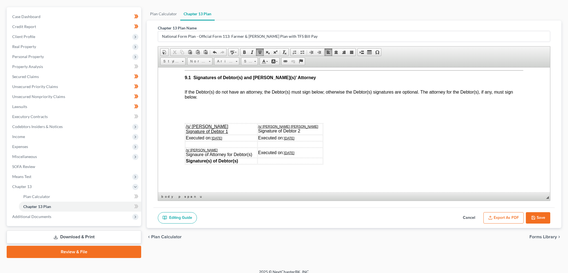
scroll to position [1797, 0]
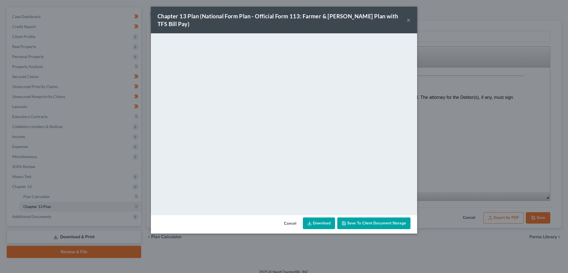
click at [375, 220] on span "Save to Client Document Storage" at bounding box center [376, 222] width 59 height 5
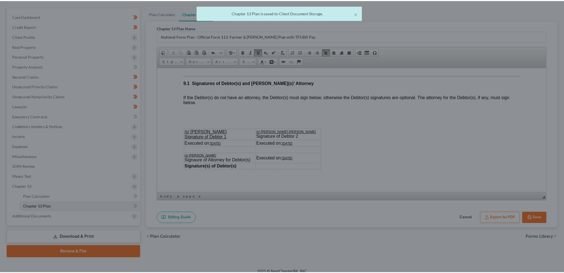
scroll to position [1803, 0]
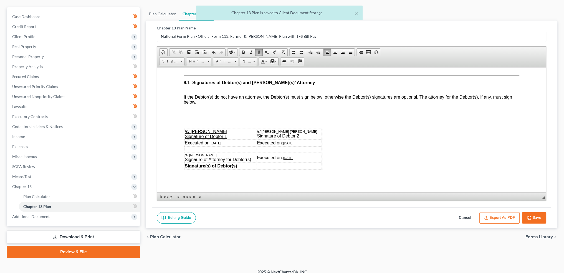
click at [530, 215] on icon "button" at bounding box center [529, 217] width 4 height 4
select select "3"
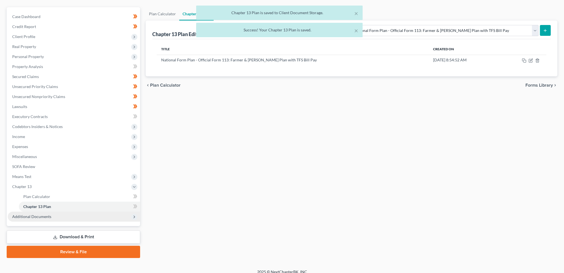
click at [31, 217] on span "Additional Documents" at bounding box center [31, 216] width 39 height 5
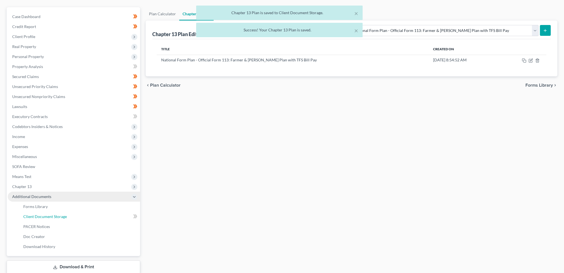
click at [31, 217] on span "Client Document Storage" at bounding box center [45, 216] width 44 height 5
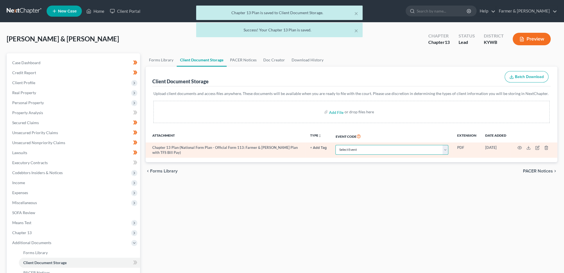
drag, startPoint x: 349, startPoint y: 150, endPoint x: 349, endPoint y: 146, distance: 4.7
click at [349, 150] on select "Select Event Amended Answer Amended Complaint Amended List of Creditors (Fee) A…" at bounding box center [391, 150] width 113 height 10
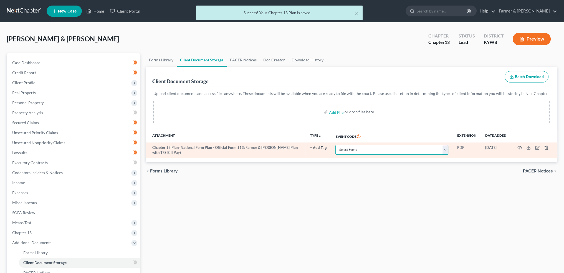
select select "16"
click at [335, 145] on select "Select Event Amended Answer Amended Complaint Amended List of Creditors (Fee) A…" at bounding box center [391, 150] width 113 height 10
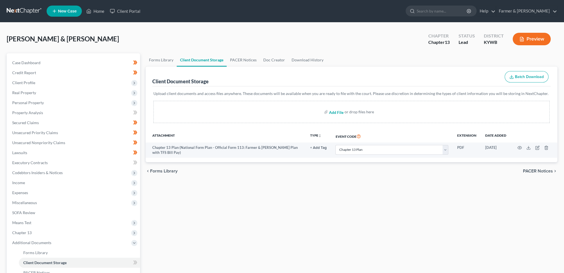
click at [333, 110] on input "file" at bounding box center [335, 112] width 13 height 10
type input "C:\fakepath\combined ccc for filing.pdf"
select select "16"
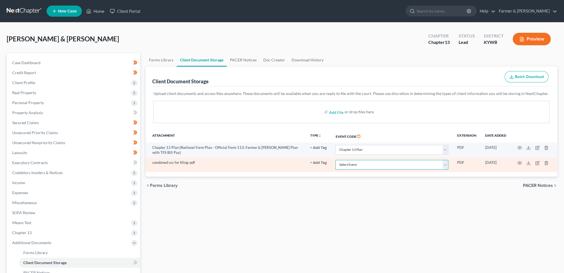
drag, startPoint x: 376, startPoint y: 166, endPoint x: 374, endPoint y: 161, distance: 5.5
click at [376, 166] on select "Select Event Amended Answer Amended Complaint Amended List of Creditors (Fee) A…" at bounding box center [391, 165] width 113 height 10
select select "7"
click at [335, 160] on select "Select Event Amended Answer Amended Complaint Amended List of Creditors (Fee) A…" at bounding box center [391, 165] width 113 height 10
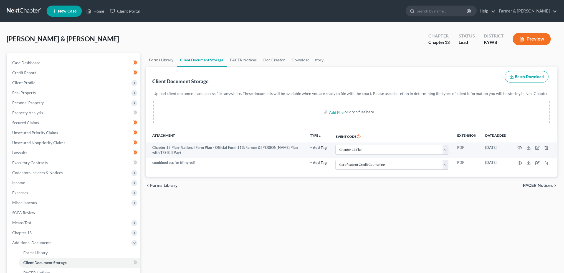
click at [303, 223] on div "Forms Library Client Document Storage PACER Notices Doc Creator Download Histor…" at bounding box center [351, 193] width 417 height 280
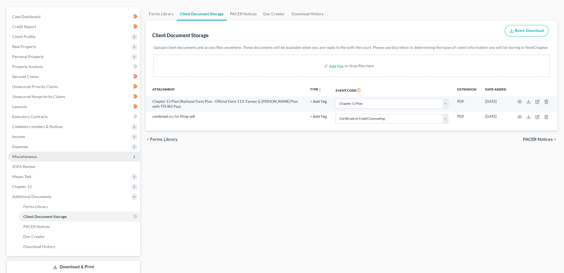
click at [42, 158] on span "Miscellaneous" at bounding box center [74, 156] width 132 height 10
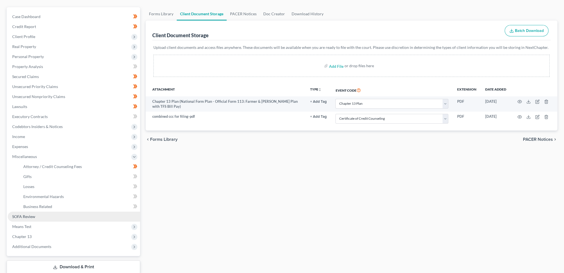
click at [28, 216] on span "SOFA Review" at bounding box center [23, 216] width 23 height 5
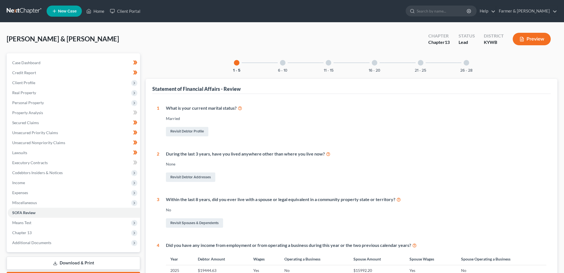
click at [467, 64] on div at bounding box center [466, 63] width 6 height 6
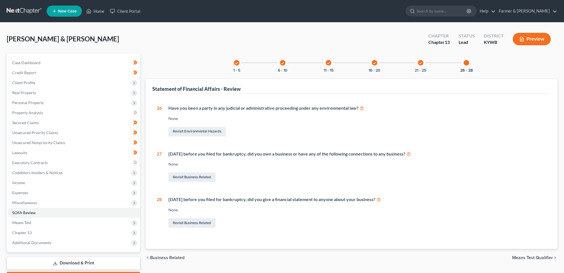
click at [421, 64] on icon "check" at bounding box center [420, 63] width 4 height 4
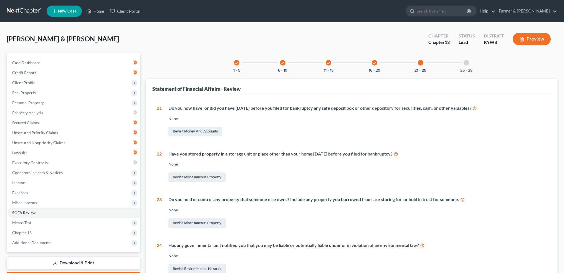
click at [373, 63] on icon "check" at bounding box center [374, 63] width 4 height 4
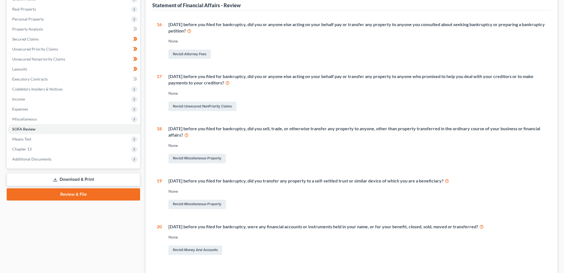
scroll to position [46, 0]
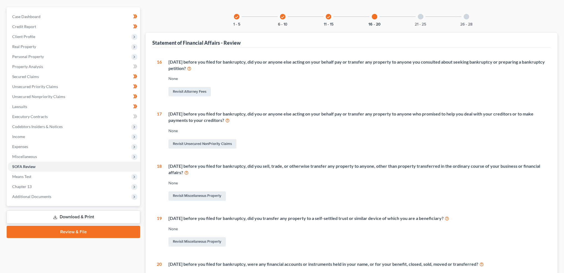
click at [331, 17] on div "check 11 - 15" at bounding box center [328, 16] width 19 height 19
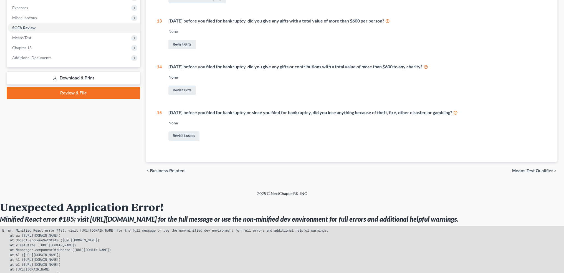
scroll to position [0, 0]
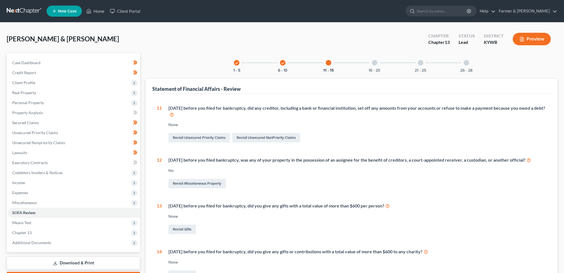
click at [282, 63] on icon "check" at bounding box center [283, 63] width 4 height 4
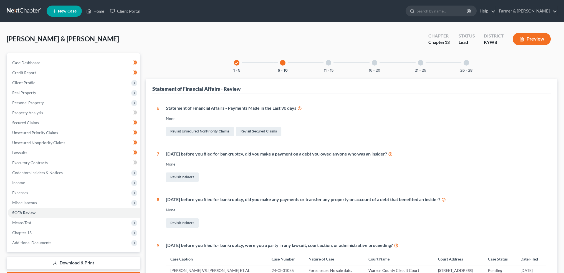
click at [240, 59] on div "check 1 - 5" at bounding box center [236, 62] width 19 height 19
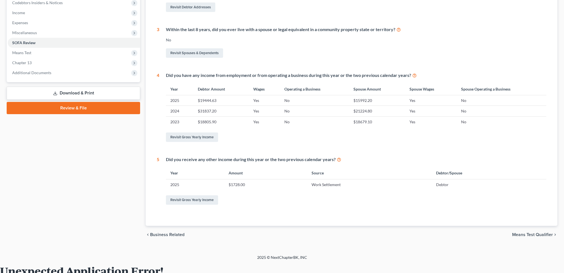
scroll to position [231, 0]
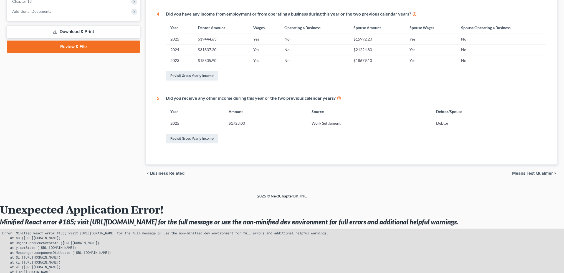
click at [78, 41] on link "Review & File" at bounding box center [73, 46] width 133 height 12
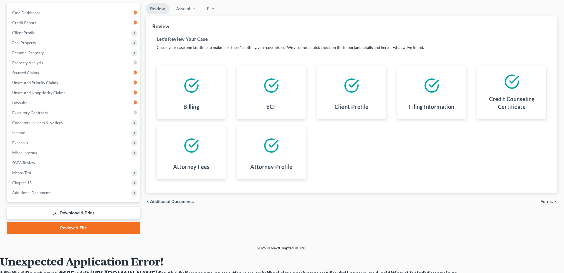
scroll to position [119, 0]
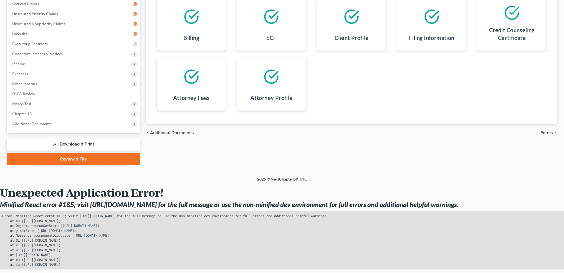
drag, startPoint x: 546, startPoint y: 131, endPoint x: 423, endPoint y: 155, distance: 125.3
click at [546, 131] on span "Forms" at bounding box center [546, 132] width 12 height 4
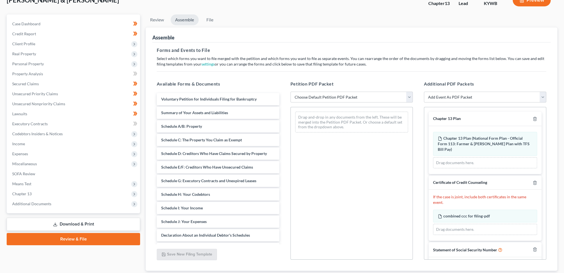
scroll to position [26, 0]
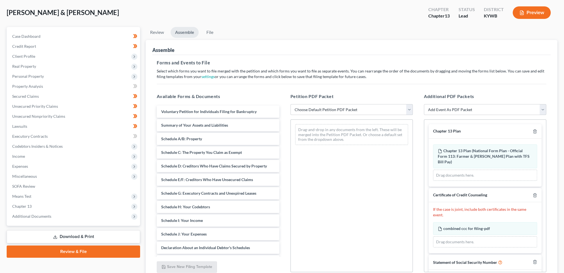
click at [351, 109] on select "Choose Default Petition PDF Packet Emergency Filing (Voluntary Petition and Cre…" at bounding box center [351, 109] width 122 height 11
select select "1"
click at [290, 104] on select "Choose Default Petition PDF Packet Emergency Filing (Voluntary Petition and Cre…" at bounding box center [351, 109] width 122 height 11
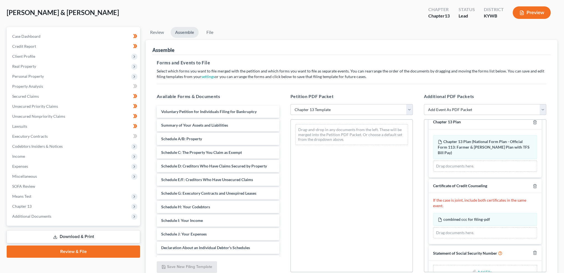
scroll to position [18, 0]
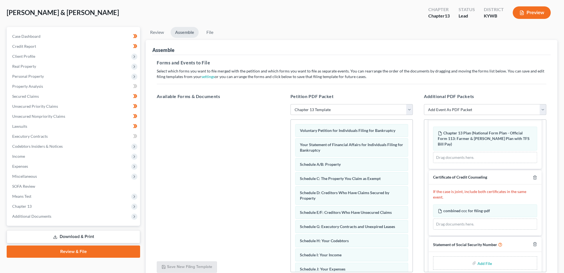
click at [479, 258] on input "file" at bounding box center [483, 263] width 13 height 10
type input "C:\fakepath\SSN to Sign.pdf"
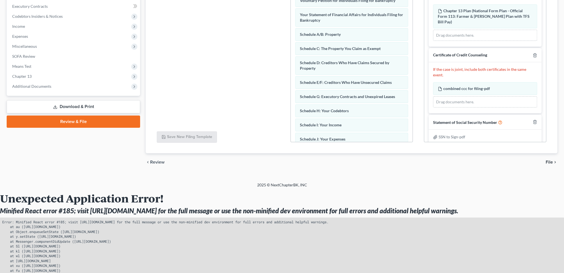
scroll to position [162, 0]
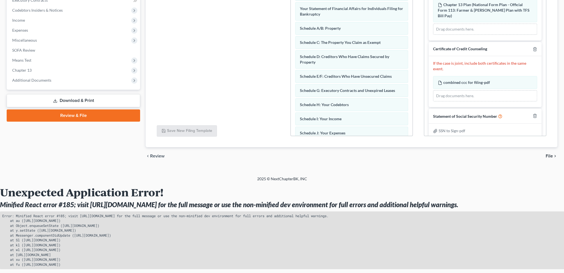
click at [547, 154] on span "File" at bounding box center [548, 156] width 7 height 4
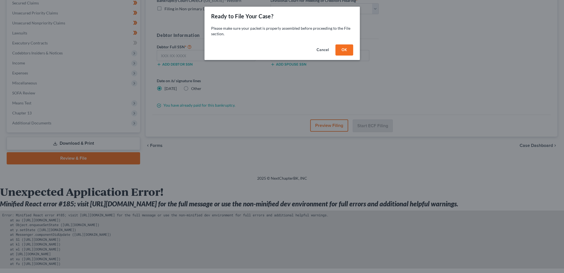
scroll to position [119, 0]
click at [353, 47] on button "OK" at bounding box center [346, 49] width 18 height 11
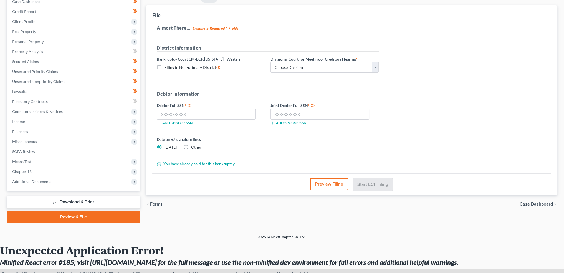
scroll to position [26, 0]
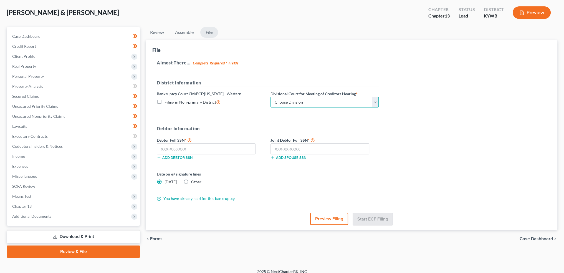
drag, startPoint x: 311, startPoint y: 98, endPoint x: 308, endPoint y: 106, distance: 8.3
click at [311, 98] on select "Choose Division Bowling Green Louisville Owensboro Paducah" at bounding box center [324, 102] width 108 height 11
select select "0"
click at [270, 97] on select "Choose Division Bowling Green Louisville Owensboro Paducah" at bounding box center [324, 102] width 108 height 11
click at [187, 149] on input "text" at bounding box center [206, 148] width 99 height 11
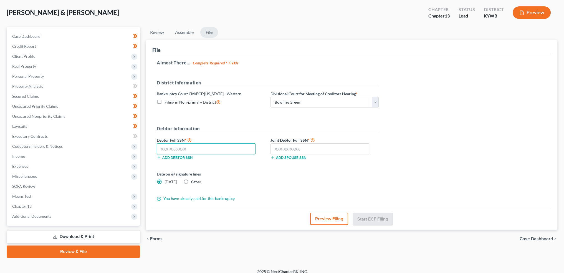
paste input "400-98-0535"
type input "400-98-0535"
click at [340, 147] on input "text" at bounding box center [319, 148] width 99 height 11
paste input "403-13-2992"
type input "403-13-2992"
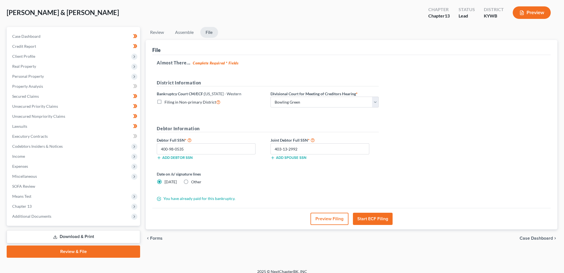
click at [368, 216] on button "Start ECF Filing" at bounding box center [373, 218] width 40 height 12
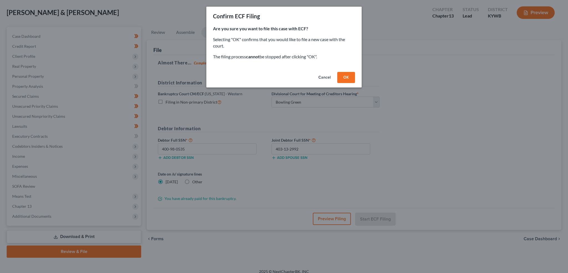
click at [346, 80] on button "OK" at bounding box center [346, 77] width 18 height 11
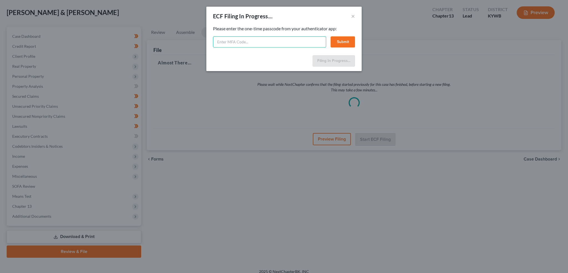
click at [243, 39] on input "text" at bounding box center [269, 41] width 113 height 11
type input "299783"
click at [349, 38] on button "Submit" at bounding box center [343, 41] width 24 height 11
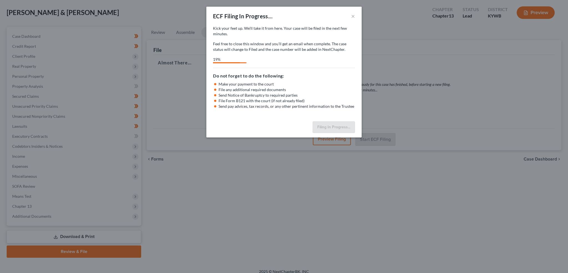
select select "0"
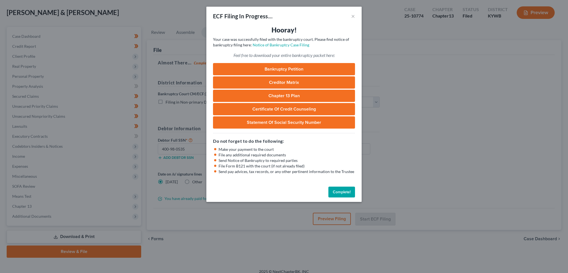
click at [339, 192] on button "Complete!" at bounding box center [341, 191] width 27 height 11
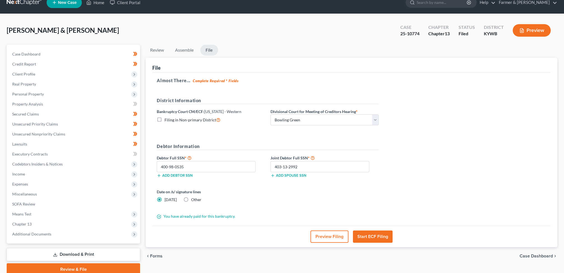
scroll to position [0, 0]
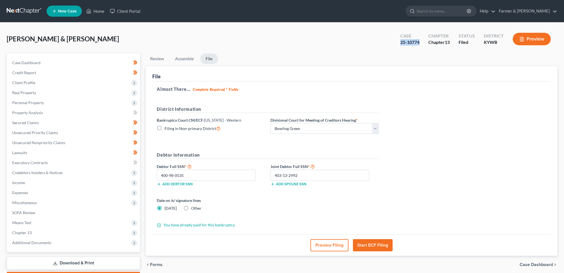
drag, startPoint x: 419, startPoint y: 42, endPoint x: 397, endPoint y: 41, distance: 21.4
click at [397, 41] on div "Case 25-10774" at bounding box center [410, 39] width 28 height 16
copy div "25-10774"
click at [96, 12] on link "Home" at bounding box center [95, 11] width 24 height 10
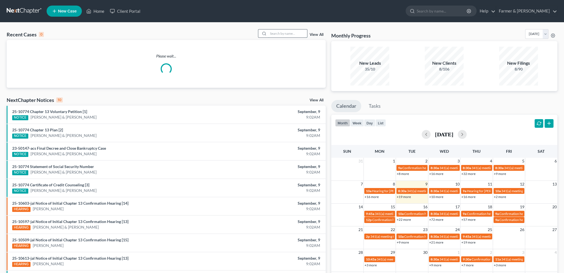
click at [286, 34] on input "search" at bounding box center [287, 33] width 39 height 8
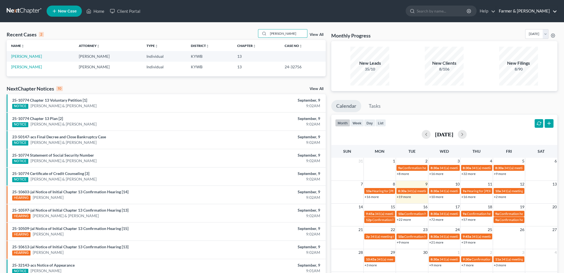
type input "patricia silver"
click at [26, 54] on link "[PERSON_NAME]" at bounding box center [26, 56] width 31 height 5
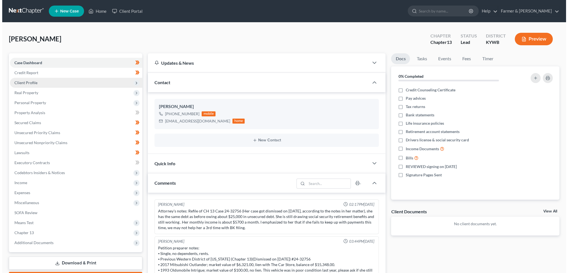
scroll to position [10, 0]
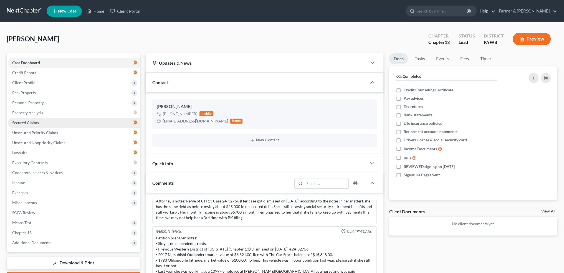
click at [33, 122] on span "Secured Claims" at bounding box center [25, 122] width 27 height 5
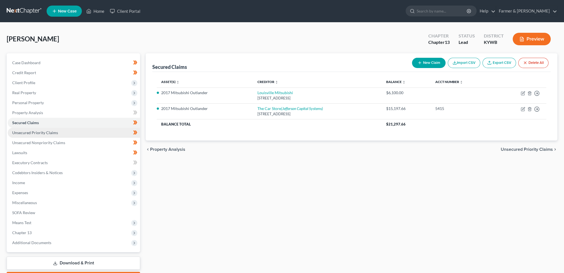
click at [70, 133] on link "Unsecured Priority Claims" at bounding box center [74, 133] width 132 height 10
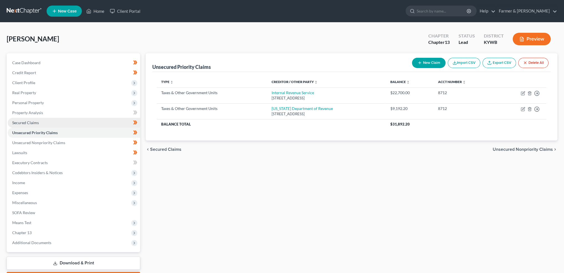
click at [63, 123] on link "Secured Claims" at bounding box center [74, 123] width 132 height 10
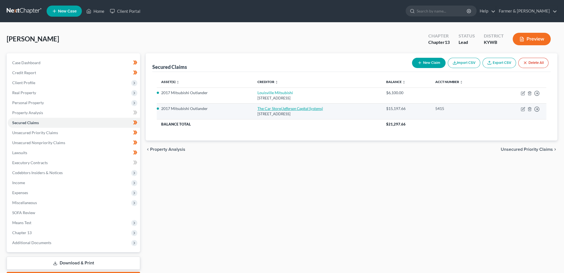
click at [298, 108] on icon "(Jefferson Capital Systems)" at bounding box center [302, 108] width 42 height 5
select select "18"
select select "12"
select select "4"
select select "0"
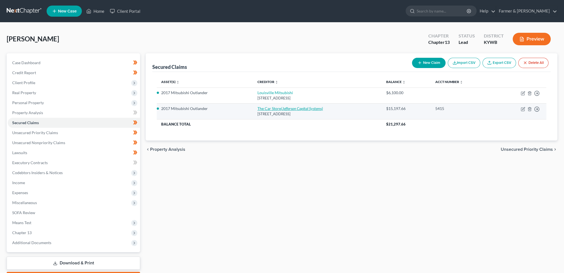
select select "0"
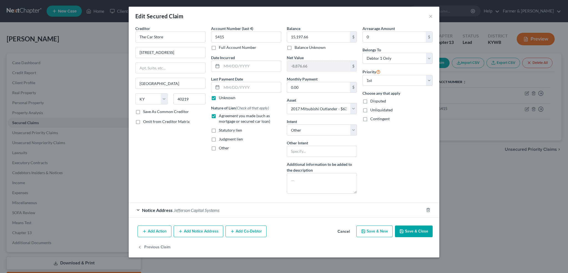
click at [236, 208] on div "Notice Address Jefferson Capital Systems" at bounding box center [276, 209] width 295 height 15
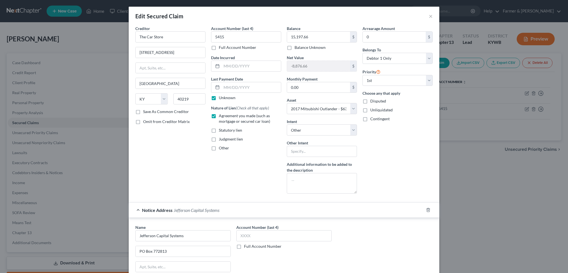
scroll to position [92, 0]
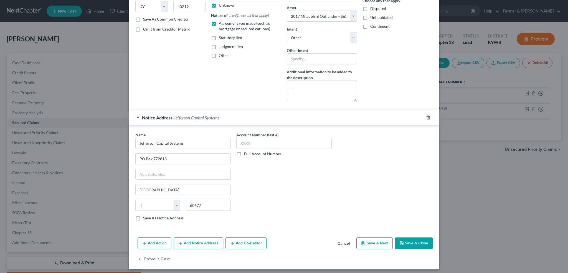
drag, startPoint x: 205, startPoint y: 243, endPoint x: 283, endPoint y: 178, distance: 101.2
click at [205, 242] on button "Add Notice Address" at bounding box center [199, 243] width 50 height 12
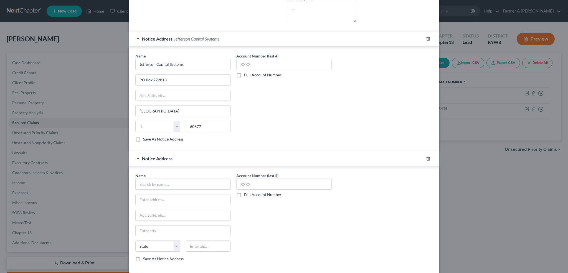
scroll to position [213, 0]
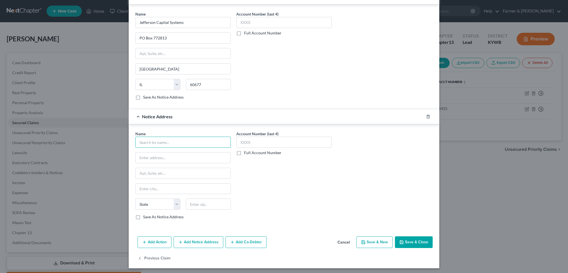
click at [158, 143] on input "text" at bounding box center [182, 141] width 95 height 11
click at [189, 141] on input "text" at bounding box center [182, 141] width 95 height 11
type input "Tribute Capital Partner"
type input "PO Box 167762"
type input "75016"
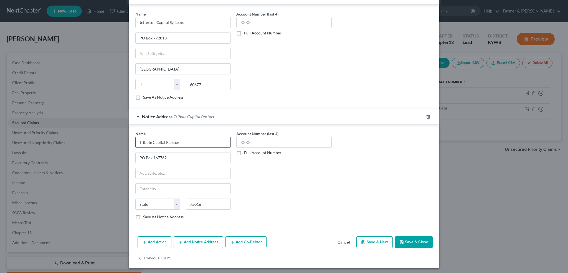
type input "Irving"
select select "45"
click at [413, 239] on button "Save & Close" at bounding box center [414, 242] width 38 height 12
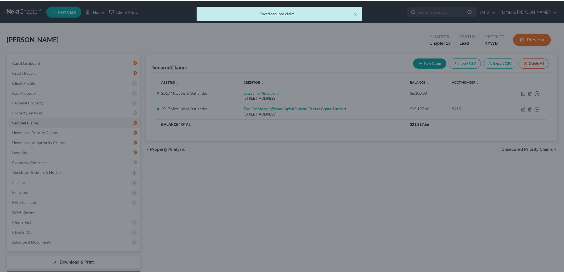
scroll to position [0, 0]
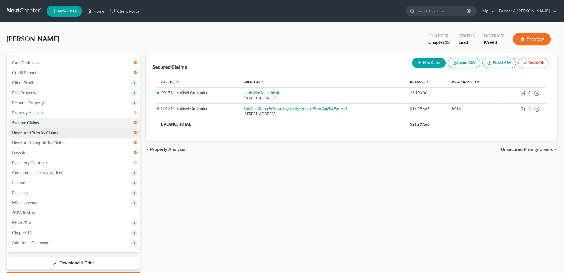
click at [51, 133] on span "Unsecured Priority Claims" at bounding box center [35, 132] width 46 height 5
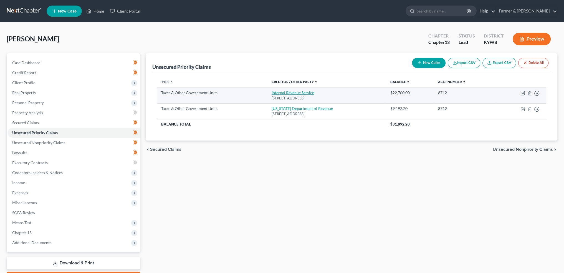
click at [278, 93] on link "Internal Revenue Service" at bounding box center [292, 92] width 42 height 5
select select "0"
select select "39"
select select "0"
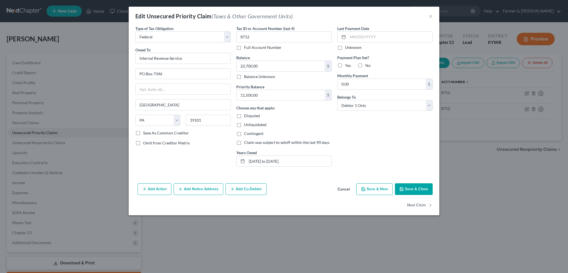
click at [418, 189] on button "Save & Close" at bounding box center [414, 189] width 38 height 12
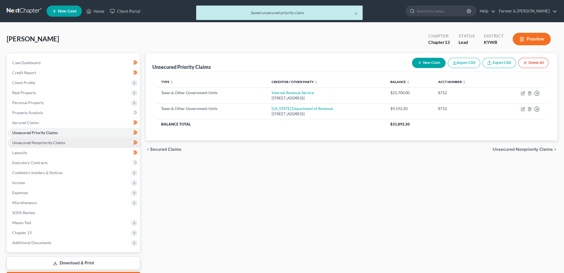
click at [39, 140] on span "Unsecured Nonpriority Claims" at bounding box center [38, 142] width 53 height 5
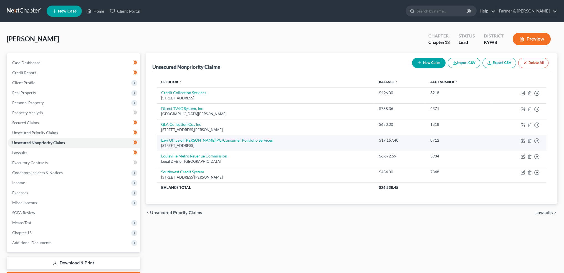
click at [200, 141] on link "Law Office of James R Vaughan PC/Consumer Portfolio Services" at bounding box center [216, 140] width 111 height 5
select select "4"
select select "2"
select select "0"
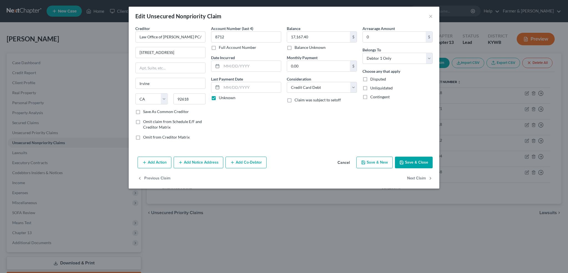
click at [412, 159] on button "Save & Close" at bounding box center [414, 162] width 38 height 12
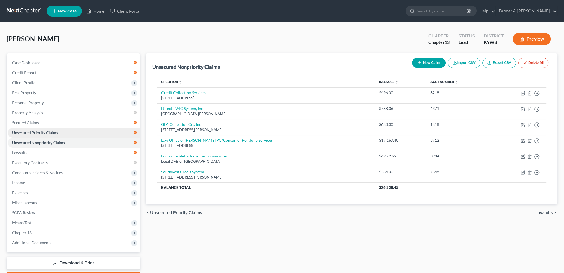
click at [80, 132] on link "Unsecured Priority Claims" at bounding box center [74, 133] width 132 height 10
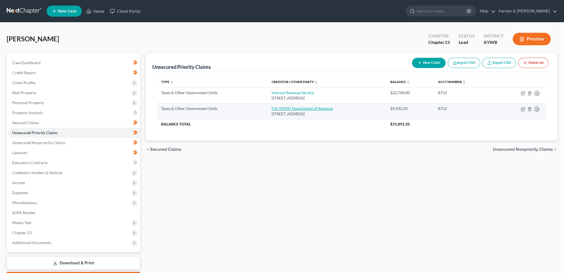
click at [306, 108] on link "Kentucky Department of Revenue" at bounding box center [301, 108] width 61 height 5
select select "2"
select select "18"
select select "0"
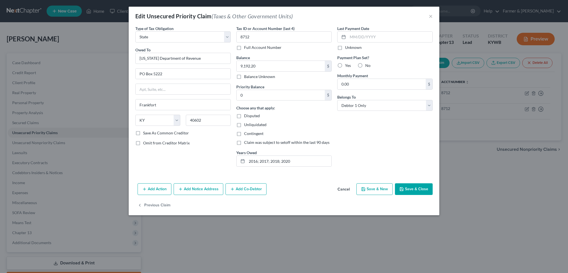
click at [411, 189] on button "Save & Close" at bounding box center [414, 189] width 38 height 12
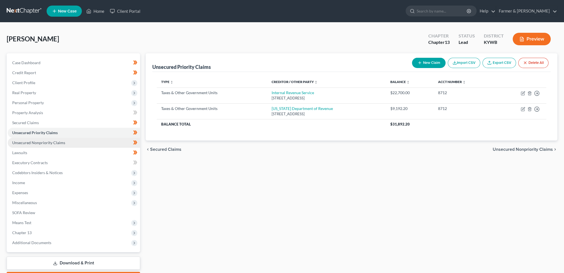
click at [61, 142] on span "Unsecured Nonpriority Claims" at bounding box center [38, 142] width 53 height 5
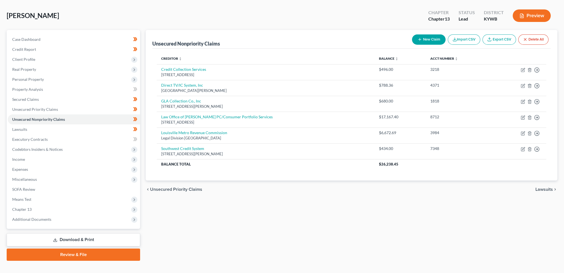
scroll to position [46, 0]
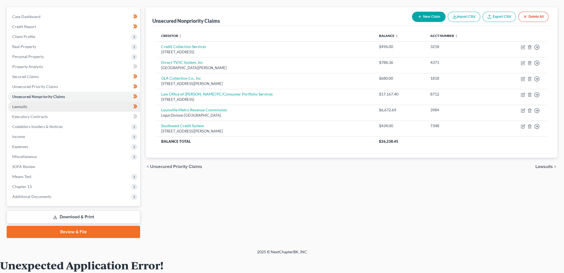
click at [59, 110] on link "Lawsuits" at bounding box center [74, 106] width 132 height 10
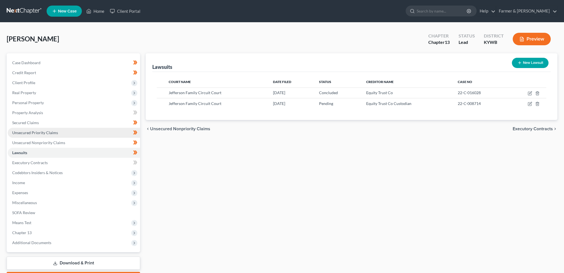
click at [54, 131] on span "Unsecured Priority Claims" at bounding box center [35, 132] width 46 height 5
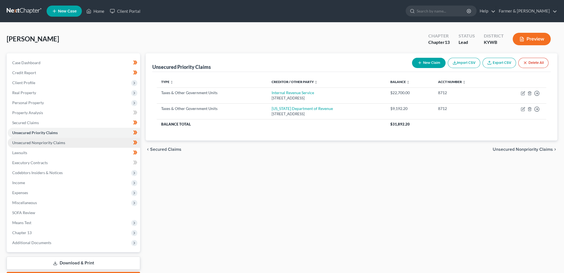
click at [50, 140] on span "Unsecured Nonpriority Claims" at bounding box center [38, 142] width 53 height 5
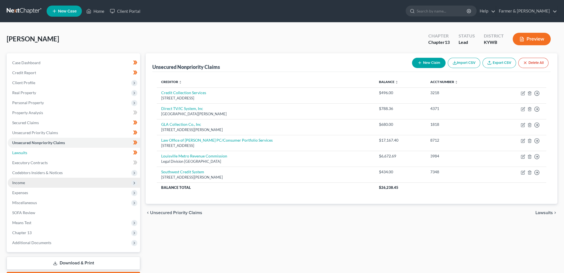
drag, startPoint x: 28, startPoint y: 151, endPoint x: 26, endPoint y: 183, distance: 32.0
click at [28, 151] on link "Lawsuits" at bounding box center [74, 153] width 132 height 10
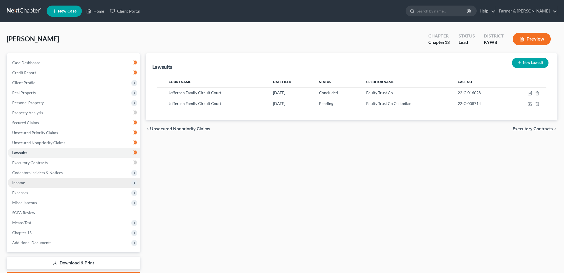
click at [26, 184] on span "Income" at bounding box center [74, 182] width 132 height 10
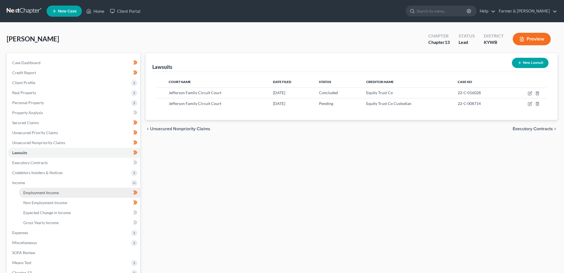
click at [28, 193] on span "Employment Income" at bounding box center [40, 192] width 35 height 5
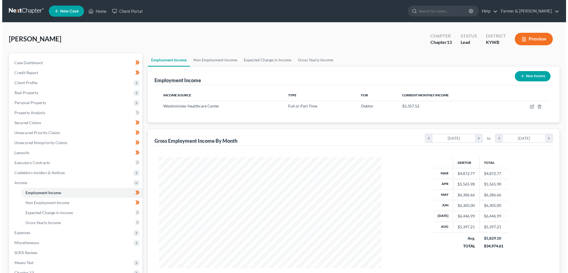
scroll to position [111, 233]
click at [527, 106] on icon "button" at bounding box center [529, 106] width 4 height 4
select select "0"
select select "15"
select select "2"
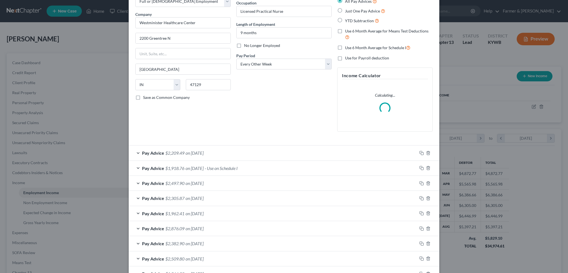
scroll to position [46, 0]
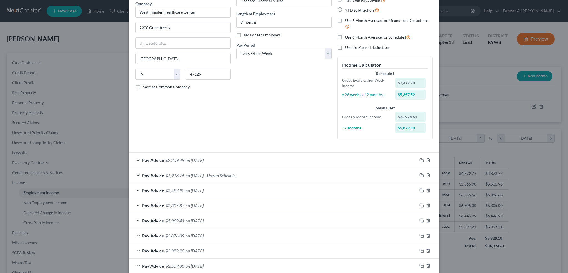
click at [275, 177] on div "Pay Advice $1,918.76 on 08/01/2025 - Use on Schedule I" at bounding box center [273, 175] width 288 height 15
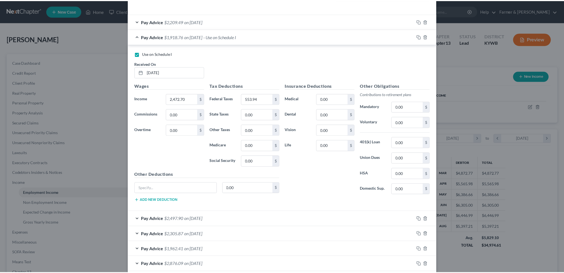
scroll to position [302, 0]
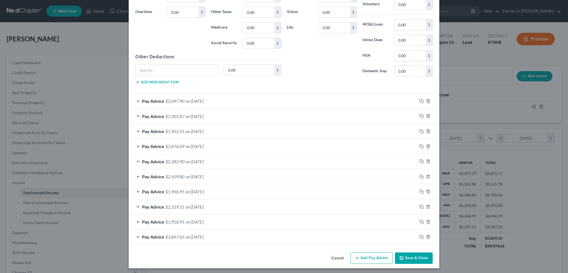
drag, startPoint x: 416, startPoint y: 258, endPoint x: 76, endPoint y: 96, distance: 376.8
click at [416, 258] on button "Save & Close" at bounding box center [414, 258] width 38 height 12
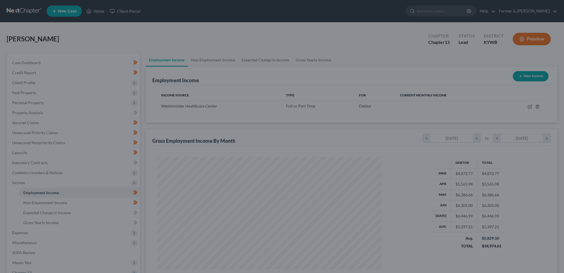
scroll to position [277205, 277082]
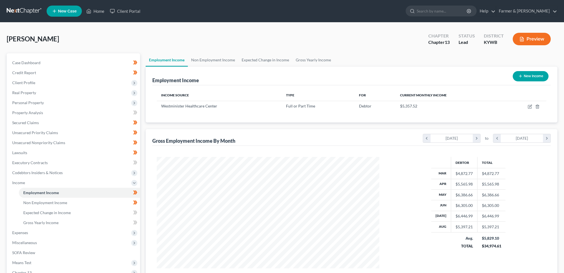
click at [52, 83] on span "Client Profile" at bounding box center [74, 83] width 132 height 10
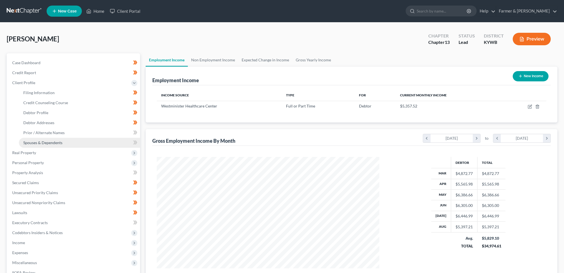
click at [55, 141] on span "Spouses & Dependents" at bounding box center [42, 142] width 39 height 5
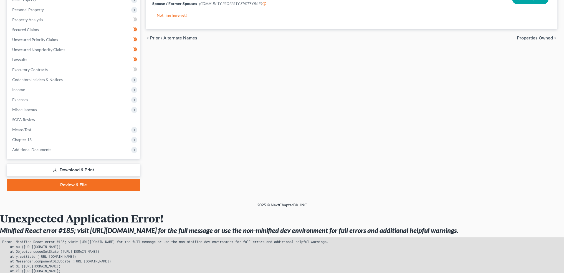
scroll to position [179, 0]
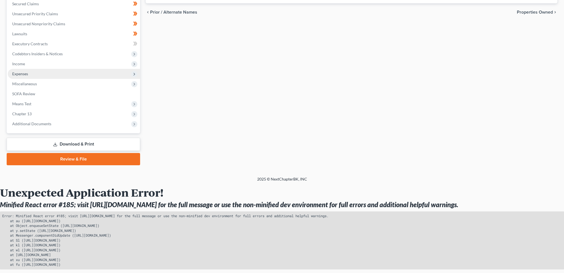
click at [41, 75] on span "Expenses" at bounding box center [74, 74] width 132 height 10
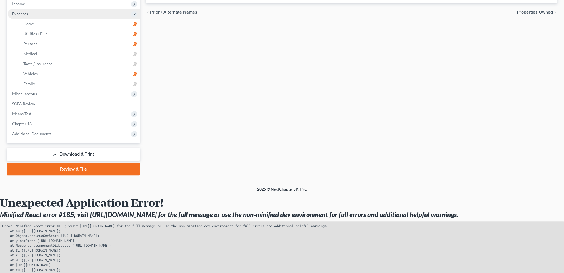
scroll to position [119, 0]
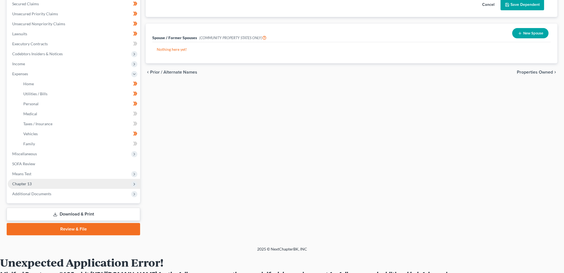
click at [41, 182] on span "Chapter 13" at bounding box center [74, 184] width 132 height 10
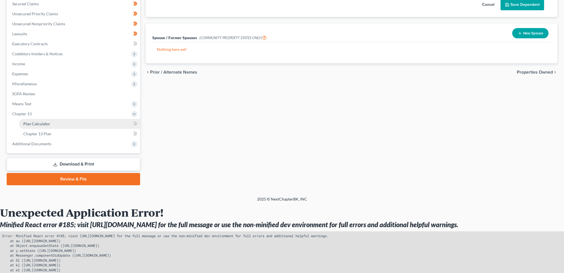
click at [60, 123] on link "Plan Calculator" at bounding box center [79, 124] width 121 height 10
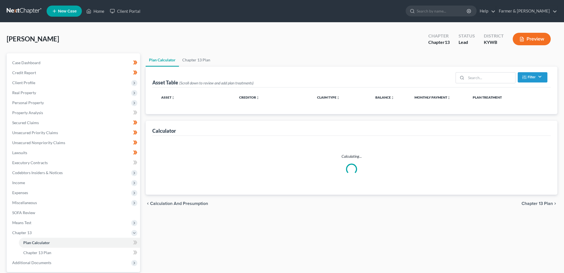
select select "59"
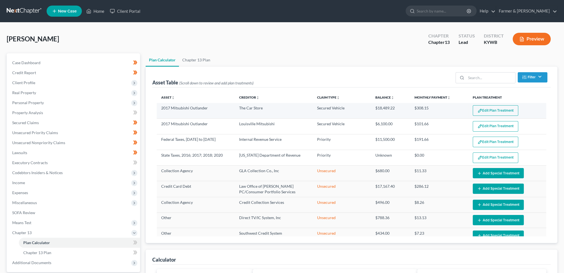
click at [493, 111] on button "Edit Plan Treatment" at bounding box center [495, 110] width 45 height 11
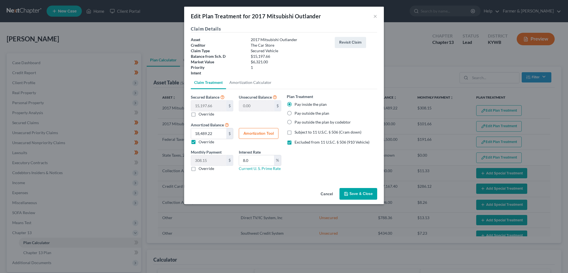
click at [359, 192] on button "Save & Close" at bounding box center [358, 194] width 38 height 12
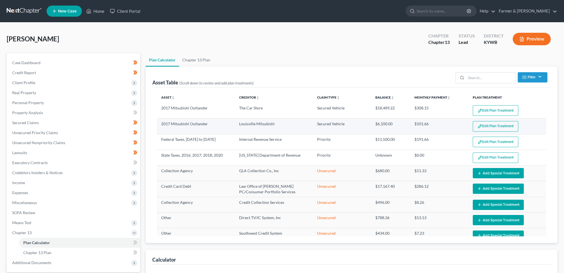
select select "59"
click at [482, 127] on button "Edit Plan Treatment" at bounding box center [495, 126] width 45 height 11
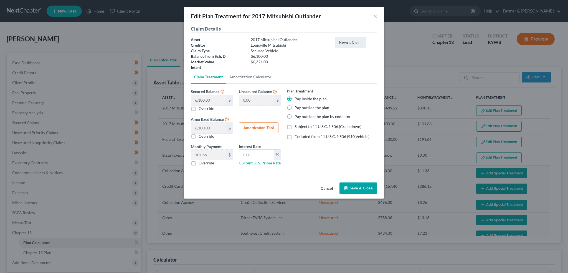
click at [295, 136] on label "Excluded from 11 U.S.C. § 506 (910 Vehicle)" at bounding box center [332, 137] width 75 height 6
click at [297, 136] on input "Excluded from 11 U.S.C. § 506 (910 Vehicle)" at bounding box center [299, 136] width 4 height 4
checkbox input "true"
click at [363, 187] on button "Save & Close" at bounding box center [358, 188] width 38 height 12
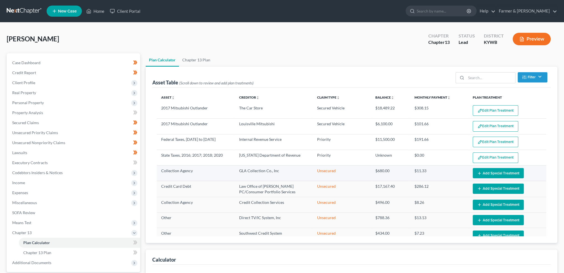
select select "59"
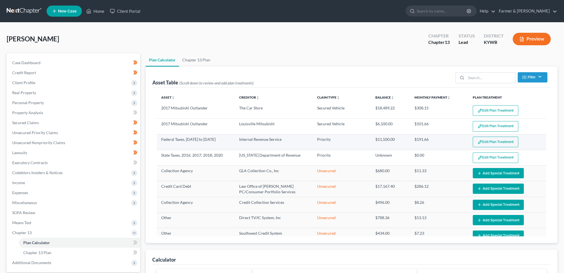
click at [483, 138] on button "Edit Plan Treatment" at bounding box center [495, 141] width 45 height 11
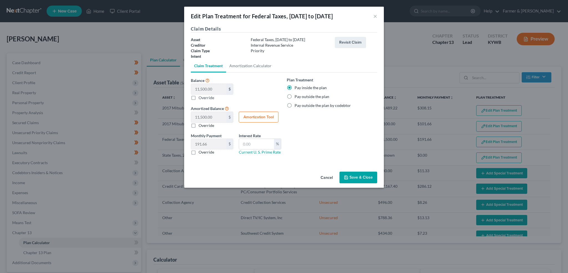
click at [366, 177] on button "Save & Close" at bounding box center [358, 177] width 38 height 12
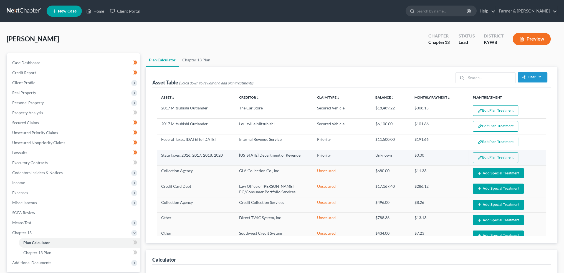
select select "59"
click at [486, 155] on button "Edit Plan Treatment" at bounding box center [495, 157] width 45 height 11
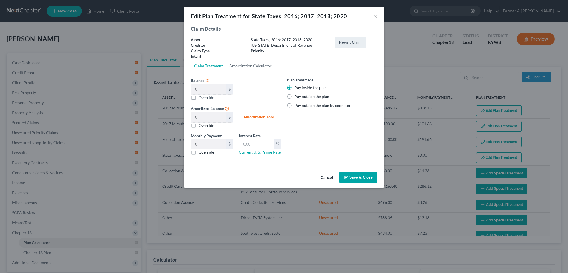
click at [362, 178] on button "Save & Close" at bounding box center [358, 177] width 38 height 12
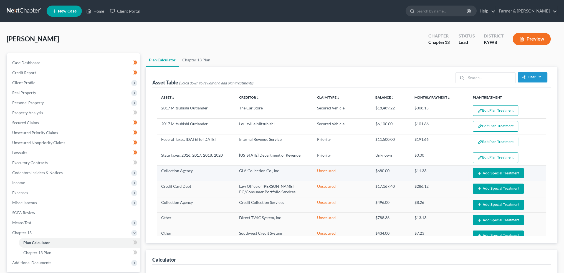
select select "59"
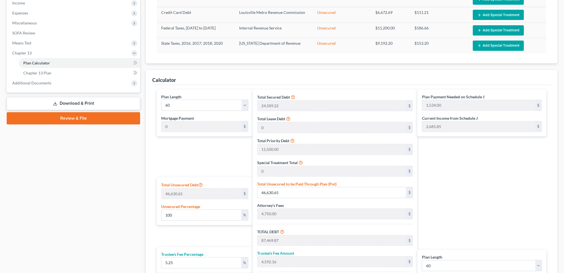
scroll to position [139, 0]
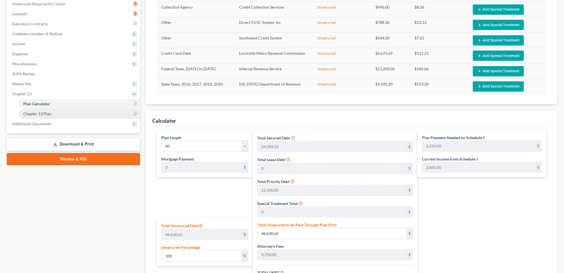
click at [45, 113] on span "Chapter 13 Plan" at bounding box center [37, 113] width 28 height 5
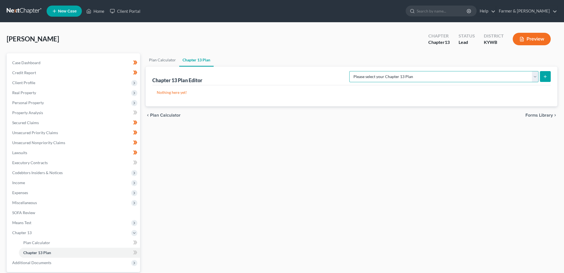
click at [428, 79] on select "Please select your Chapter 13 Plan National Form Plan - Official Form 113 Natio…" at bounding box center [443, 76] width 189 height 11
select select "2"
click at [371, 71] on select "Please select your Chapter 13 Plan National Form Plan - Official Form 113 Natio…" at bounding box center [443, 76] width 189 height 11
click at [543, 75] on icon "submit" at bounding box center [545, 76] width 4 height 4
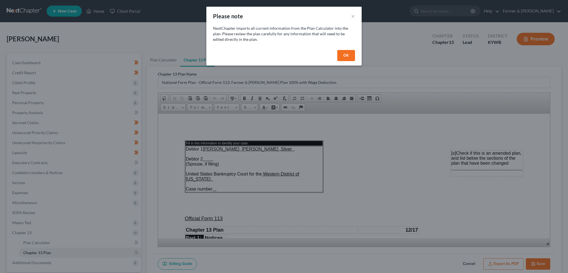
click at [344, 52] on button "OK" at bounding box center [346, 55] width 18 height 11
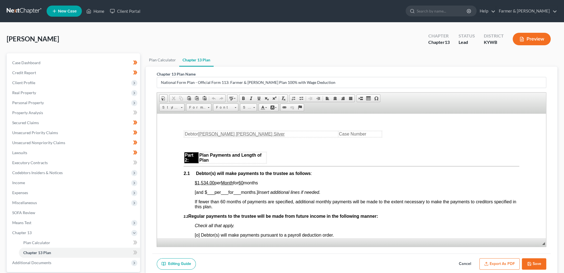
scroll to position [323, 0]
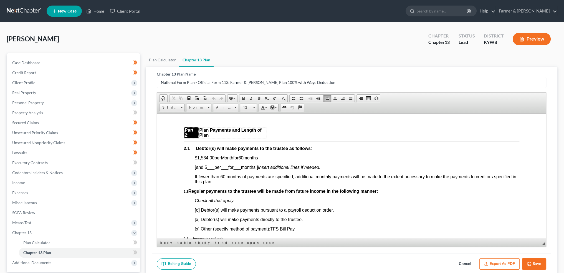
drag, startPoint x: 210, startPoint y: 159, endPoint x: 267, endPoint y: 160, distance: 56.6
click at [267, 160] on p "$1,534.00 per Month for 60 months" at bounding box center [357, 157] width 324 height 5
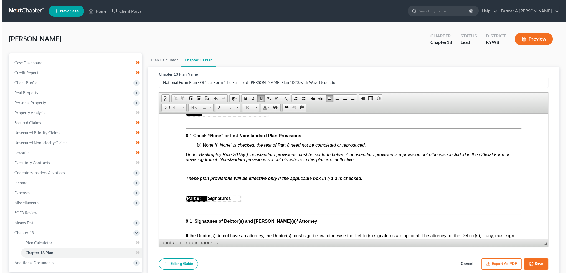
scroll to position [139, 0]
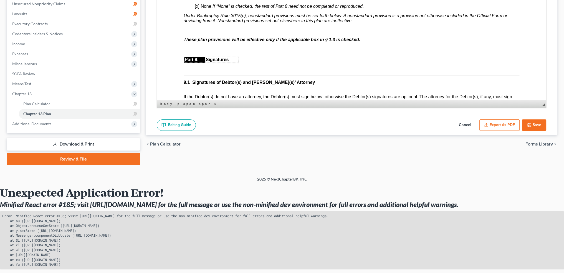
click at [501, 122] on button "Export as PDF" at bounding box center [499, 125] width 40 height 12
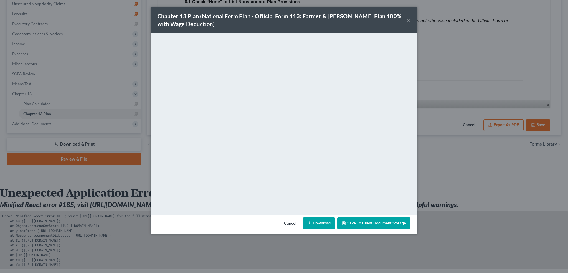
click at [373, 223] on span "Save to Client Document Storage" at bounding box center [376, 222] width 59 height 5
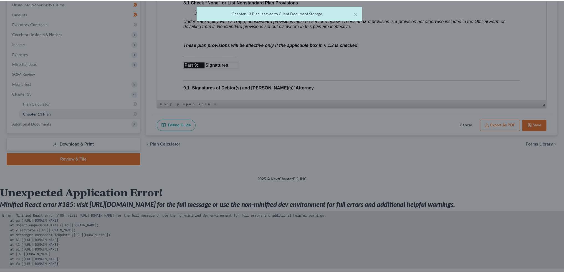
scroll to position [1479, 0]
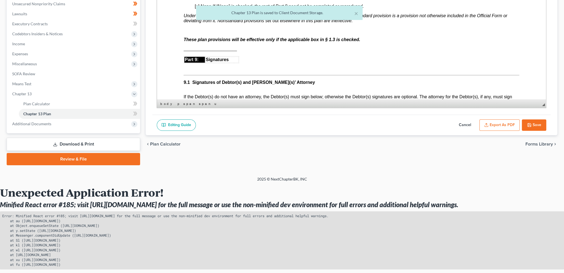
click at [538, 123] on button "Save" at bounding box center [534, 125] width 24 height 12
select select "2"
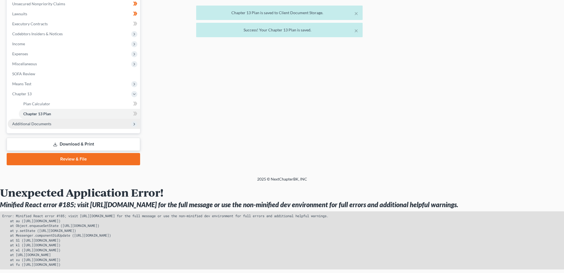
click at [44, 123] on span "Additional Documents" at bounding box center [31, 123] width 39 height 5
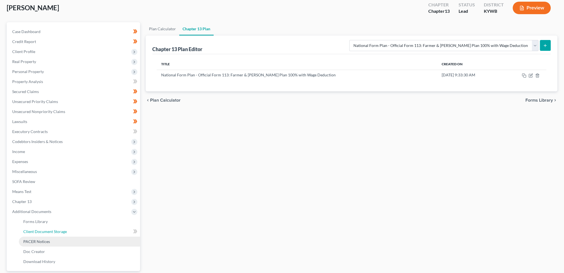
scroll to position [92, 0]
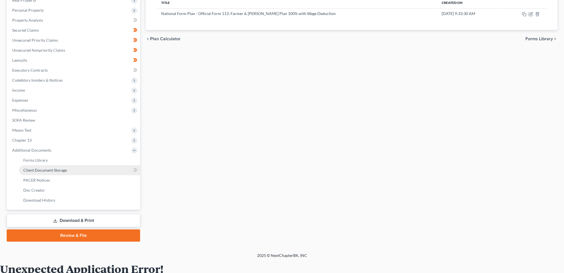
click at [38, 174] on link "Client Document Storage" at bounding box center [79, 170] width 121 height 10
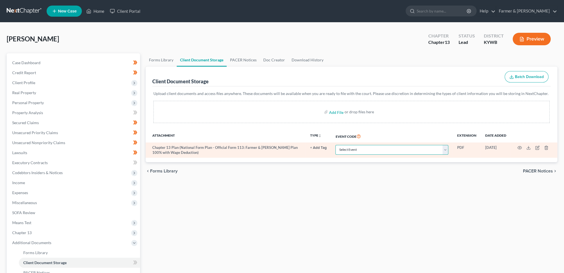
drag, startPoint x: 353, startPoint y: 149, endPoint x: 353, endPoint y: 145, distance: 4.2
click at [353, 149] on select "Select Event Amended Answer Amended Complaint Amended List of Creditors (Fee) A…" at bounding box center [391, 150] width 113 height 10
select select "16"
click at [335, 145] on select "Select Event Amended Answer Amended Complaint Amended List of Creditors (Fee) A…" at bounding box center [391, 150] width 113 height 10
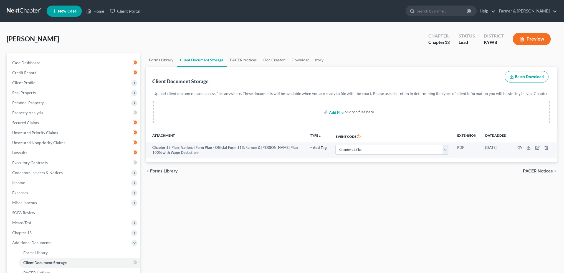
click at [334, 112] on input "file" at bounding box center [335, 112] width 13 height 10
type input "C:\fakepath\CCC (17).pdf"
select select "16"
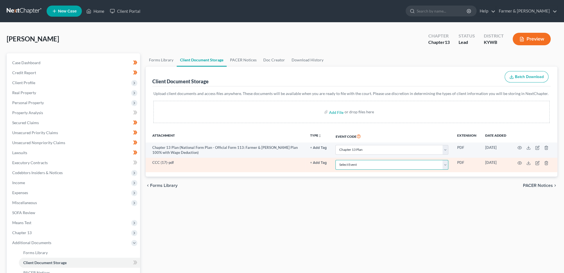
drag, startPoint x: 363, startPoint y: 165, endPoint x: 364, endPoint y: 160, distance: 4.7
click at [363, 165] on select "Select Event Amended Answer Amended Complaint Amended List of Creditors (Fee) A…" at bounding box center [391, 165] width 113 height 10
select select "7"
click at [335, 160] on select "Select Event Amended Answer Amended Complaint Amended List of Creditors (Fee) A…" at bounding box center [391, 165] width 113 height 10
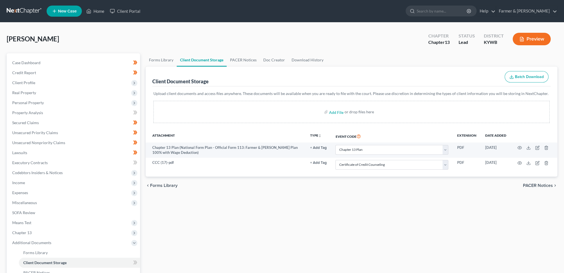
click at [314, 213] on div "Forms Library Client Document Storage PACER Notices Doc Creator Download Histor…" at bounding box center [351, 193] width 417 height 280
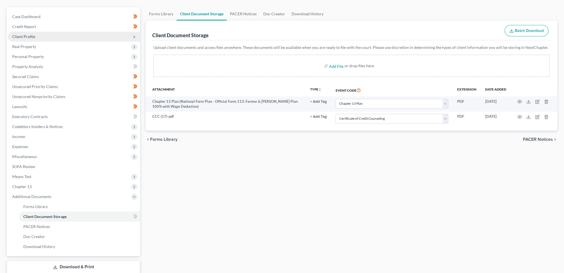
click at [45, 37] on span "Client Profile" at bounding box center [74, 37] width 132 height 10
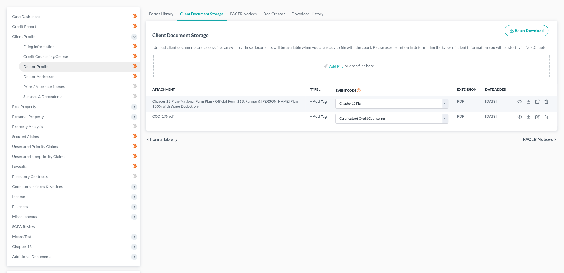
click at [49, 64] on link "Debtor Profile" at bounding box center [79, 67] width 121 height 10
select select "0"
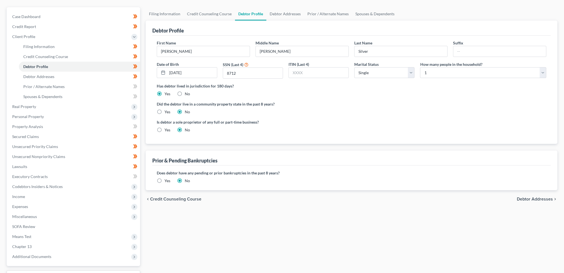
scroll to position [10, 0]
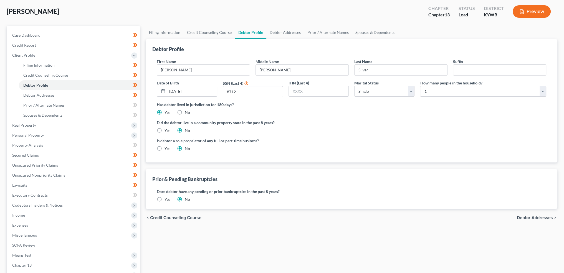
radio input "true"
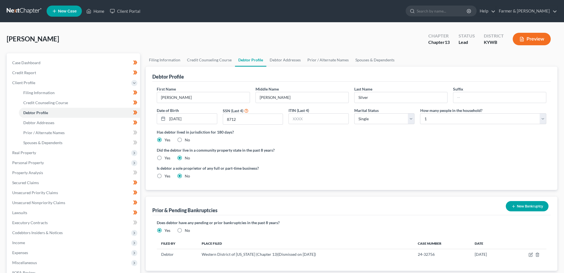
scroll to position [0, 0]
click at [168, 62] on link "Filing Information" at bounding box center [165, 59] width 38 height 13
select select "1"
select select "0"
select select "3"
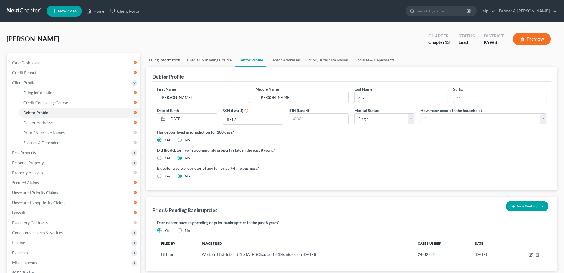
select select "33"
select select "0"
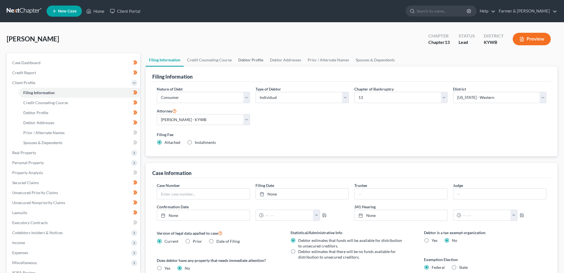
click at [242, 60] on link "Debtor Profile" at bounding box center [251, 59] width 32 height 13
select select "0"
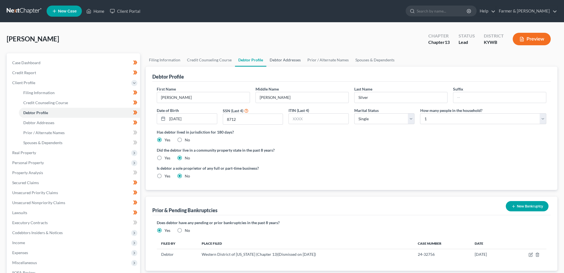
click at [282, 57] on link "Debtor Addresses" at bounding box center [285, 59] width 38 height 13
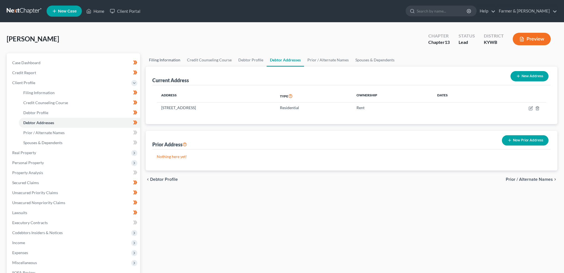
click at [174, 58] on link "Filing Information" at bounding box center [165, 59] width 38 height 13
select select "1"
select select "0"
select select "3"
select select "33"
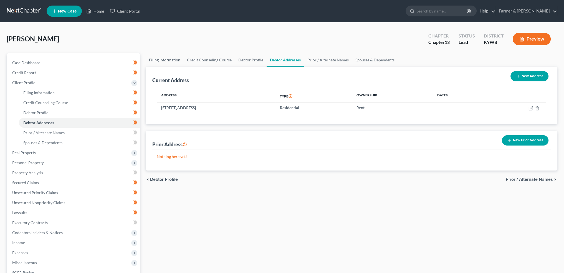
select select "0"
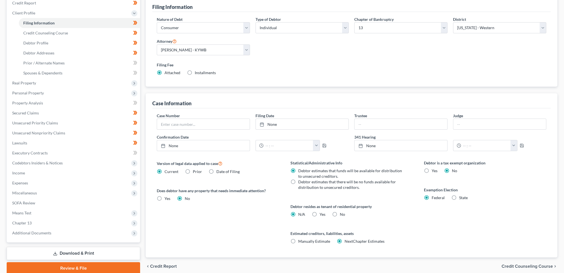
scroll to position [92, 0]
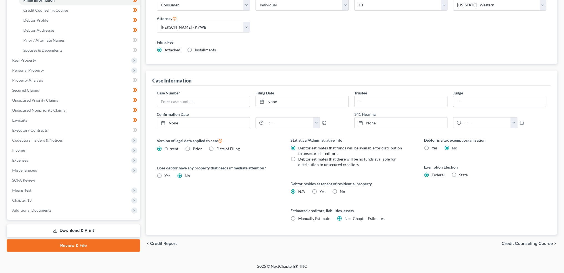
click at [319, 189] on label "Yes Yes" at bounding box center [322, 192] width 6 height 6
click at [322, 189] on input "Yes Yes" at bounding box center [324, 191] width 4 height 4
radio input "true"
radio input "false"
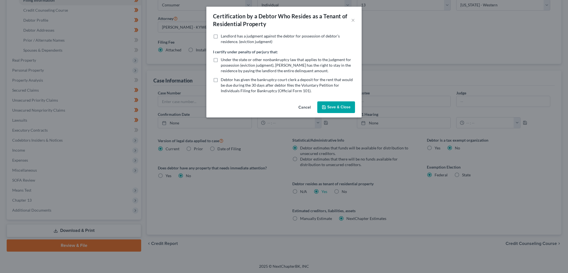
click at [346, 106] on button "Save & Close" at bounding box center [336, 107] width 38 height 12
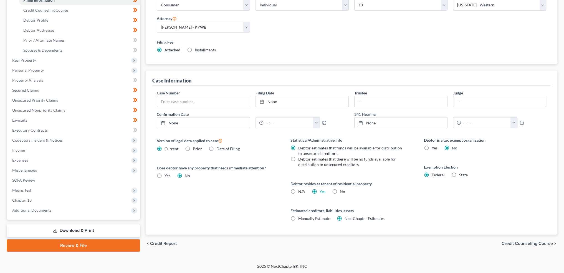
scroll to position [0, 0]
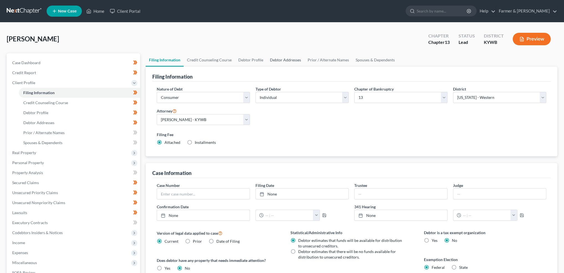
click at [284, 62] on link "Debtor Addresses" at bounding box center [286, 59] width 38 height 13
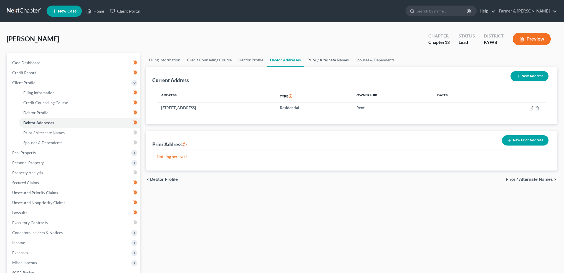
click at [327, 62] on link "Prior / Alternate Names" at bounding box center [328, 59] width 48 height 13
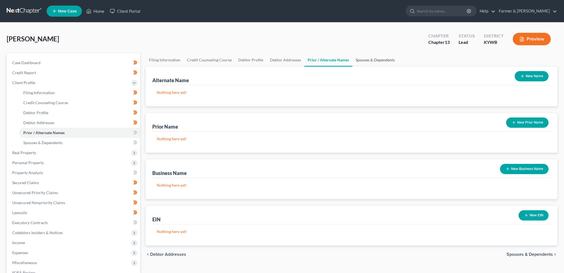
click at [357, 59] on link "Spouses & Dependents" at bounding box center [375, 59] width 46 height 13
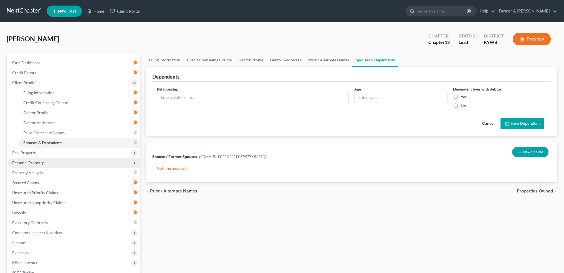
click at [15, 161] on span "Personal Property" at bounding box center [28, 162] width 32 height 5
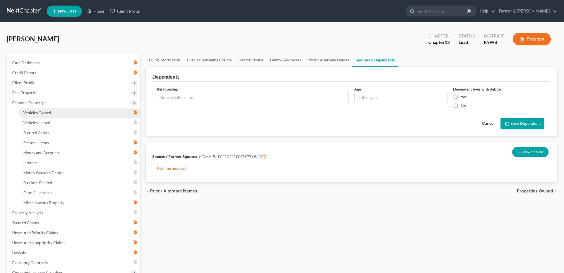
click at [35, 111] on span "Vehicles Owned" at bounding box center [37, 112] width 28 height 5
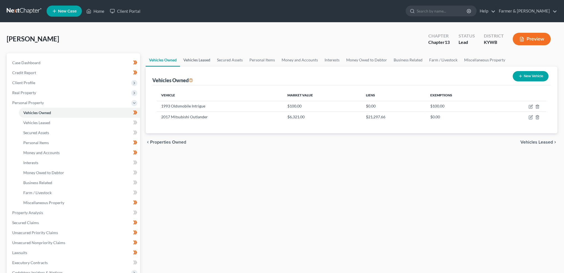
click at [205, 59] on link "Vehicles Leased" at bounding box center [197, 59] width 34 height 13
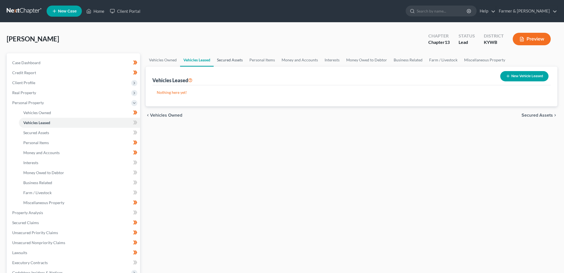
click at [234, 59] on link "Secured Assets" at bounding box center [230, 59] width 32 height 13
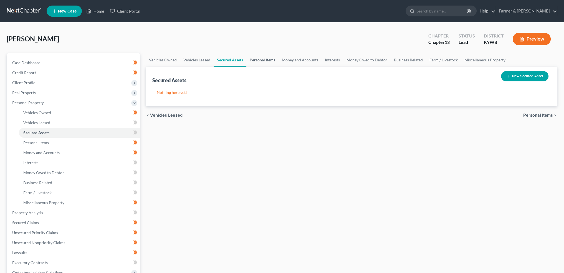
click at [258, 59] on link "Personal Items" at bounding box center [262, 59] width 32 height 13
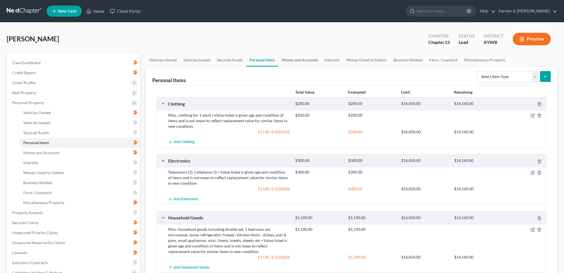
click at [304, 62] on link "Money and Accounts" at bounding box center [299, 59] width 43 height 13
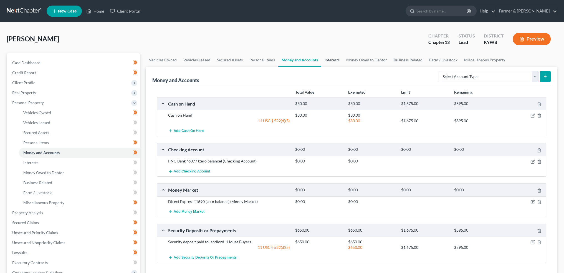
click at [325, 54] on link "Interests" at bounding box center [332, 59] width 22 height 13
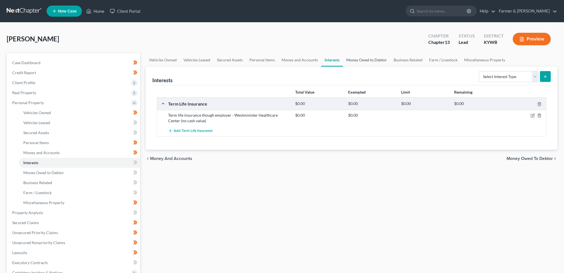
click at [352, 62] on link "Money Owed to Debtor" at bounding box center [366, 59] width 47 height 13
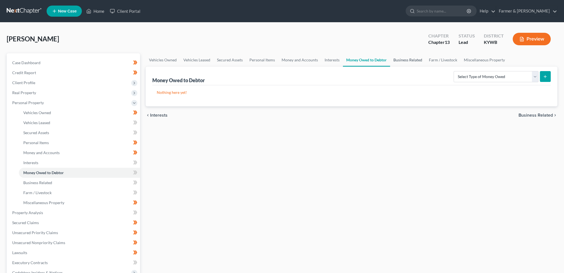
click at [403, 60] on link "Business Related" at bounding box center [407, 59] width 35 height 13
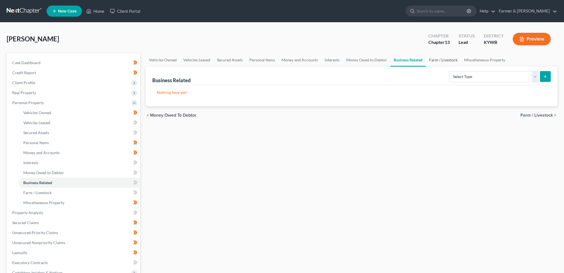
click at [443, 58] on link "Farm / Livestock" at bounding box center [443, 59] width 35 height 13
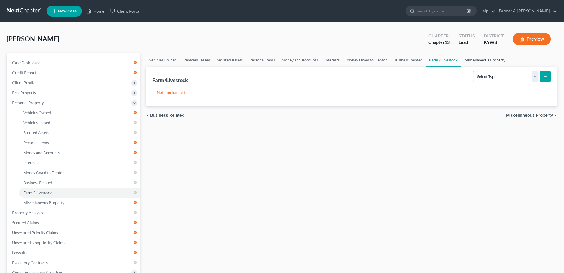
click at [482, 58] on link "Miscellaneous Property" at bounding box center [485, 59] width 48 height 13
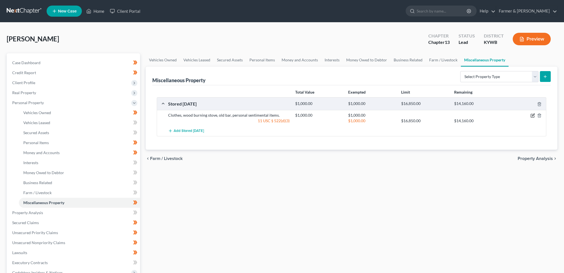
click at [532, 114] on icon "button" at bounding box center [532, 115] width 4 height 4
select select "18"
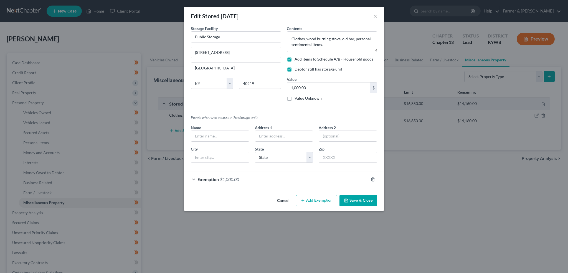
click at [268, 179] on div "Exemption $1,000.00" at bounding box center [276, 179] width 184 height 15
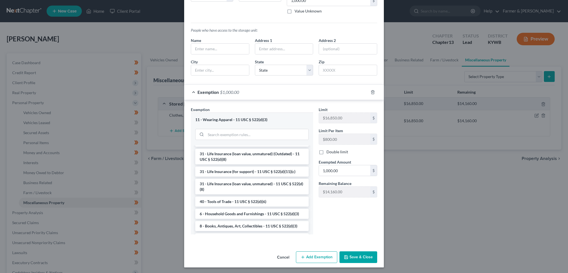
scroll to position [446, 0]
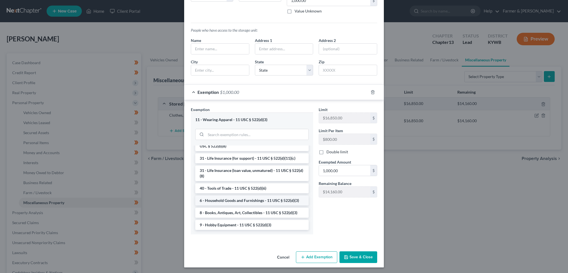
click at [257, 199] on li "6 - Household Goods and Furnishings - 11 USC § 522(d)(3)" at bounding box center [251, 200] width 113 height 10
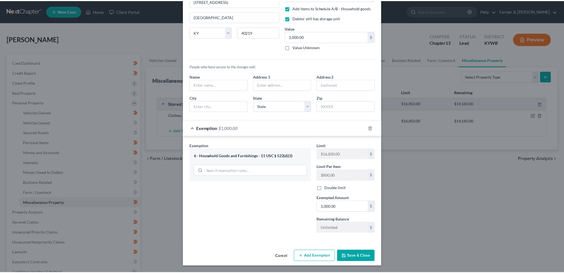
scroll to position [50, 0]
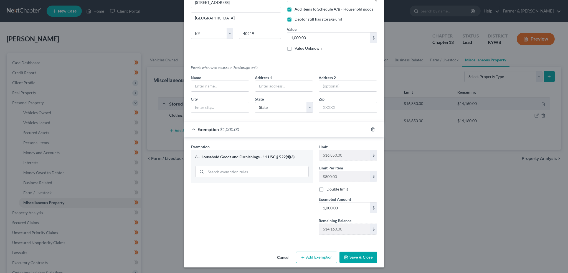
click at [357, 253] on button "Save & Close" at bounding box center [358, 257] width 38 height 12
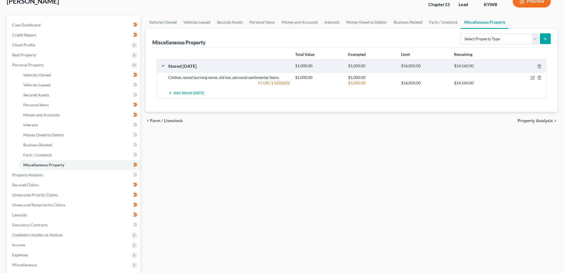
scroll to position [46, 0]
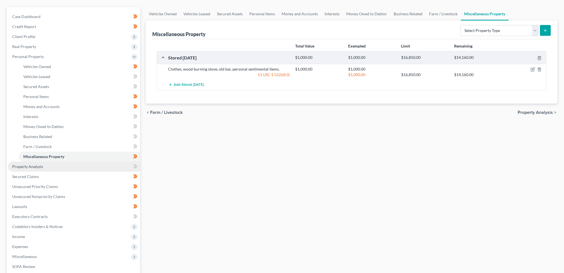
click at [44, 166] on link "Property Analysis" at bounding box center [74, 166] width 132 height 10
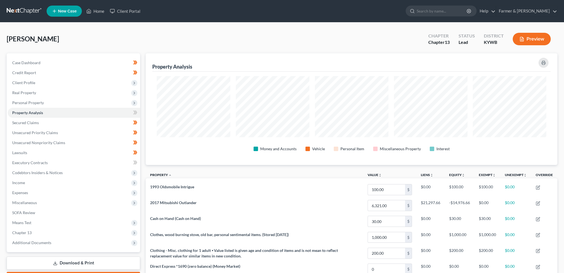
scroll to position [111, 411]
click at [37, 192] on span "Expenses" at bounding box center [74, 192] width 132 height 10
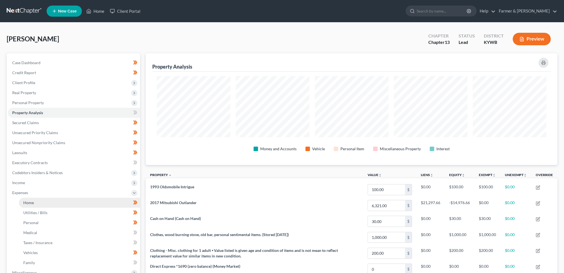
click at [37, 203] on link "Home" at bounding box center [79, 202] width 121 height 10
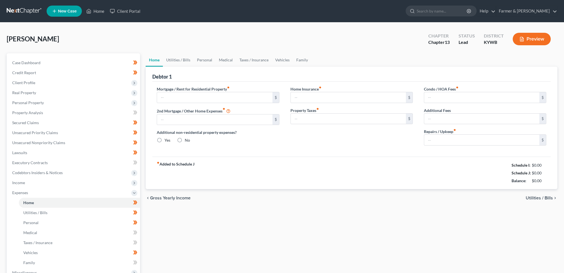
type input "750.00"
type input "0.00"
radio input "true"
type input "0.00"
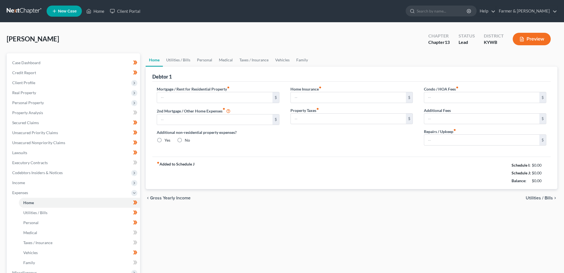
type input "0.00"
drag, startPoint x: 473, startPoint y: 139, endPoint x: 465, endPoint y: 138, distance: 8.6
click at [473, 139] on input "50.00" at bounding box center [481, 139] width 115 height 11
type input "100.00"
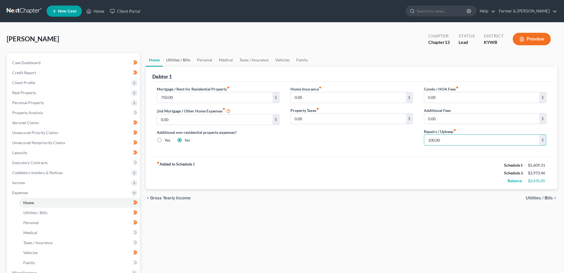
click at [176, 55] on link "Utilities / Bills" at bounding box center [178, 59] width 31 height 13
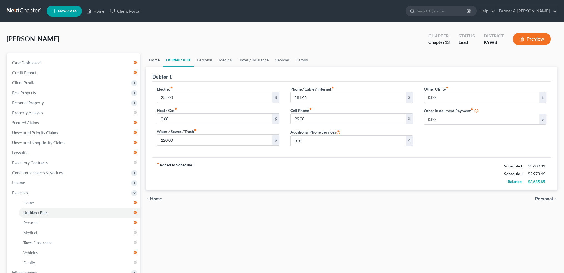
click at [154, 56] on link "Home" at bounding box center [154, 59] width 17 height 13
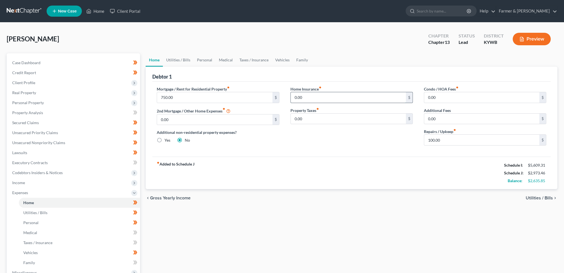
click at [322, 97] on input "0.00" at bounding box center [348, 97] width 115 height 11
type input "49.00"
click at [166, 60] on link "Utilities / Bills" at bounding box center [178, 59] width 31 height 13
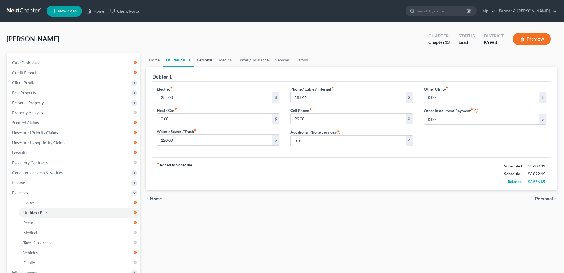
click at [204, 60] on link "Personal" at bounding box center [205, 59] width 22 height 13
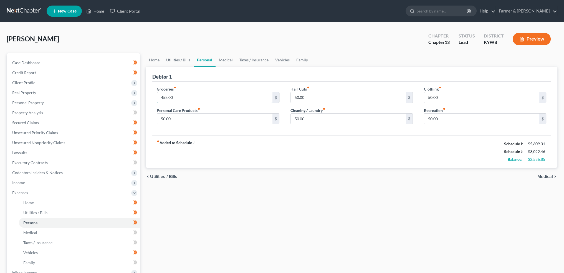
click at [193, 97] on input "458.00" at bounding box center [214, 97] width 115 height 11
type input "125.00"
type input "0.00"
type input "100.00"
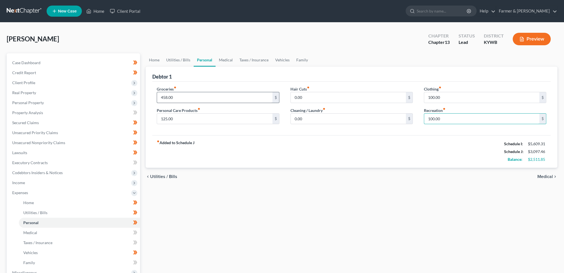
type input "100.00"
click at [222, 57] on link "Medical" at bounding box center [225, 59] width 21 height 13
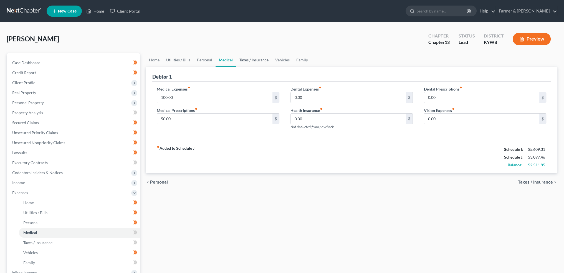
click at [250, 58] on link "Taxes / Insurance" at bounding box center [254, 59] width 36 height 13
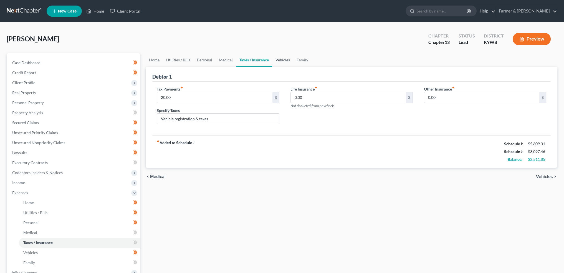
click at [279, 58] on link "Vehicles" at bounding box center [282, 59] width 21 height 13
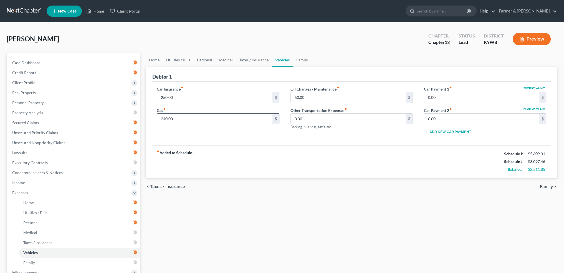
click at [203, 120] on input "240.00" at bounding box center [214, 118] width 115 height 11
type input "300.00"
type input "75.00"
click at [183, 120] on input "300.00" at bounding box center [214, 118] width 115 height 11
type input "400.00"
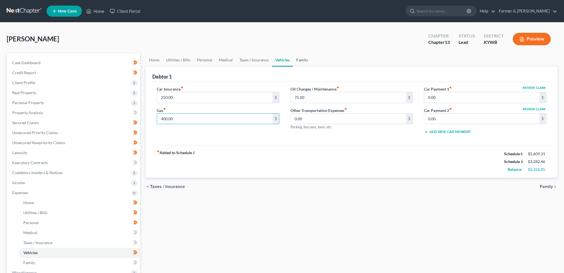
click at [299, 60] on link "Family" at bounding box center [302, 59] width 18 height 13
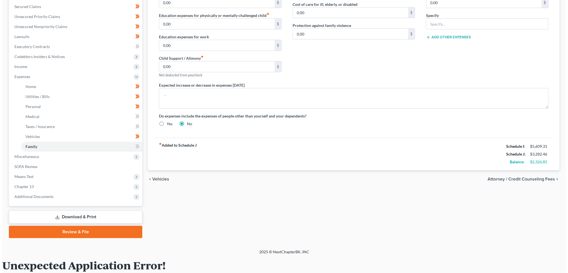
scroll to position [139, 0]
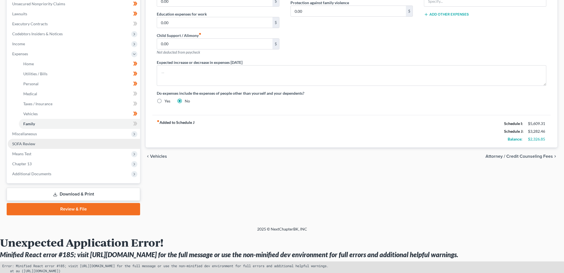
click at [57, 143] on link "SOFA Review" at bounding box center [74, 144] width 132 height 10
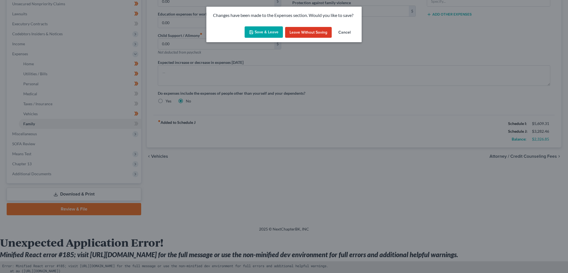
click at [271, 29] on button "Save & Leave" at bounding box center [264, 32] width 38 height 12
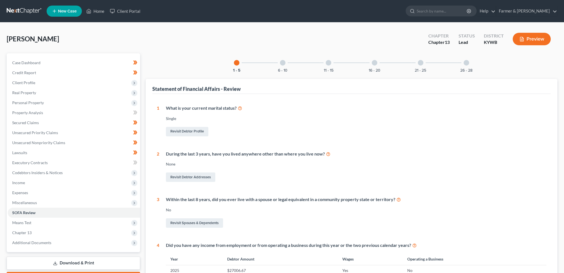
drag, startPoint x: 279, startPoint y: 64, endPoint x: 315, endPoint y: 95, distance: 47.6
click at [279, 64] on div "6 - 10" at bounding box center [282, 62] width 19 height 19
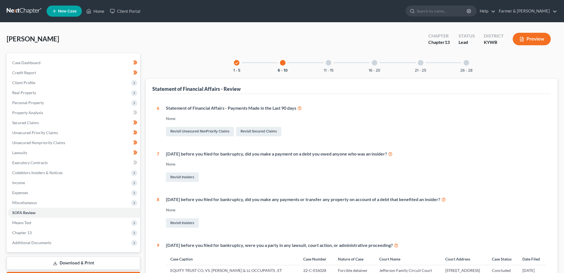
click at [326, 65] on div "11 - 15" at bounding box center [328, 62] width 19 height 19
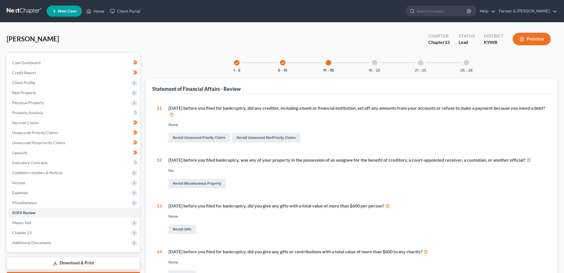
click at [376, 65] on div "16 - 20" at bounding box center [374, 62] width 19 height 19
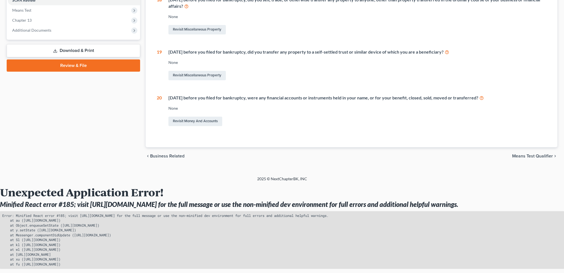
scroll to position [27, 0]
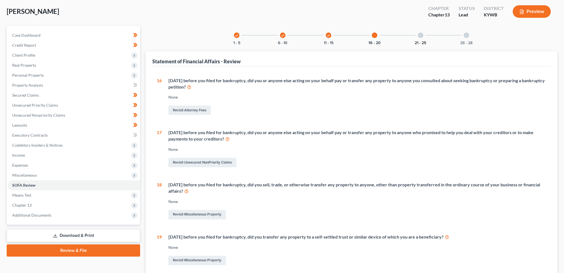
click at [420, 41] on button "21 - 25" at bounding box center [420, 43] width 11 height 4
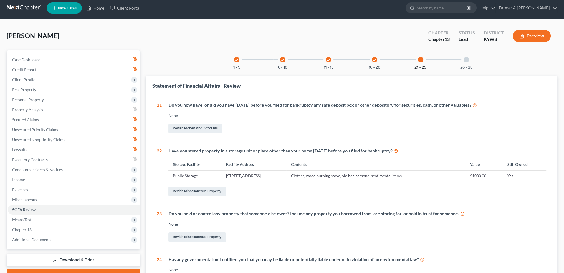
scroll to position [0, 0]
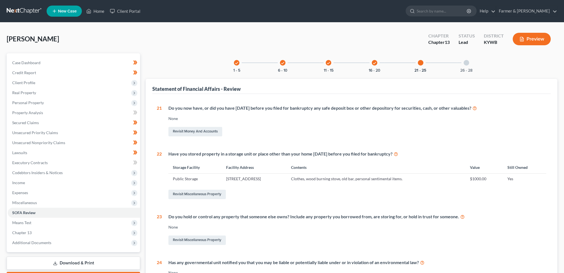
click at [469, 53] on div "Silver, Patricia Upgraded Chapter Chapter 13 Status Lead District KYWB Preview" at bounding box center [282, 41] width 550 height 24
click at [464, 69] on button "26 - 28" at bounding box center [466, 70] width 12 height 4
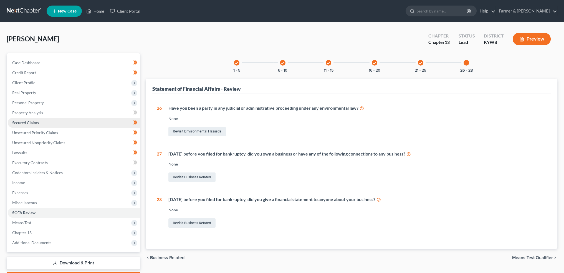
click at [30, 122] on span "Secured Claims" at bounding box center [25, 122] width 27 height 5
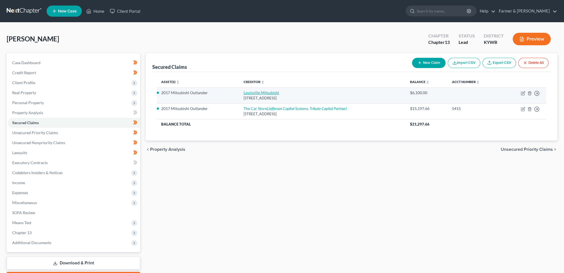
click at [265, 92] on link "Louisville Mitsubishi" at bounding box center [260, 92] width 35 height 5
select select "18"
select select "12"
select select "4"
select select "0"
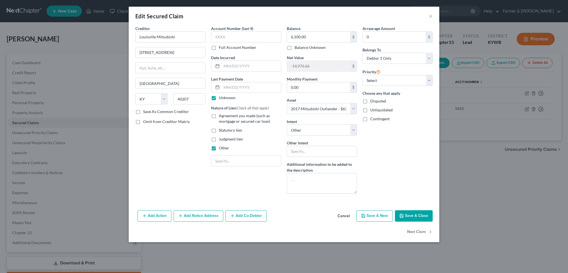
click at [163, 216] on button "Add Action" at bounding box center [155, 216] width 34 height 12
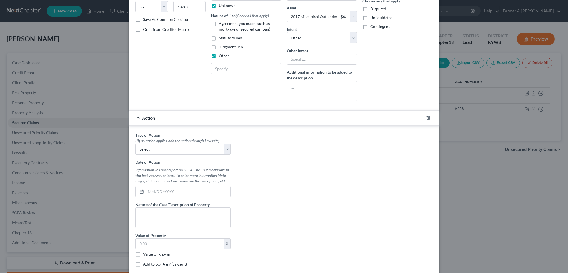
scroll to position [92, 0]
click at [166, 147] on select "Select Repossession Garnishment Foreclosure Personal Injury Attached, Seized, O…" at bounding box center [182, 148] width 95 height 11
select select "4"
click at [135, 143] on select "Select Repossession Garnishment Foreclosure Personal Injury Attached, Seized, O…" at bounding box center [182, 148] width 95 height 11
click at [156, 189] on input "text" at bounding box center [188, 191] width 85 height 11
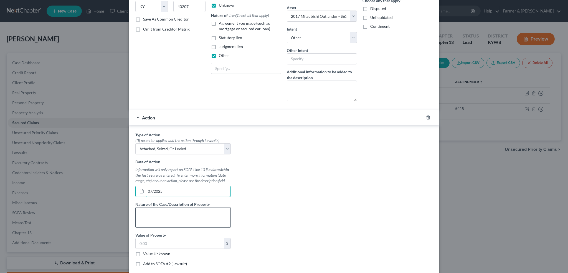
type input "07/2025"
click at [182, 209] on textarea at bounding box center [182, 217] width 95 height 21
type textarea "P"
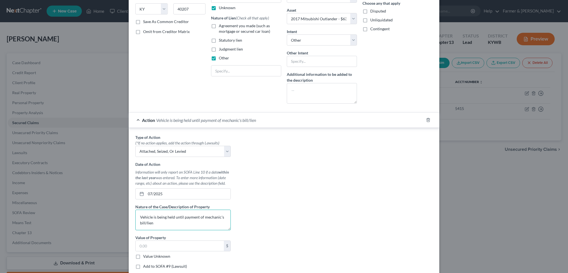
scroll to position [46, 0]
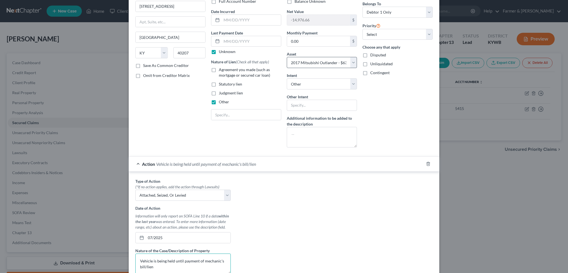
type textarea "Vehicle is being held until payment of mechanic's bill/lien"
click at [323, 63] on select "Select Other Multiple Assets Security deposit paid to landlord - House Buyers (…" at bounding box center [322, 62] width 70 height 11
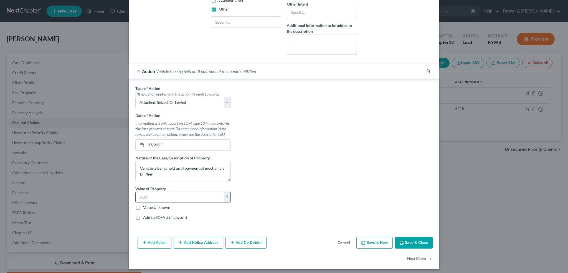
click at [136, 196] on input "text" at bounding box center [180, 197] width 88 height 11
type input "6,320.00"
click at [415, 242] on button "Save & Close" at bounding box center [414, 243] width 38 height 12
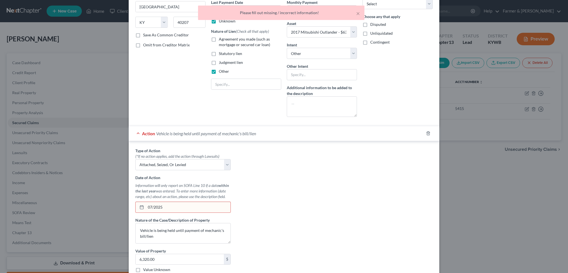
scroll to position [92, 0]
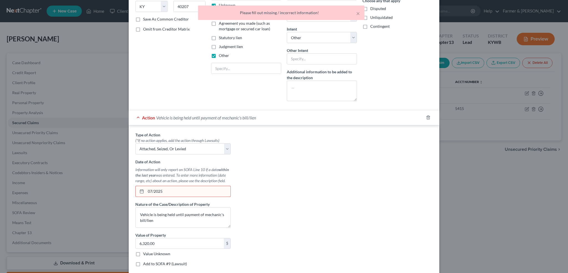
click at [193, 193] on input "07/2025" at bounding box center [188, 191] width 85 height 11
click at [104, 180] on div "Edit Secured Claim × Creditor * Louisville Mitsubishi 4170 Shelbyville Road Lou…" at bounding box center [284, 136] width 568 height 273
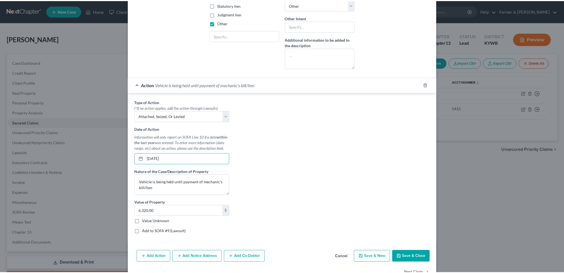
scroll to position [140, 0]
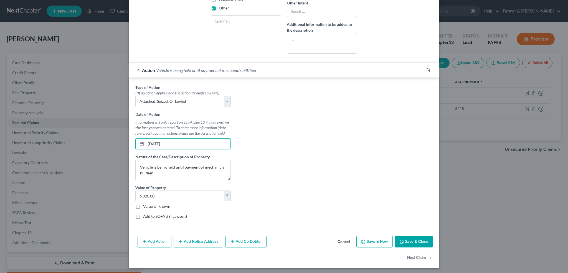
type input "07/20/2025"
click at [403, 238] on button "Save & Close" at bounding box center [414, 241] width 38 height 12
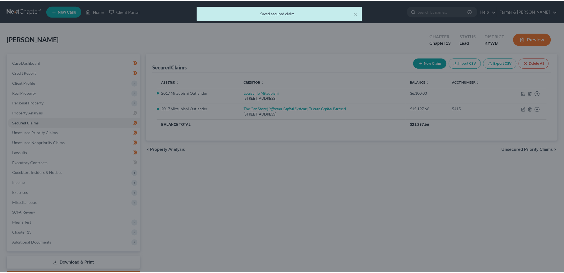
scroll to position [0, 0]
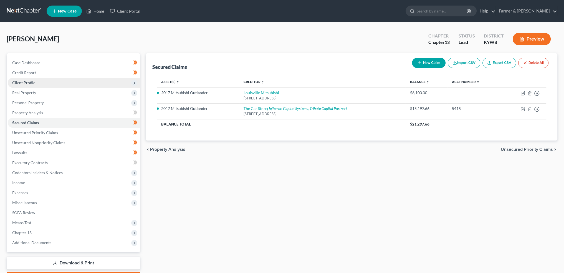
click at [58, 82] on span "Client Profile" at bounding box center [74, 83] width 132 height 10
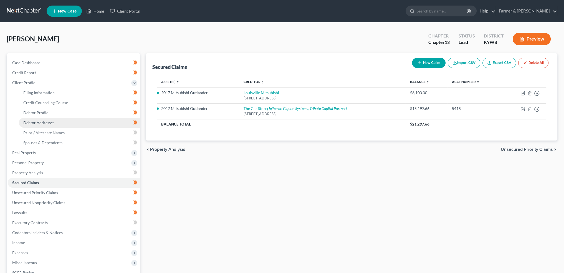
click at [61, 119] on link "Debtor Addresses" at bounding box center [79, 123] width 121 height 10
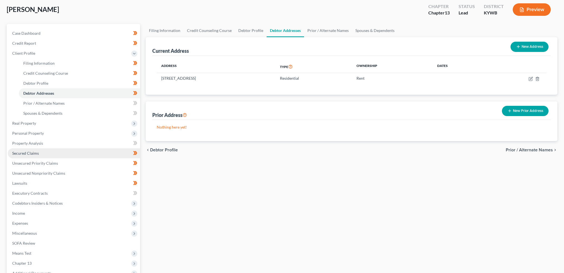
scroll to position [46, 0]
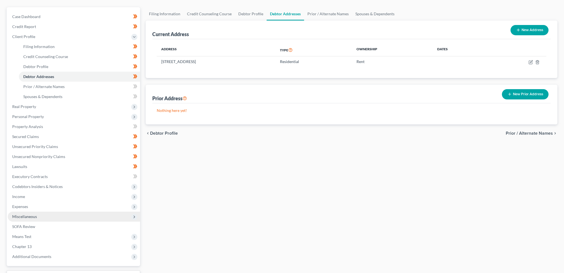
click at [45, 217] on span "Miscellaneous" at bounding box center [74, 216] width 132 height 10
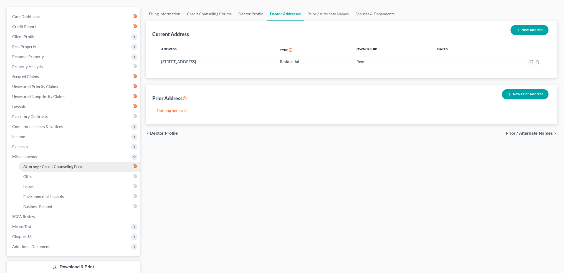
click at [48, 165] on span "Attorney / Credit Counseling Fees" at bounding box center [52, 166] width 59 height 5
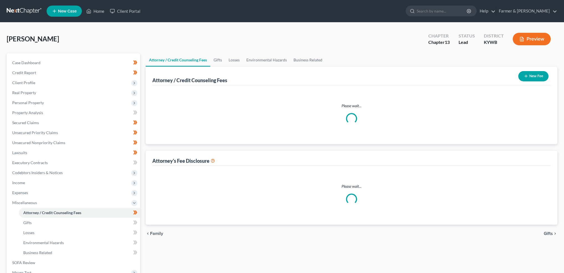
select select "0"
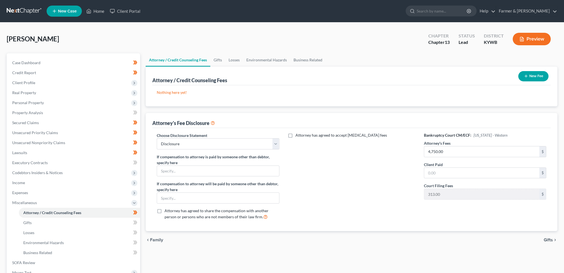
click at [542, 72] on button "New Fee" at bounding box center [533, 76] width 30 height 10
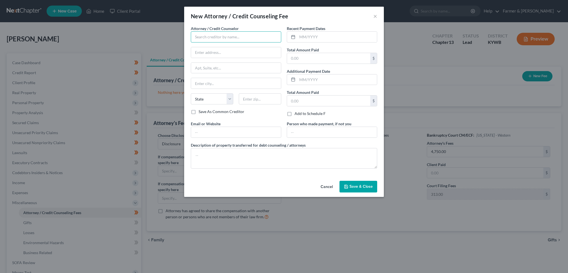
click at [269, 39] on input "text" at bounding box center [236, 36] width 90 height 11
click at [245, 47] on div "Trustee William Lawrence" at bounding box center [224, 47] width 58 height 6
click at [311, 36] on input "text" at bounding box center [337, 37] width 80 height 11
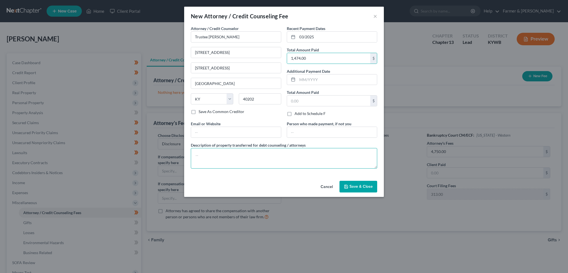
click at [285, 152] on textarea at bounding box center [284, 158] width 186 height 21
click at [362, 191] on div "Cancel Save & Close" at bounding box center [284, 187] width 200 height 18
click at [361, 185] on span "Save & Close" at bounding box center [360, 186] width 23 height 5
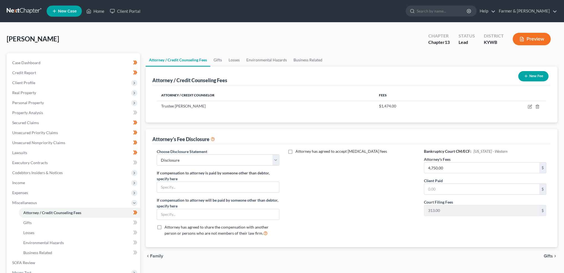
click at [472, 251] on div "chevron_left Family Gifts chevron_right" at bounding box center [352, 256] width 412 height 18
click at [343, 38] on div "Silver, Patricia Upgraded Chapter Chapter 13 Status Lead District KYWB Preview" at bounding box center [282, 41] width 550 height 24
click at [320, 55] on link "Business Related" at bounding box center [307, 59] width 35 height 13
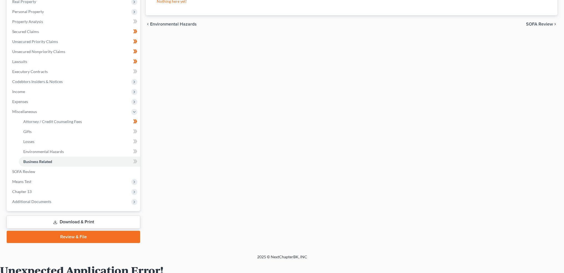
scroll to position [139, 0]
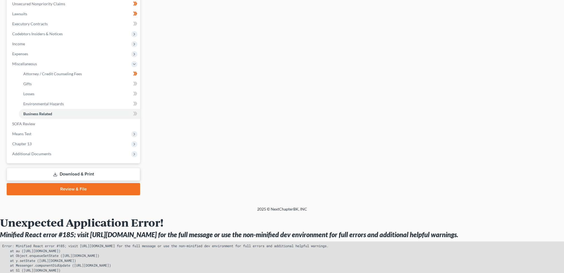
click at [105, 184] on link "Review & File" at bounding box center [73, 189] width 133 height 12
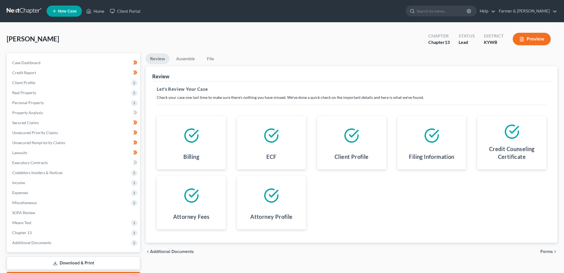
scroll to position [119, 0]
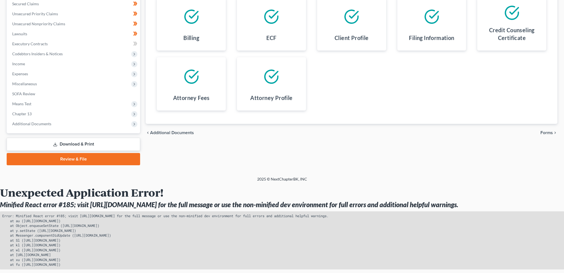
click at [545, 131] on span "Forms" at bounding box center [546, 132] width 12 height 4
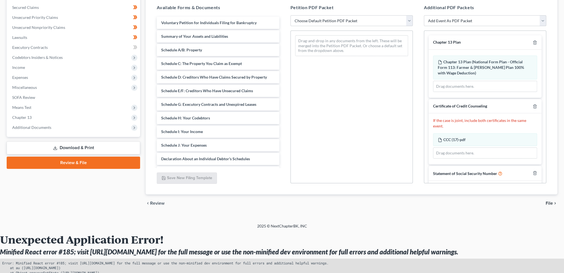
scroll to position [26, 0]
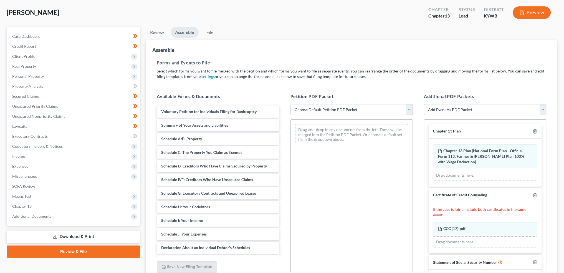
drag, startPoint x: 339, startPoint y: 107, endPoint x: 338, endPoint y: 113, distance: 6.3
click at [339, 107] on select "Choose Default Petition PDF Packet Emergency Filing (Voluntary Petition and Cre…" at bounding box center [351, 109] width 122 height 11
click at [290, 104] on select "Choose Default Petition PDF Packet Emergency Filing (Voluntary Petition and Cre…" at bounding box center [351, 109] width 122 height 11
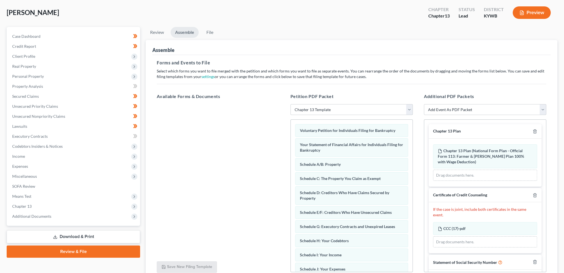
scroll to position [23, 0]
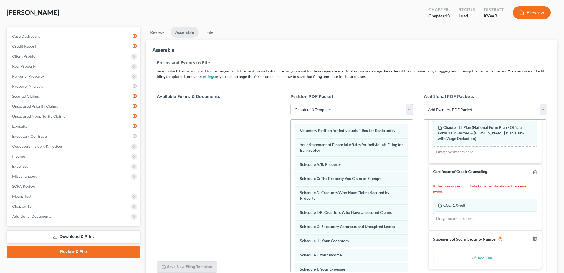
click at [483, 256] on input "file" at bounding box center [483, 257] width 13 height 10
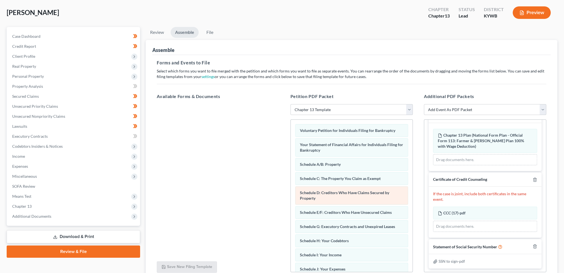
scroll to position [162, 0]
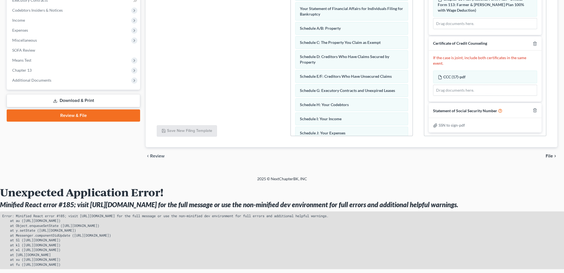
click at [553, 154] on icon "chevron_right" at bounding box center [555, 156] width 4 height 4
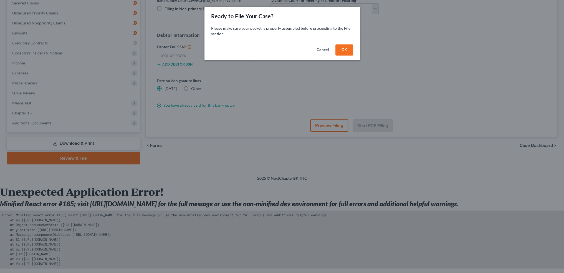
scroll to position [119, 0]
click at [347, 47] on button "OK" at bounding box center [346, 49] width 18 height 11
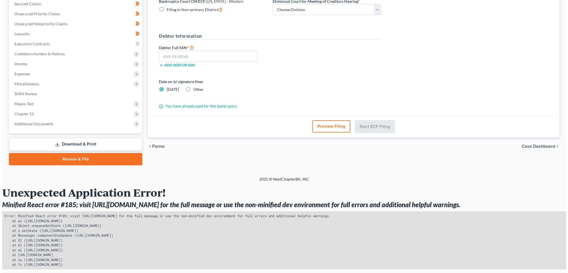
scroll to position [0, 0]
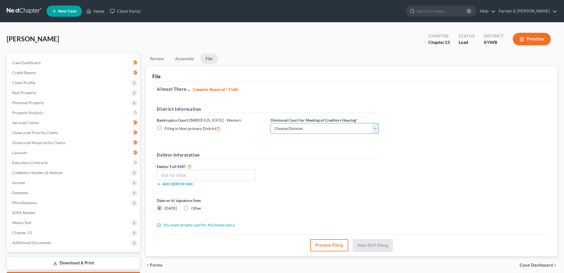
click at [321, 126] on select "Choose Division Bowling Green Louisville Owensboro Paducah" at bounding box center [324, 128] width 108 height 11
click at [270, 123] on select "Choose Division Bowling Green Louisville Owensboro Paducah" at bounding box center [324, 128] width 108 height 11
click at [215, 173] on input "text" at bounding box center [206, 174] width 99 height 11
paste input "407-74-8712"
click at [370, 243] on button "Start ECF Filing" at bounding box center [373, 245] width 40 height 12
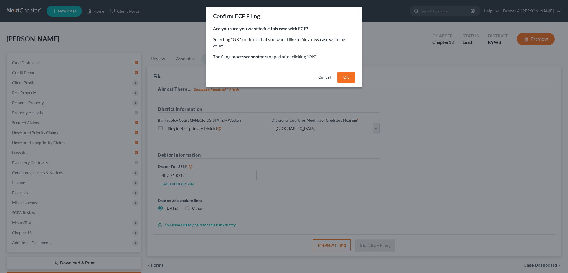
click at [346, 78] on button "OK" at bounding box center [346, 77] width 18 height 11
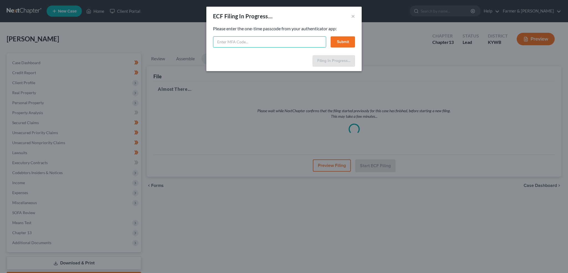
click at [285, 42] on input "text" at bounding box center [269, 41] width 113 height 11
click at [349, 42] on button "Submit" at bounding box center [343, 41] width 24 height 11
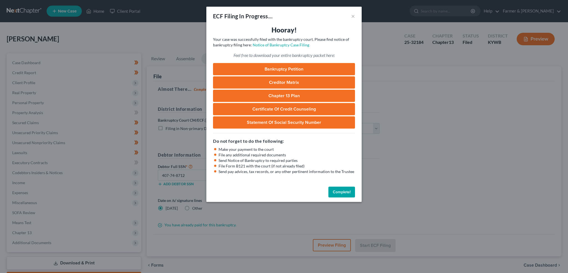
click at [344, 192] on button "Complete!" at bounding box center [341, 191] width 27 height 11
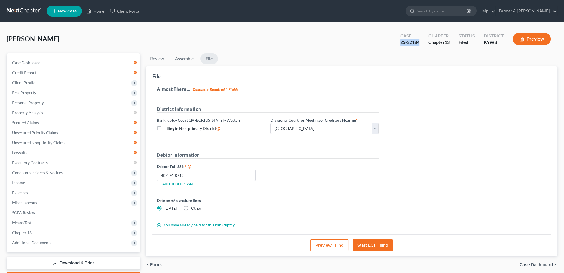
drag, startPoint x: 422, startPoint y: 43, endPoint x: 397, endPoint y: 45, distance: 24.8
click at [397, 45] on div "Case 25-32184" at bounding box center [410, 39] width 28 height 16
copy div "25-32184"
click at [98, 9] on link "Home" at bounding box center [95, 11] width 24 height 10
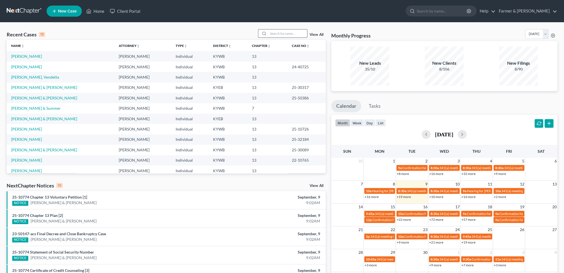
click at [300, 34] on input "search" at bounding box center [287, 33] width 39 height 8
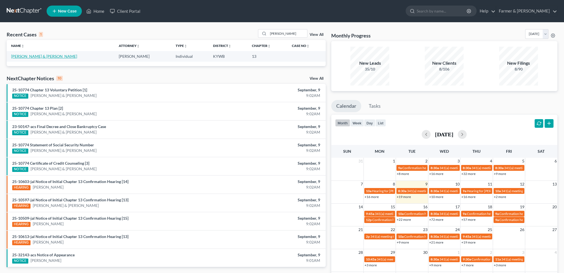
click at [47, 57] on link "[PERSON_NAME] & [PERSON_NAME]" at bounding box center [44, 56] width 66 height 5
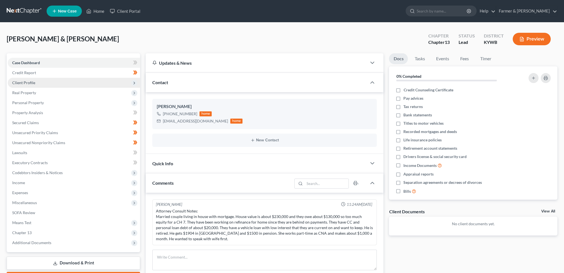
click at [36, 86] on span "Client Profile" at bounding box center [74, 83] width 132 height 10
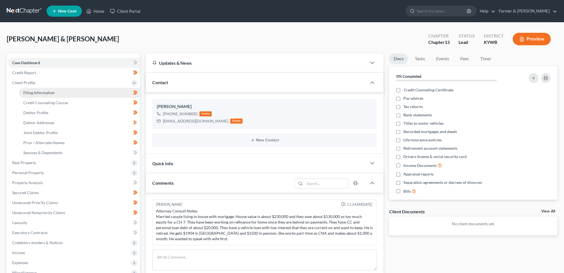
click at [42, 93] on span "Filing Information" at bounding box center [38, 92] width 31 height 5
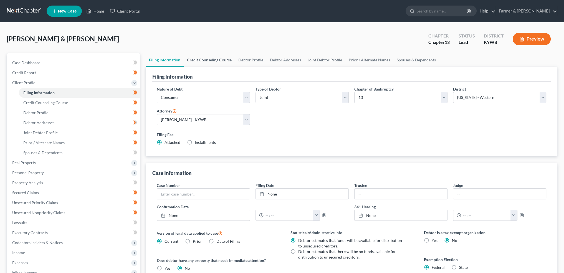
click at [194, 60] on link "Credit Counseling Course" at bounding box center [209, 59] width 51 height 13
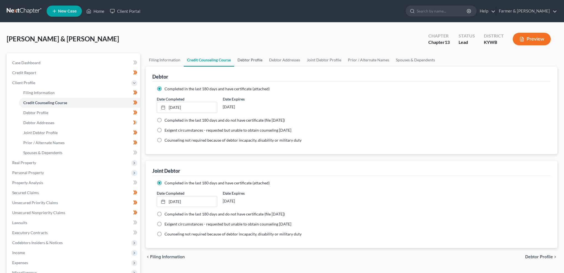
click at [245, 60] on link "Debtor Profile" at bounding box center [250, 59] width 32 height 13
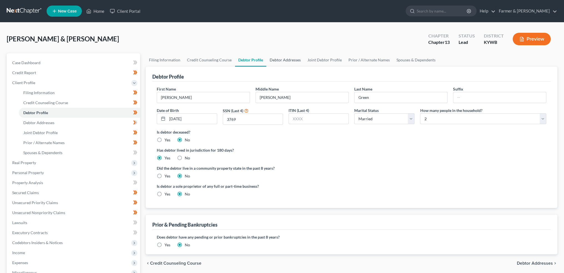
click at [287, 60] on link "Debtor Addresses" at bounding box center [285, 59] width 38 height 13
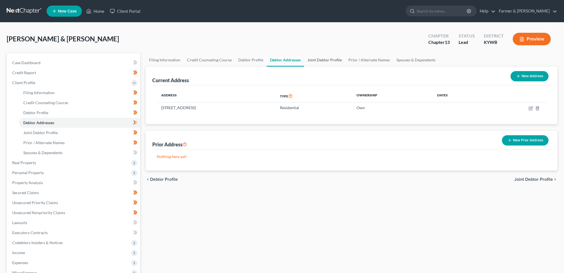
click at [316, 58] on link "Joint Debtor Profile" at bounding box center [324, 59] width 41 height 13
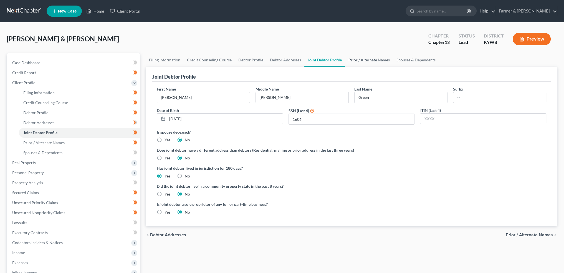
click at [363, 59] on link "Prior / Alternate Names" at bounding box center [369, 59] width 48 height 13
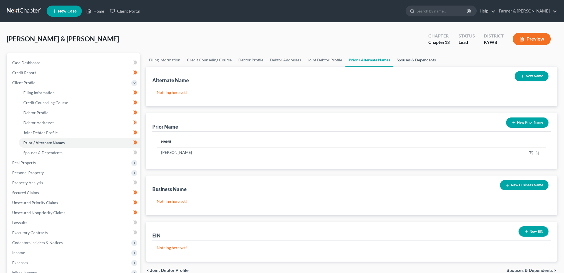
click at [400, 59] on link "Spouses & Dependents" at bounding box center [416, 59] width 46 height 13
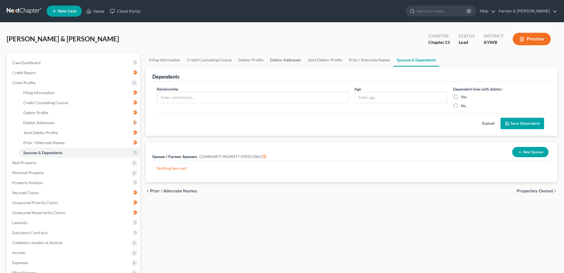
click at [287, 56] on link "Debtor Addresses" at bounding box center [286, 59] width 38 height 13
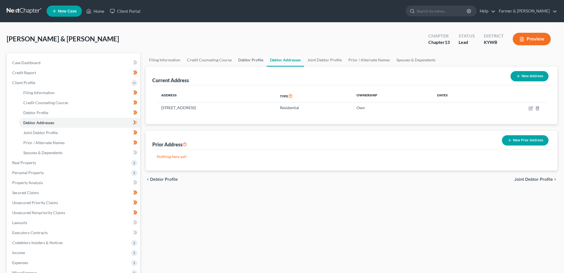
click at [256, 58] on link "Debtor Profile" at bounding box center [251, 59] width 32 height 13
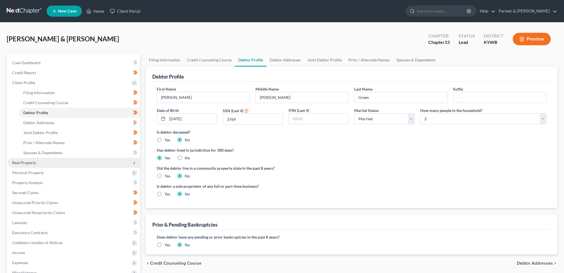
click at [21, 160] on span "Real Property" at bounding box center [24, 162] width 24 height 5
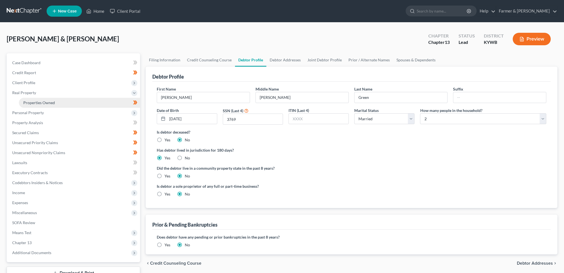
click at [49, 102] on span "Properties Owned" at bounding box center [39, 102] width 32 height 5
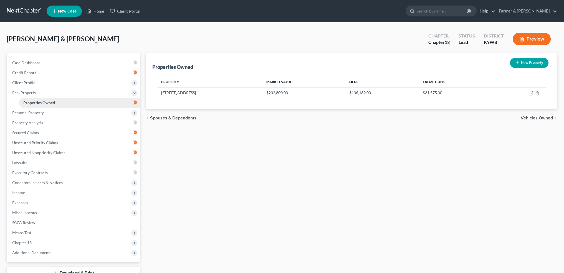
drag, startPoint x: 30, startPoint y: 33, endPoint x: 130, endPoint y: 97, distance: 118.4
click at [30, 33] on div "Green, Charles & Breanna Upgraded Chapter Chapter 13 Status Lead District KYWB …" at bounding box center [282, 41] width 550 height 24
click at [529, 92] on icon "button" at bounding box center [530, 93] width 3 height 3
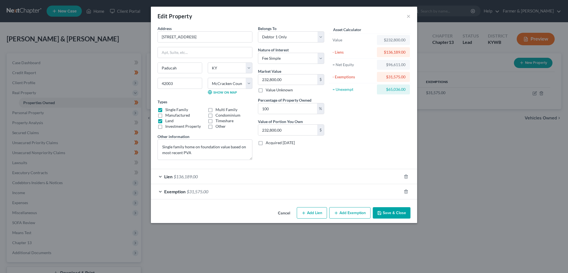
click at [291, 176] on div "Lien $136,189.00" at bounding box center [276, 176] width 251 height 15
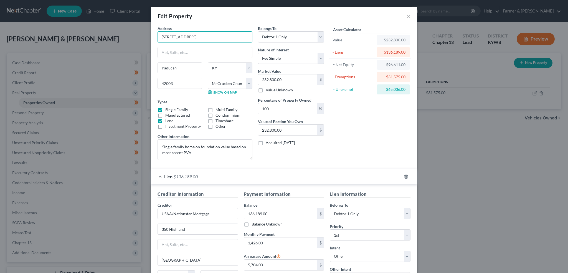
drag, startPoint x: 219, startPoint y: 37, endPoint x: 341, endPoint y: 118, distance: 146.1
click at [130, 30] on div "Edit Property × Address * 124 Willowick Trail Paducah State AL AK AR AZ CA CO C…" at bounding box center [284, 136] width 568 height 273
drag, startPoint x: 158, startPoint y: 147, endPoint x: 187, endPoint y: 149, distance: 29.7
click at [158, 147] on textarea "Single family home on foundation value based on most recent PVA" at bounding box center [205, 149] width 95 height 21
click at [158, 147] on textarea "4 bSingle family home on foundation value based on most recent PVA" at bounding box center [205, 149] width 95 height 21
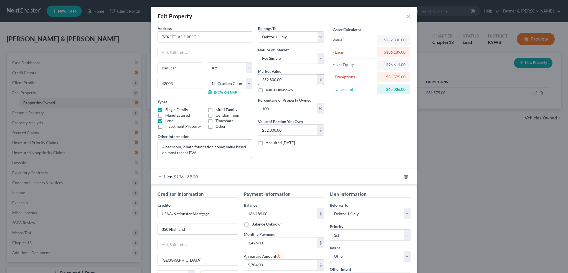
click at [298, 76] on input "232,800.00" at bounding box center [287, 79] width 59 height 11
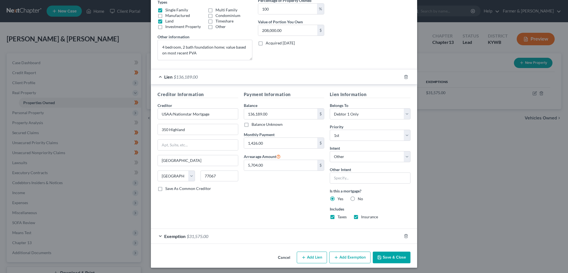
click at [264, 236] on div "Exemption $31,575.00" at bounding box center [276, 236] width 251 height 15
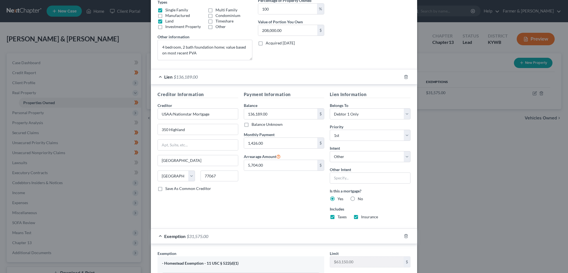
scroll to position [243, 0]
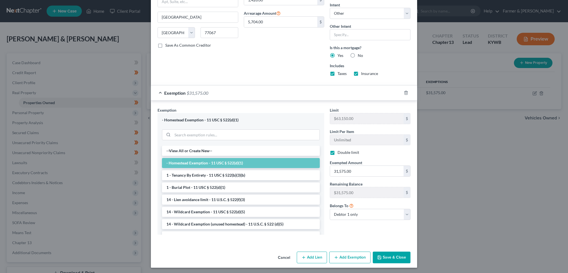
click at [395, 258] on button "Save & Close" at bounding box center [392, 257] width 38 height 12
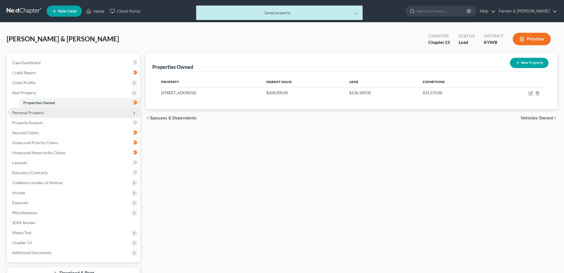
click at [16, 112] on span "Personal Property" at bounding box center [28, 112] width 32 height 5
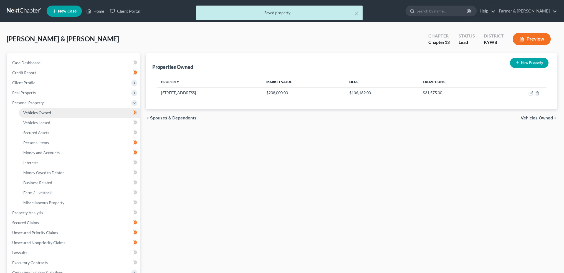
click at [44, 113] on span "Vehicles Owned" at bounding box center [37, 112] width 28 height 5
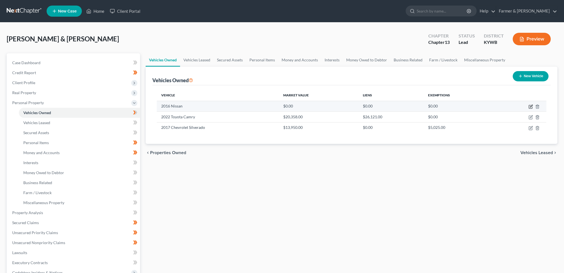
click at [530, 105] on icon "button" at bounding box center [530, 106] width 4 height 4
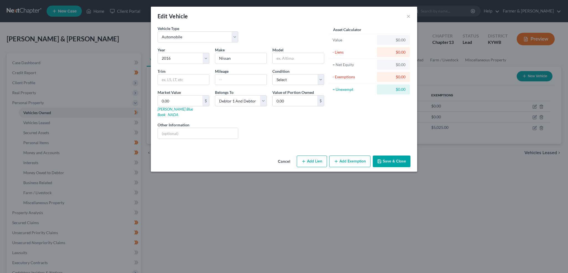
click at [399, 155] on button "Save & Close" at bounding box center [392, 161] width 38 height 12
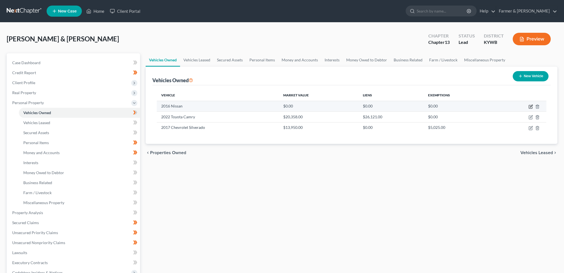
click at [531, 104] on icon "button" at bounding box center [530, 106] width 4 height 4
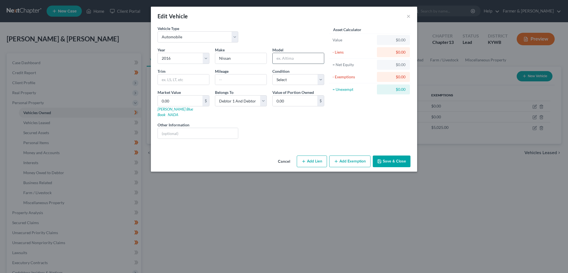
click at [297, 60] on input "text" at bounding box center [298, 58] width 51 height 11
click at [233, 77] on input "text" at bounding box center [240, 79] width 51 height 11
drag, startPoint x: 279, startPoint y: 78, endPoint x: 279, endPoint y: 83, distance: 5.8
click at [279, 78] on select "Select Excellent Very Good Good Fair Poor" at bounding box center [298, 79] width 52 height 11
click at [272, 74] on select "Select Excellent Very Good Good Fair Poor" at bounding box center [298, 79] width 52 height 11
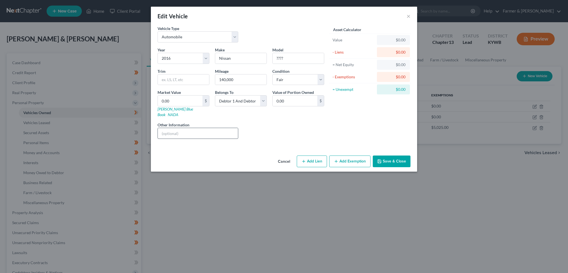
drag, startPoint x: 216, startPoint y: 121, endPoint x: 214, endPoint y: 126, distance: 5.8
click at [215, 122] on div "Other Information" at bounding box center [198, 130] width 86 height 17
click at [214, 128] on input "text" at bounding box center [198, 133] width 80 height 11
drag, startPoint x: 170, startPoint y: 97, endPoint x: 197, endPoint y: 99, distance: 27.3
click at [170, 97] on input "0.00" at bounding box center [180, 100] width 45 height 11
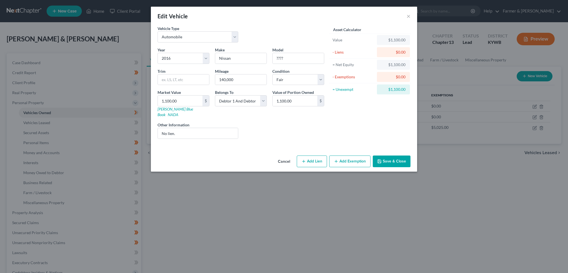
click at [354, 155] on button "Add Exemption" at bounding box center [349, 161] width 41 height 12
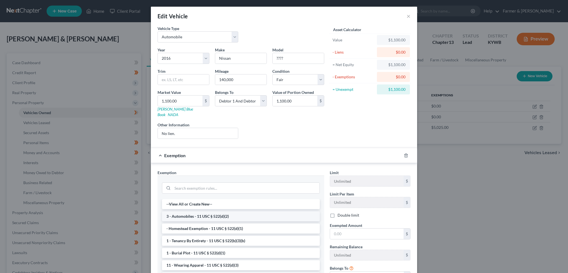
click at [238, 211] on li "3 - Automobiles - 11 USC § 522(d)(2)" at bounding box center [241, 216] width 158 height 10
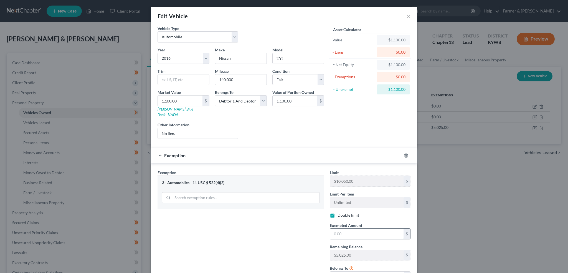
click at [341, 228] on input "text" at bounding box center [366, 233] width 73 height 11
drag, startPoint x: 296, startPoint y: 55, endPoint x: 315, endPoint y: 26, distance: 34.8
click at [235, 56] on div "Year Select 2026 2025 2024 2023 2022 2021 2020 2019 2018 2017 2016 2015 2014 20…" at bounding box center [241, 95] width 172 height 96
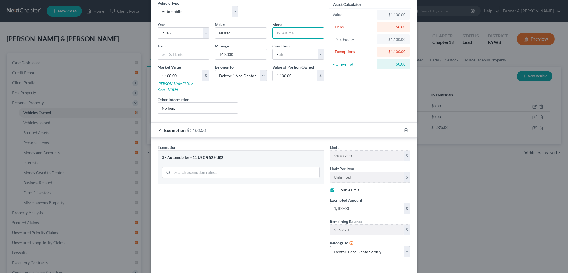
scroll to position [42, 0]
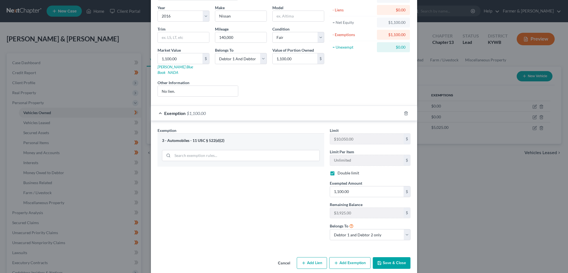
click at [394, 260] on button "Save & Close" at bounding box center [392, 263] width 38 height 12
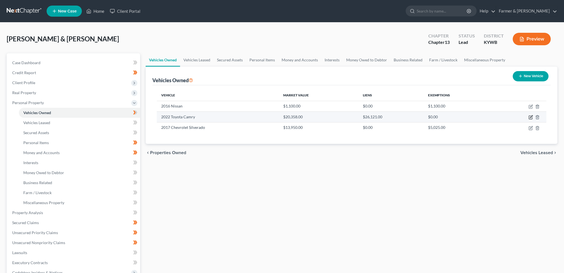
click at [529, 116] on icon "button" at bounding box center [530, 117] width 4 height 4
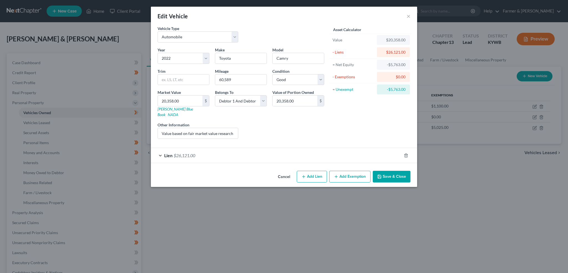
click at [220, 148] on div "Lien $26,121.00" at bounding box center [276, 155] width 251 height 15
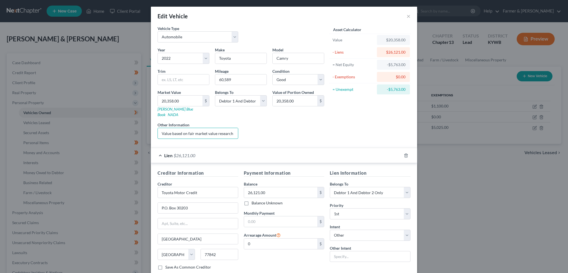
scroll to position [0, 75]
drag, startPoint x: 190, startPoint y: 127, endPoint x: 278, endPoint y: 128, distance: 87.9
click at [278, 128] on div "Year Select 2026 2025 2024 2023 2022 2021 2020 2019 2018 2017 2016 2015 2014 20…" at bounding box center [241, 95] width 172 height 96
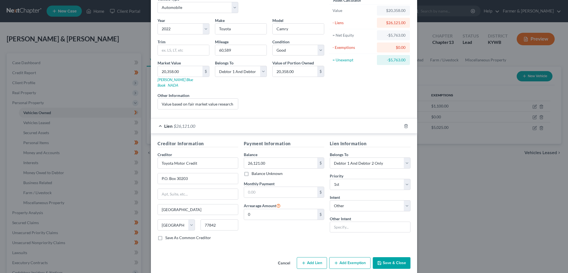
click at [391, 260] on div "Edit Vehicle × Vehicle Type Select Automobile Truck Trailer Watercraft Aircraft…" at bounding box center [284, 125] width 266 height 296
click at [392, 257] on button "Save & Close" at bounding box center [392, 263] width 38 height 12
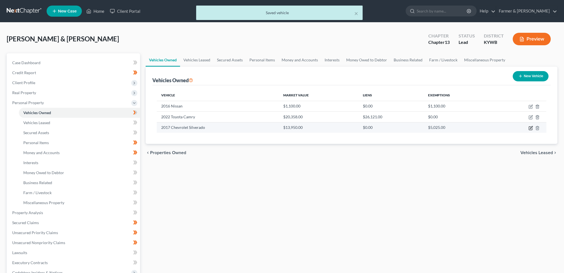
click at [532, 127] on icon "button" at bounding box center [530, 128] width 4 height 4
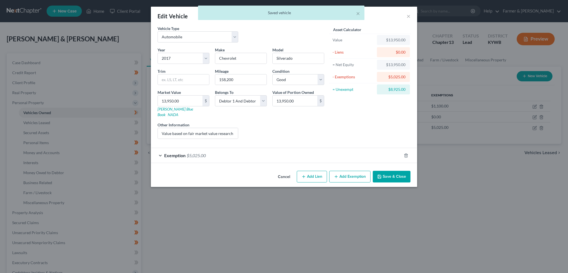
click at [248, 149] on div "Exemption $5,025.00" at bounding box center [276, 155] width 251 height 15
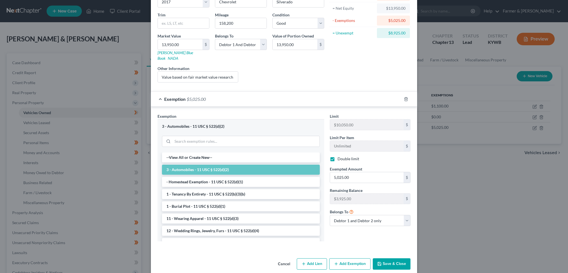
scroll to position [58, 0]
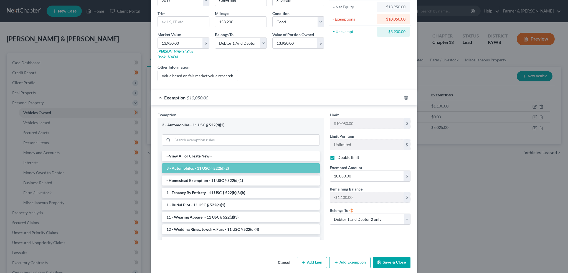
click at [390, 257] on button "Save & Close" at bounding box center [392, 263] width 38 height 12
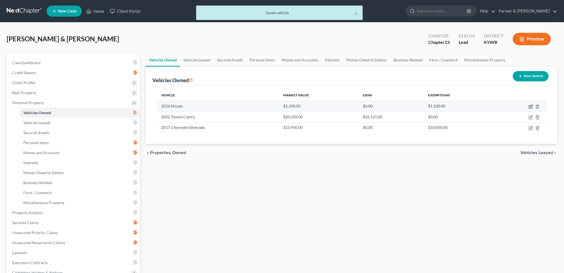
click at [531, 106] on icon "button" at bounding box center [531, 106] width 2 height 2
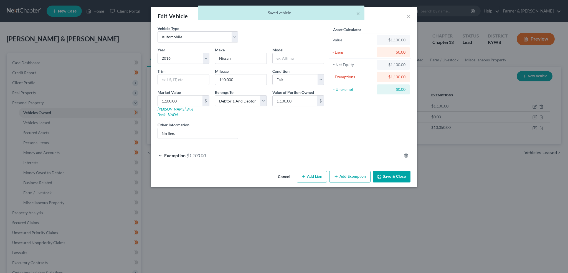
click at [237, 153] on div "Exemption $1,100.00" at bounding box center [276, 155] width 251 height 15
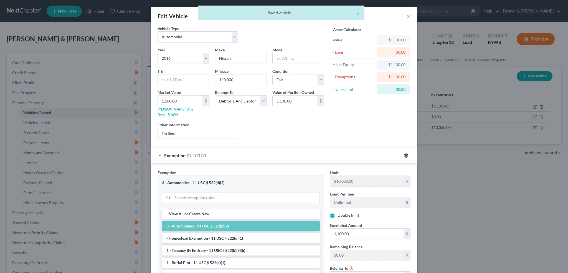
click at [405, 153] on icon "button" at bounding box center [406, 155] width 2 height 4
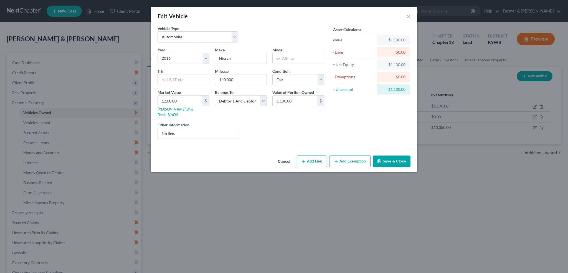
click at [391, 157] on button "Save & Close" at bounding box center [392, 161] width 38 height 12
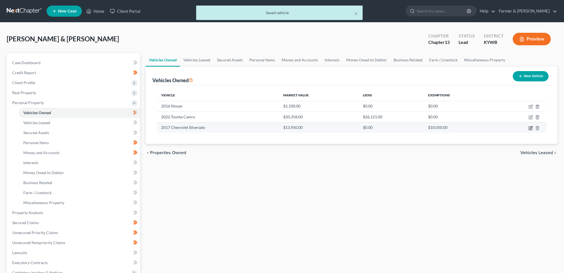
click at [532, 126] on icon "button" at bounding box center [531, 127] width 2 height 2
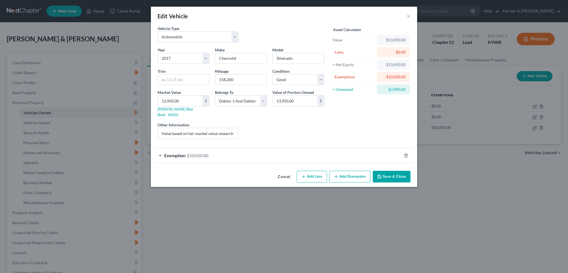
drag, startPoint x: 305, startPoint y: 172, endPoint x: 356, endPoint y: 169, distance: 50.8
click at [361, 185] on div "Edit Vehicle × Vehicle Type Select Automobile Truck Trailer Watercraft Aircraft…" at bounding box center [284, 136] width 568 height 273
click at [356, 171] on button "Add Exemption" at bounding box center [349, 177] width 41 height 12
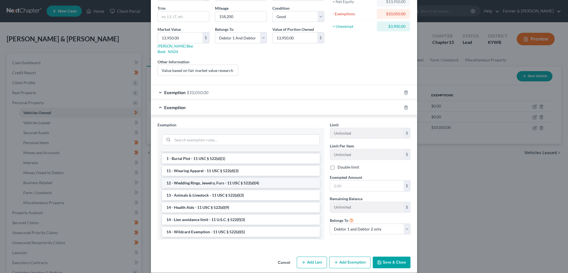
scroll to position [92, 0]
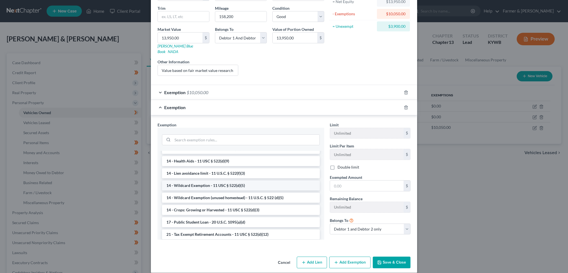
click at [226, 180] on li "14 - Wildcard Exemption - 11 USC § 522(d)(5)" at bounding box center [241, 185] width 158 height 10
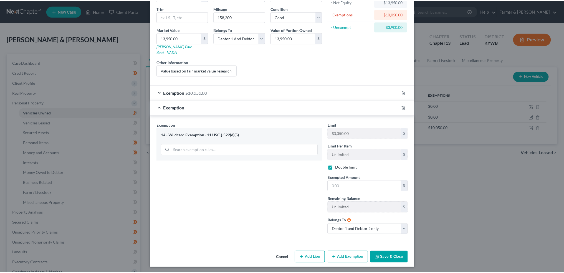
scroll to position [57, 0]
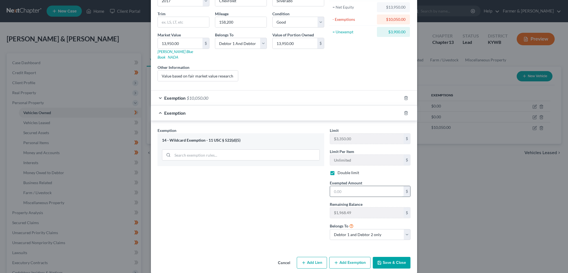
click at [340, 186] on input "text" at bounding box center [366, 191] width 73 height 11
click at [385, 257] on button "Save & Close" at bounding box center [392, 263] width 38 height 12
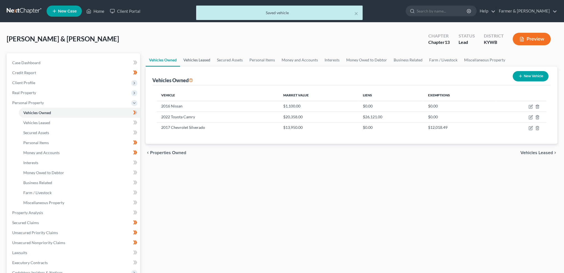
click at [201, 61] on link "Vehicles Leased" at bounding box center [197, 59] width 34 height 13
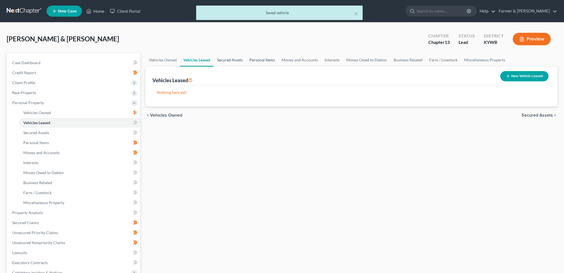
drag, startPoint x: 235, startPoint y: 60, endPoint x: 262, endPoint y: 60, distance: 26.1
click at [235, 59] on link "Secured Assets" at bounding box center [230, 59] width 32 height 13
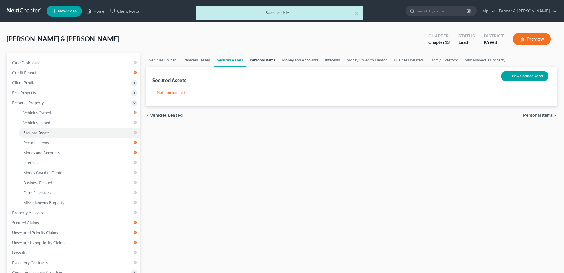
click at [262, 60] on link "Personal Items" at bounding box center [262, 59] width 32 height 13
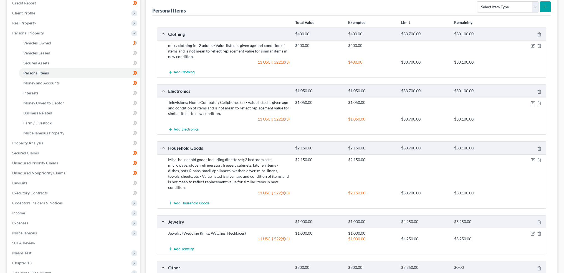
scroll to position [92, 0]
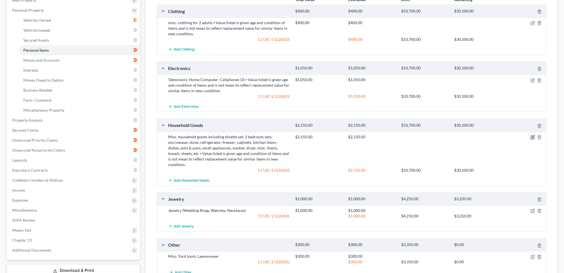
click at [531, 136] on icon "button" at bounding box center [532, 137] width 4 height 4
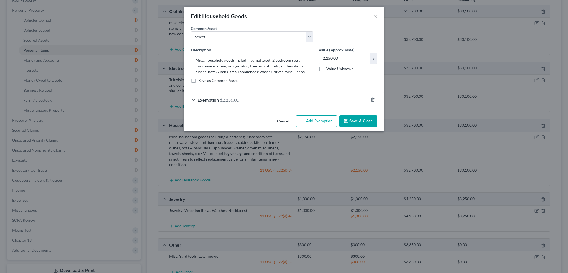
click at [303, 97] on div "Exemption $2,150.00" at bounding box center [276, 99] width 184 height 15
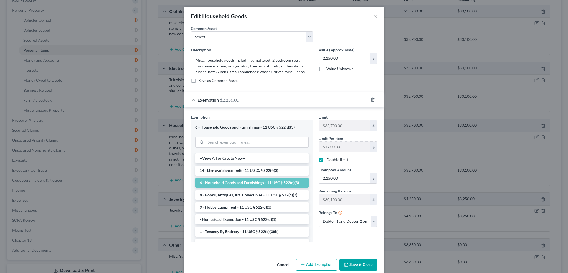
click at [347, 263] on button "Save & Close" at bounding box center [358, 265] width 38 height 12
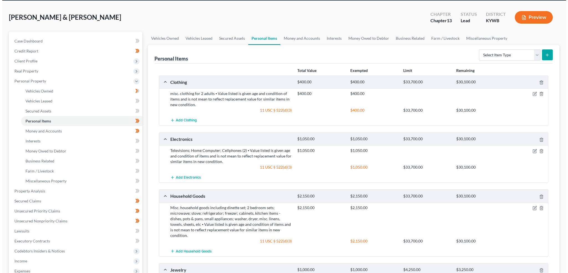
scroll to position [0, 0]
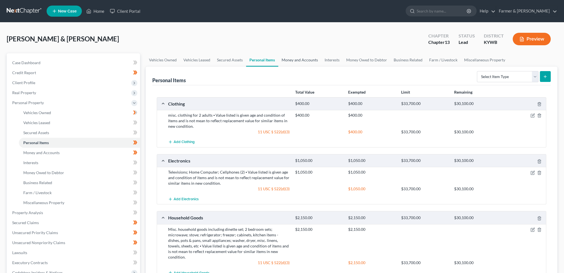
click at [289, 62] on link "Money and Accounts" at bounding box center [299, 59] width 43 height 13
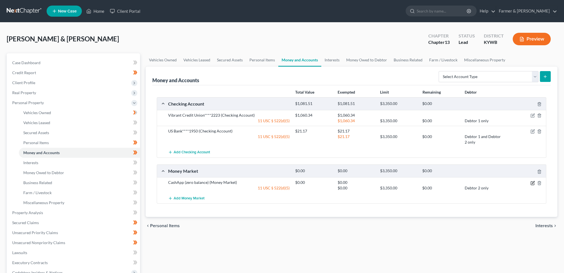
click at [532, 181] on icon "button" at bounding box center [533, 182] width 2 height 2
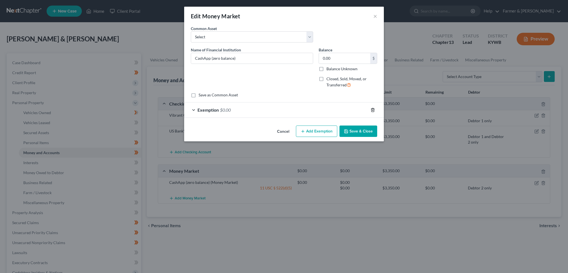
click at [374, 110] on icon "button" at bounding box center [372, 110] width 4 height 4
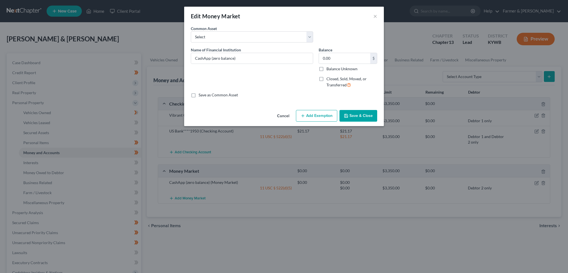
click at [371, 111] on button "Save & Close" at bounding box center [358, 116] width 38 height 12
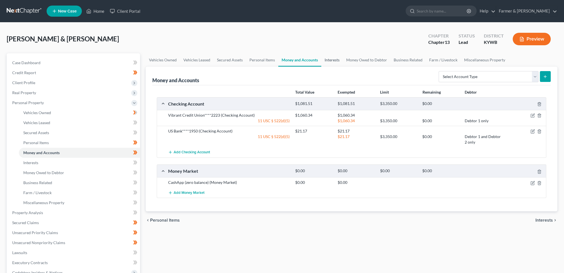
click at [329, 62] on link "Interests" at bounding box center [332, 59] width 22 height 13
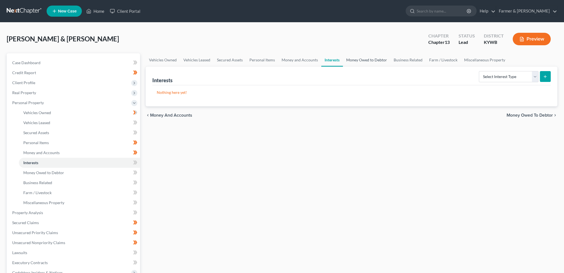
click at [359, 59] on link "Money Owed to Debtor" at bounding box center [366, 59] width 47 height 13
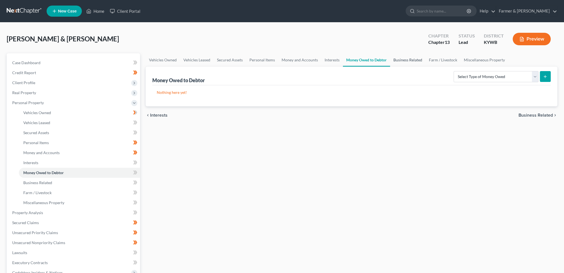
click at [409, 59] on link "Business Related" at bounding box center [407, 59] width 35 height 13
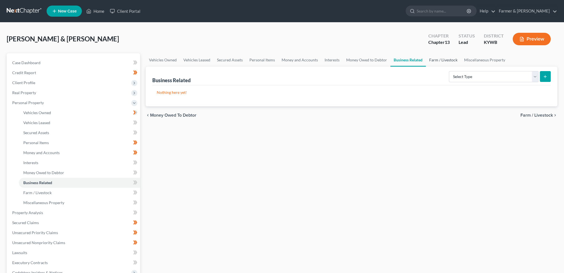
click at [437, 59] on link "Farm / Livestock" at bounding box center [443, 59] width 35 height 13
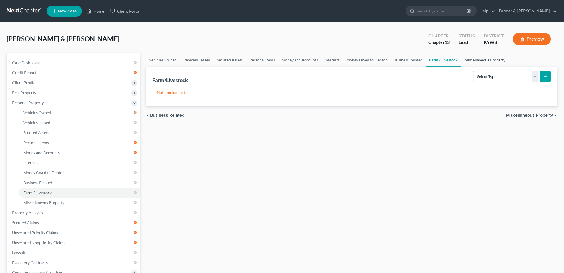
click at [474, 57] on link "Miscellaneous Property" at bounding box center [485, 59] width 48 height 13
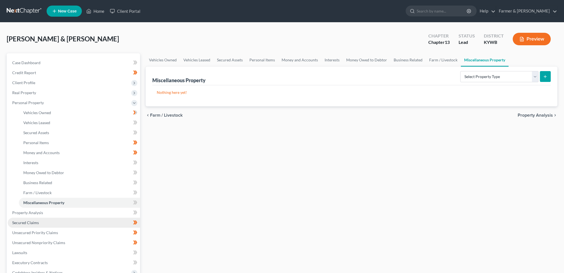
click at [47, 223] on link "Secured Claims" at bounding box center [74, 222] width 132 height 10
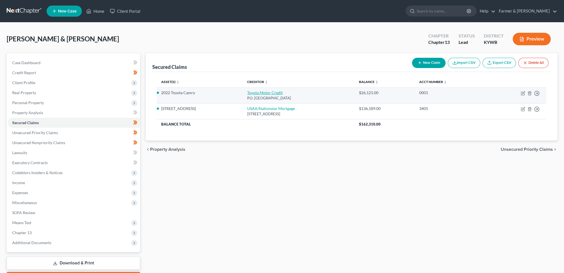
click at [255, 93] on link "Toyota Motor Credit" at bounding box center [264, 92] width 35 height 5
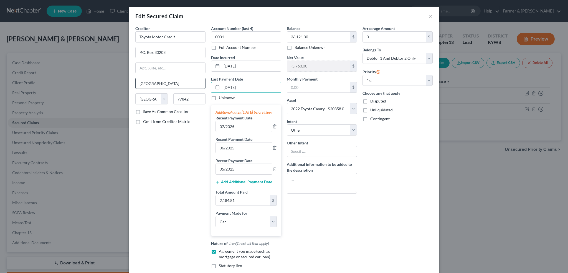
drag, startPoint x: 261, startPoint y: 88, endPoint x: 195, endPoint y: 82, distance: 66.3
click at [195, 82] on div "Creditor * Toyota Motor Credit P.O. Box 30203 College Station State AL AK AR AZ…" at bounding box center [284, 158] width 303 height 265
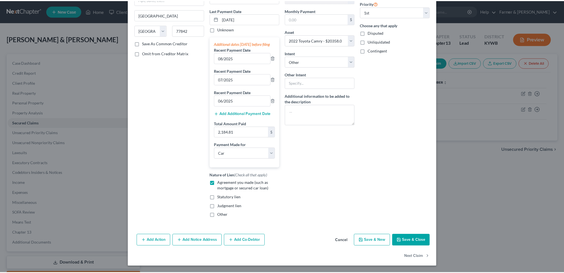
scroll to position [73, 0]
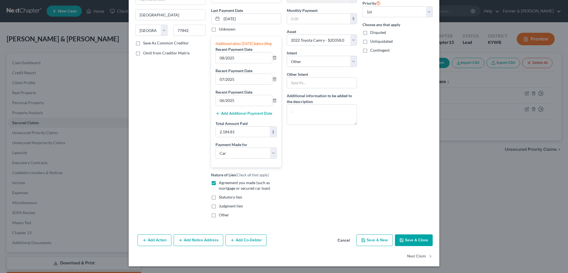
click at [407, 240] on button "Save & Close" at bounding box center [414, 240] width 38 height 12
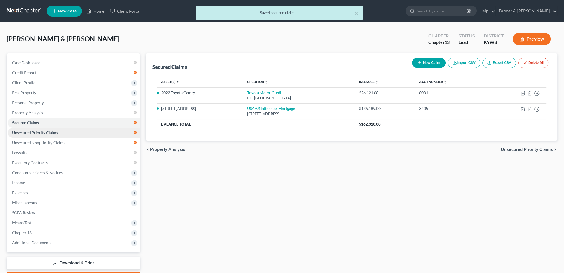
click at [73, 135] on link "Unsecured Priority Claims" at bounding box center [74, 133] width 132 height 10
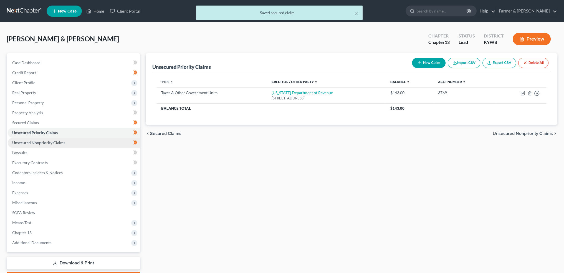
click at [68, 141] on link "Unsecured Nonpriority Claims" at bounding box center [74, 143] width 132 height 10
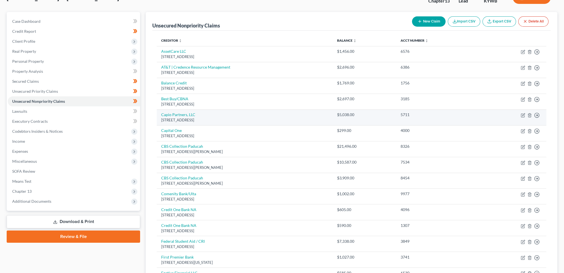
scroll to position [46, 0]
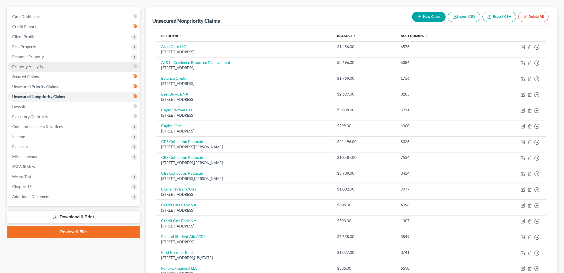
click at [45, 69] on link "Property Analysis" at bounding box center [74, 67] width 132 height 10
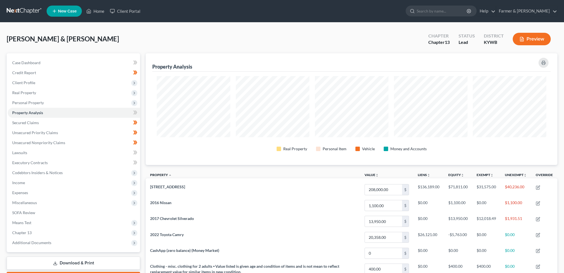
scroll to position [111, 411]
click at [62, 102] on span "Personal Property" at bounding box center [74, 103] width 132 height 10
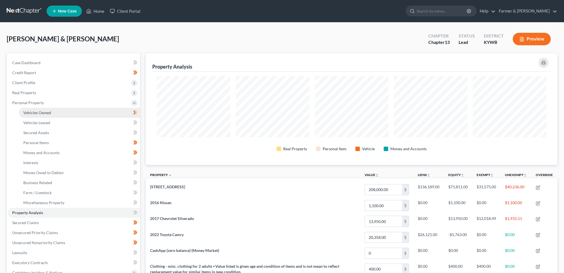
click at [60, 114] on link "Vehicles Owned" at bounding box center [79, 113] width 121 height 10
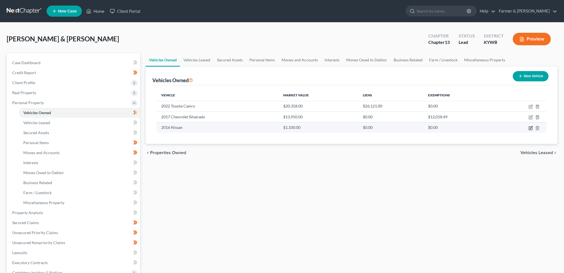
click at [531, 126] on icon "button" at bounding box center [531, 127] width 2 height 2
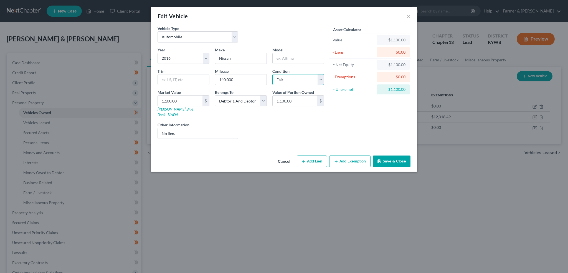
drag, startPoint x: 292, startPoint y: 78, endPoint x: 292, endPoint y: 83, distance: 5.0
click at [292, 78] on select "Select Excellent Very Good Good Fair Poor" at bounding box center [298, 79] width 52 height 11
click at [272, 74] on select "Select Excellent Very Good Good Fair Poor" at bounding box center [298, 79] width 52 height 11
click at [392, 157] on button "Save & Close" at bounding box center [392, 161] width 38 height 12
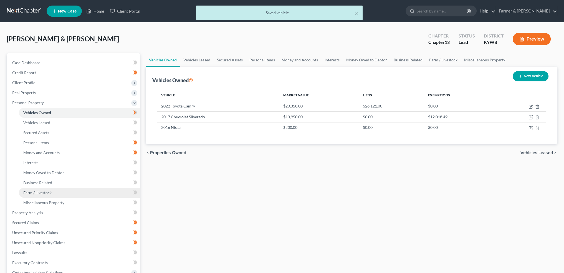
scroll to position [92, 0]
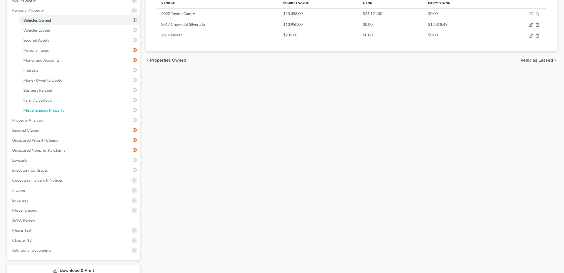
click at [44, 110] on span "Miscellaneous Property" at bounding box center [43, 110] width 41 height 5
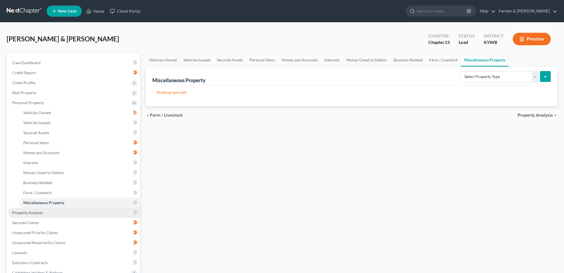
click at [43, 215] on link "Property Analysis" at bounding box center [74, 212] width 132 height 10
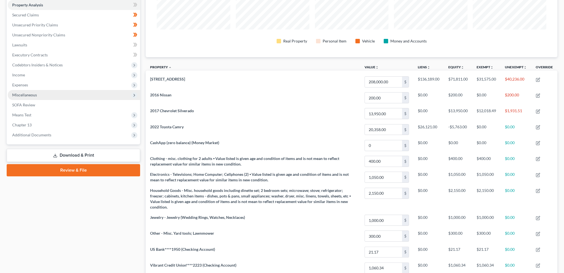
scroll to position [92, 0]
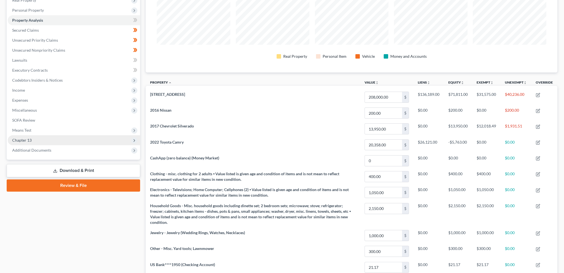
click at [49, 143] on span "Chapter 13" at bounding box center [74, 140] width 132 height 10
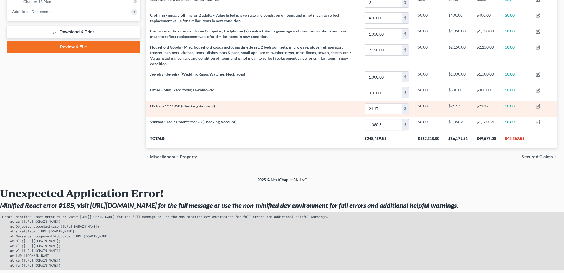
scroll to position [158, 0]
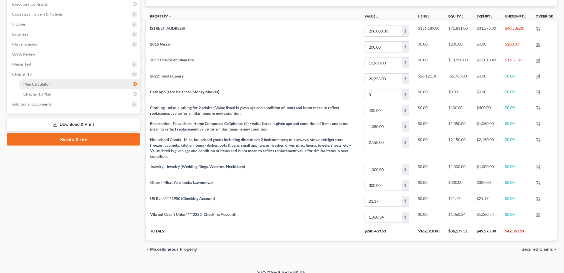
click at [76, 84] on link "Plan Calculator" at bounding box center [79, 84] width 121 height 10
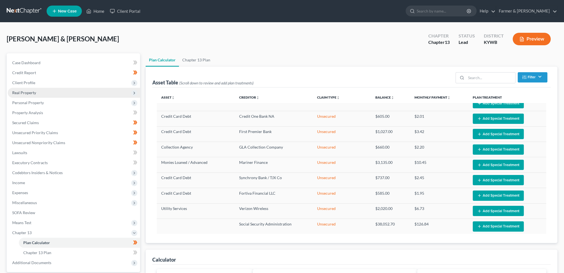
click at [50, 92] on span "Real Property" at bounding box center [74, 93] width 132 height 10
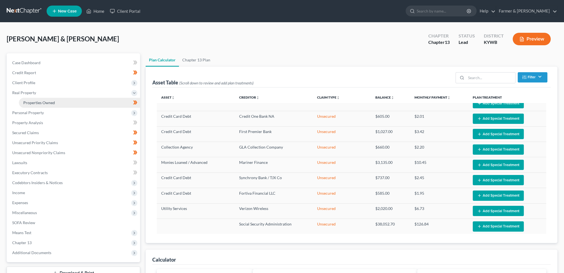
click at [50, 101] on span "Properties Owned" at bounding box center [39, 102] width 32 height 5
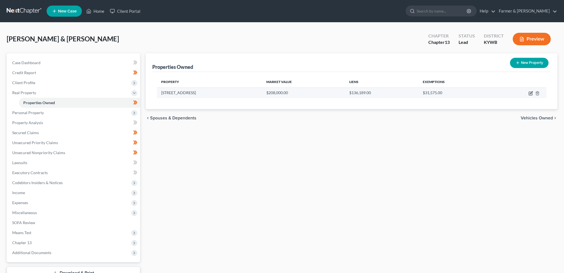
click at [530, 93] on icon "button" at bounding box center [530, 93] width 4 height 4
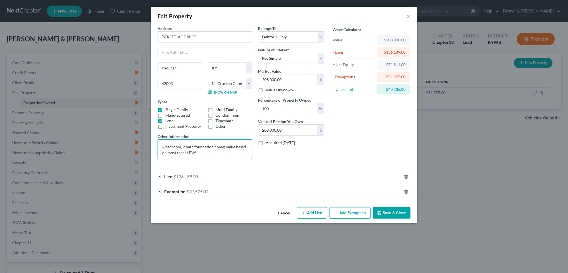
click at [229, 154] on textarea "4 bedroom, 2 bath foundation home; value based on most recent PVA" at bounding box center [205, 149] width 95 height 21
click at [297, 80] on input "208,000.00" at bounding box center [287, 79] width 59 height 11
click at [391, 213] on button "Save & Close" at bounding box center [392, 213] width 38 height 12
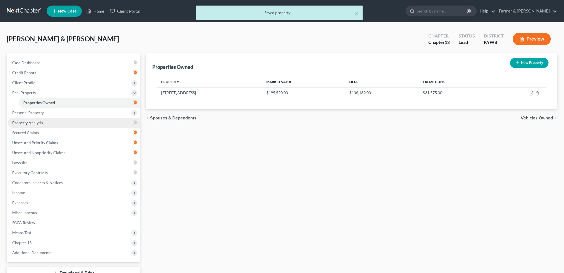
click at [59, 123] on link "Property Analysis" at bounding box center [74, 123] width 132 height 10
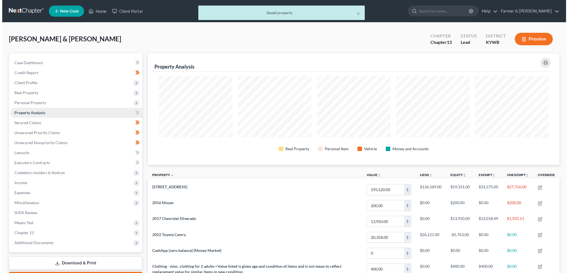
scroll to position [111, 411]
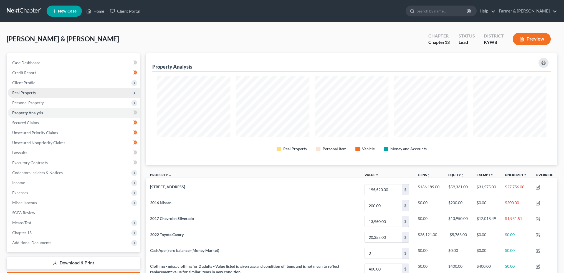
click at [46, 93] on span "Real Property" at bounding box center [74, 93] width 132 height 10
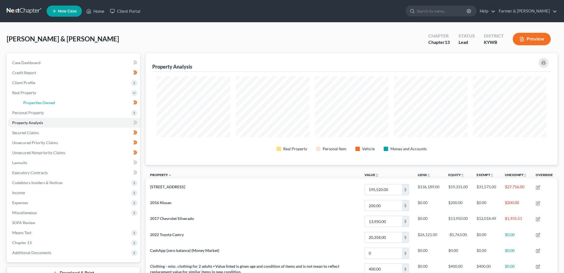
click at [43, 101] on span "Properties Owned" at bounding box center [39, 102] width 32 height 5
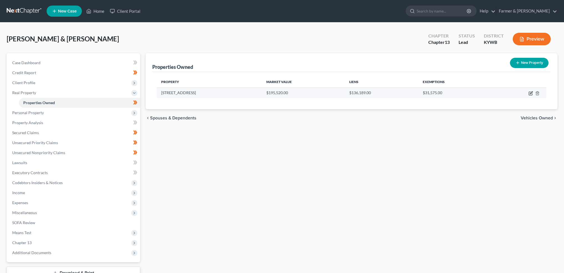
click at [530, 93] on icon "button" at bounding box center [530, 93] width 4 height 4
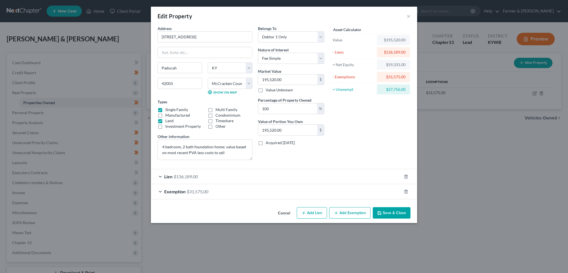
click at [314, 194] on div "Exemption $31,575.00" at bounding box center [276, 191] width 251 height 15
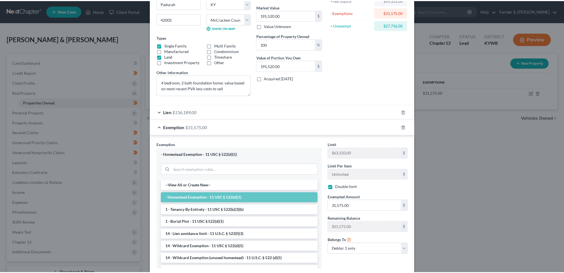
scroll to position [99, 0]
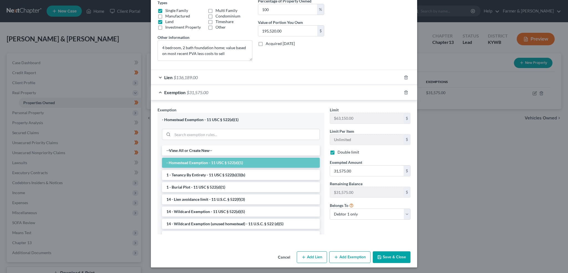
click at [381, 256] on button "Save & Close" at bounding box center [392, 257] width 38 height 12
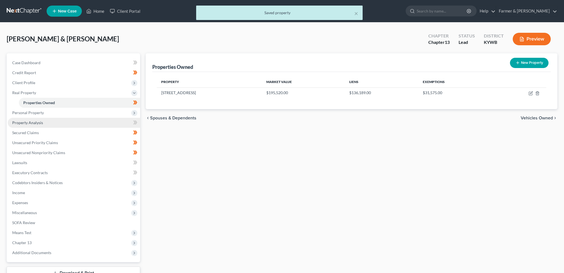
click at [51, 121] on link "Property Analysis" at bounding box center [74, 123] width 132 height 10
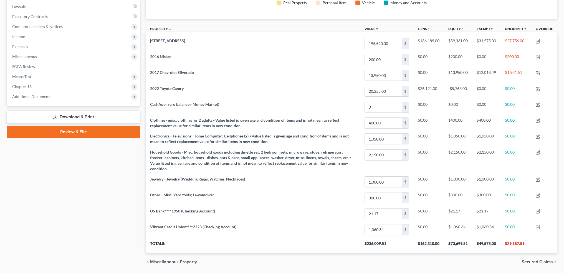
scroll to position [139, 0]
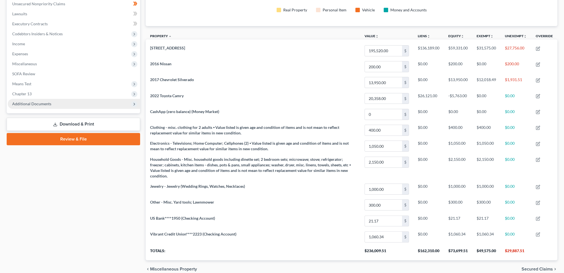
click at [37, 93] on span "Chapter 13" at bounding box center [74, 94] width 132 height 10
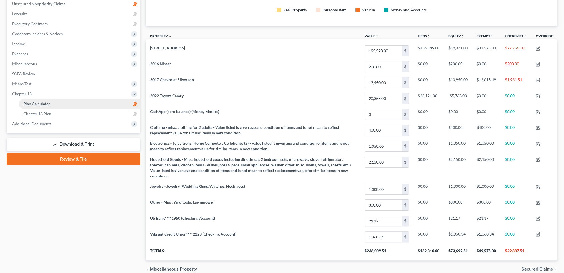
click at [39, 103] on span "Plan Calculator" at bounding box center [36, 103] width 27 height 5
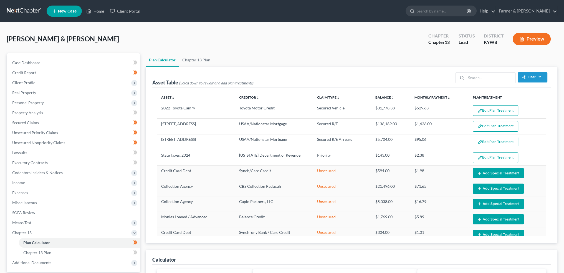
scroll to position [231, 0]
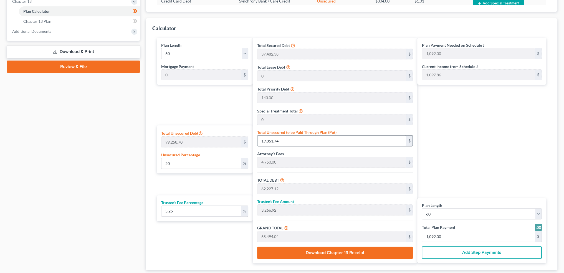
click at [290, 139] on input "19,851.74" at bounding box center [331, 140] width 148 height 11
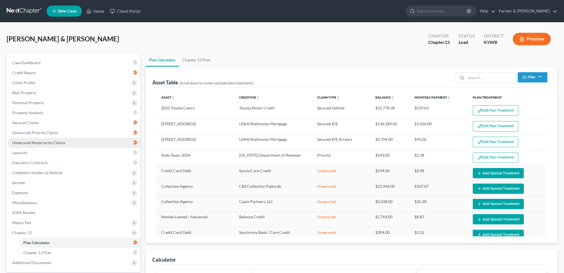
click at [66, 139] on link "Unsecured Nonpriority Claims" at bounding box center [74, 143] width 132 height 10
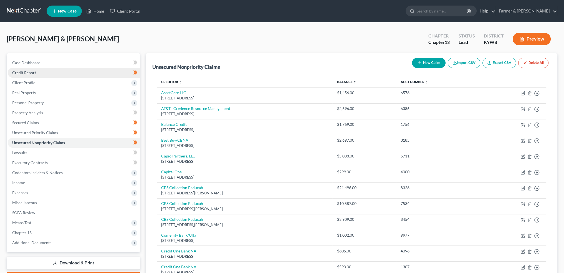
click at [43, 72] on link "Credit Report" at bounding box center [74, 73] width 132 height 10
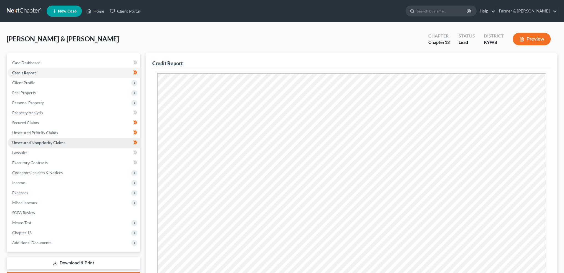
click at [72, 141] on link "Unsecured Nonpriority Claims" at bounding box center [74, 143] width 132 height 10
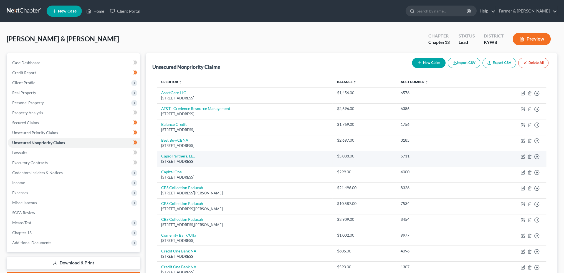
scroll to position [46, 0]
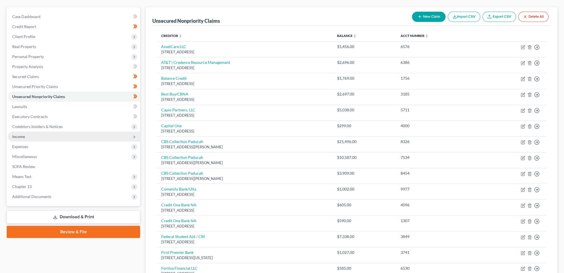
click at [65, 136] on span "Income" at bounding box center [74, 136] width 132 height 10
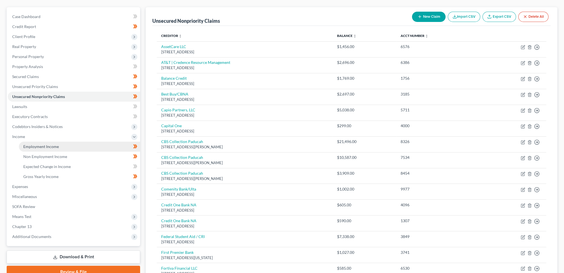
click at [64, 144] on link "Employment Income" at bounding box center [79, 146] width 121 height 10
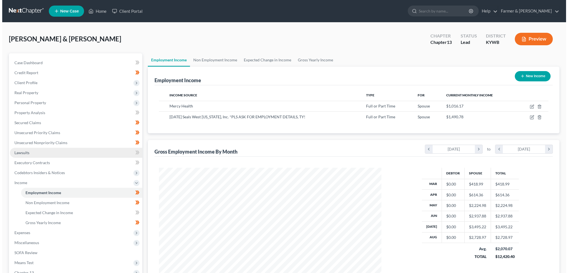
scroll to position [111, 233]
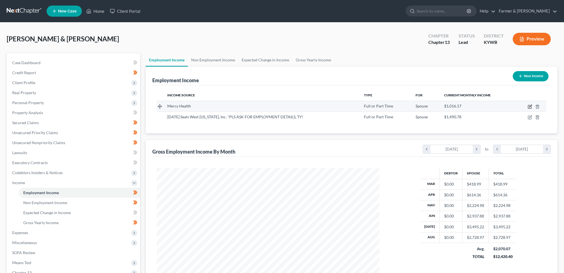
click at [529, 106] on icon "button" at bounding box center [529, 106] width 4 height 4
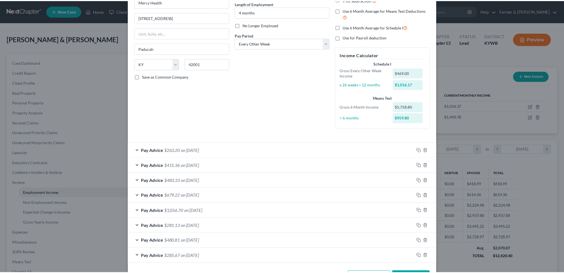
scroll to position [76, 0]
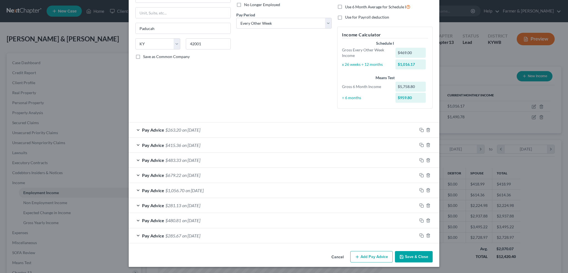
click at [408, 256] on button "Save & Close" at bounding box center [414, 257] width 38 height 12
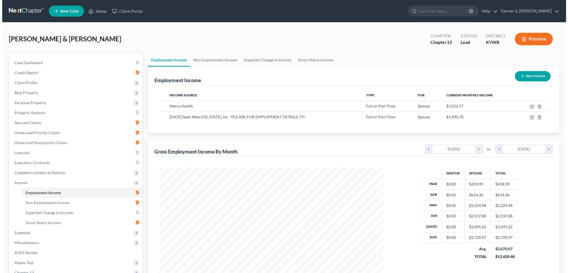
scroll to position [277205, 277082]
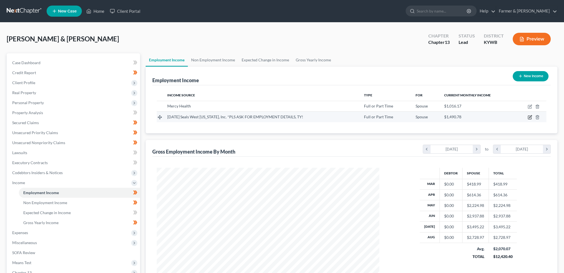
click at [531, 116] on td at bounding box center [530, 116] width 31 height 11
click at [531, 116] on icon "button" at bounding box center [530, 116] width 2 height 2
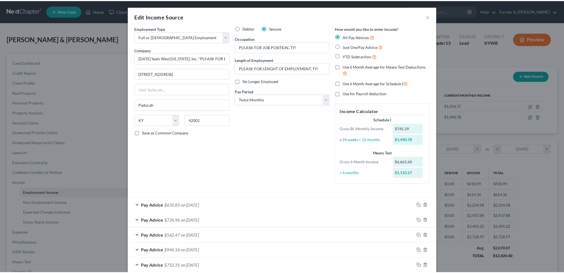
scroll to position [135, 0]
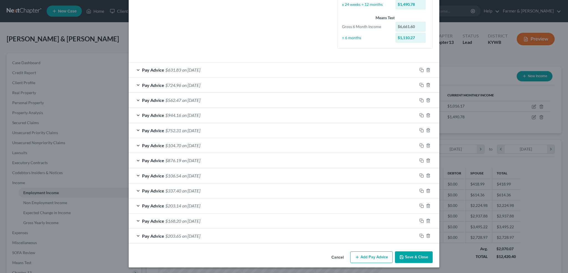
drag, startPoint x: 425, startPoint y: 257, endPoint x: 36, endPoint y: 133, distance: 407.8
click at [425, 257] on button "Save & Close" at bounding box center [414, 257] width 38 height 12
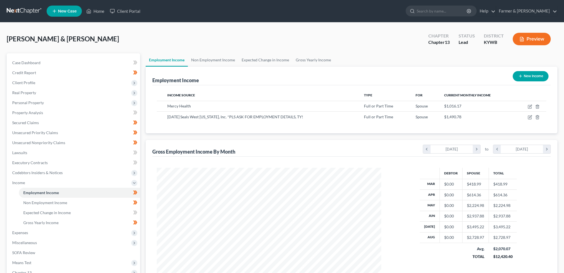
scroll to position [277205, 277082]
click at [36, 133] on span "Unsecured Priority Claims" at bounding box center [35, 132] width 46 height 5
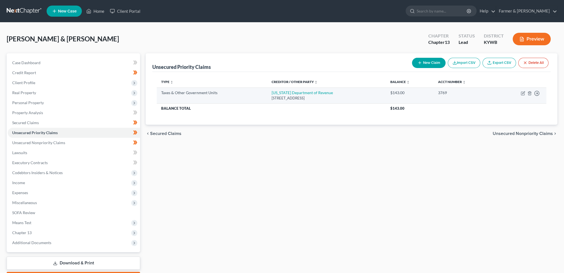
click at [312, 95] on td "Kentucky Department of Revenue PO Box 5222, Frankfort, KY 40602" at bounding box center [326, 95] width 119 height 16
click at [311, 92] on link "Kentucky Department of Revenue" at bounding box center [301, 92] width 61 height 5
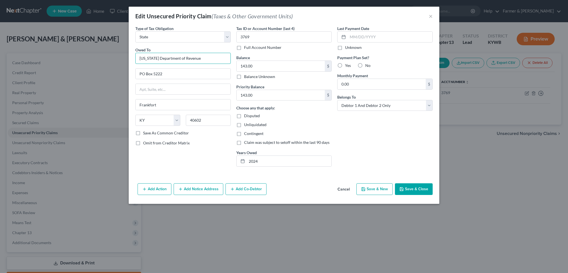
drag, startPoint x: 162, startPoint y: 56, endPoint x: 87, endPoint y: 45, distance: 75.2
click at [87, 45] on div "Edit Unsecured Priority Claim (Taxes & Other Government Units) × Type of Tax Ob…" at bounding box center [284, 136] width 568 height 273
click at [422, 188] on button "Save & Close" at bounding box center [414, 189] width 38 height 12
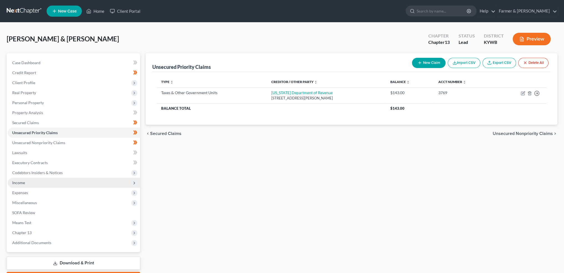
click at [62, 182] on span "Income" at bounding box center [74, 182] width 132 height 10
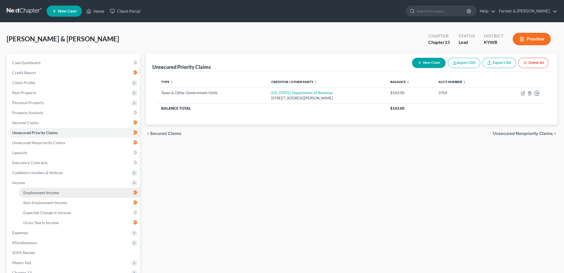
click at [61, 192] on link "Employment Income" at bounding box center [79, 192] width 121 height 10
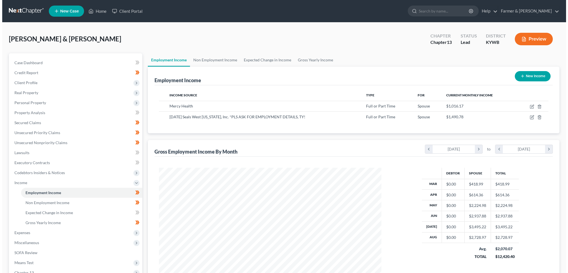
scroll to position [111, 233]
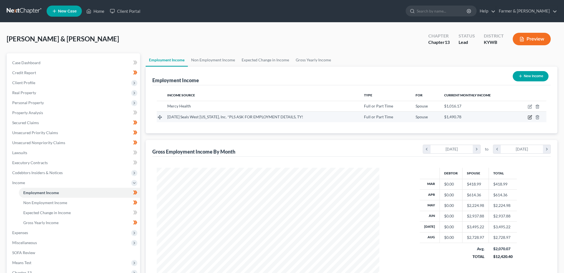
click at [531, 115] on icon "button" at bounding box center [529, 117] width 4 height 4
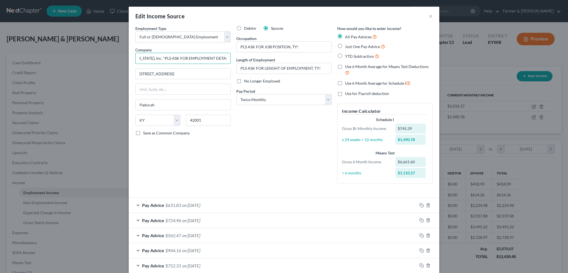
scroll to position [0, 43]
drag, startPoint x: 193, startPoint y: 55, endPoint x: 308, endPoint y: 45, distance: 115.8
click at [256, 62] on div "Employment Type * Select Full or Part Time Employment Self Employment Company *…" at bounding box center [284, 109] width 303 height 167
drag, startPoint x: 308, startPoint y: 45, endPoint x: 264, endPoint y: 51, distance: 44.7
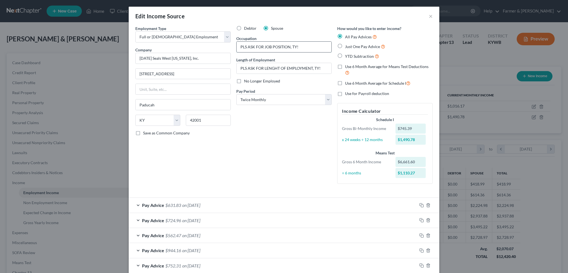
click at [214, 45] on div "Employment Type * Select Full or Part Time Employment Self Employment Company *…" at bounding box center [284, 109] width 303 height 167
drag, startPoint x: 237, startPoint y: 65, endPoint x: 339, endPoint y: 71, distance: 102.2
click at [339, 71] on div "Employment Type * Select Full or Part Time Employment Self Employment Company *…" at bounding box center [284, 109] width 303 height 167
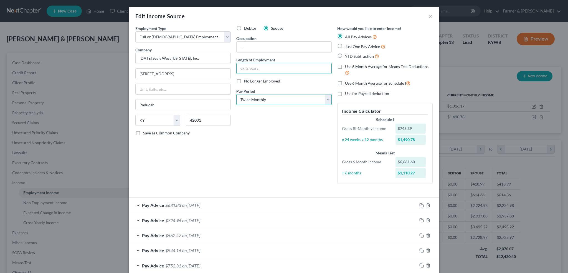
click at [277, 98] on select "Select Monthly Twice Monthly Every Other Week Weekly" at bounding box center [283, 99] width 95 height 11
drag, startPoint x: 261, startPoint y: 101, endPoint x: 261, endPoint y: 104, distance: 3.1
click at [261, 101] on select "Select Monthly Twice Monthly Every Other Week Weekly" at bounding box center [283, 99] width 95 height 11
click at [236, 94] on select "Select Monthly Twice Monthly Every Other Week Weekly" at bounding box center [283, 99] width 95 height 11
click at [257, 49] on input "text" at bounding box center [284, 47] width 95 height 11
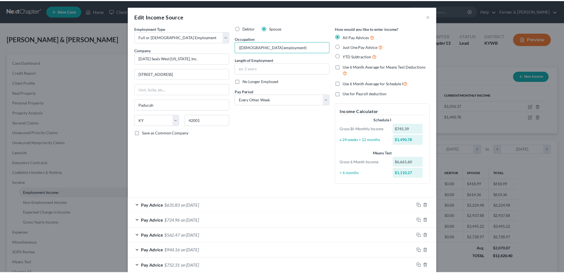
scroll to position [135, 0]
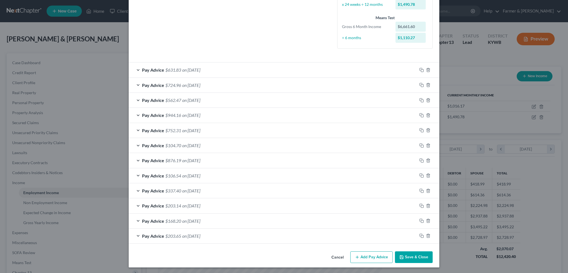
click at [418, 253] on button "Save & Close" at bounding box center [414, 257] width 38 height 12
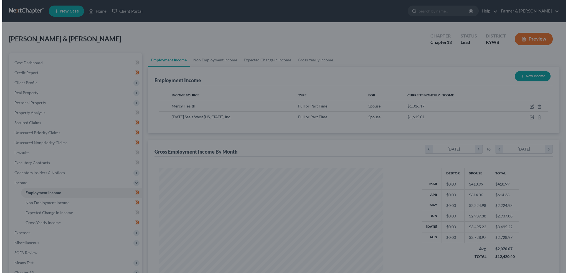
scroll to position [277205, 277082]
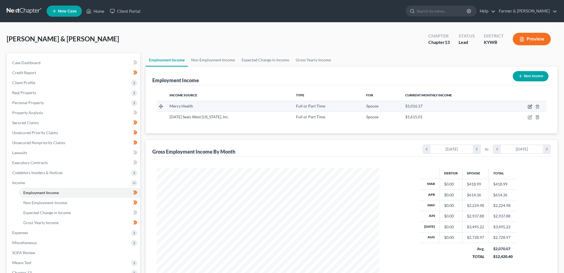
click at [531, 106] on icon "button" at bounding box center [530, 106] width 2 height 2
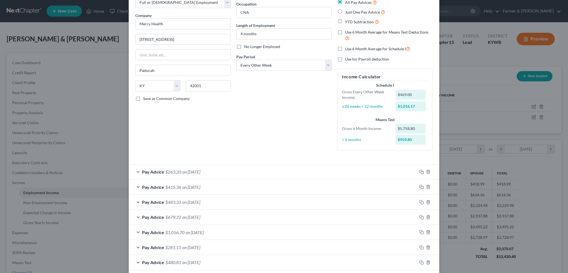
scroll to position [0, 0]
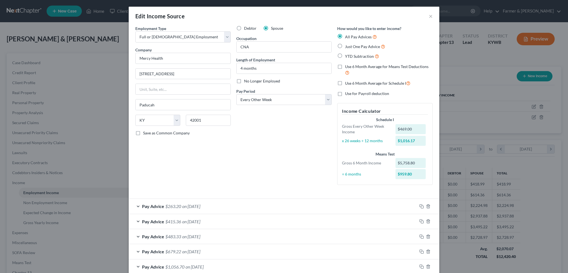
drag, startPoint x: 337, startPoint y: 81, endPoint x: 265, endPoint y: 202, distance: 141.6
click at [345, 81] on label "Use 6 Month Average for Schedule I" at bounding box center [377, 83] width 65 height 6
click at [347, 81] on input "Use 6 Month Average for Schedule I" at bounding box center [349, 82] width 4 height 4
click at [265, 202] on div "Pay Advice $263.20 on 08/15/2025" at bounding box center [273, 206] width 288 height 15
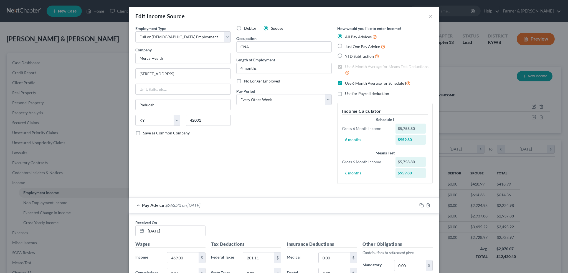
click at [345, 82] on label "Use 6 Month Average for Schedule I" at bounding box center [377, 83] width 65 height 6
click at [347, 82] on input "Use 6 Month Average for Schedule I" at bounding box center [349, 82] width 4 height 4
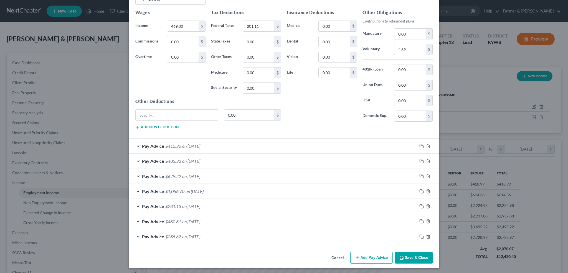
scroll to position [196, 0]
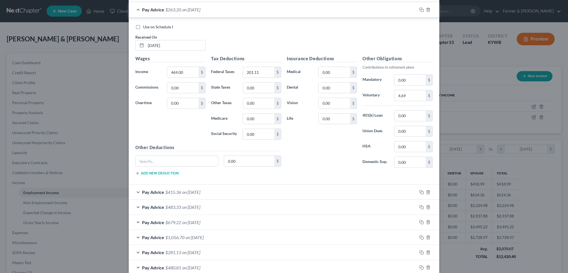
click at [259, 10] on div "Pay Advice $263.20 on 08/15/2025" at bounding box center [273, 9] width 288 height 15
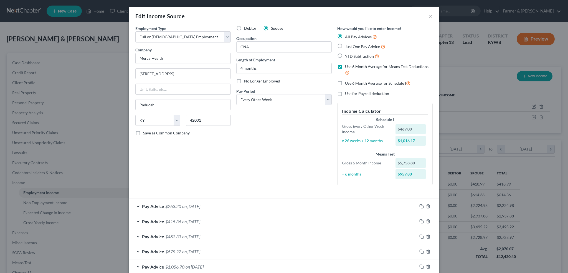
scroll to position [76, 0]
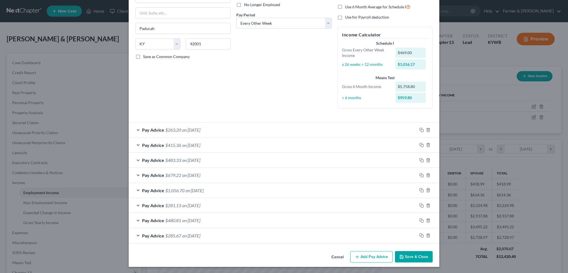
click at [219, 129] on div "Pay Advice $263.20 on 08/15/2025" at bounding box center [273, 129] width 288 height 15
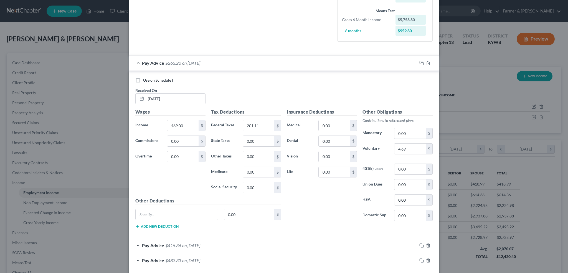
scroll to position [215, 0]
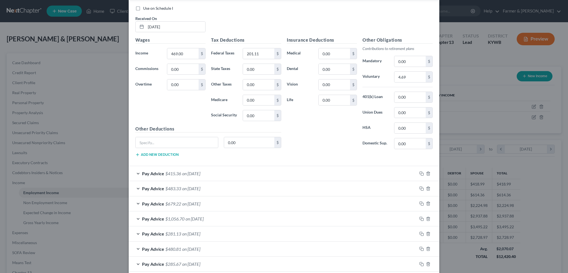
click at [220, 173] on div "Pay Advice $415.36 on 08/01/2025" at bounding box center [273, 173] width 288 height 15
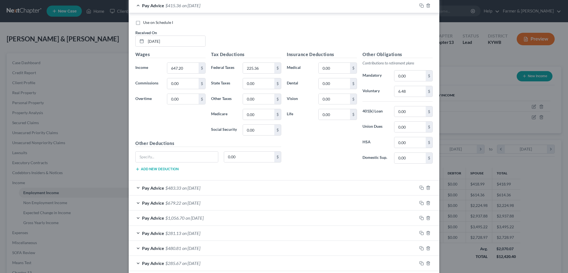
scroll to position [408, 0]
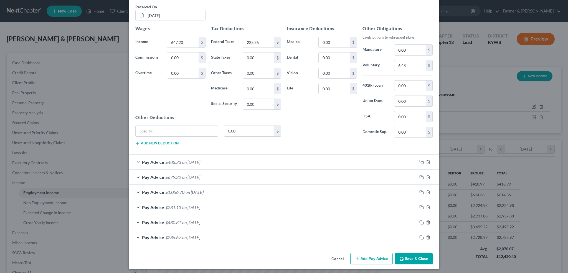
click at [243, 178] on div "Pay Advice $679.22 on 07/03/2025" at bounding box center [273, 176] width 288 height 15
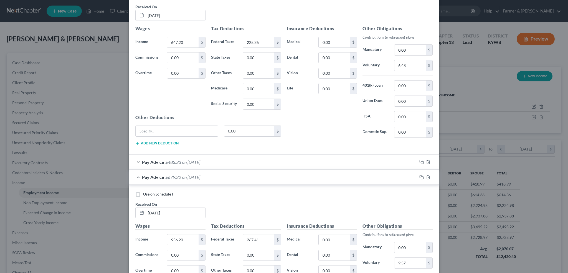
click at [243, 174] on div "Pay Advice $679.22 on 07/03/2025" at bounding box center [273, 176] width 288 height 15
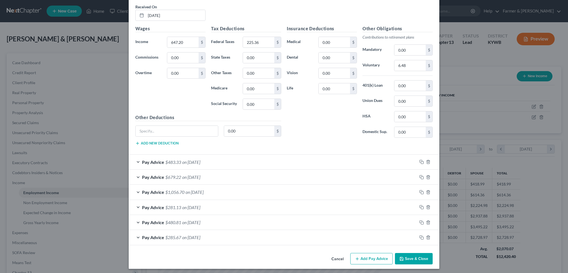
scroll to position [362, 0]
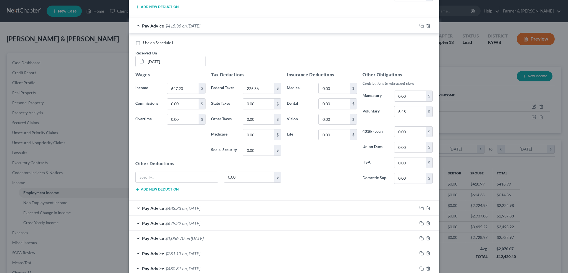
click at [261, 207] on div "Pay Advice $483.33 on 07/18/2025" at bounding box center [273, 207] width 288 height 15
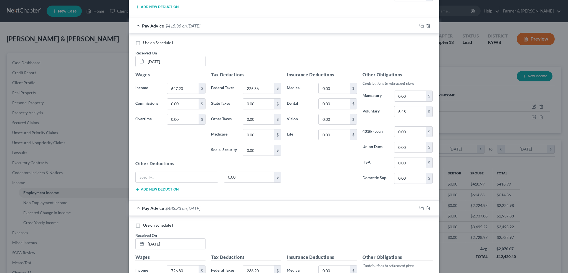
click at [143, 222] on label "Use on Schedule I" at bounding box center [158, 225] width 30 height 6
click at [145, 222] on input "Use on Schedule I" at bounding box center [147, 224] width 4 height 4
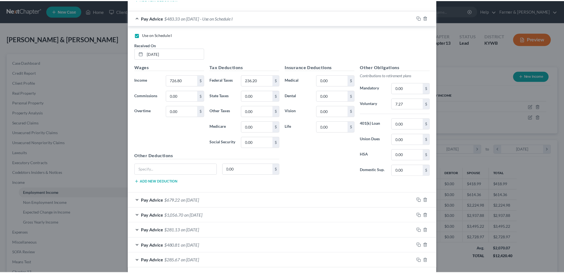
scroll to position [575, 0]
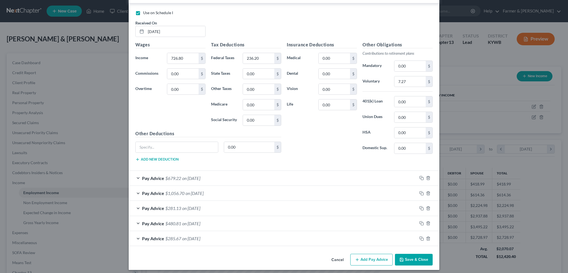
click at [419, 259] on button "Save & Close" at bounding box center [414, 259] width 38 height 12
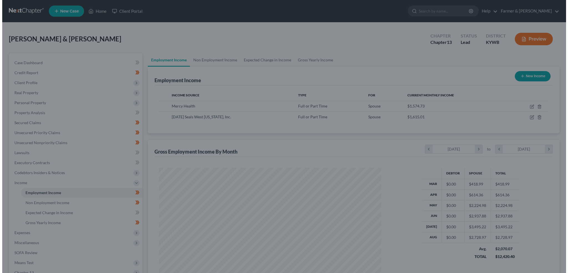
scroll to position [277205, 277082]
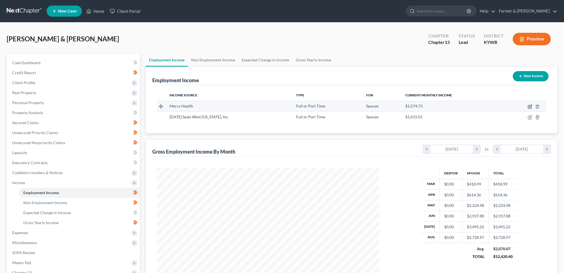
click at [530, 107] on icon "button" at bounding box center [529, 106] width 4 height 4
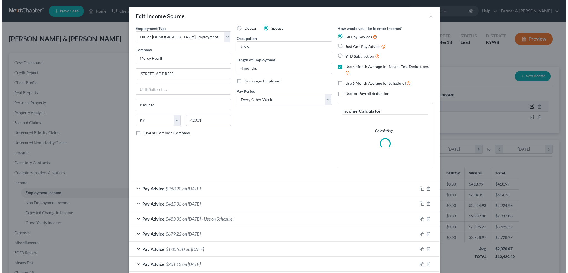
scroll to position [112, 235]
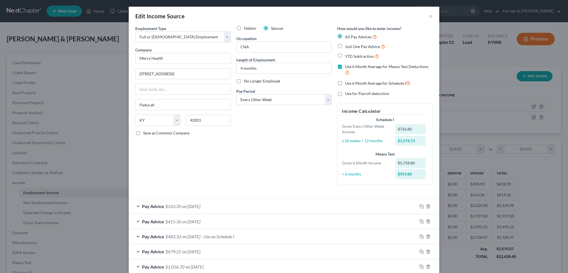
click at [345, 92] on label "Use for Payroll deduction" at bounding box center [367, 94] width 44 height 6
click at [347, 92] on input "Use for Payroll deduction" at bounding box center [349, 93] width 4 height 4
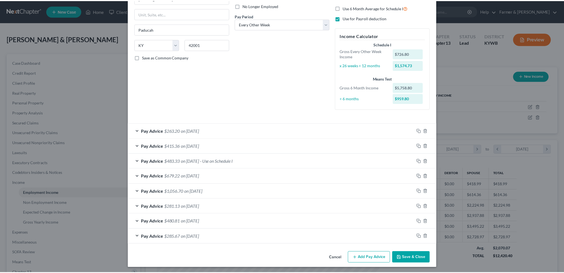
scroll to position [76, 0]
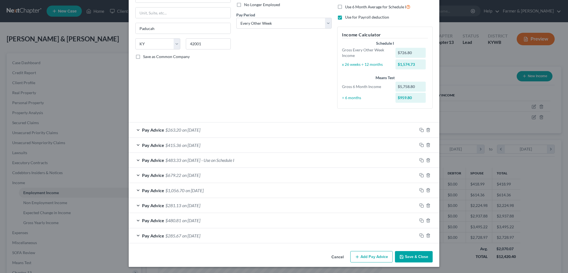
click at [406, 259] on button "Save & Close" at bounding box center [414, 257] width 38 height 12
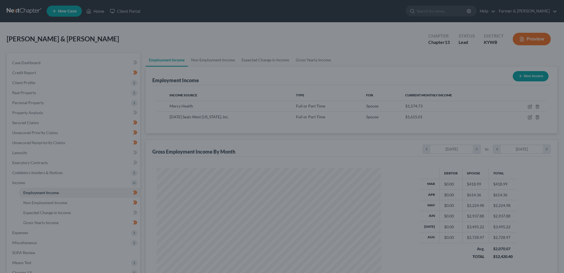
scroll to position [277205, 277082]
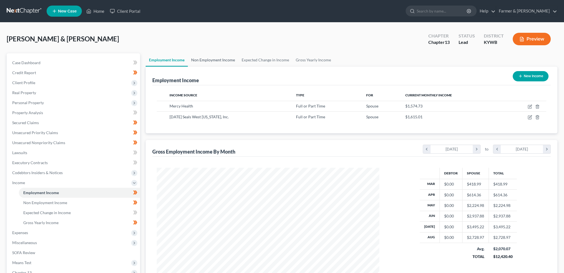
click at [203, 59] on link "Non Employment Income" at bounding box center [213, 59] width 50 height 13
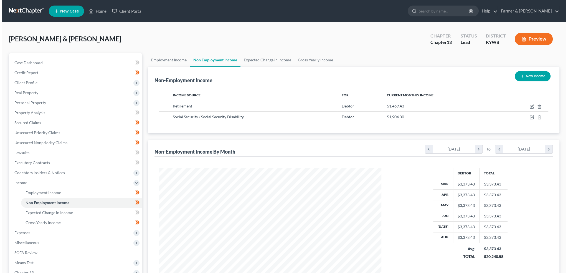
scroll to position [111, 233]
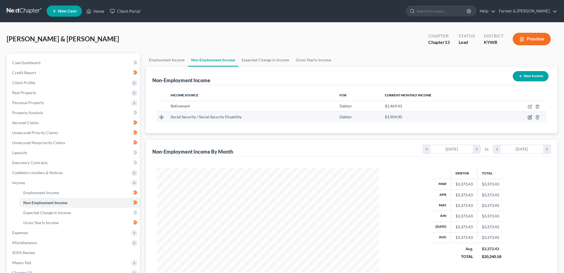
click at [529, 116] on icon "button" at bounding box center [530, 116] width 2 height 2
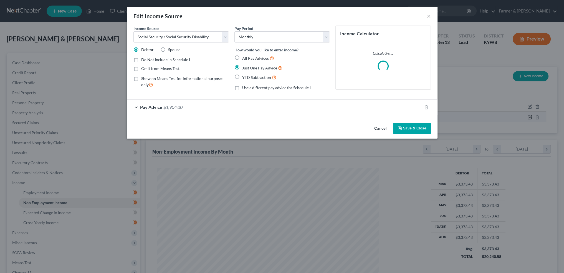
scroll to position [112, 235]
click at [143, 77] on label "Show on Means Test for informational purposes only" at bounding box center [187, 82] width 88 height 12
click at [145, 77] on input "Show on Means Test for informational purposes only" at bounding box center [147, 78] width 4 height 4
click at [409, 128] on button "Save & Close" at bounding box center [414, 129] width 38 height 12
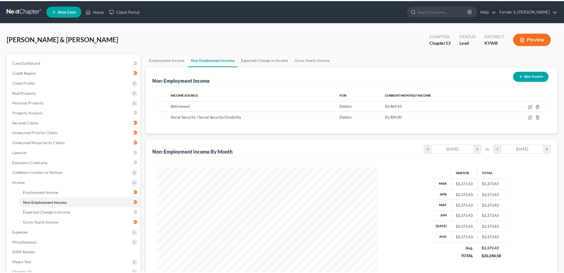
scroll to position [277205, 277082]
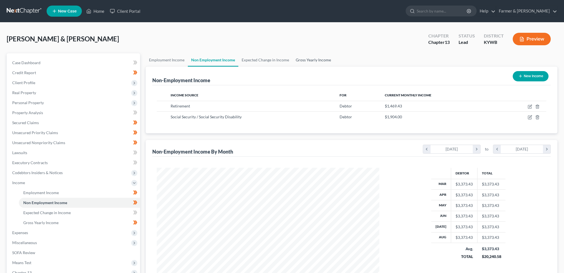
click at [312, 59] on link "Gross Yearly Income" at bounding box center [313, 59] width 42 height 13
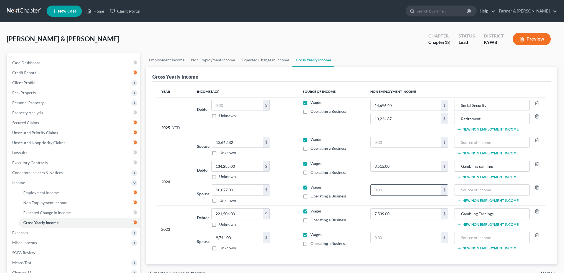
click at [422, 186] on input "text" at bounding box center [405, 189] width 70 height 11
drag, startPoint x: 467, startPoint y: 184, endPoint x: 470, endPoint y: 189, distance: 6.6
click at [467, 184] on input "text" at bounding box center [491, 189] width 69 height 11
click at [255, 104] on input "text" at bounding box center [237, 105] width 51 height 11
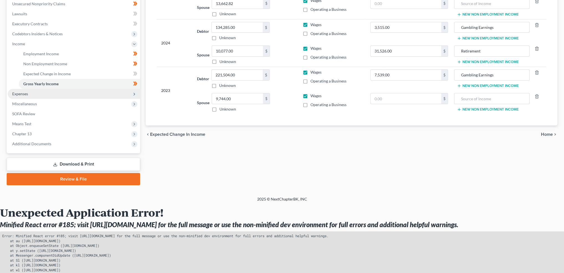
click at [50, 95] on span "Expenses" at bounding box center [74, 94] width 132 height 10
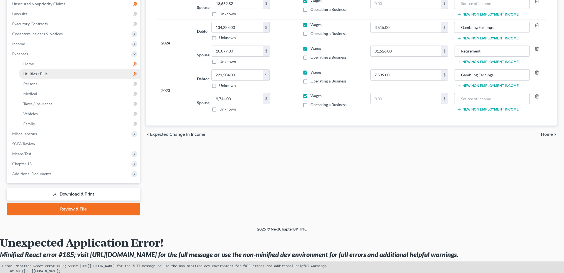
click at [44, 69] on link "Utilities / Bills" at bounding box center [79, 74] width 121 height 10
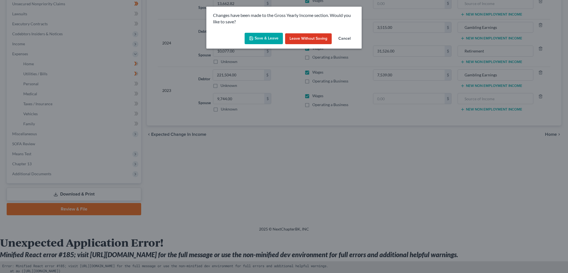
drag, startPoint x: 252, startPoint y: 37, endPoint x: 496, endPoint y: 1, distance: 246.6
click at [252, 37] on icon "button" at bounding box center [251, 38] width 3 height 3
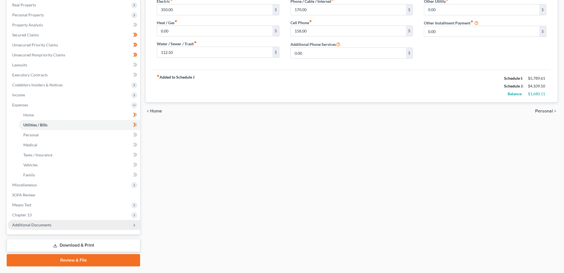
scroll to position [139, 0]
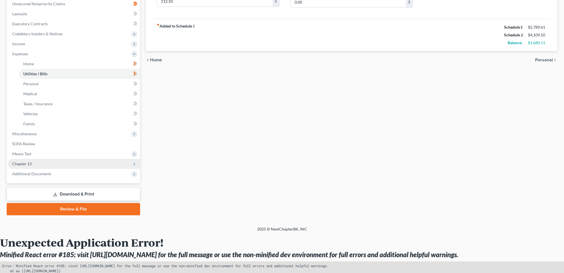
click at [54, 166] on span "Chapter 13" at bounding box center [74, 164] width 132 height 10
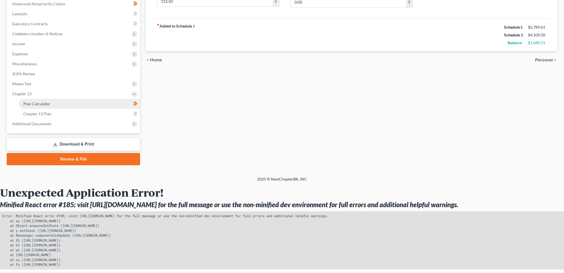
click at [58, 104] on link "Plan Calculator" at bounding box center [79, 104] width 121 height 10
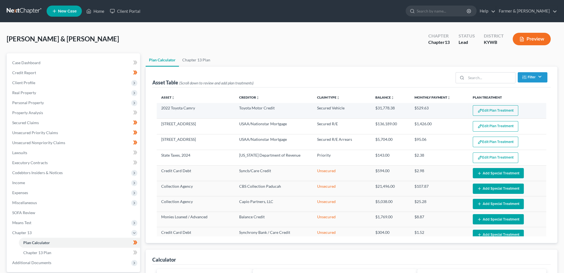
click at [483, 105] on td "Edit Plan Treatment Add Plan Treatment" at bounding box center [507, 111] width 78 height 16
click at [483, 108] on button "Edit Plan Treatment" at bounding box center [495, 110] width 45 height 11
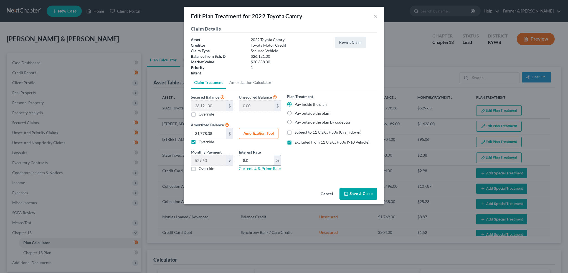
click at [255, 162] on input "8.0" at bounding box center [256, 160] width 35 height 11
click at [260, 135] on button "Amortization Tool" at bounding box center [259, 133] width 40 height 11
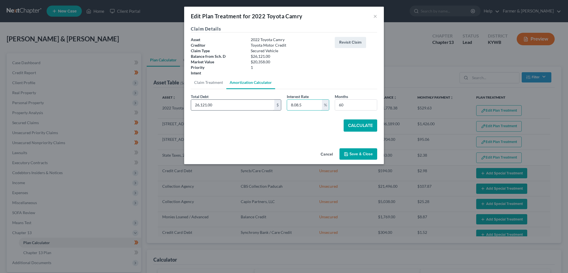
drag, startPoint x: 309, startPoint y: 106, endPoint x: 257, endPoint y: 108, distance: 51.9
click at [257, 108] on div "Total Debt 26,121.00 $ Interest Rate 8.08.5 % Months 60" at bounding box center [284, 103] width 192 height 21
click at [366, 125] on button "Calculate" at bounding box center [361, 125] width 34 height 12
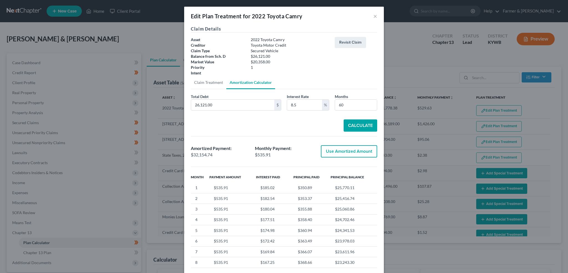
drag, startPoint x: 349, startPoint y: 122, endPoint x: 348, endPoint y: 126, distance: 4.2
click at [348, 126] on button "Calculate" at bounding box center [361, 125] width 34 height 12
click at [341, 148] on button "Use Amortized Amount" at bounding box center [349, 151] width 56 height 12
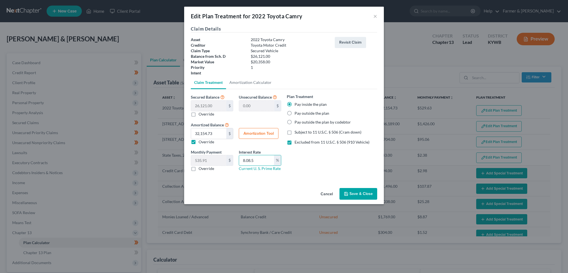
drag, startPoint x: 262, startPoint y: 158, endPoint x: 237, endPoint y: 157, distance: 25.3
click at [237, 157] on div "Interest Rate 8.08.5 % Current U. S. Prime Rate" at bounding box center [260, 160] width 48 height 22
click at [351, 189] on button "Save & Close" at bounding box center [358, 194] width 38 height 12
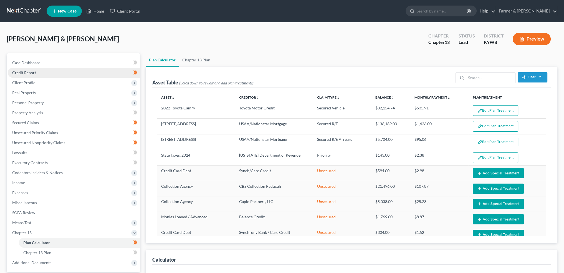
click at [57, 73] on link "Credit Report" at bounding box center [74, 73] width 132 height 10
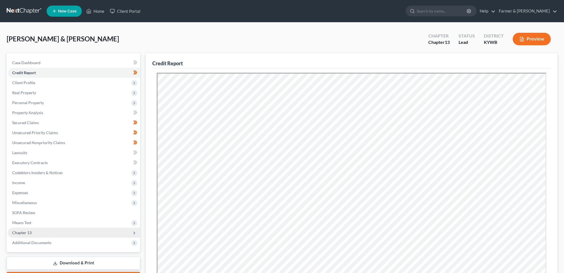
click at [25, 234] on span "Chapter 13" at bounding box center [21, 232] width 19 height 5
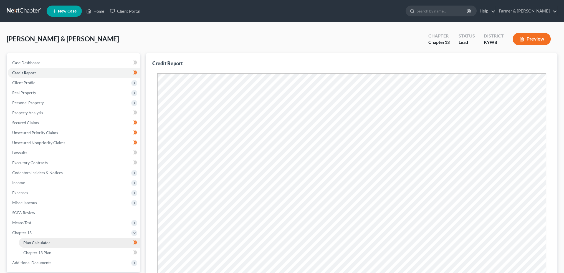
click at [50, 243] on link "Plan Calculator" at bounding box center [79, 242] width 121 height 10
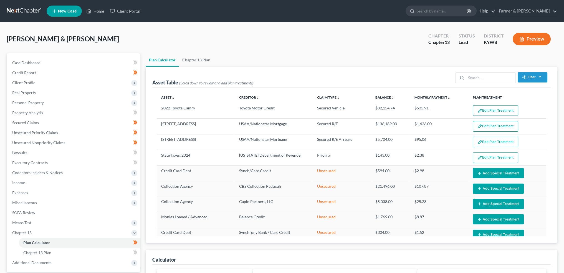
drag, startPoint x: 40, startPoint y: 32, endPoint x: 362, endPoint y: 257, distance: 393.0
click at [40, 32] on div "Green, Charles & Breanna Upgraded Chapter Chapter 13 Status Lead District KYWB …" at bounding box center [282, 41] width 550 height 24
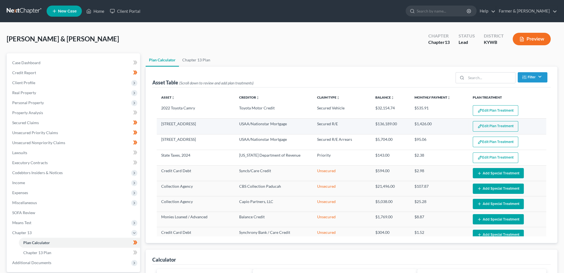
click at [486, 124] on button "Edit Plan Treatment" at bounding box center [495, 126] width 45 height 11
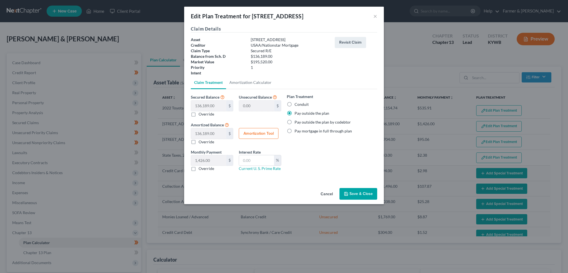
click at [360, 188] on button "Save & Close" at bounding box center [358, 194] width 38 height 12
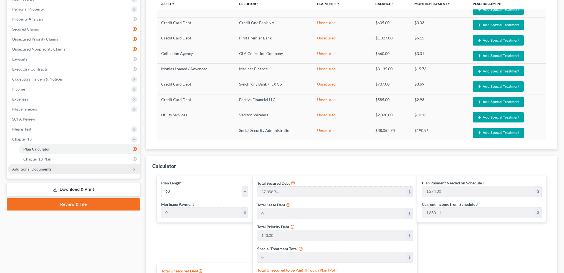
scroll to position [92, 0]
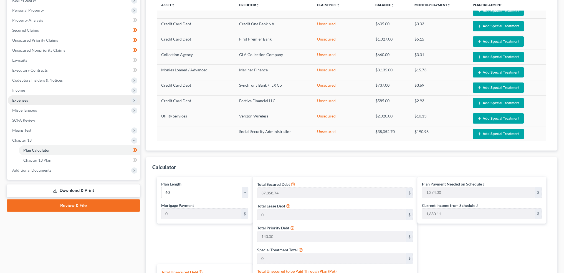
click at [19, 98] on span "Expenses" at bounding box center [20, 100] width 16 height 5
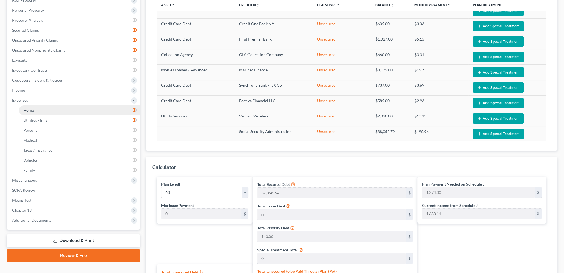
click at [23, 107] on link "Home" at bounding box center [79, 110] width 121 height 10
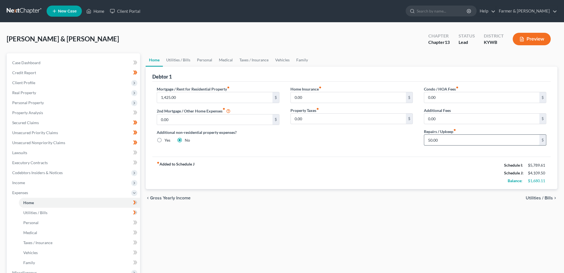
click at [460, 138] on input "50.00" at bounding box center [481, 139] width 115 height 11
click at [175, 61] on link "Utilities / Bills" at bounding box center [178, 59] width 31 height 13
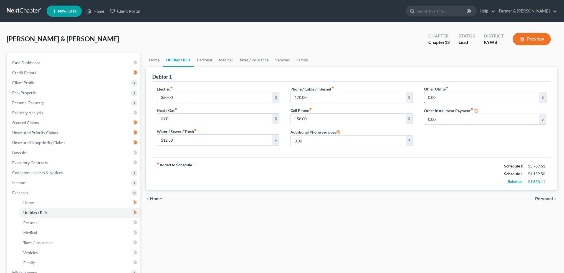
click at [448, 97] on input "0.00" at bounding box center [481, 97] width 115 height 11
click at [337, 97] on input "170.00" at bounding box center [348, 97] width 115 height 11
click at [210, 59] on link "Personal" at bounding box center [205, 59] width 22 height 13
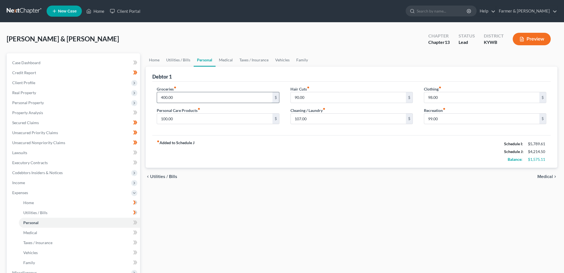
click at [196, 95] on input "400.00" at bounding box center [214, 97] width 115 height 11
click at [221, 60] on link "Medical" at bounding box center [225, 59] width 21 height 13
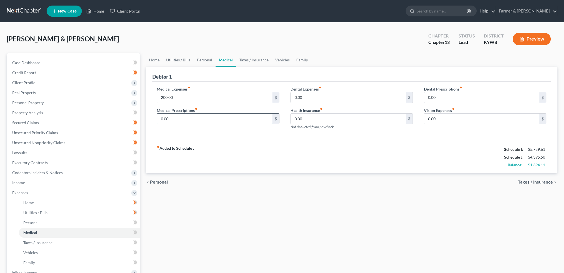
click at [198, 122] on input "0.00" at bounding box center [214, 118] width 115 height 11
click at [198, 100] on input "200.00" at bounding box center [214, 97] width 115 height 11
click at [257, 63] on link "Taxes / Insurance" at bounding box center [254, 59] width 36 height 13
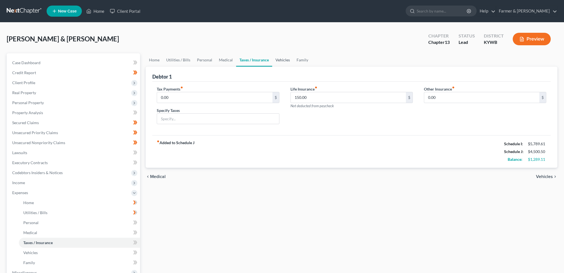
click at [278, 58] on link "Vehicles" at bounding box center [282, 59] width 21 height 13
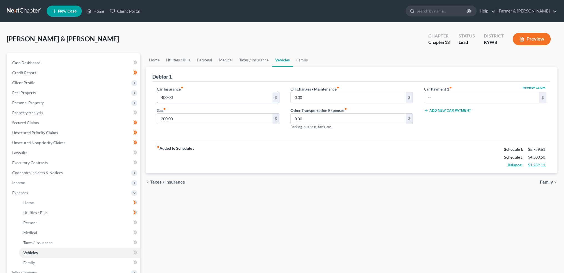
click at [227, 93] on input "400.00" at bounding box center [214, 97] width 115 height 11
click at [297, 59] on link "Family" at bounding box center [302, 59] width 18 height 13
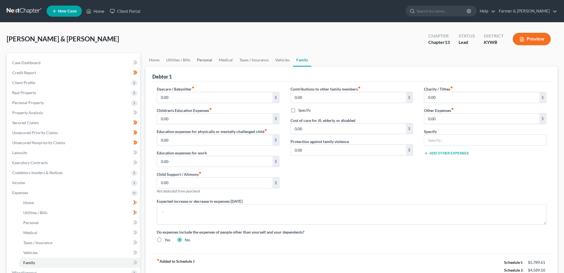
click at [202, 58] on link "Personal" at bounding box center [205, 59] width 22 height 13
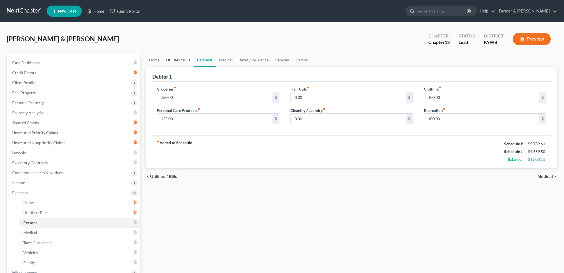
click at [182, 57] on link "Utilities / Bills" at bounding box center [178, 59] width 31 height 13
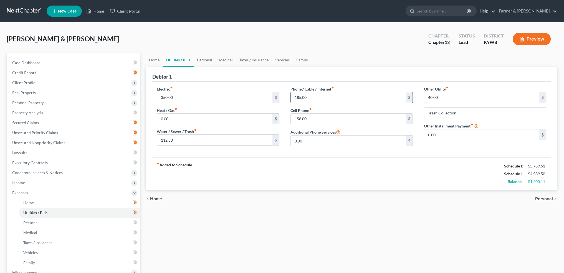
click at [324, 96] on input "185.00" at bounding box center [348, 97] width 115 height 11
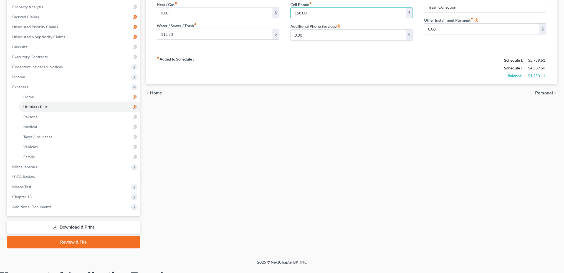
scroll to position [139, 0]
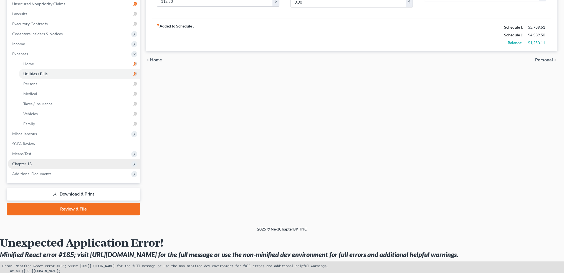
click at [45, 163] on span "Chapter 13" at bounding box center [74, 164] width 132 height 10
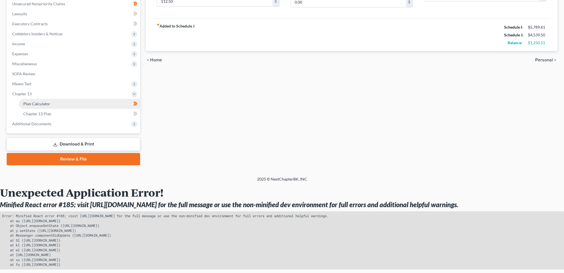
click at [50, 103] on link "Plan Calculator" at bounding box center [79, 104] width 121 height 10
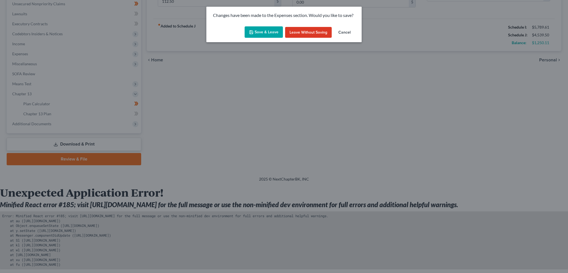
click at [270, 23] on div "Changes have been made to the Expenses section. Would you like to save?" at bounding box center [283, 15] width 155 height 17
click at [267, 33] on button "Save & Leave" at bounding box center [264, 32] width 38 height 12
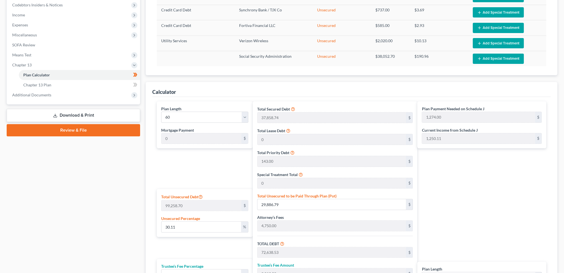
scroll to position [130, 0]
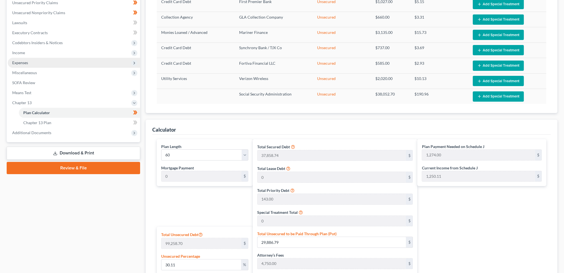
click at [34, 61] on span "Expenses" at bounding box center [74, 63] width 132 height 10
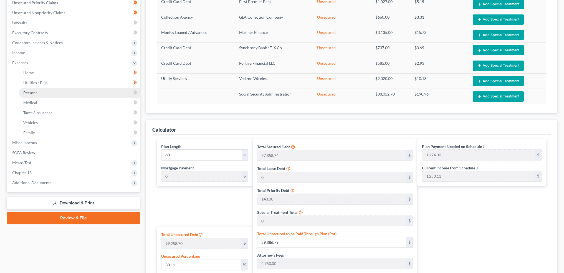
click at [46, 90] on link "Personal" at bounding box center [79, 93] width 121 height 10
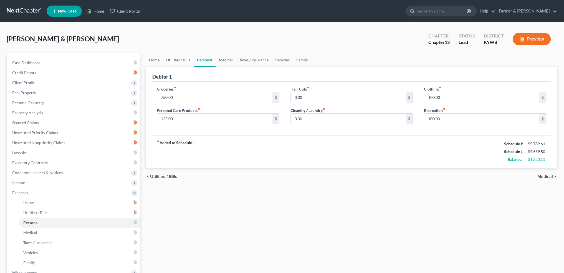
click at [228, 58] on link "Medical" at bounding box center [225, 59] width 21 height 13
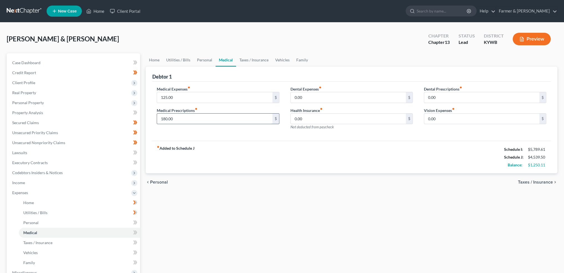
click at [184, 122] on input "180.00" at bounding box center [214, 118] width 115 height 11
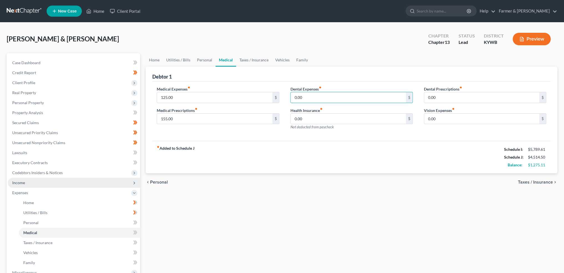
click at [255, 210] on div "Home Utilities / Bills Personal Medical Taxes / Insurance Vehicles Family Debto…" at bounding box center [351, 203] width 417 height 300
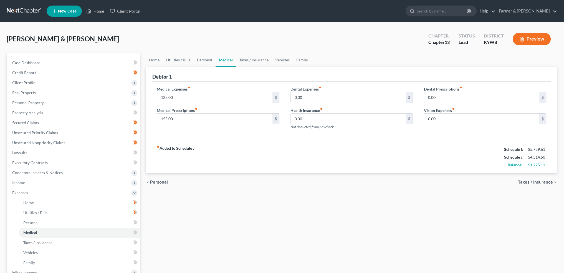
scroll to position [185, 0]
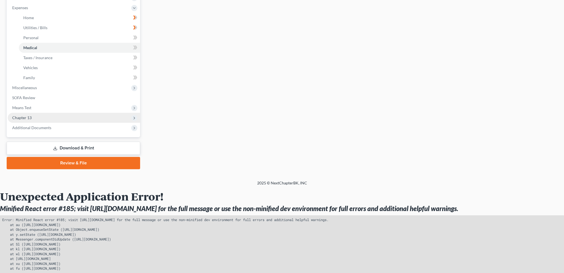
click at [32, 118] on span "Chapter 13" at bounding box center [74, 118] width 132 height 10
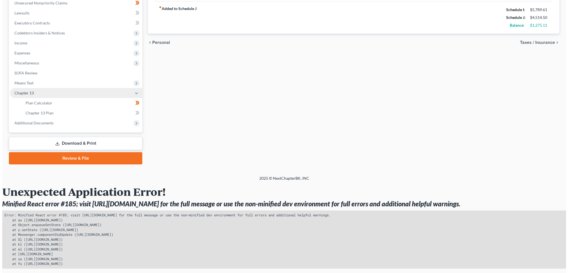
scroll to position [139, 0]
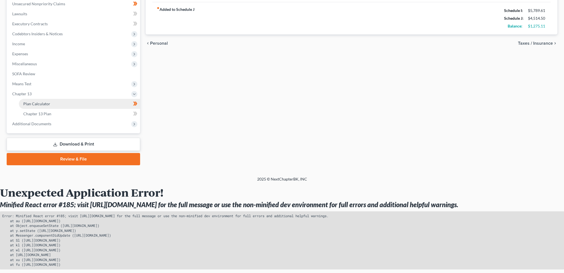
click at [34, 103] on span "Plan Calculator" at bounding box center [36, 103] width 27 height 5
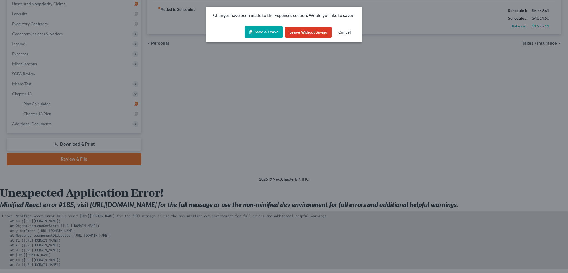
drag, startPoint x: 284, startPoint y: 25, endPoint x: 271, endPoint y: 35, distance: 16.8
click at [275, 32] on div "Save & Leave Leave without Saving Cancel" at bounding box center [283, 33] width 155 height 18
click at [273, 32] on button "Save & Leave" at bounding box center [264, 32] width 38 height 12
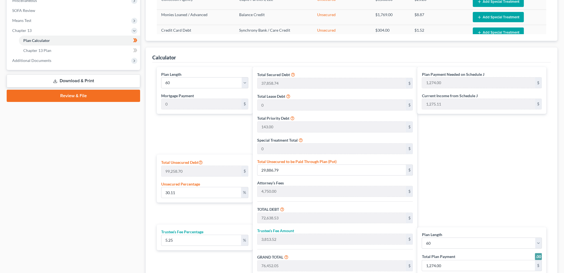
scroll to position [185, 0]
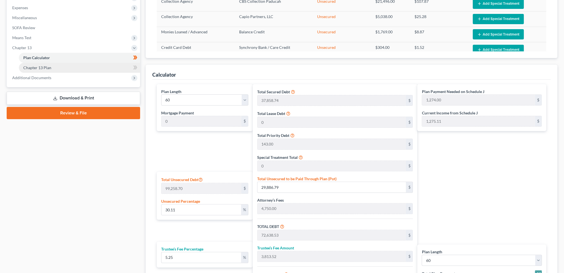
click at [33, 64] on link "Chapter 13 Plan" at bounding box center [79, 68] width 121 height 10
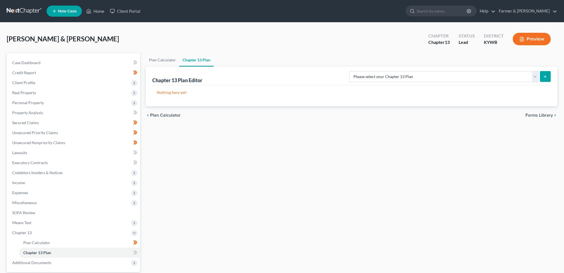
click at [488, 70] on div "Please select your Chapter 13 Plan National Form Plan - Official Form 113 Natio…" at bounding box center [449, 76] width 204 height 15
click at [488, 75] on select "Please select your Chapter 13 Plan National Form Plan - Official Form 113 Natio…" at bounding box center [443, 76] width 189 height 11
click at [371, 71] on select "Please select your Chapter 13 Plan National Form Plan - Official Form 113 Natio…" at bounding box center [443, 76] width 189 height 11
click at [544, 77] on icon "submit" at bounding box center [545, 76] width 4 height 4
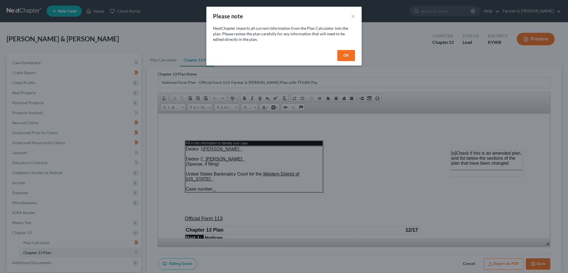
click at [351, 56] on button "OK" at bounding box center [346, 55] width 18 height 11
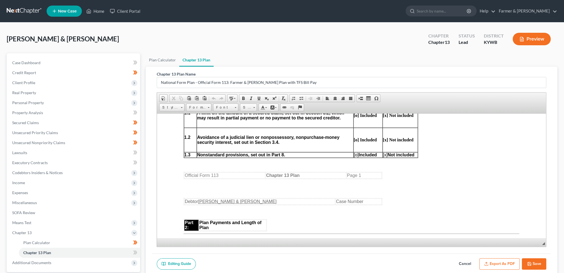
scroll to position [277, 0]
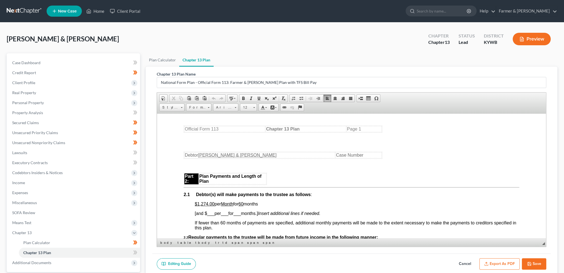
drag, startPoint x: 213, startPoint y: 204, endPoint x: 264, endPoint y: 205, distance: 51.3
click at [264, 205] on p "$1,274.00 per Month for 60 months" at bounding box center [357, 203] width 324 height 5
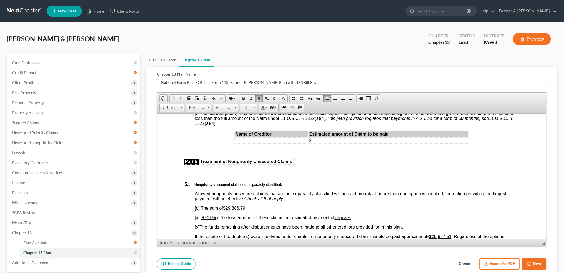
scroll to position [1202, 0]
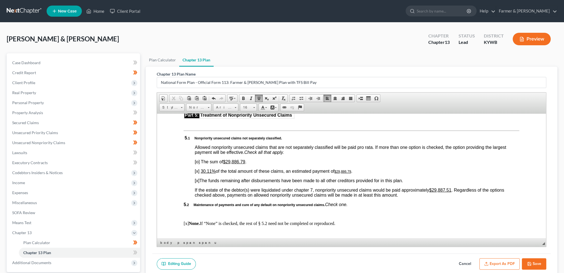
click at [209, 173] on u "30.11%" at bounding box center [207, 170] width 15 height 5
drag, startPoint x: 207, startPoint y: 186, endPoint x: 245, endPoint y: 185, distance: 37.2
click at [209, 173] on u "30.11%" at bounding box center [207, 170] width 15 height 5
click at [348, 173] on u "$29,886.79" at bounding box center [342, 171] width 17 height 4
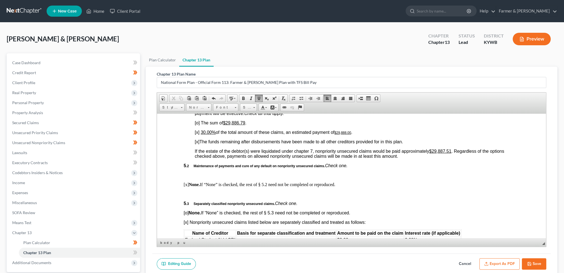
scroll to position [1294, 0]
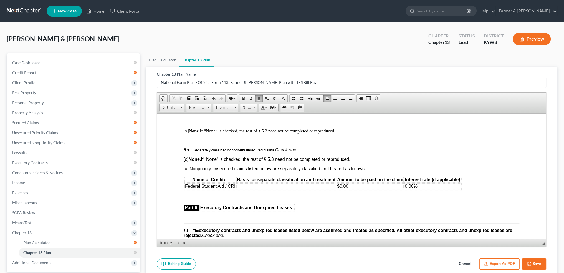
click at [291, 189] on td at bounding box center [286, 186] width 100 height 6
click at [497, 260] on button "Export as PDF" at bounding box center [499, 264] width 40 height 12
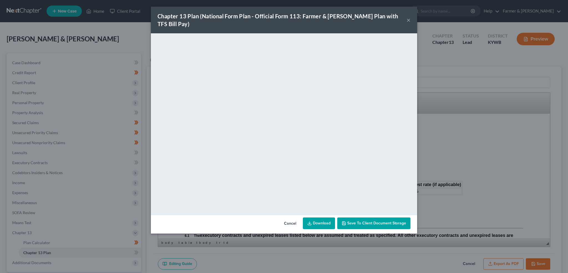
click at [372, 220] on span "Save to Client Document Storage" at bounding box center [376, 222] width 59 height 5
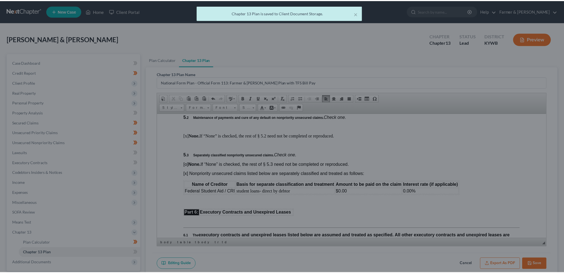
scroll to position [1294, 0]
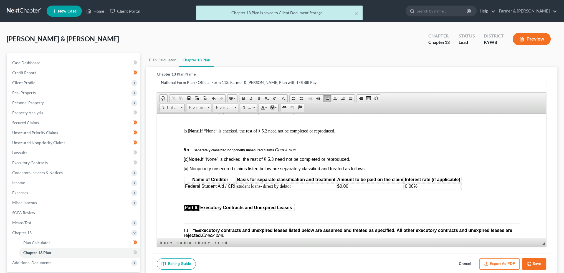
click at [531, 268] on div "Editing Guide Cancel Export as PDF Save" at bounding box center [351, 263] width 398 height 21
click at [533, 263] on button "Save" at bounding box center [534, 264] width 24 height 12
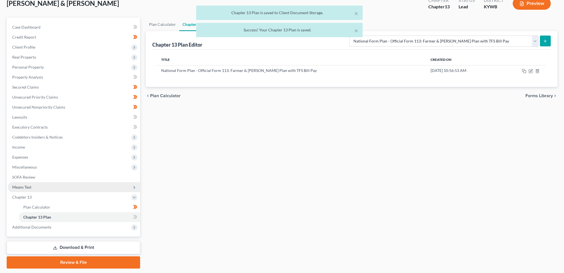
scroll to position [46, 0]
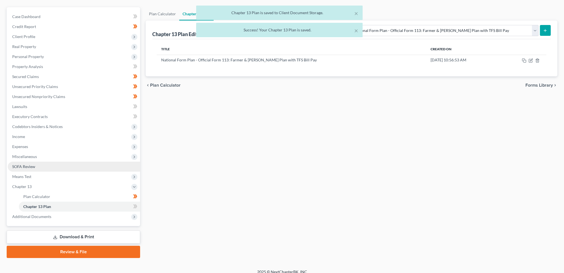
click at [34, 164] on span "SOFA Review" at bounding box center [23, 166] width 23 height 5
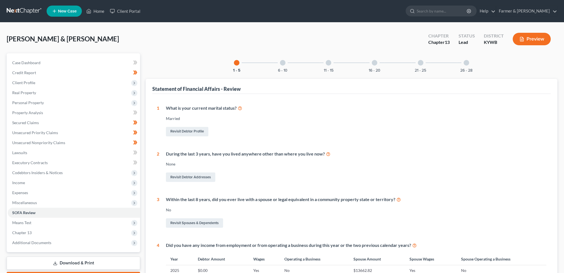
click at [283, 62] on div at bounding box center [283, 63] width 6 height 6
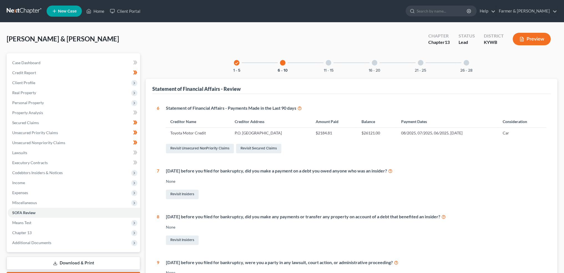
click at [328, 67] on div "11 - 15" at bounding box center [328, 62] width 19 height 19
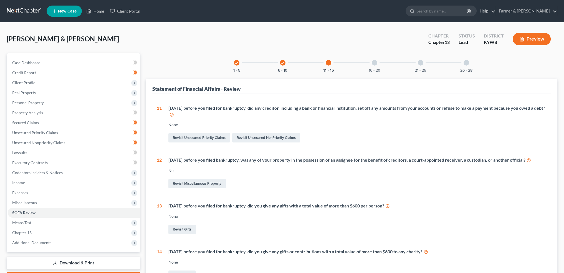
drag, startPoint x: 369, startPoint y: 63, endPoint x: 391, endPoint y: 66, distance: 22.1
click at [370, 63] on div "16 - 20" at bounding box center [374, 62] width 19 height 19
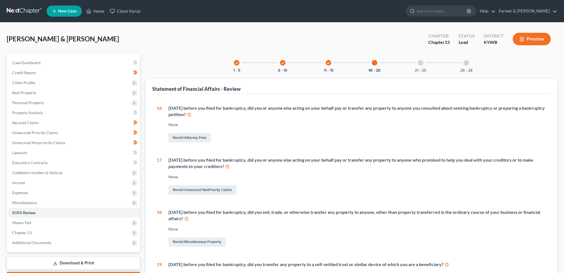
drag, startPoint x: 27, startPoint y: 24, endPoint x: 344, endPoint y: 150, distance: 341.8
click at [27, 24] on div "Green, Charles & Breanna Upgraded Chapter Chapter 13 Status Lead District KYWB …" at bounding box center [282, 205] width 564 height 366
click at [419, 62] on div at bounding box center [421, 63] width 6 height 6
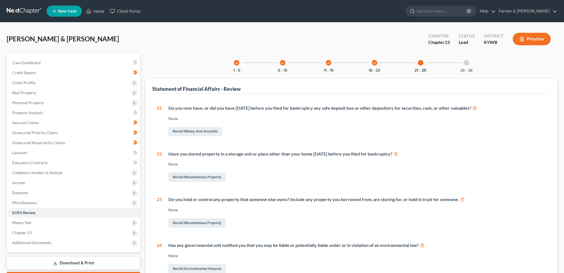
click at [467, 60] on div at bounding box center [466, 63] width 6 height 6
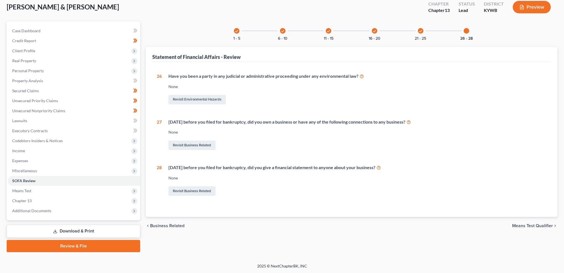
scroll to position [26, 0]
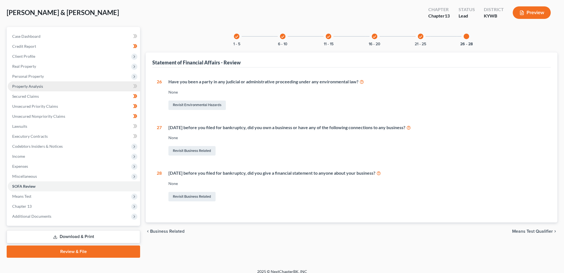
click at [60, 87] on link "Property Analysis" at bounding box center [74, 86] width 132 height 10
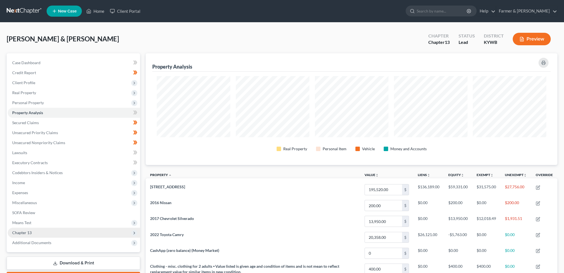
click at [61, 230] on span "Chapter 13" at bounding box center [74, 232] width 132 height 10
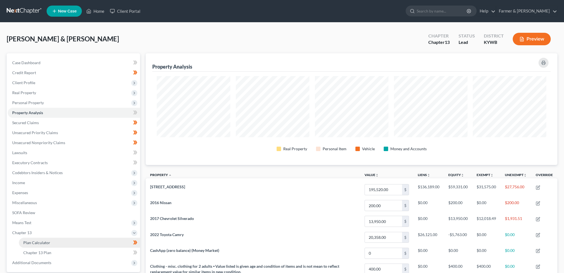
click at [58, 240] on link "Plan Calculator" at bounding box center [79, 242] width 121 height 10
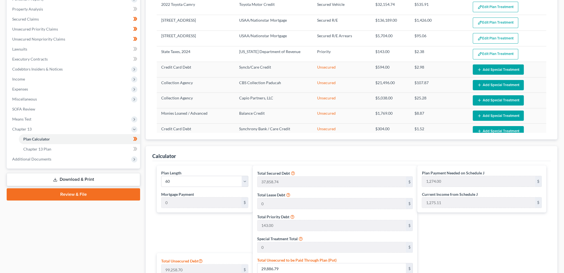
scroll to position [139, 0]
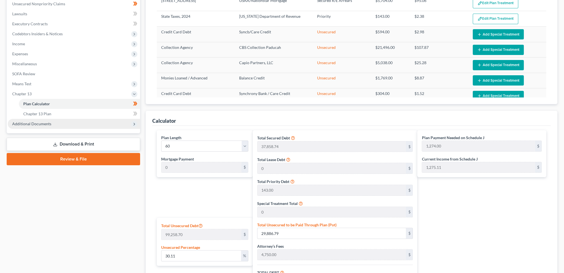
click at [75, 123] on span "Additional Documents" at bounding box center [74, 124] width 132 height 10
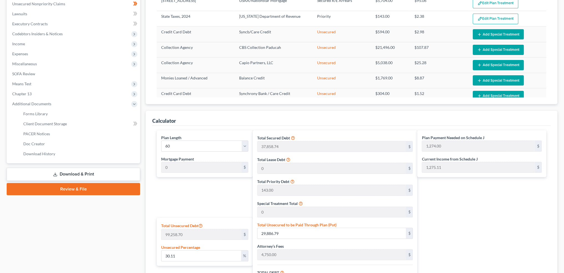
click at [79, 171] on link "Download & Print" at bounding box center [73, 173] width 133 height 13
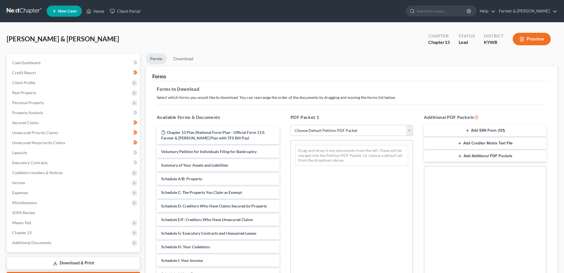
drag, startPoint x: 326, startPoint y: 130, endPoint x: 325, endPoint y: 134, distance: 5.1
click at [326, 130] on select "Choose Default Petition PDF Packet Complete Bankruptcy Petition (all forms and …" at bounding box center [351, 130] width 122 height 11
click at [290, 125] on select "Choose Default Petition PDF Packet Complete Bankruptcy Petition (all forms and …" at bounding box center [351, 130] width 122 height 11
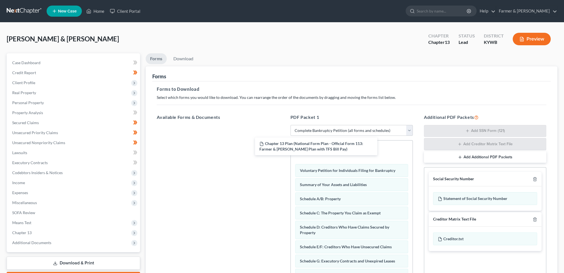
drag, startPoint x: 222, startPoint y: 136, endPoint x: 418, endPoint y: 78, distance: 205.0
click at [283, 125] on div "Chapter 13 Plan (National Form Plan - Official Form 113: Farmer & Wright Plan w…" at bounding box center [217, 125] width 131 height 0
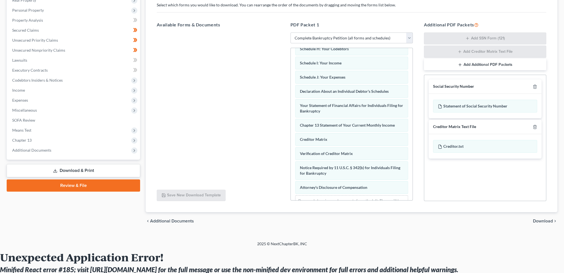
scroll to position [139, 0]
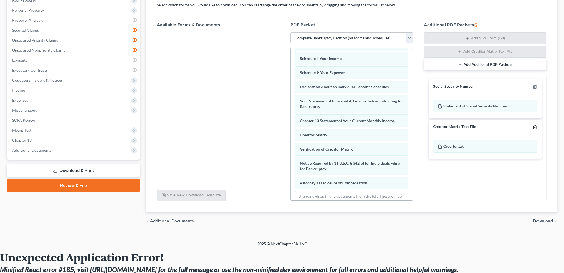
click at [535, 126] on line "button" at bounding box center [535, 126] width 0 height 1
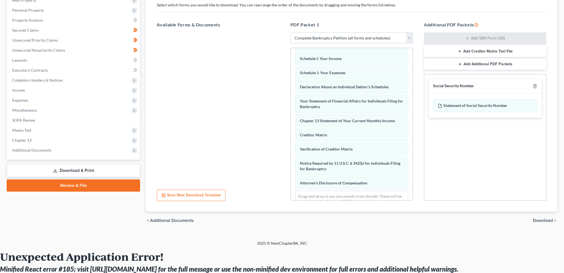
click at [539, 220] on span "Download" at bounding box center [543, 220] width 20 height 4
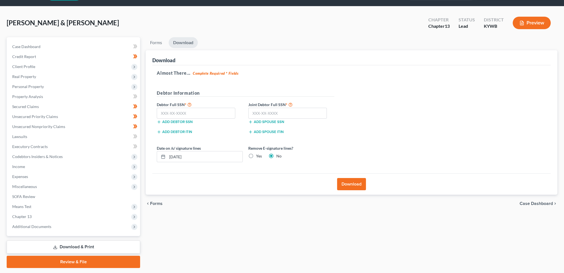
scroll to position [0, 0]
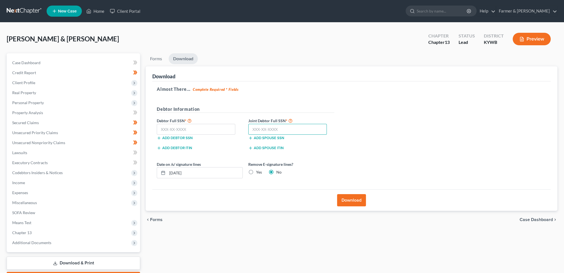
click at [303, 129] on input "text" at bounding box center [287, 129] width 78 height 11
click at [214, 126] on input "text" at bounding box center [196, 129] width 78 height 11
click at [349, 198] on button "Download" at bounding box center [351, 200] width 29 height 12
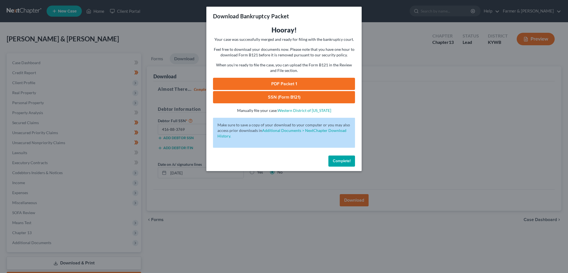
click at [234, 81] on link "PDF Packet 1" at bounding box center [284, 84] width 142 height 12
click at [248, 97] on link "SSN (Form B121)" at bounding box center [284, 97] width 142 height 12
click at [341, 161] on span "Complete!" at bounding box center [342, 160] width 18 height 5
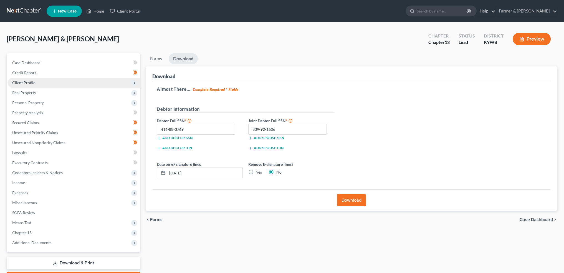
click at [50, 81] on span "Client Profile" at bounding box center [74, 83] width 132 height 10
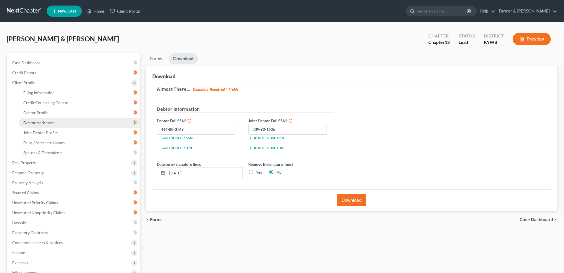
click at [45, 123] on span "Debtor Addresses" at bounding box center [38, 122] width 31 height 5
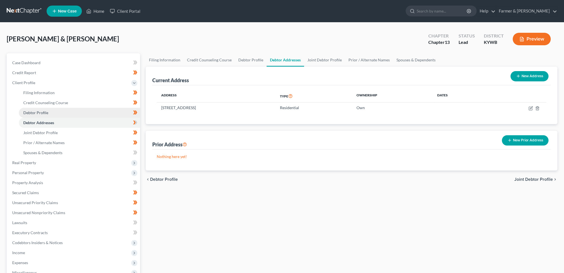
click at [60, 111] on link "Debtor Profile" at bounding box center [79, 113] width 121 height 10
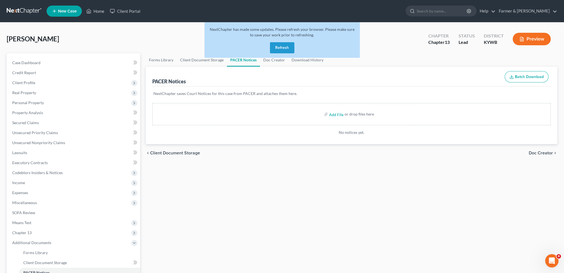
click at [283, 44] on button "Refresh" at bounding box center [282, 47] width 24 height 11
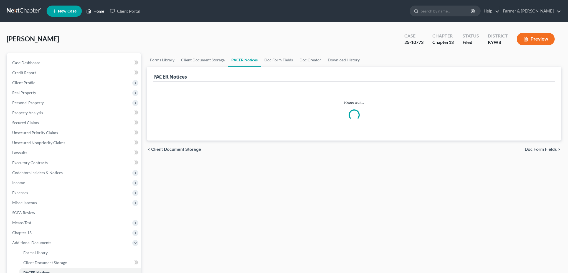
click at [90, 6] on link "Home" at bounding box center [95, 11] width 24 height 10
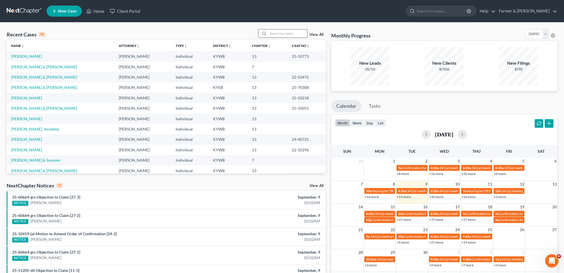
click at [292, 32] on input "search" at bounding box center [287, 33] width 39 height 8
type input "[PERSON_NAME]"
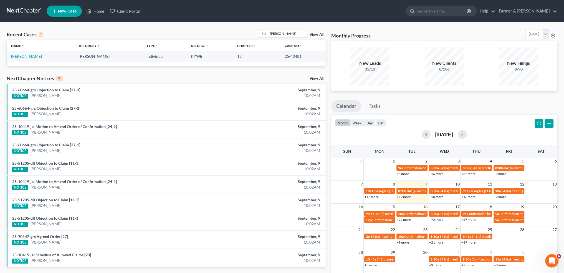
click at [24, 55] on link "[PERSON_NAME]" at bounding box center [26, 56] width 31 height 5
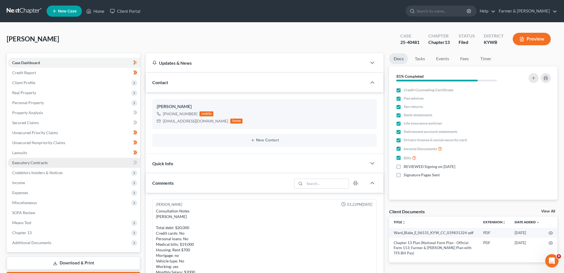
scroll to position [152, 0]
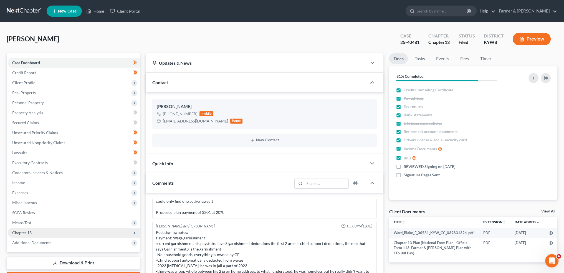
click at [34, 232] on span "Chapter 13" at bounding box center [74, 232] width 132 height 10
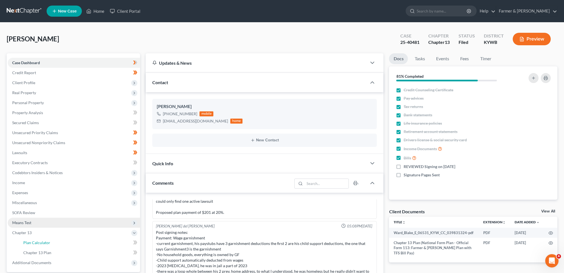
drag, startPoint x: 35, startPoint y: 240, endPoint x: 93, endPoint y: 223, distance: 60.3
click at [35, 240] on span "Plan Calculator" at bounding box center [36, 242] width 27 height 5
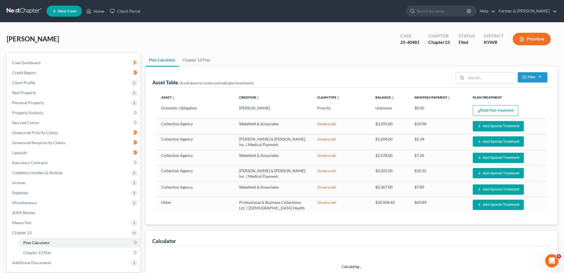
select select "59"
